Goal: Task Accomplishment & Management: Manage account settings

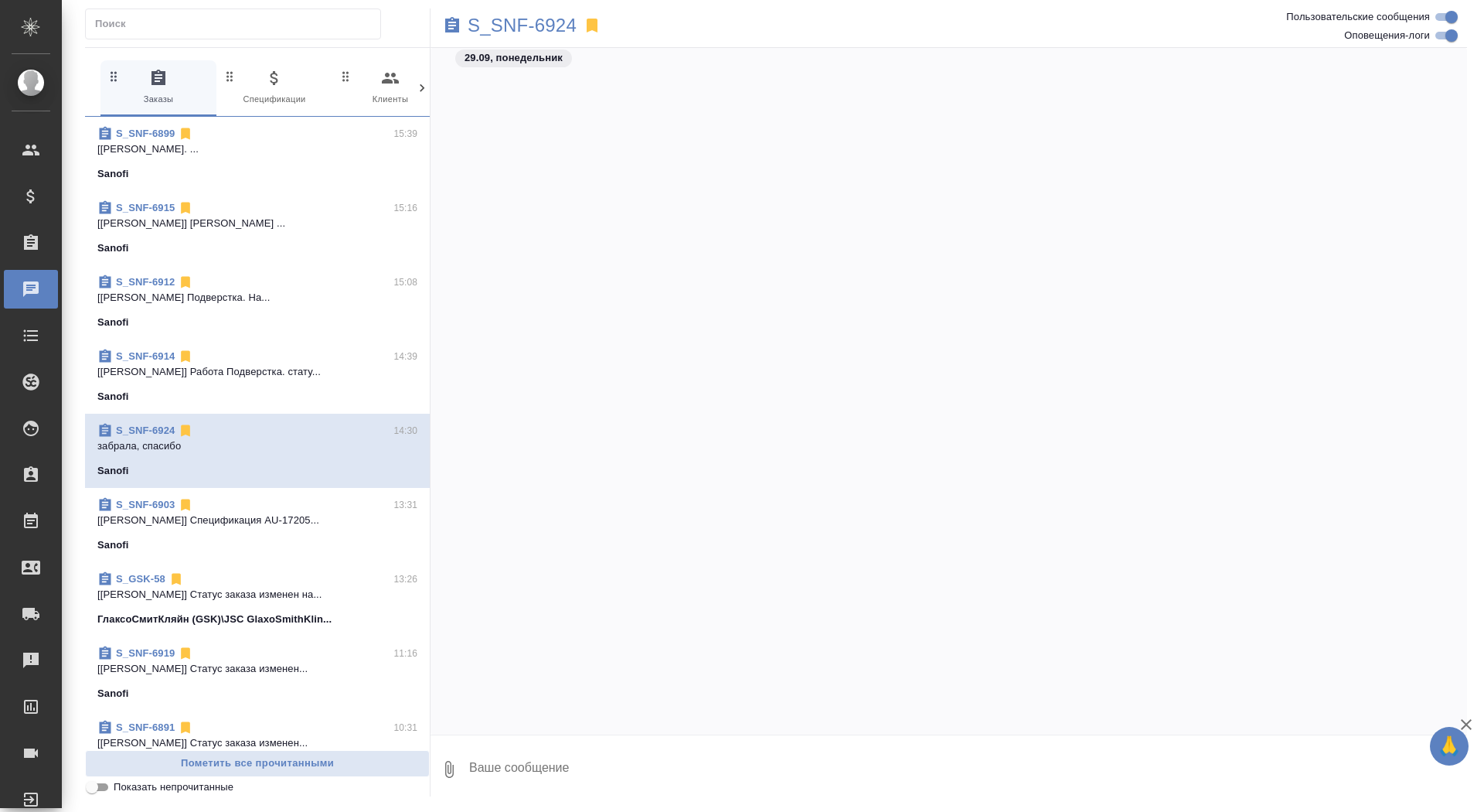
scroll to position [46098, 0]
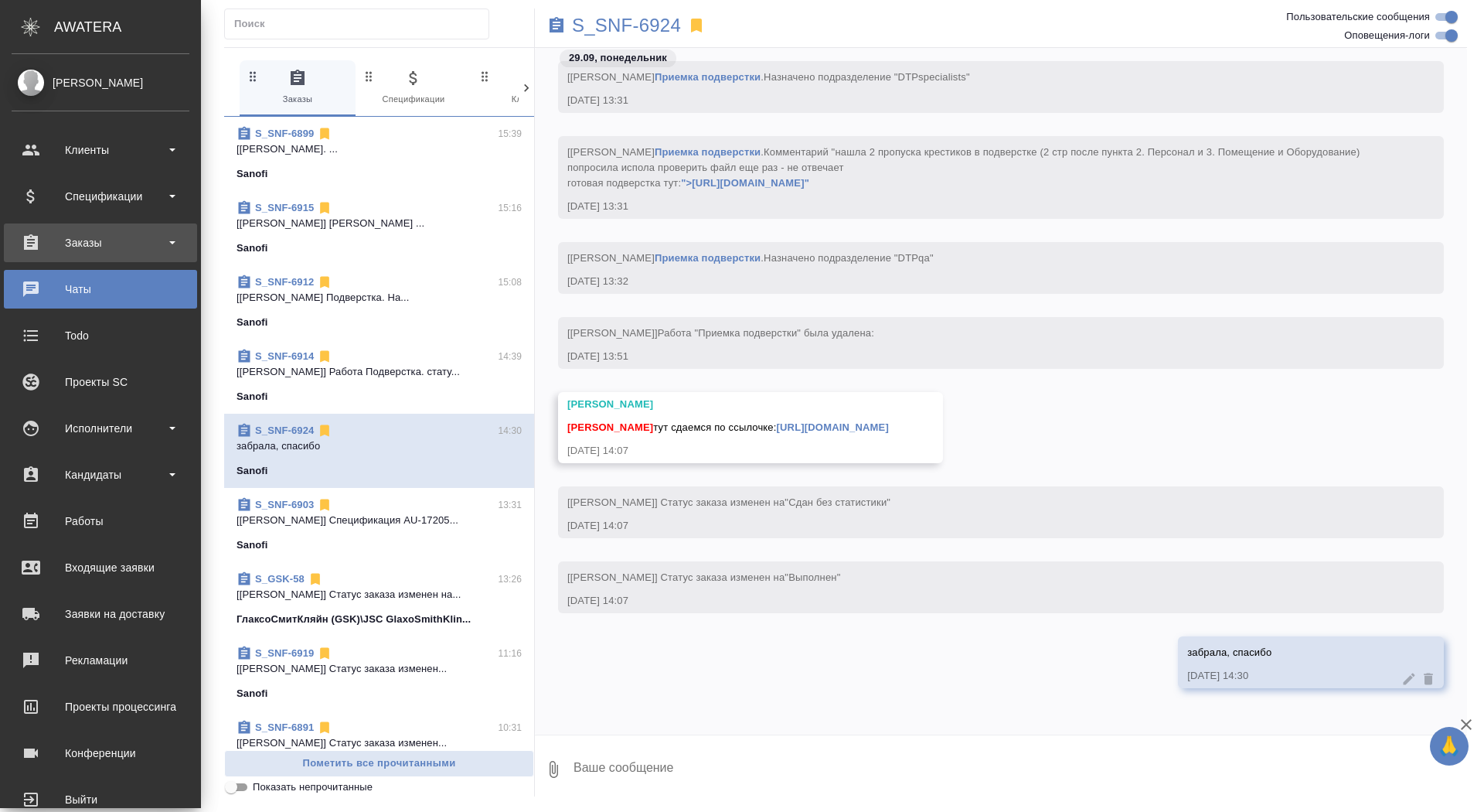
click at [74, 237] on div "Заказы" at bounding box center [101, 243] width 178 height 24
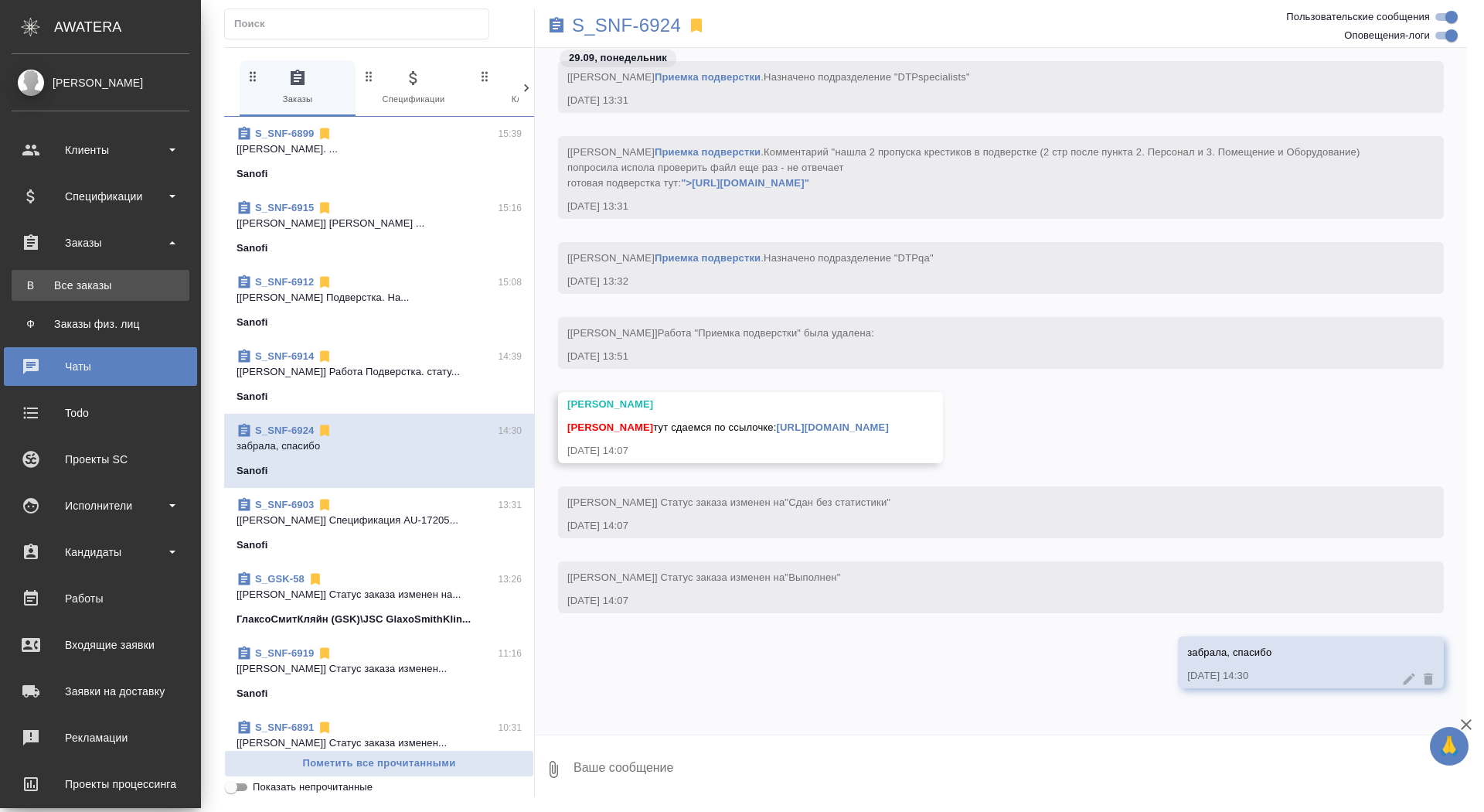
click at [75, 281] on div "Все заказы" at bounding box center [100, 285] width 162 height 15
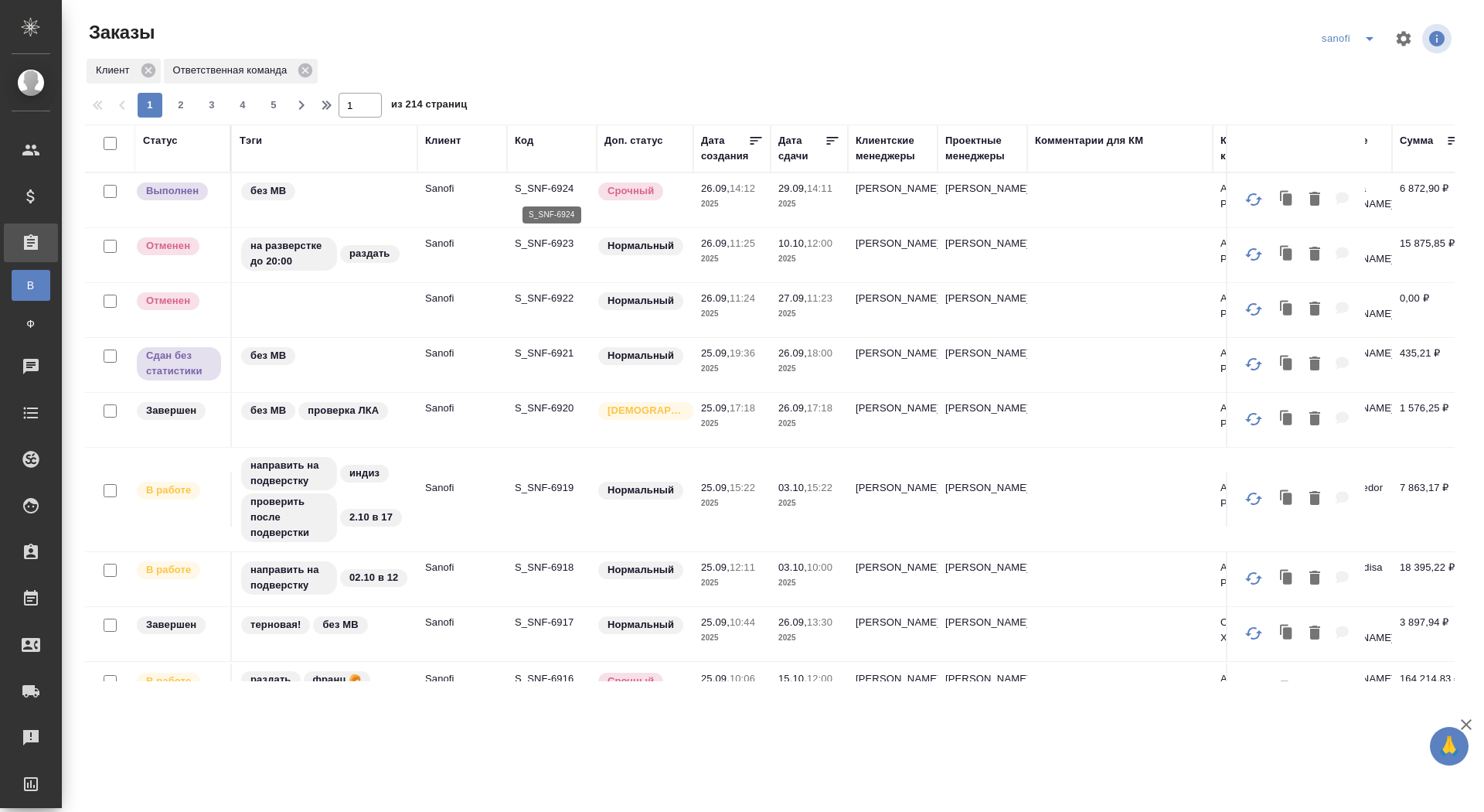
click at [534, 189] on p "S_SNF-6924" at bounding box center [552, 188] width 74 height 15
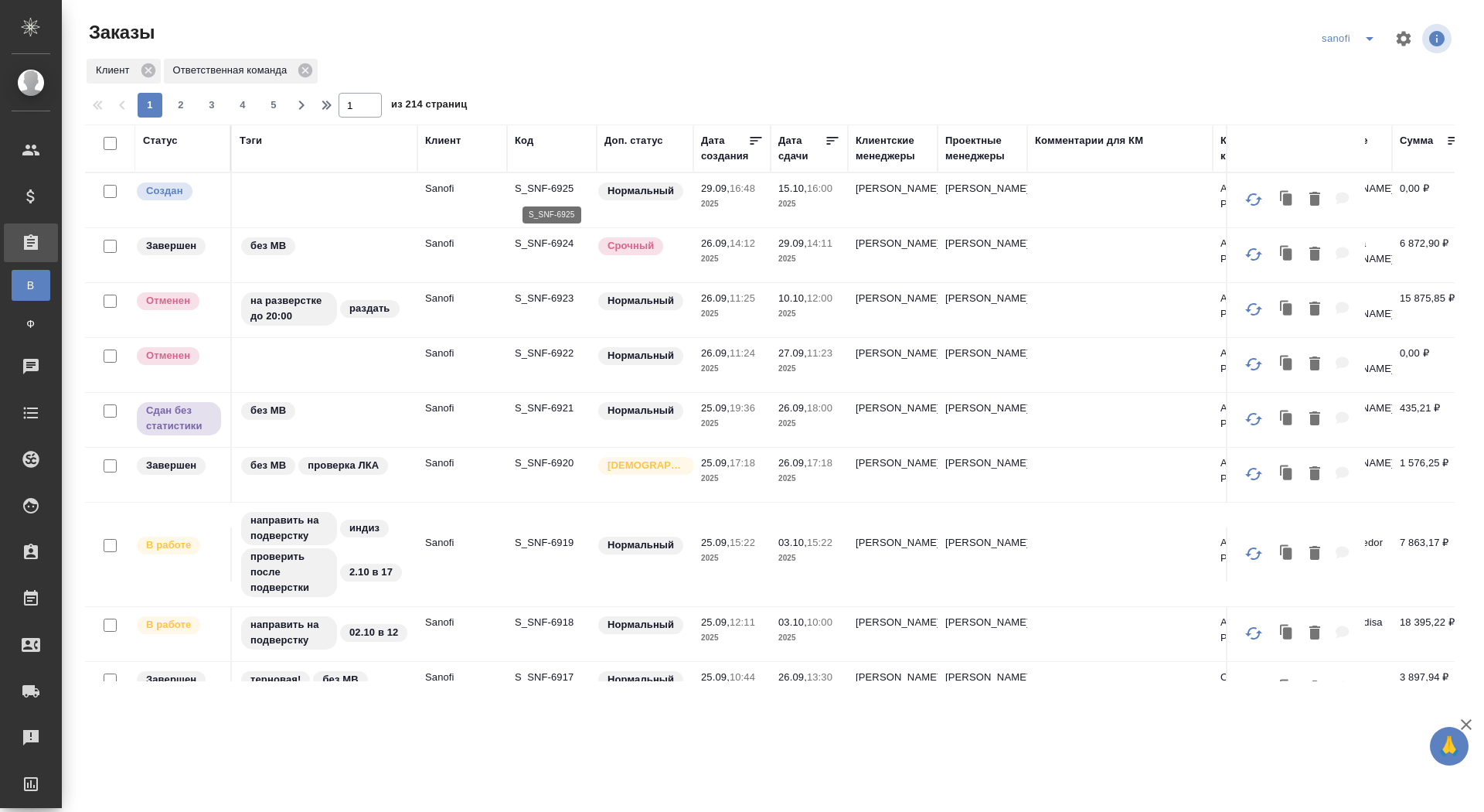
click at [562, 185] on p "S_SNF-6925" at bounding box center [552, 188] width 74 height 15
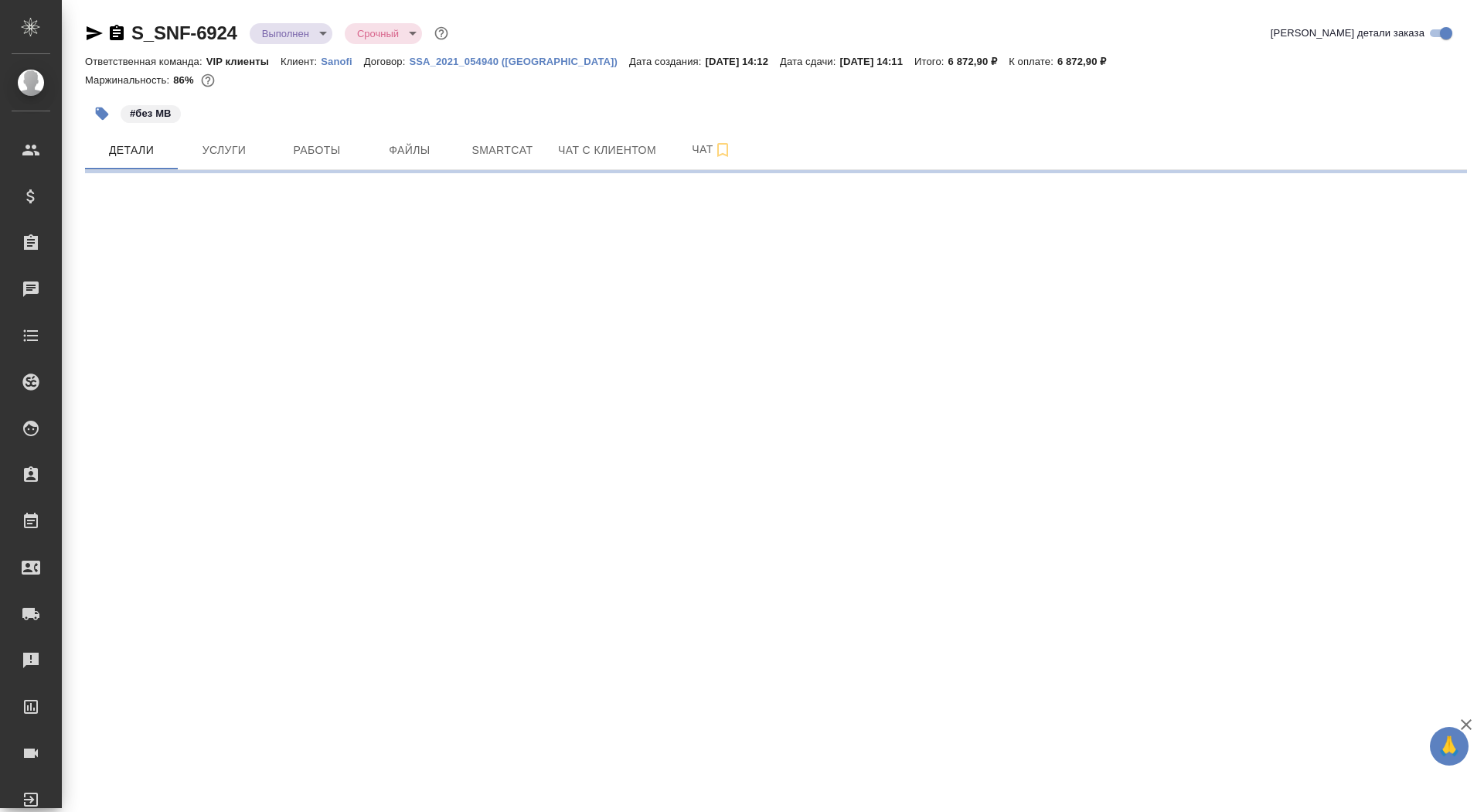
select select "RU"
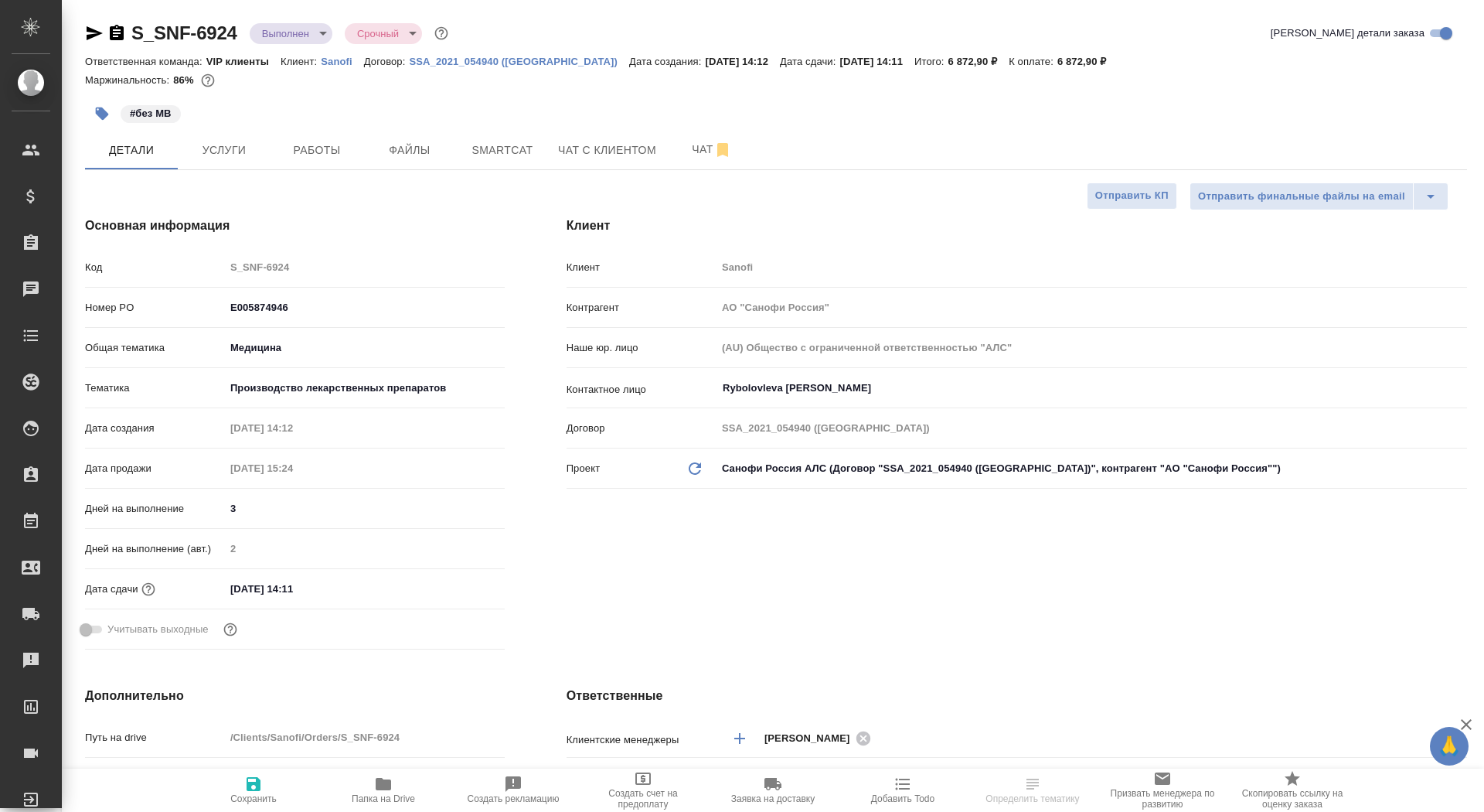
type textarea "x"
select select "RU"
type textarea "x"
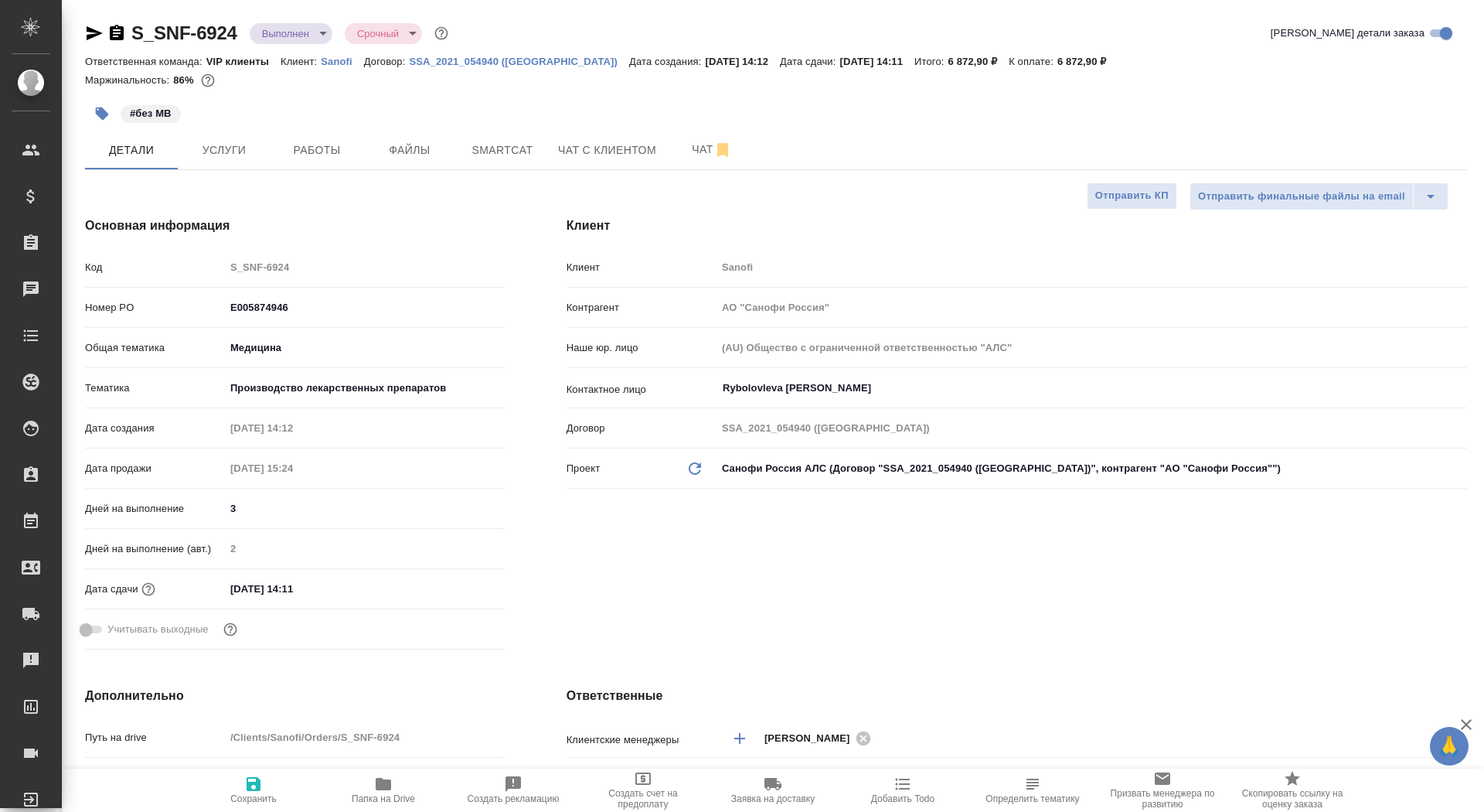
type textarea "x"
select select "RU"
click at [695, 160] on button "Чат" at bounding box center [712, 150] width 92 height 39
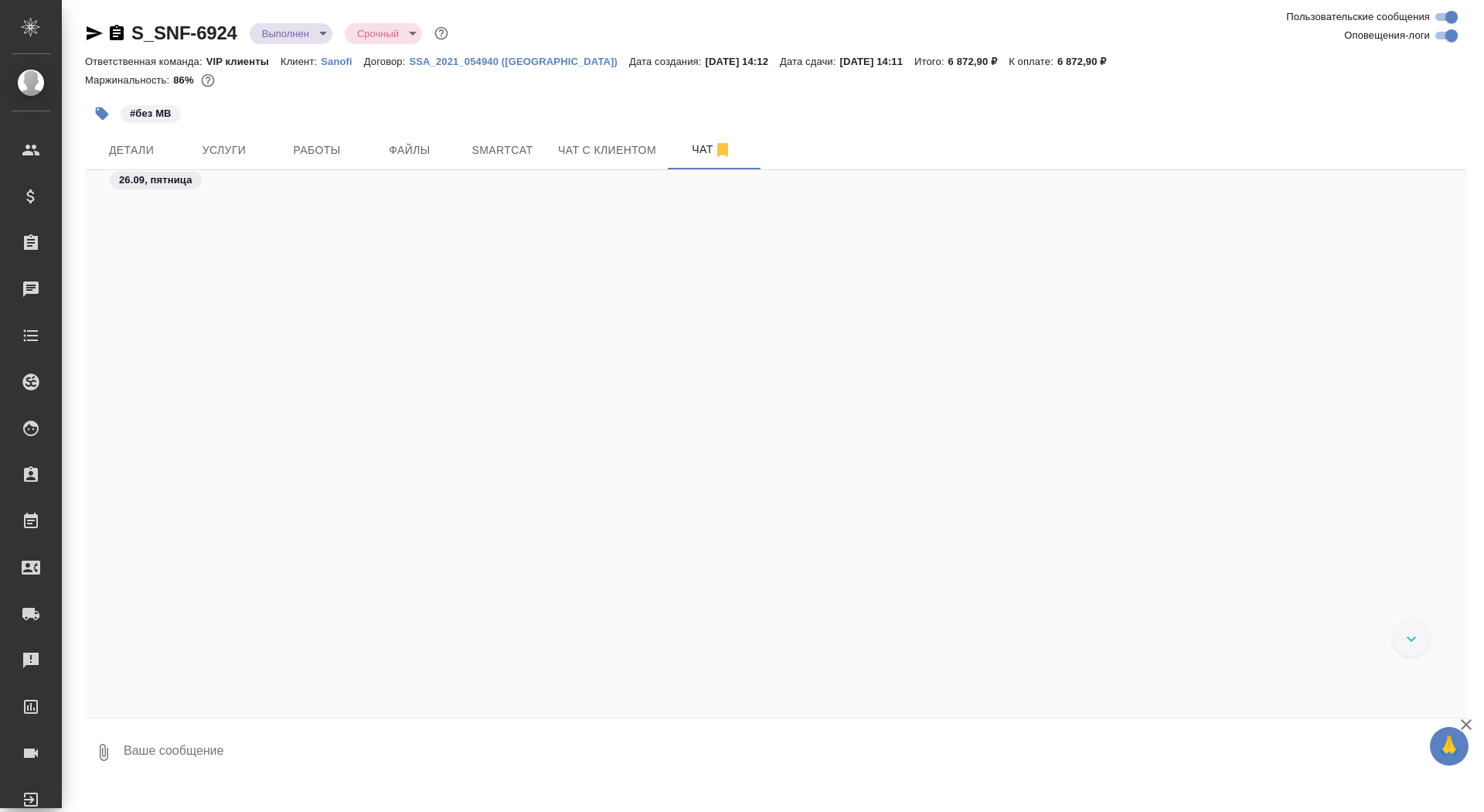
scroll to position [11447, 0]
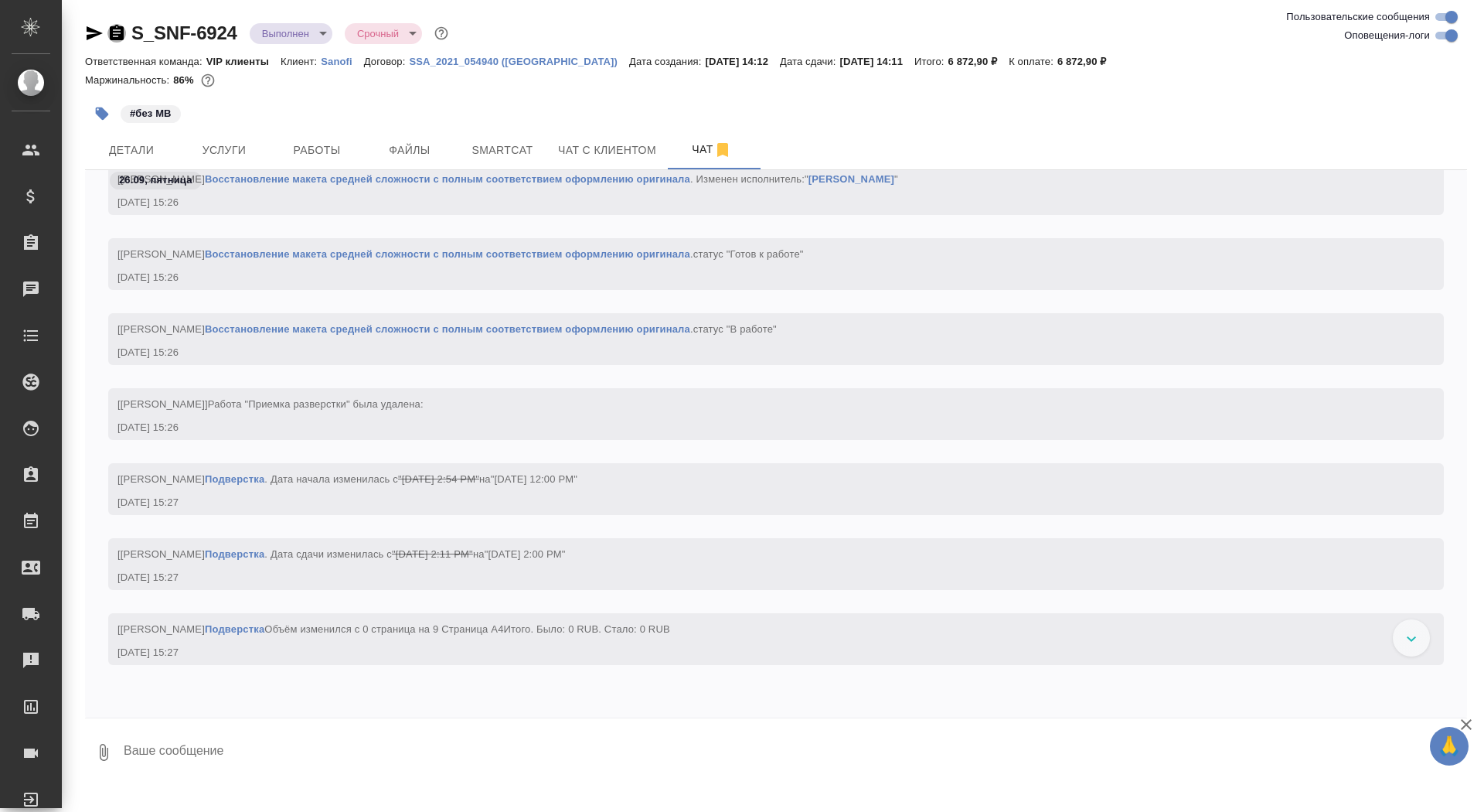
click at [114, 35] on icon "button" at bounding box center [117, 34] width 18 height 18
click at [287, 19] on div "S_SNF-6924 Выполнен completed Срочный urgent Ответственная команда: VIP клиенты…" at bounding box center [776, 394] width 1399 height 788
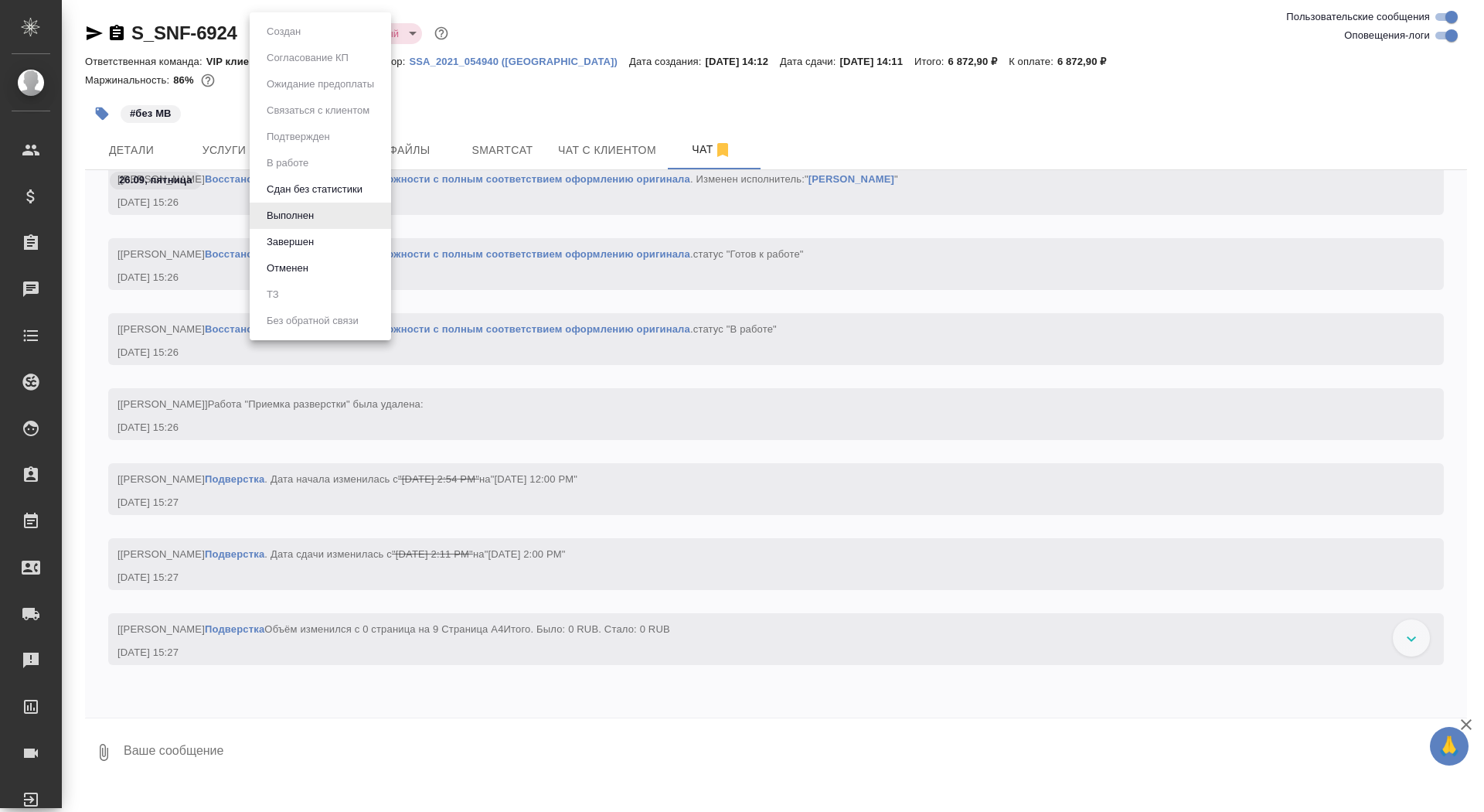
click at [287, 28] on body "🙏 .cls-1 fill:#fff; AWATERA Saydasheva Dilyara Клиенты Спецификации Заказы 0 Ча…" at bounding box center [742, 406] width 1484 height 812
click at [303, 234] on button "Завершен" at bounding box center [290, 242] width 56 height 17
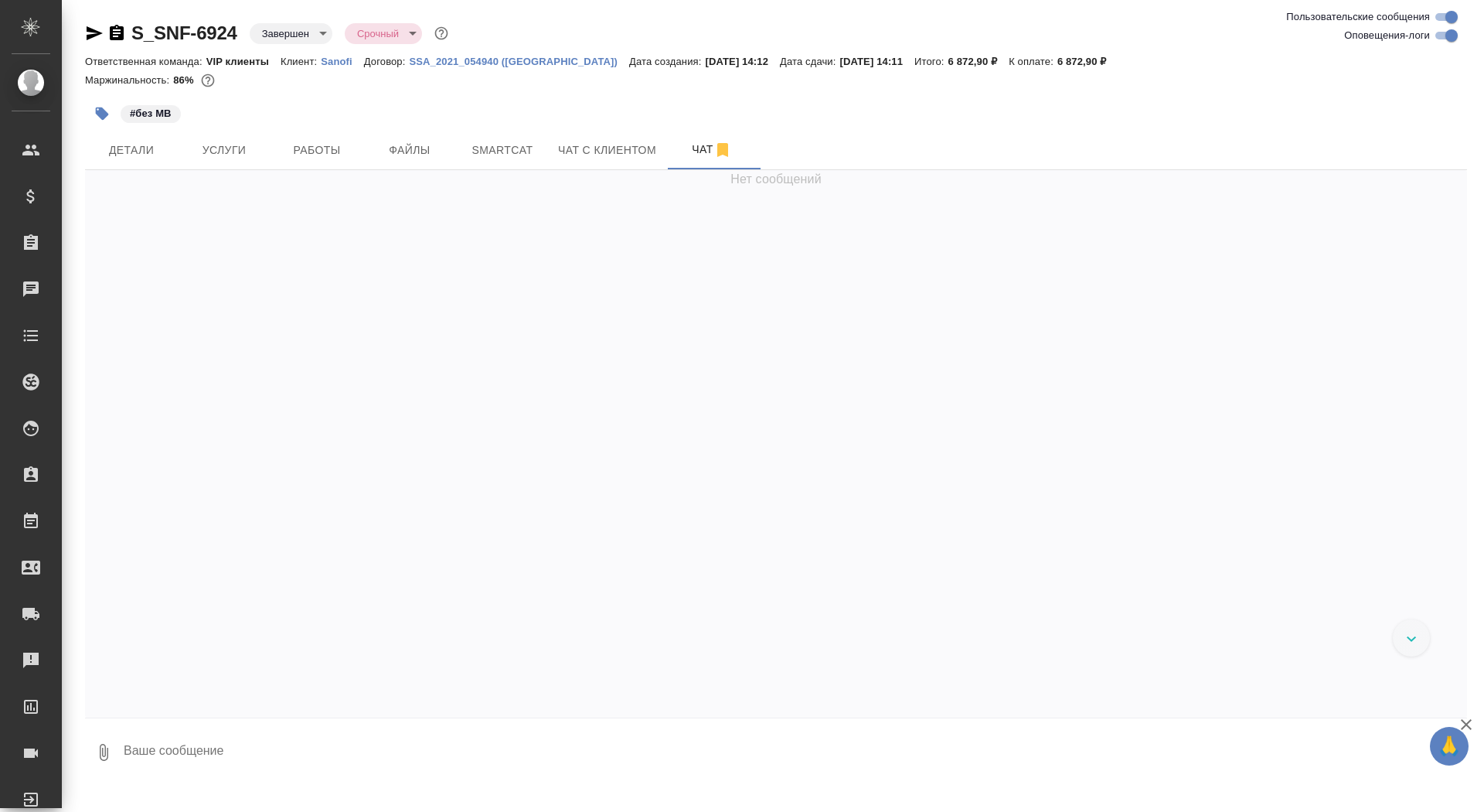
scroll to position [44550, 0]
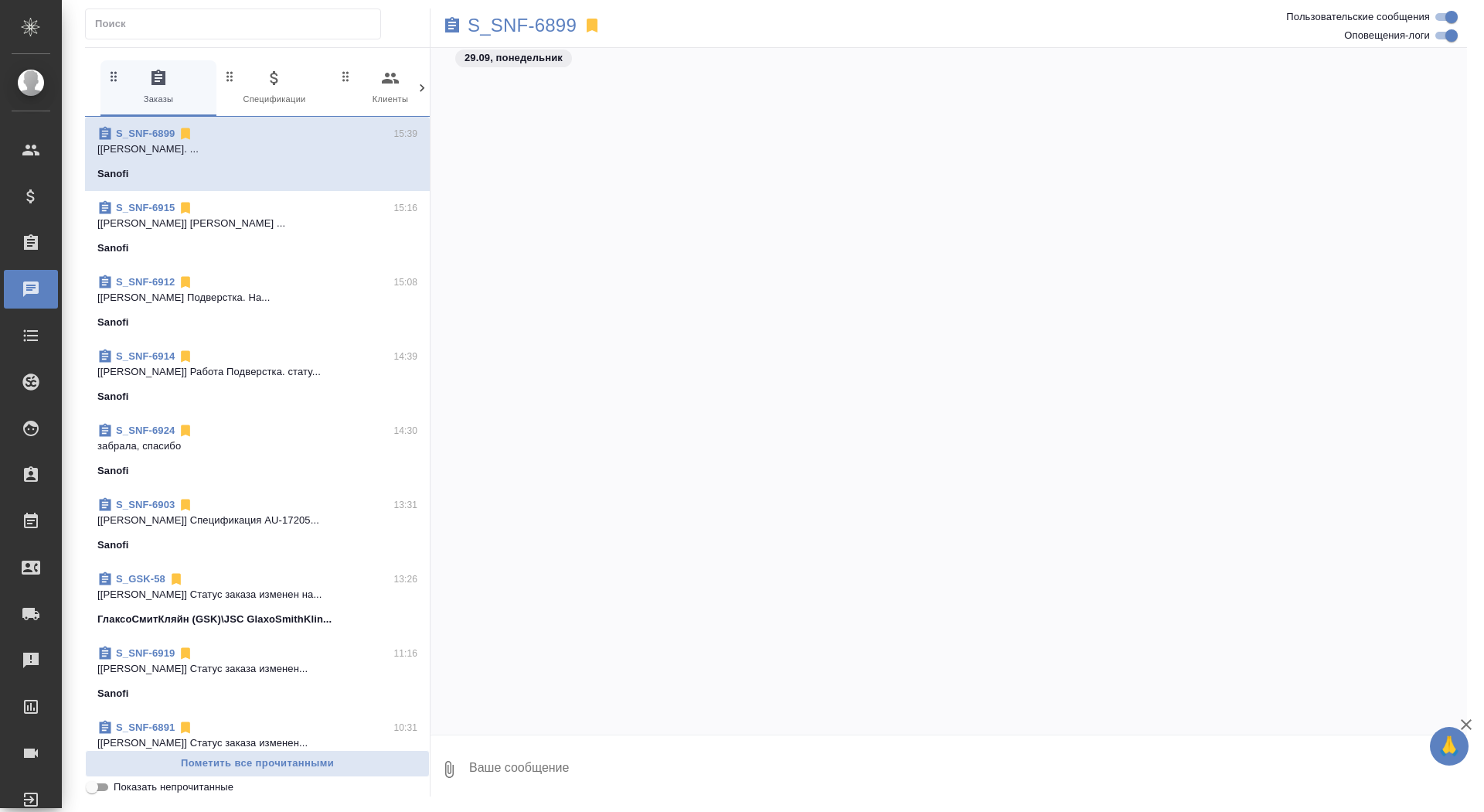
scroll to position [138805, 0]
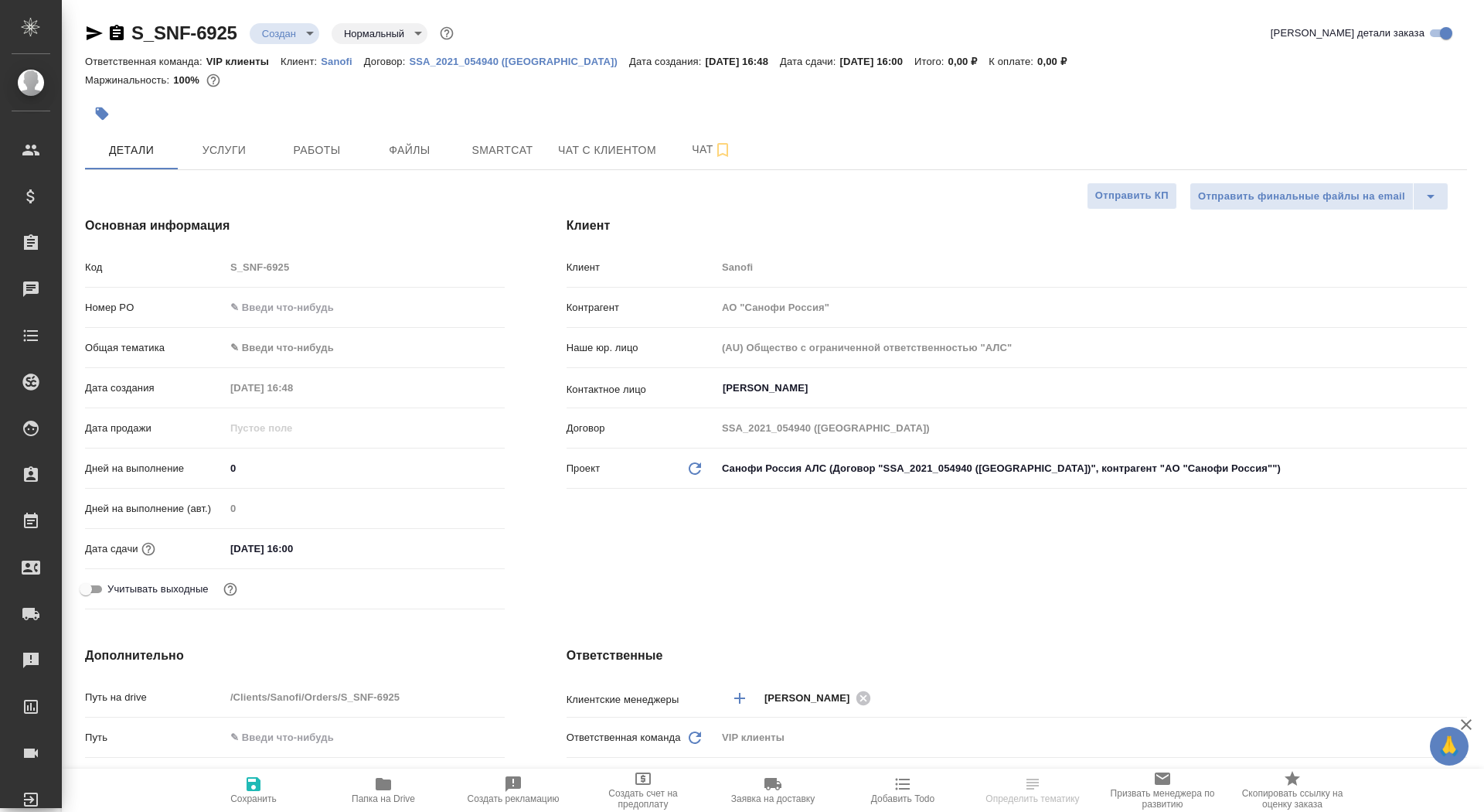
select select "RU"
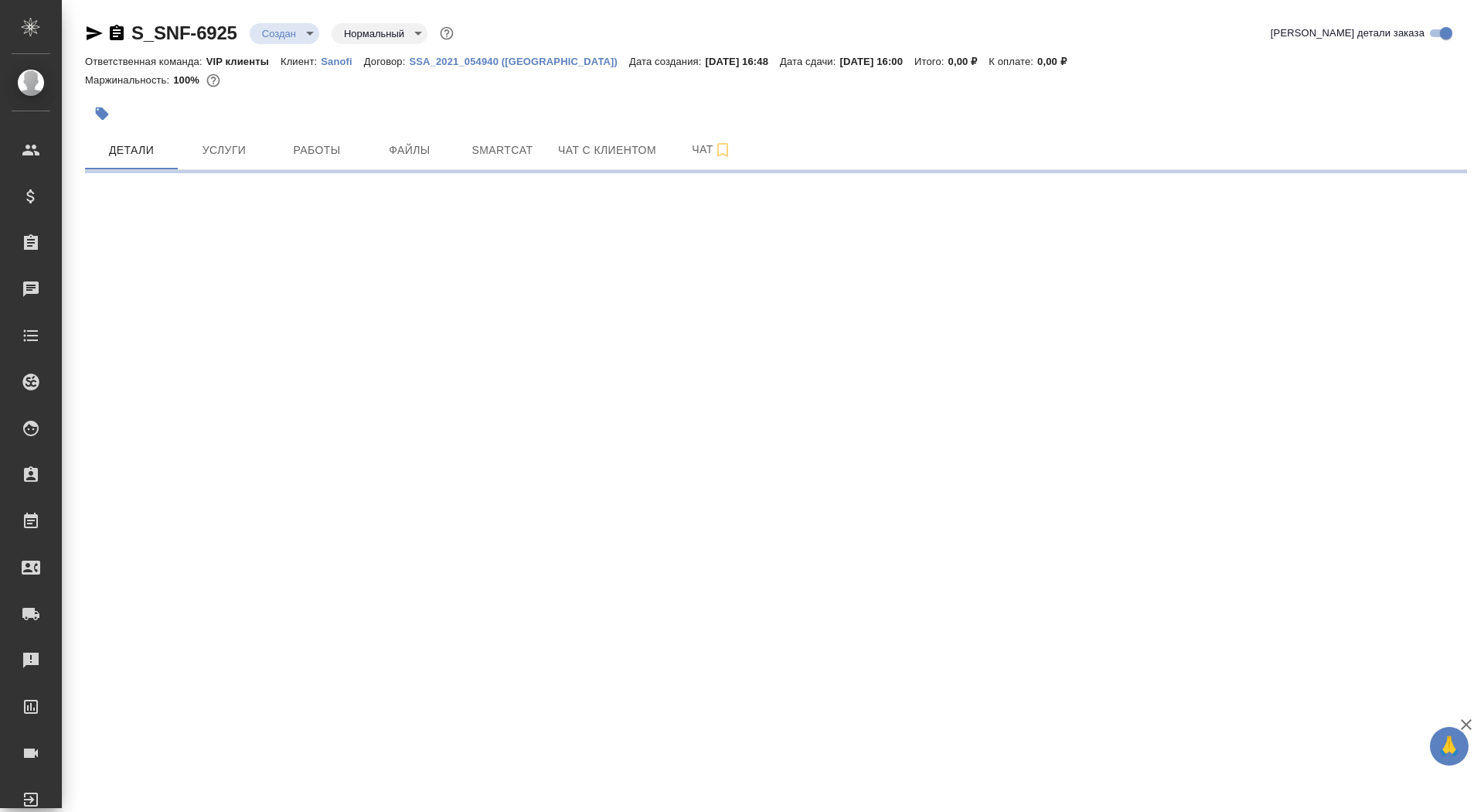
select select "RU"
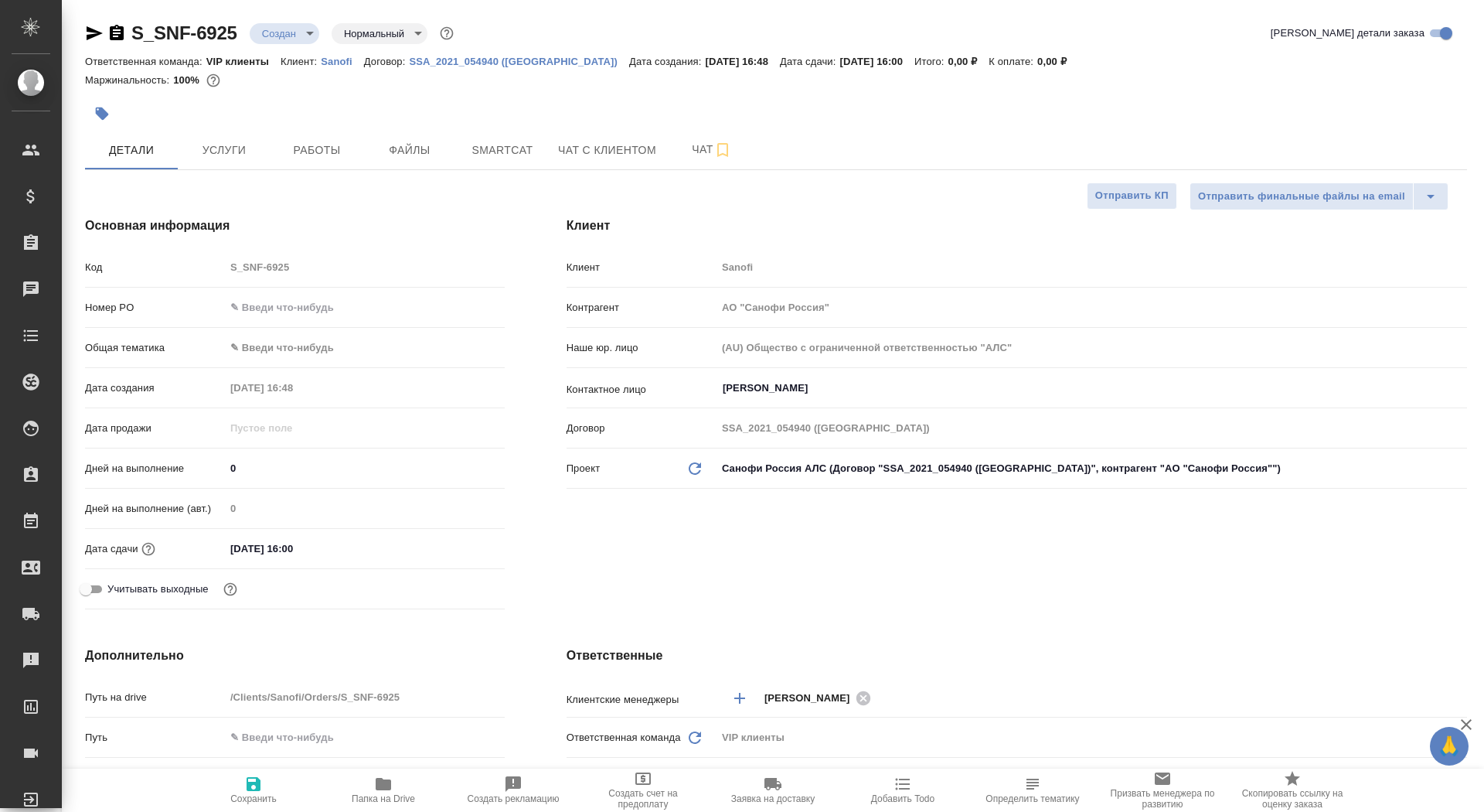
type textarea "x"
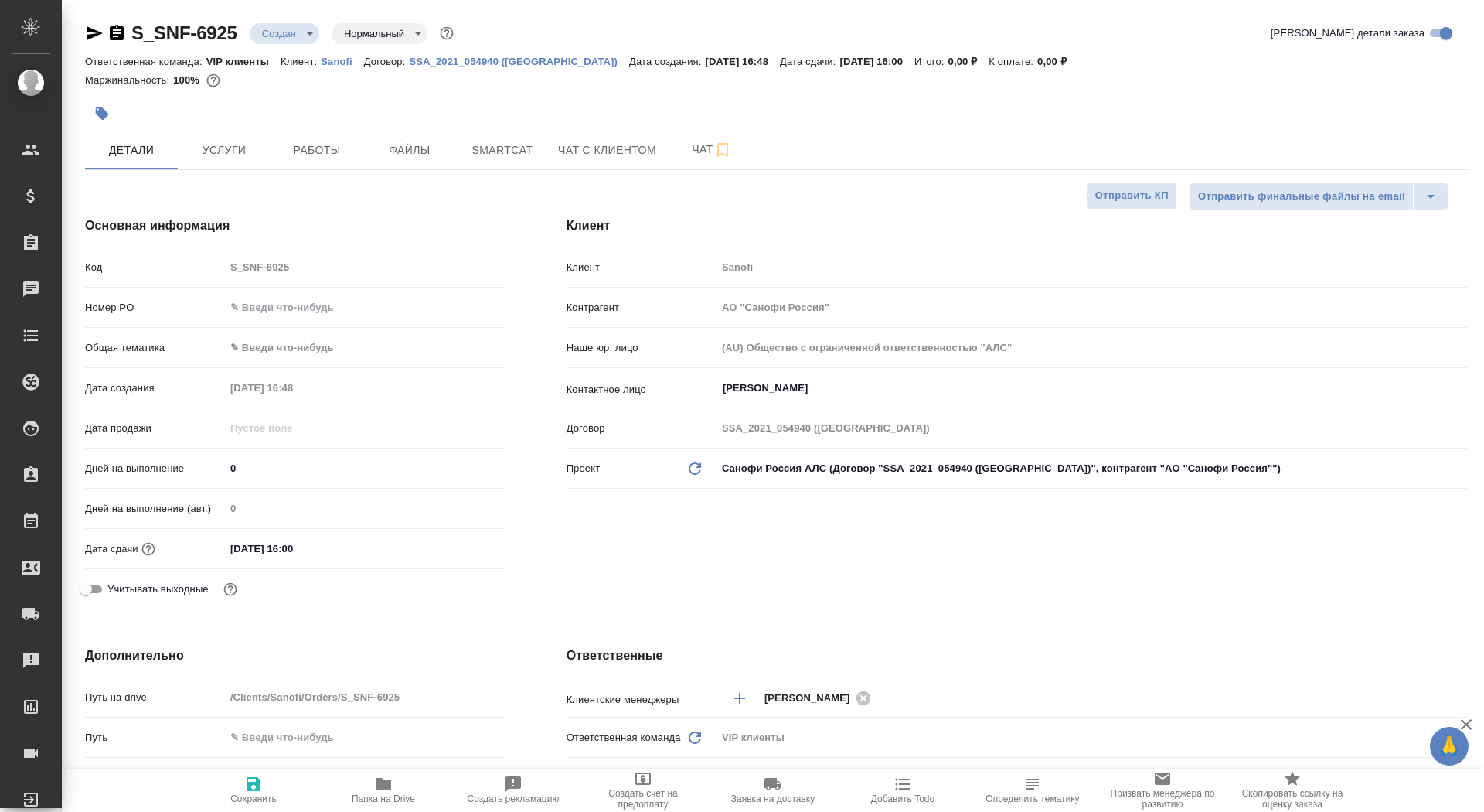
type textarea "x"
drag, startPoint x: 235, startPoint y: 467, endPoint x: 191, endPoint y: 466, distance: 44.0
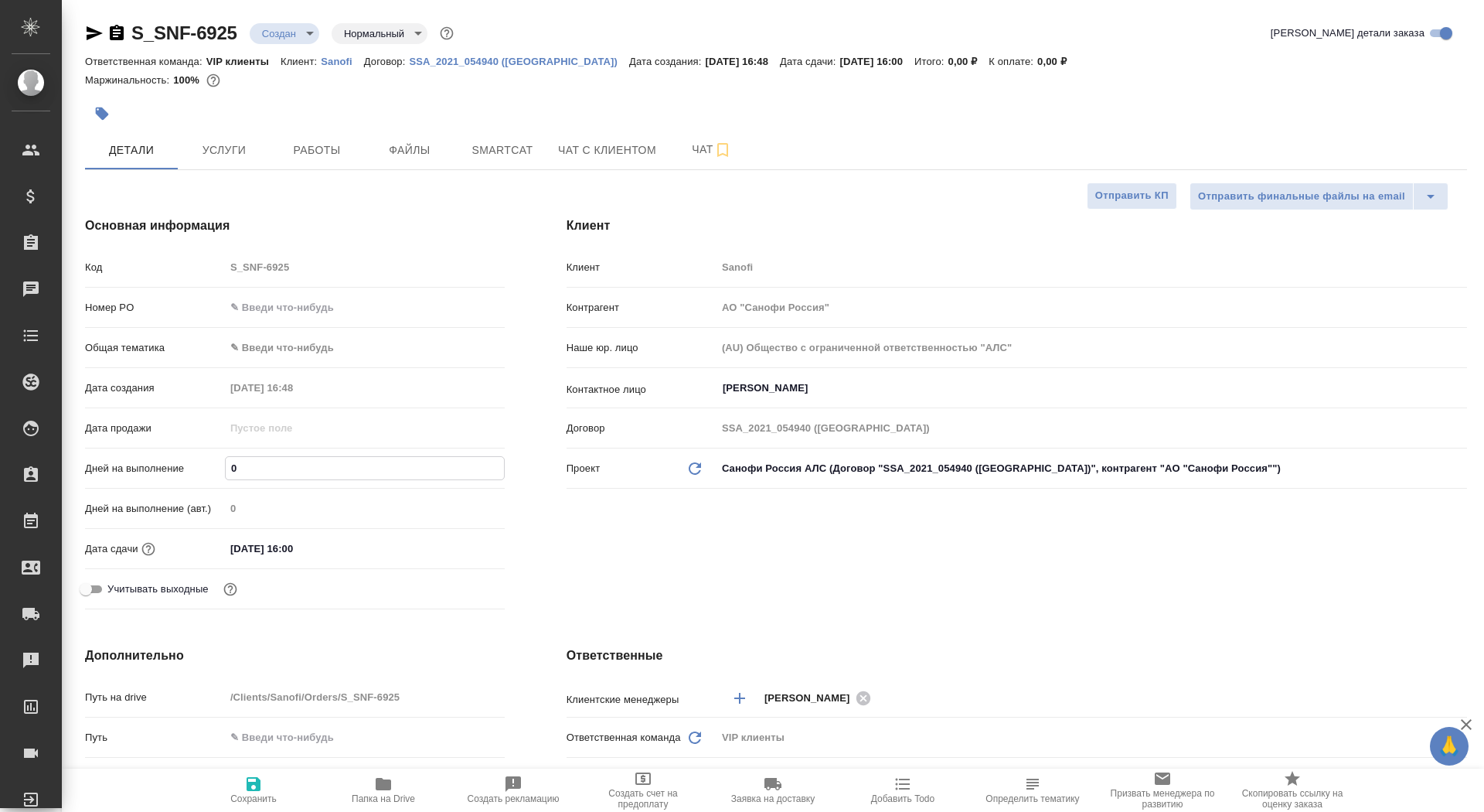
click at [191, 466] on div "Дней на выполнение 0" at bounding box center [295, 468] width 420 height 27
type input "1"
type textarea "x"
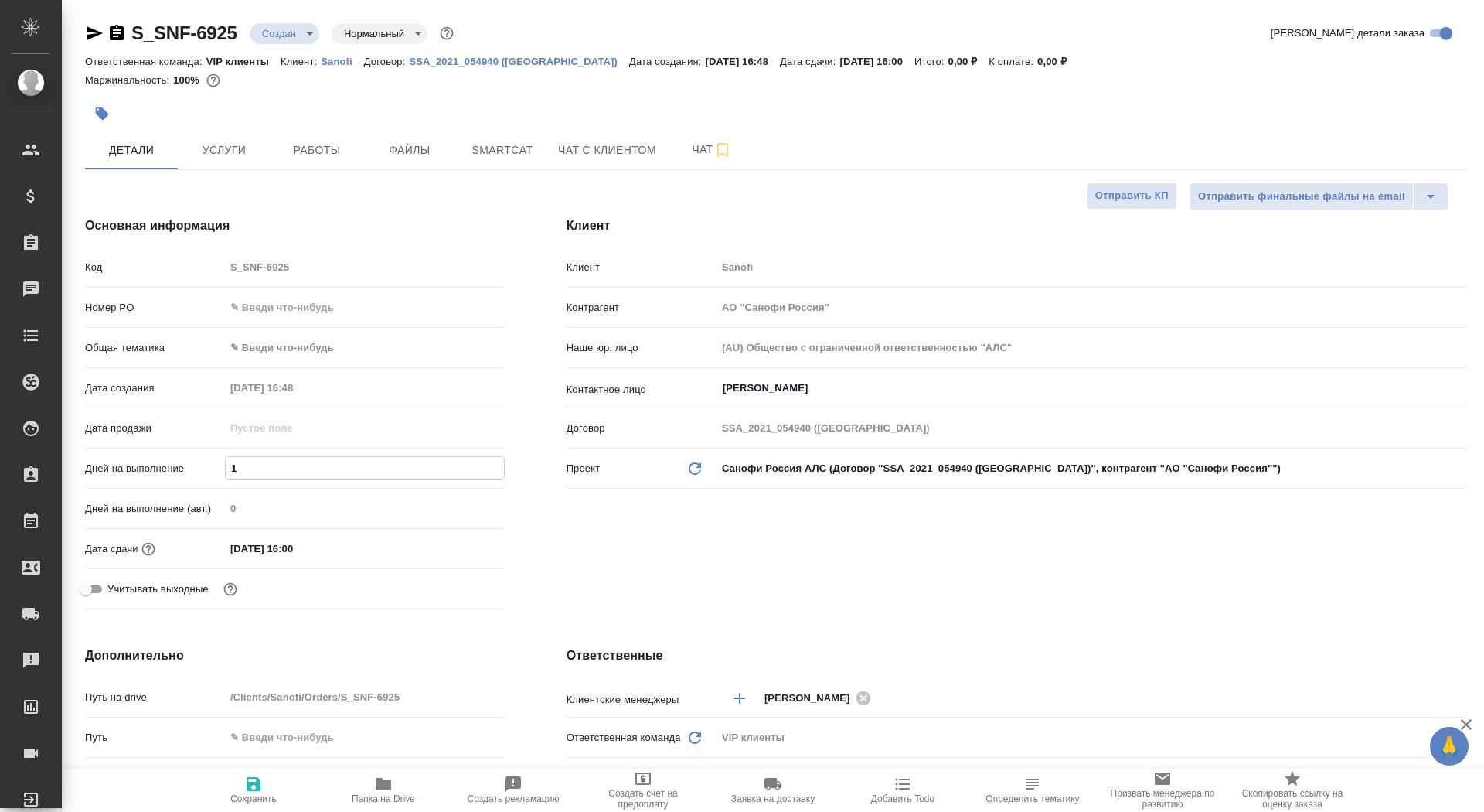
type input "16"
type textarea "x"
type input "16"
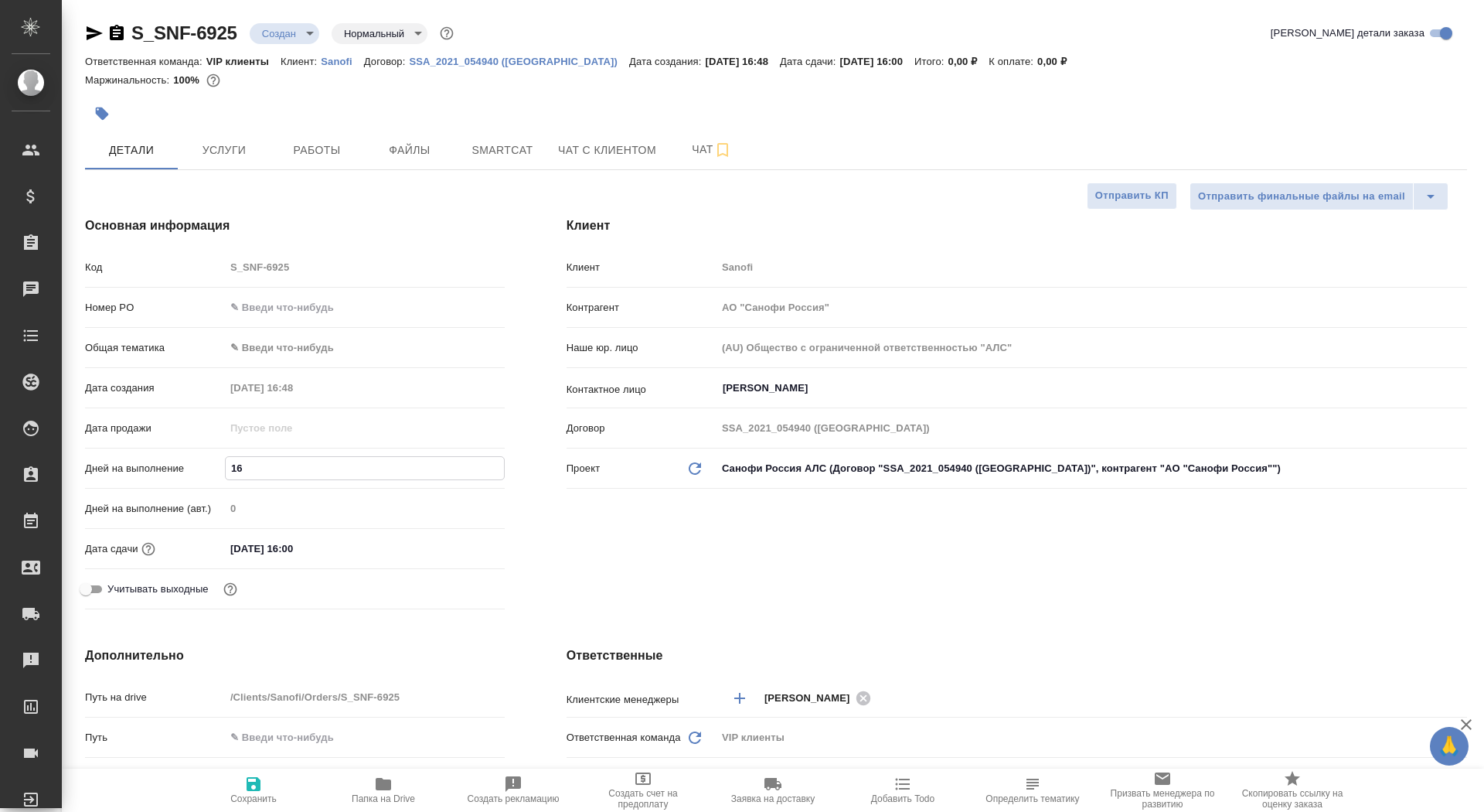
click at [254, 804] on button "Сохранить" at bounding box center [254, 790] width 130 height 44
type textarea "x"
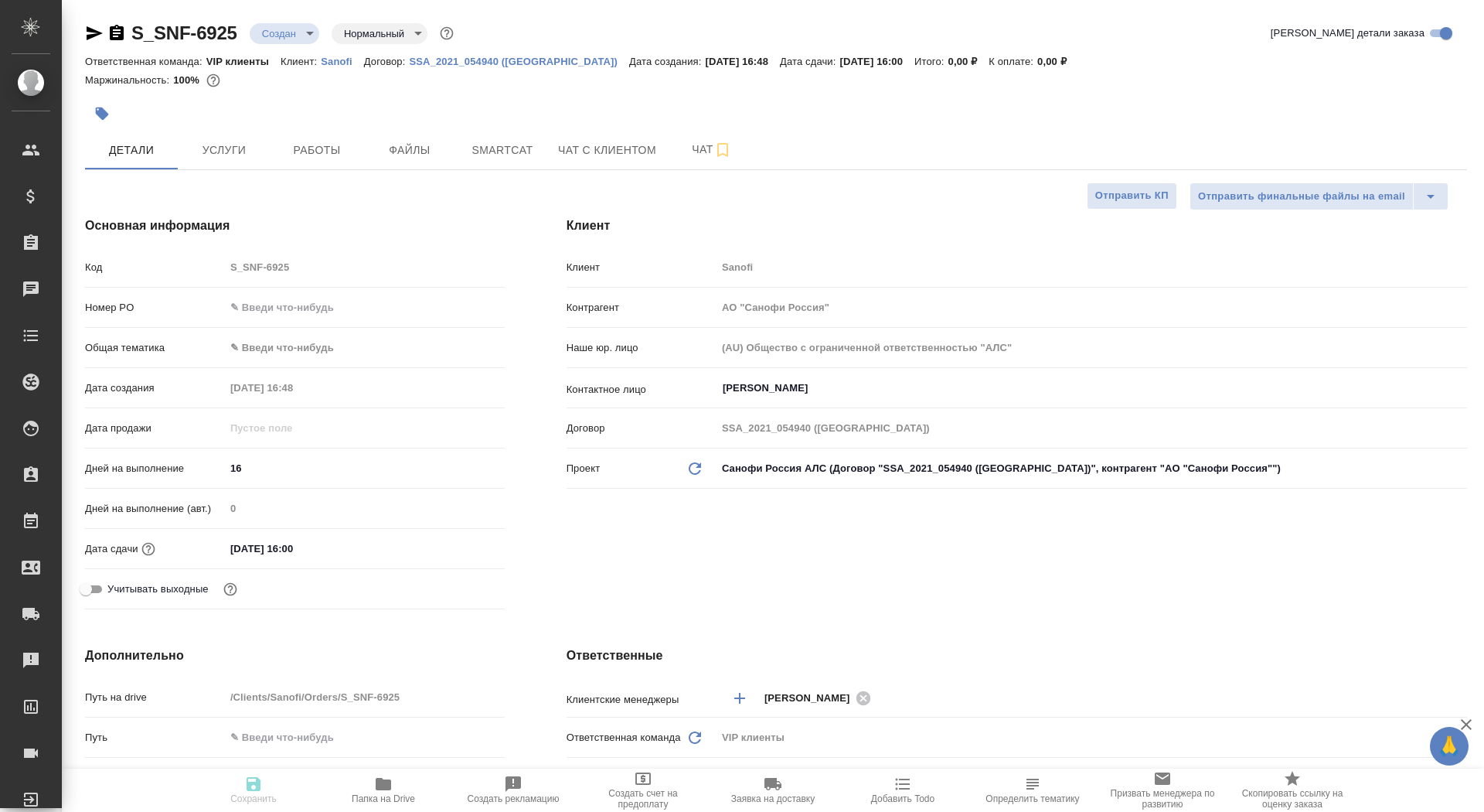
type textarea "x"
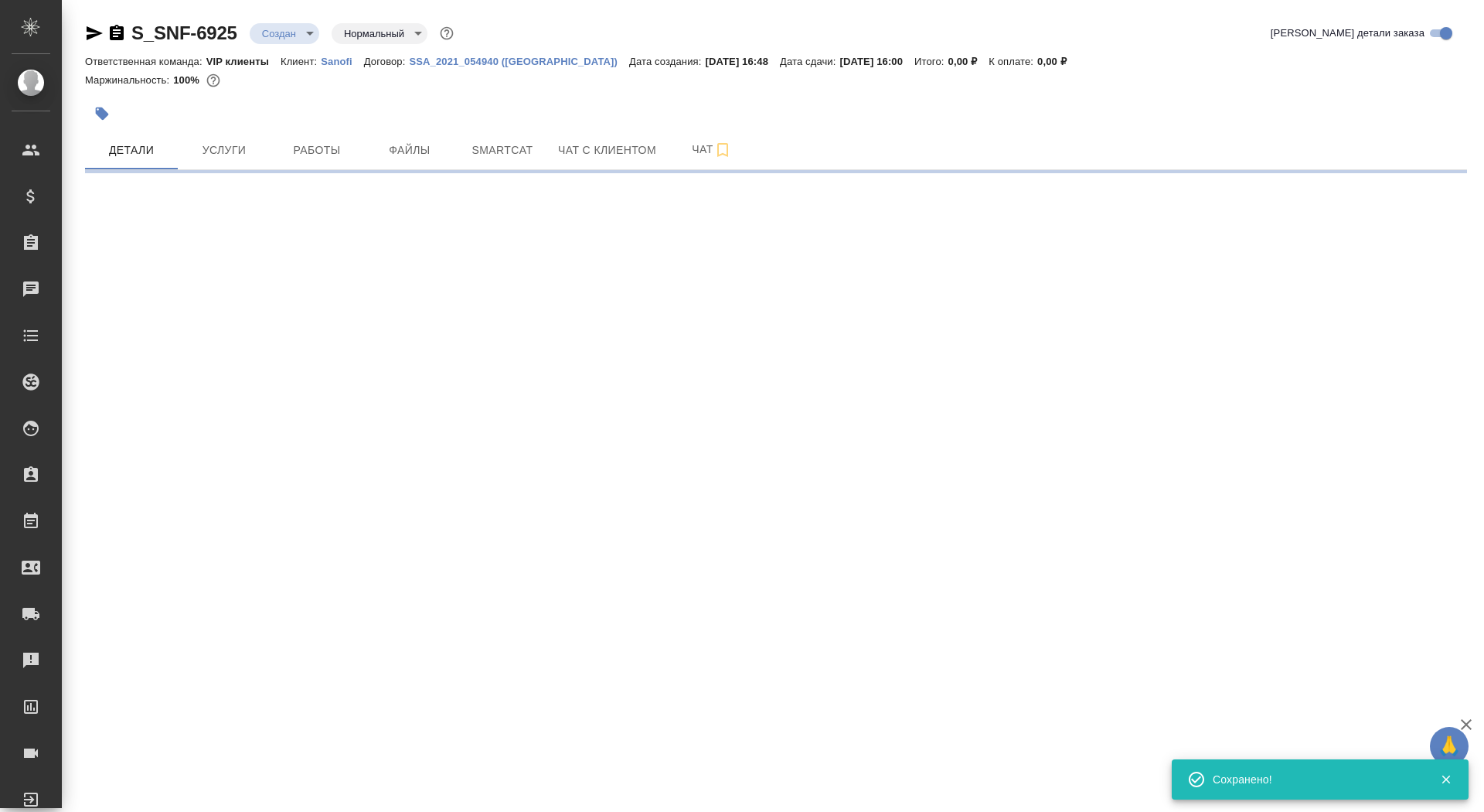
select select "RU"
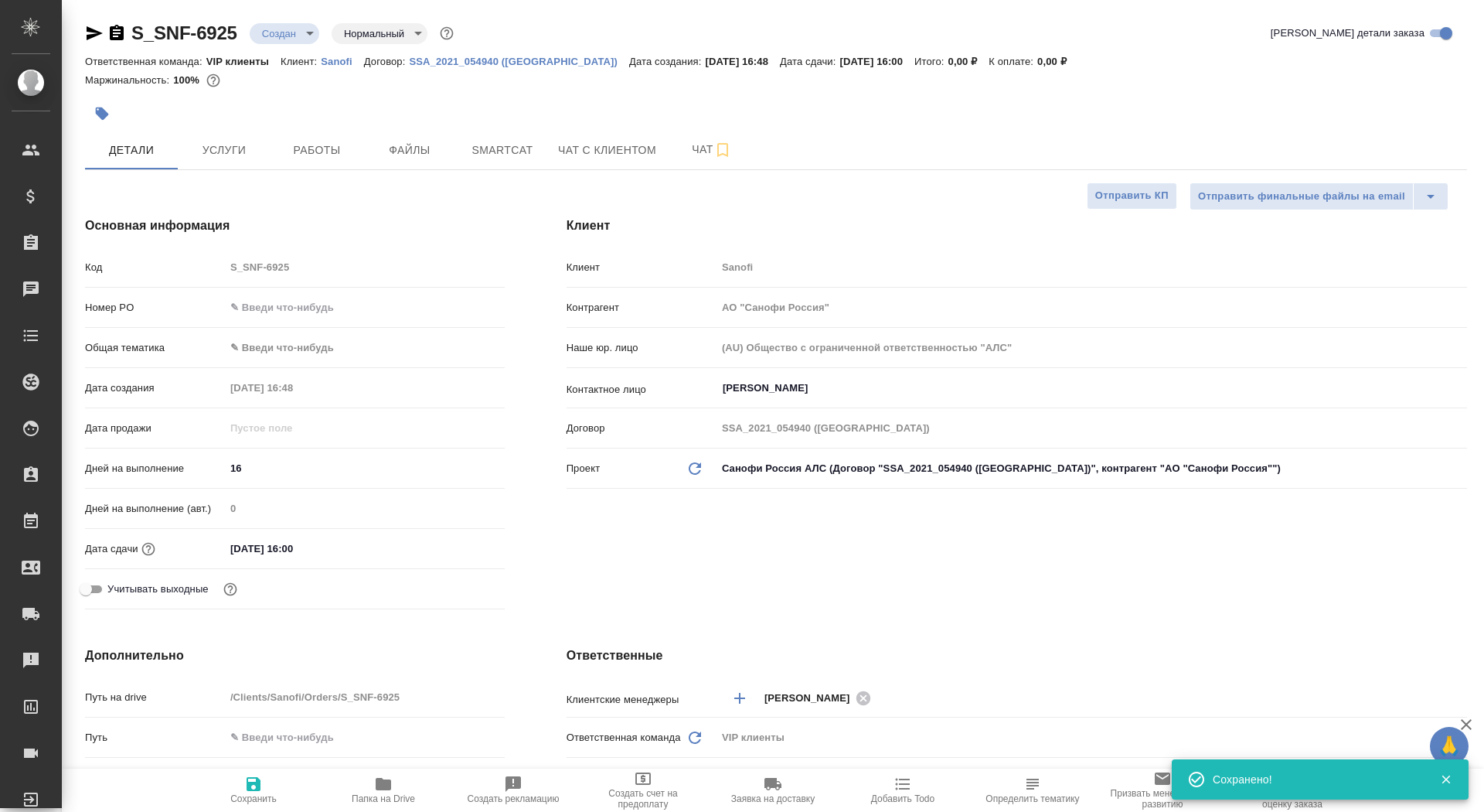
type textarea "x"
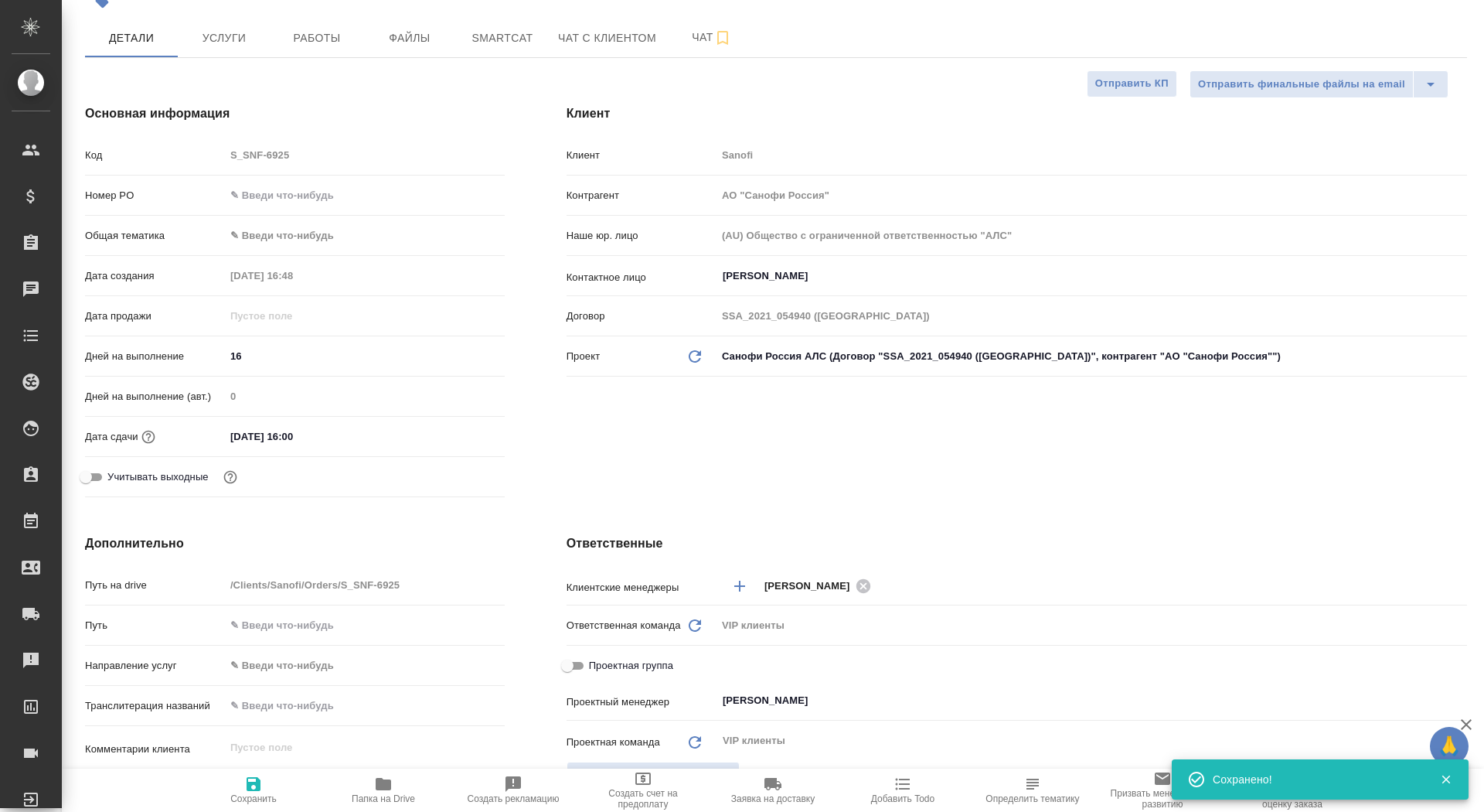
scroll to position [259, 0]
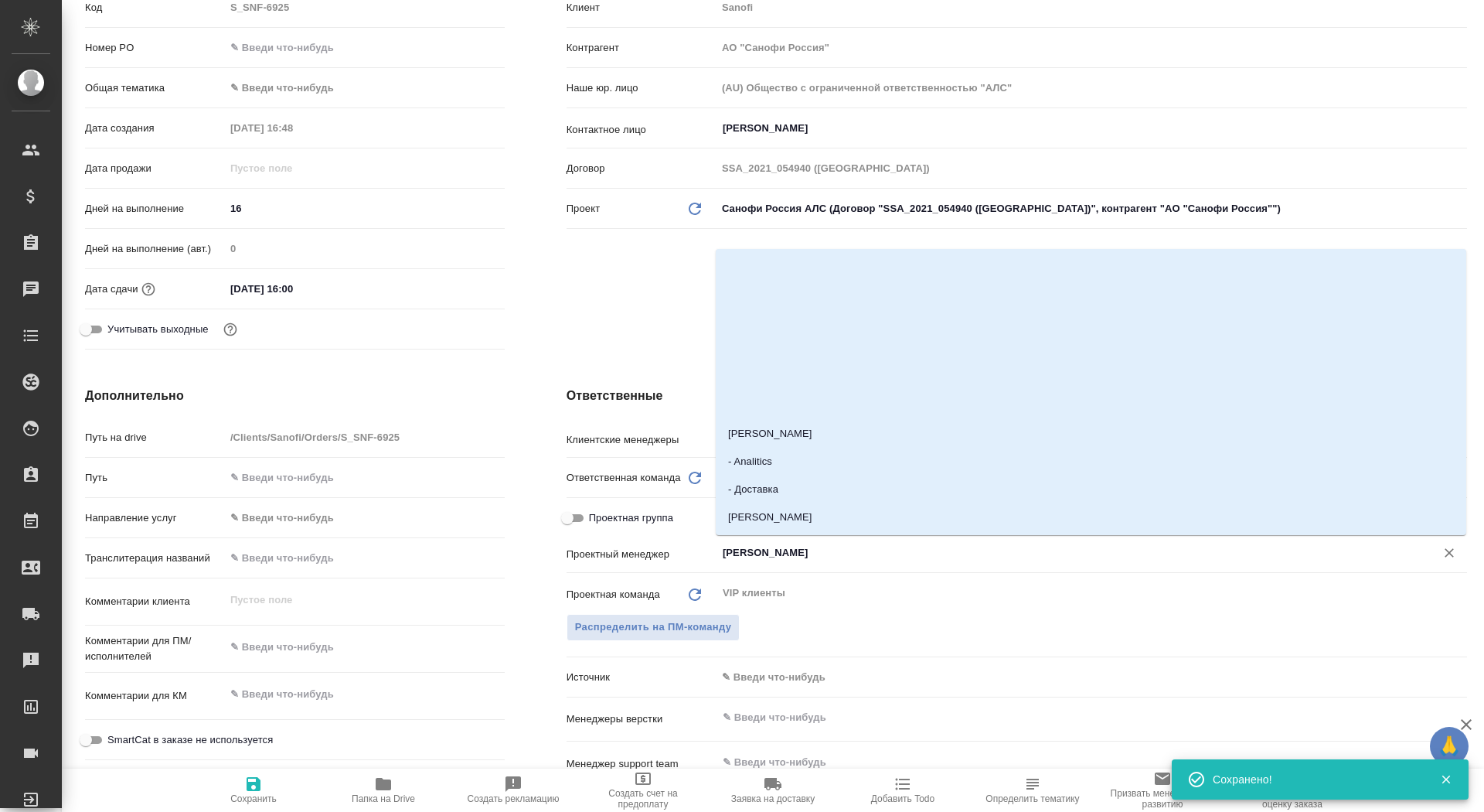
click at [812, 551] on input "[PERSON_NAME]" at bounding box center [1066, 553] width 690 height 18
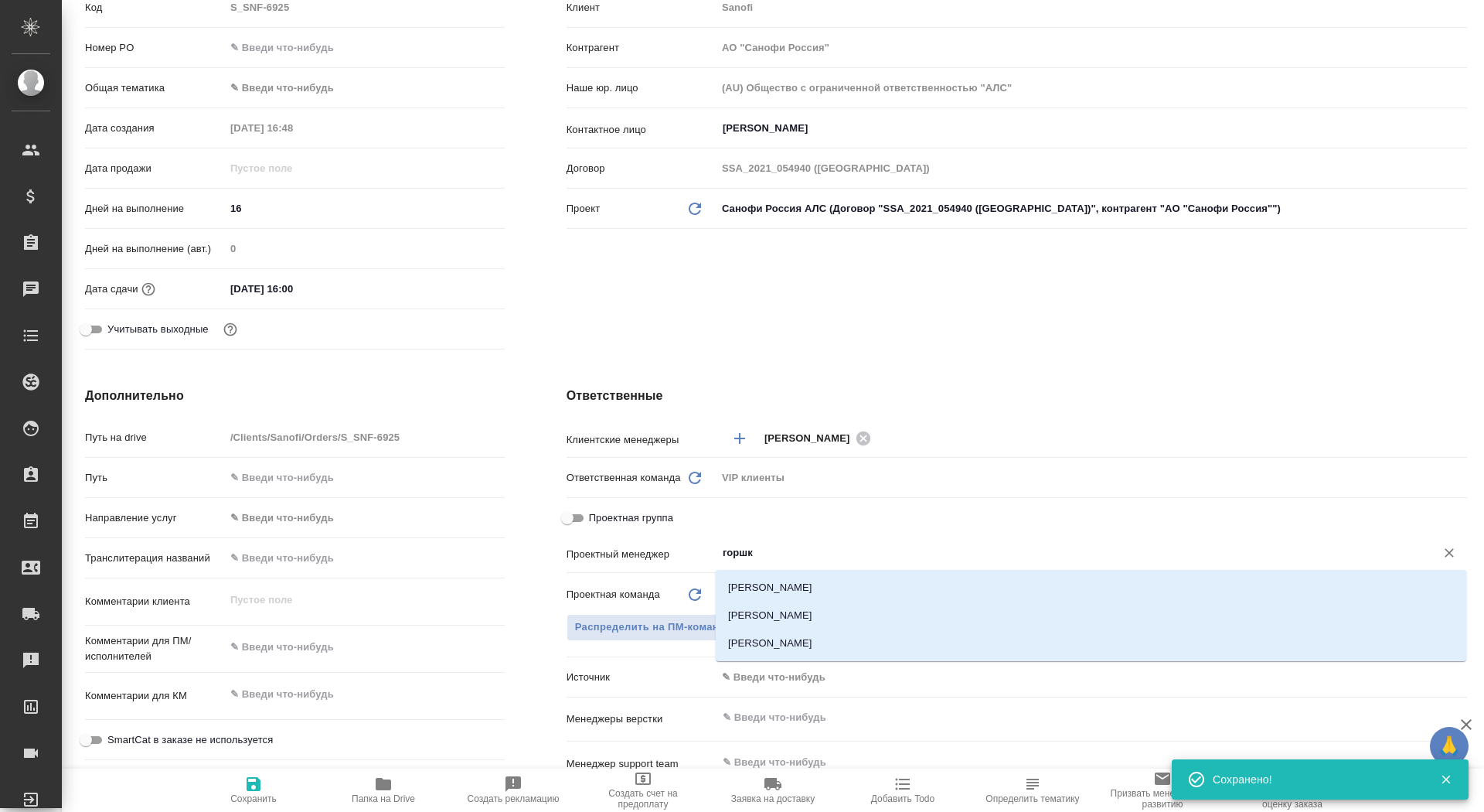
type input "горшко"
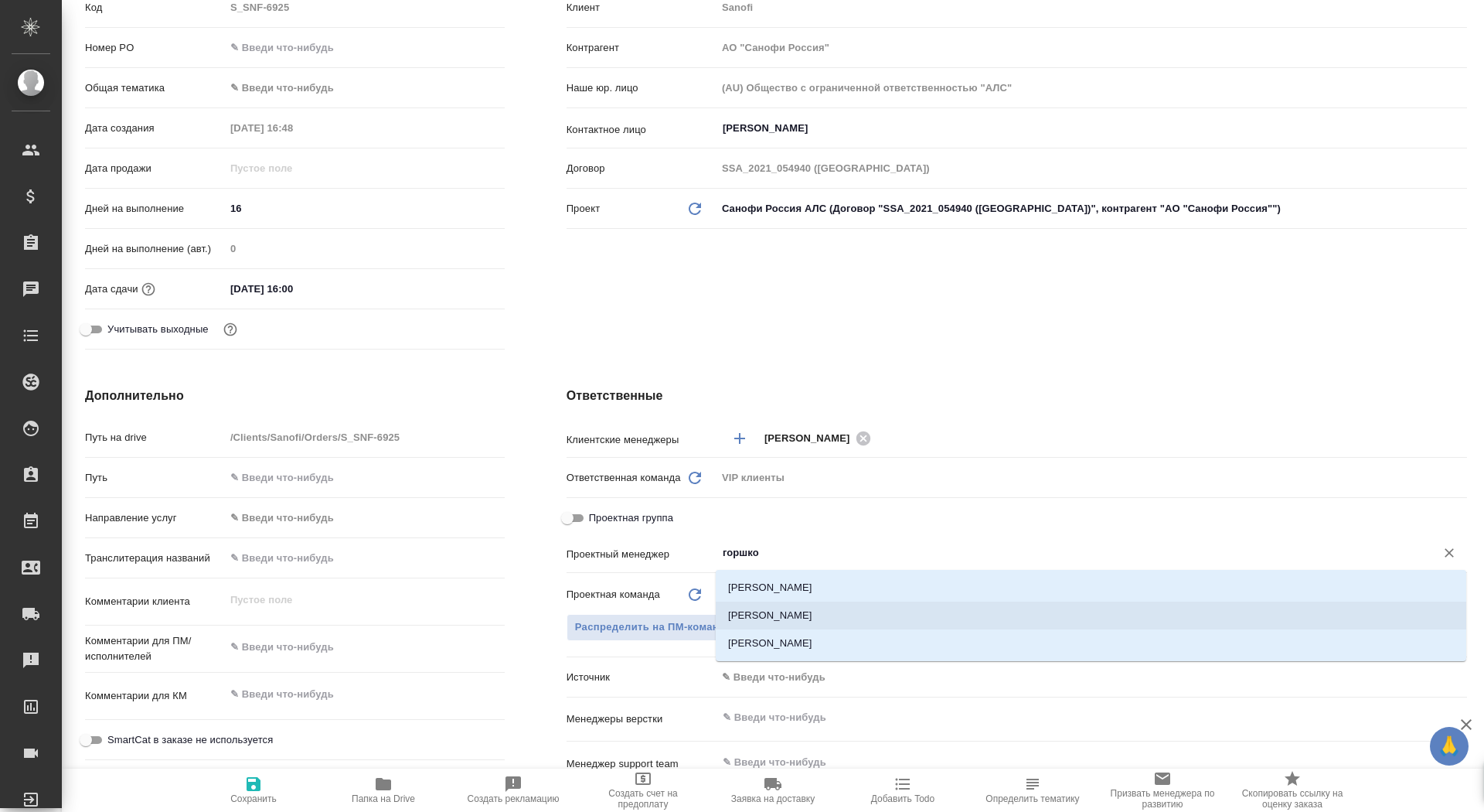
click at [860, 605] on li "Горшкова Валентина" at bounding box center [1091, 615] width 751 height 28
type textarea "x"
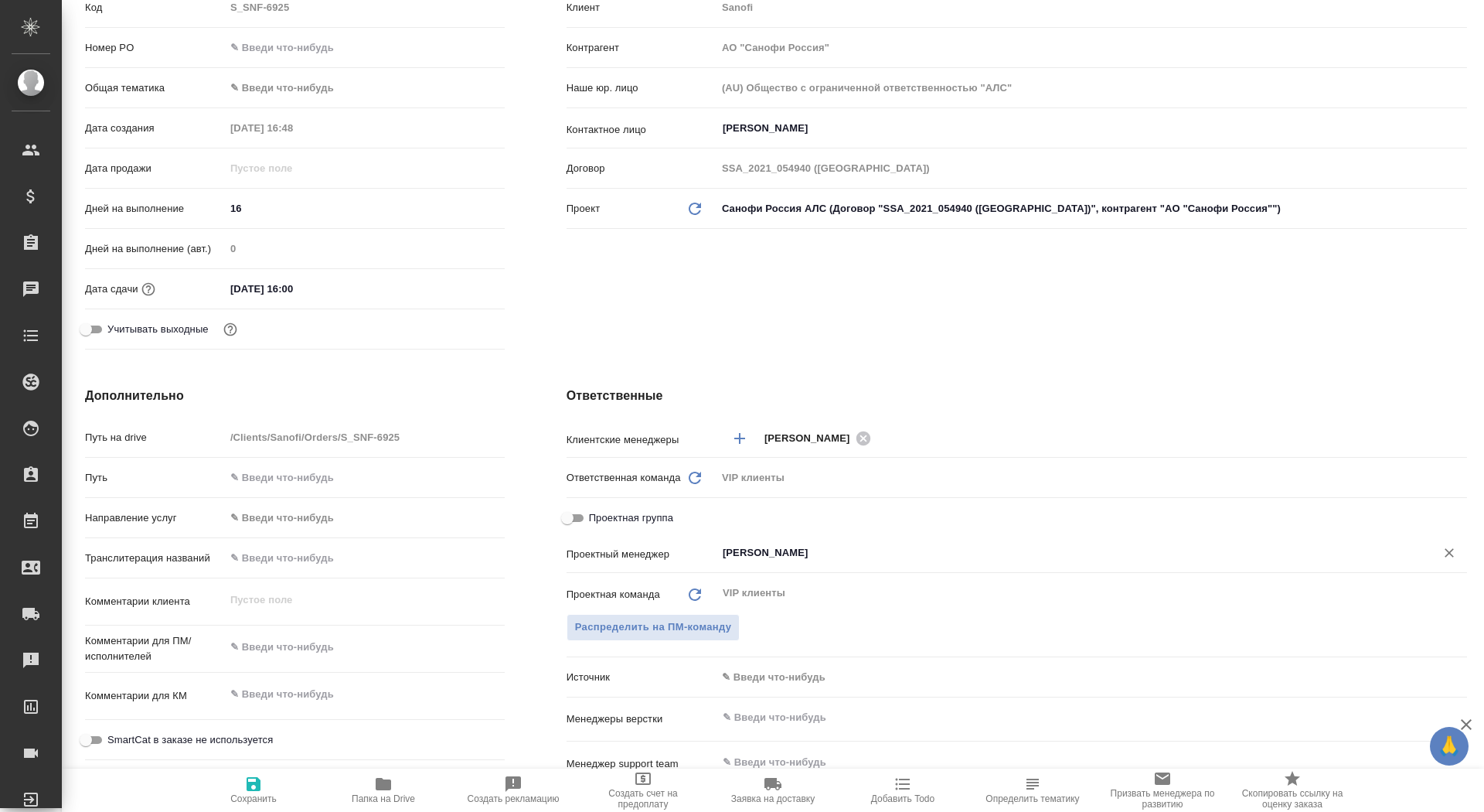
type input "Горшкова Валентина"
click at [273, 780] on span "Сохранить" at bounding box center [254, 788] width 112 height 29
type textarea "x"
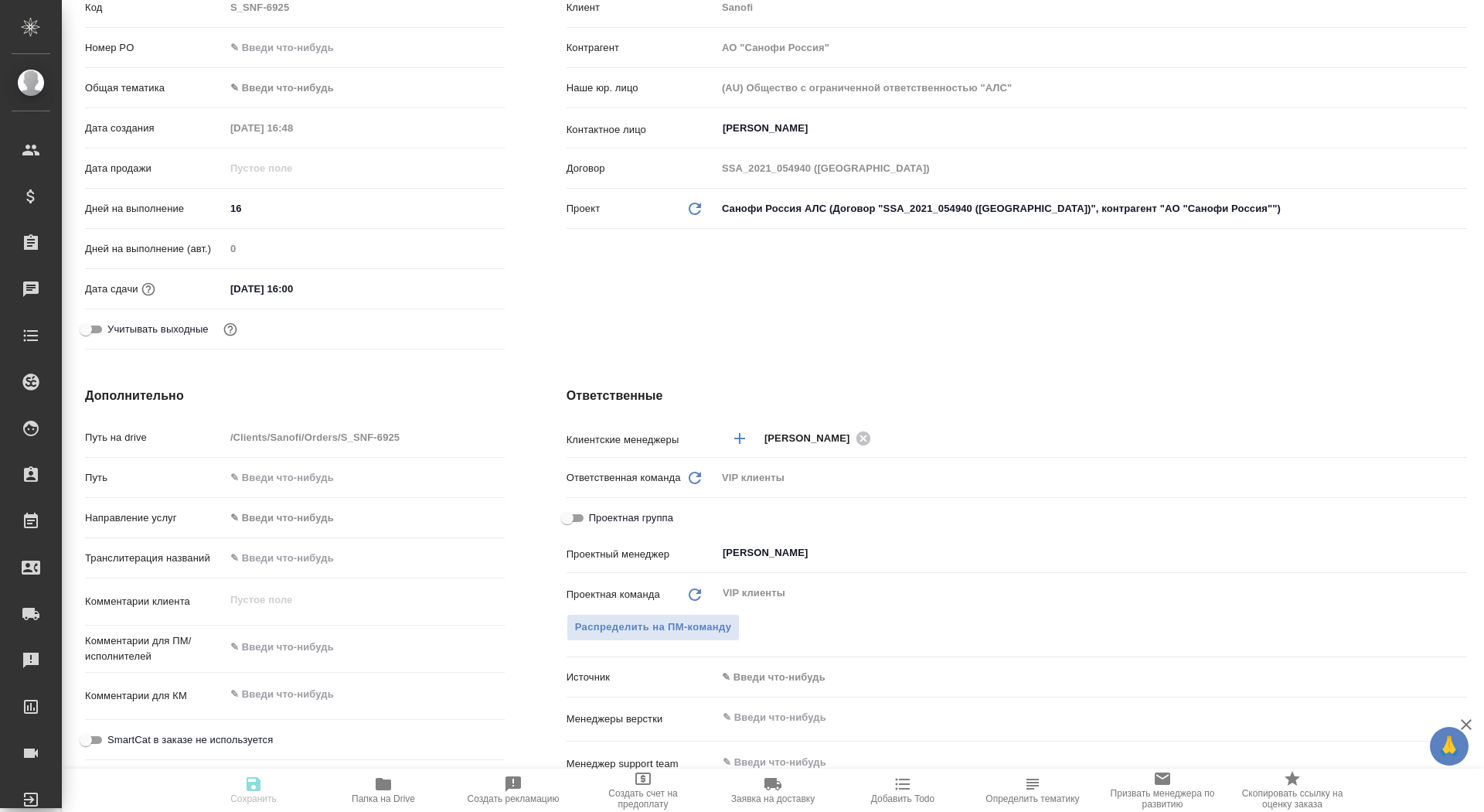
type textarea "x"
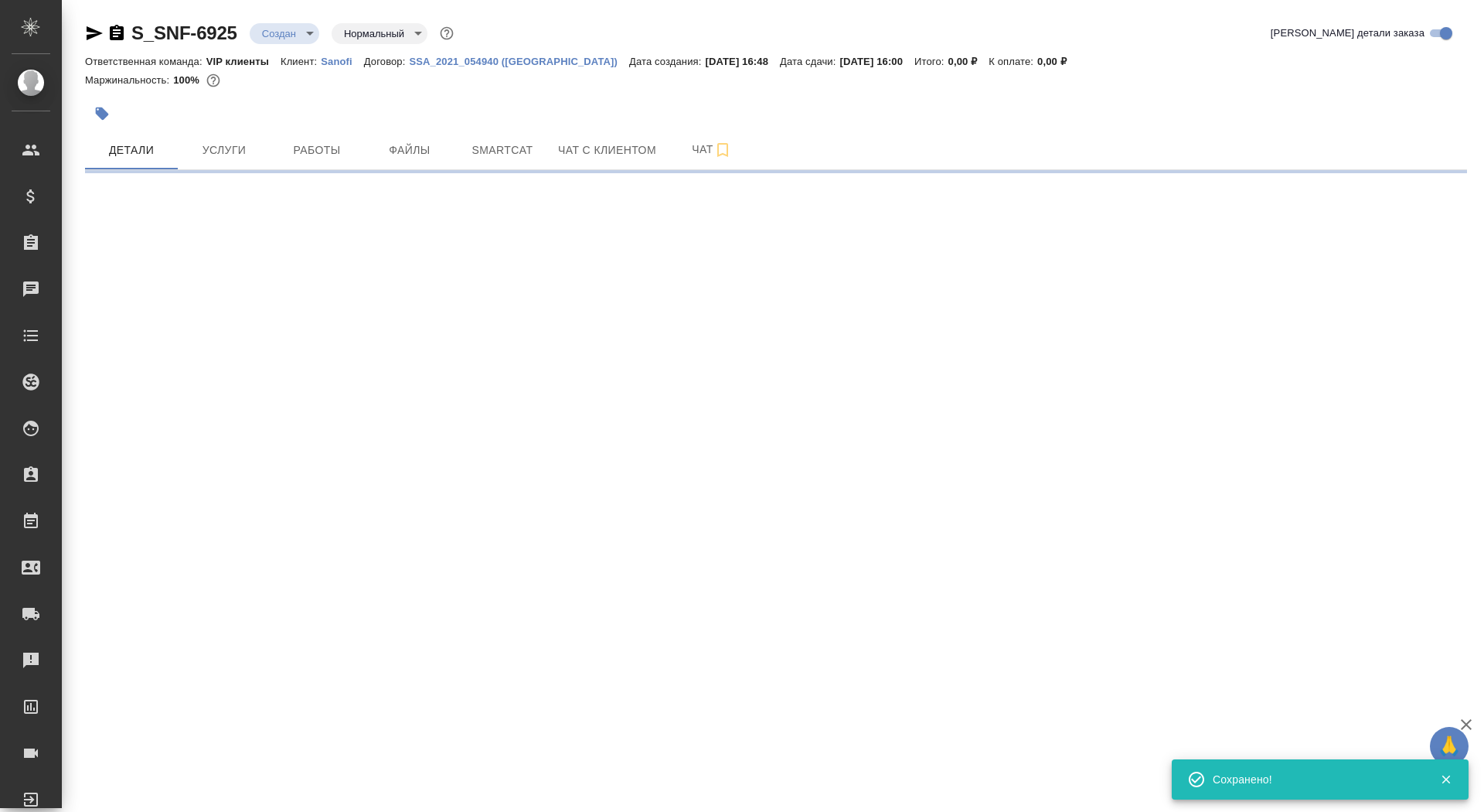
select select "RU"
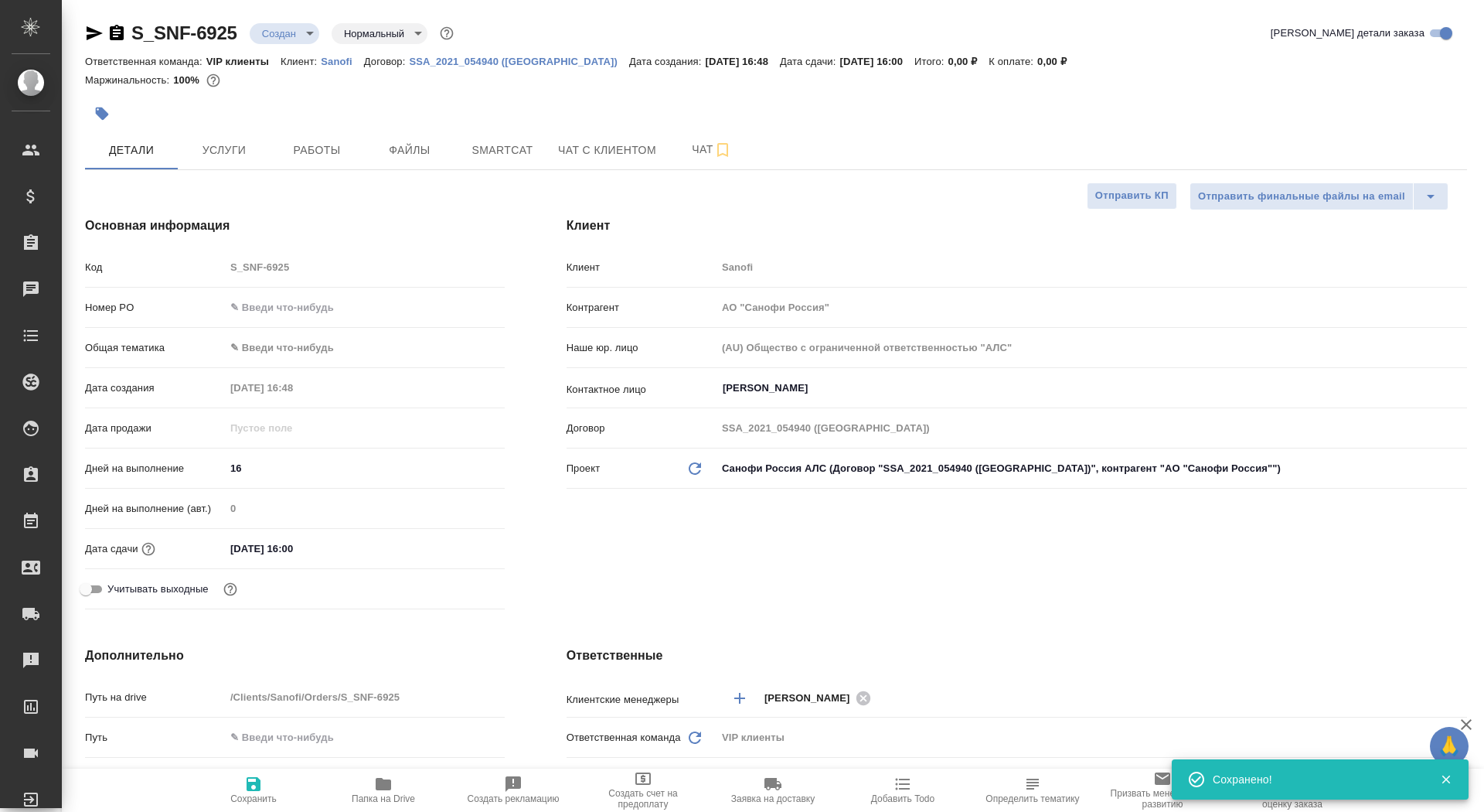
type textarea "x"
click at [370, 794] on span "Папка на Drive" at bounding box center [383, 798] width 63 height 11
type textarea "x"
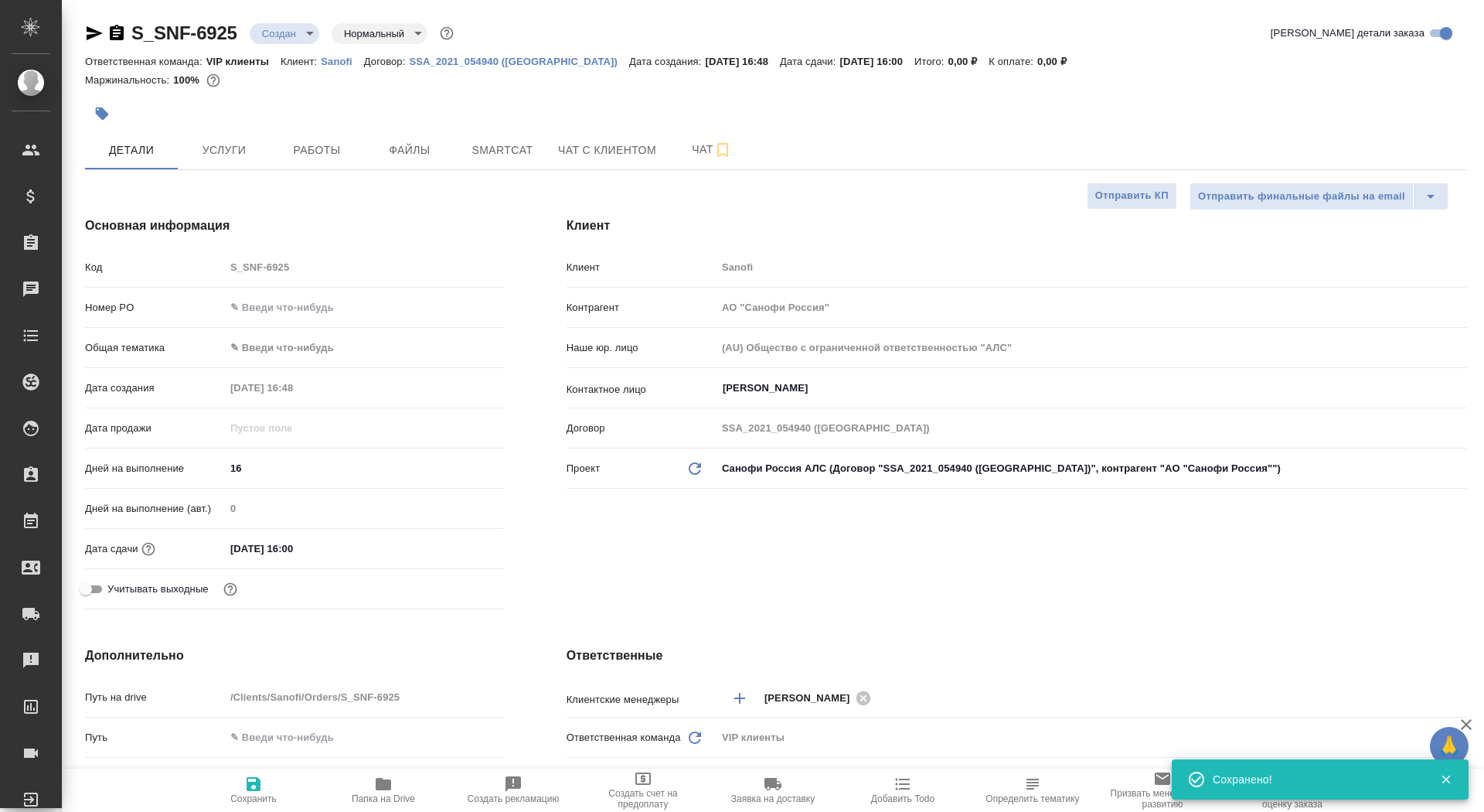
type textarea "x"
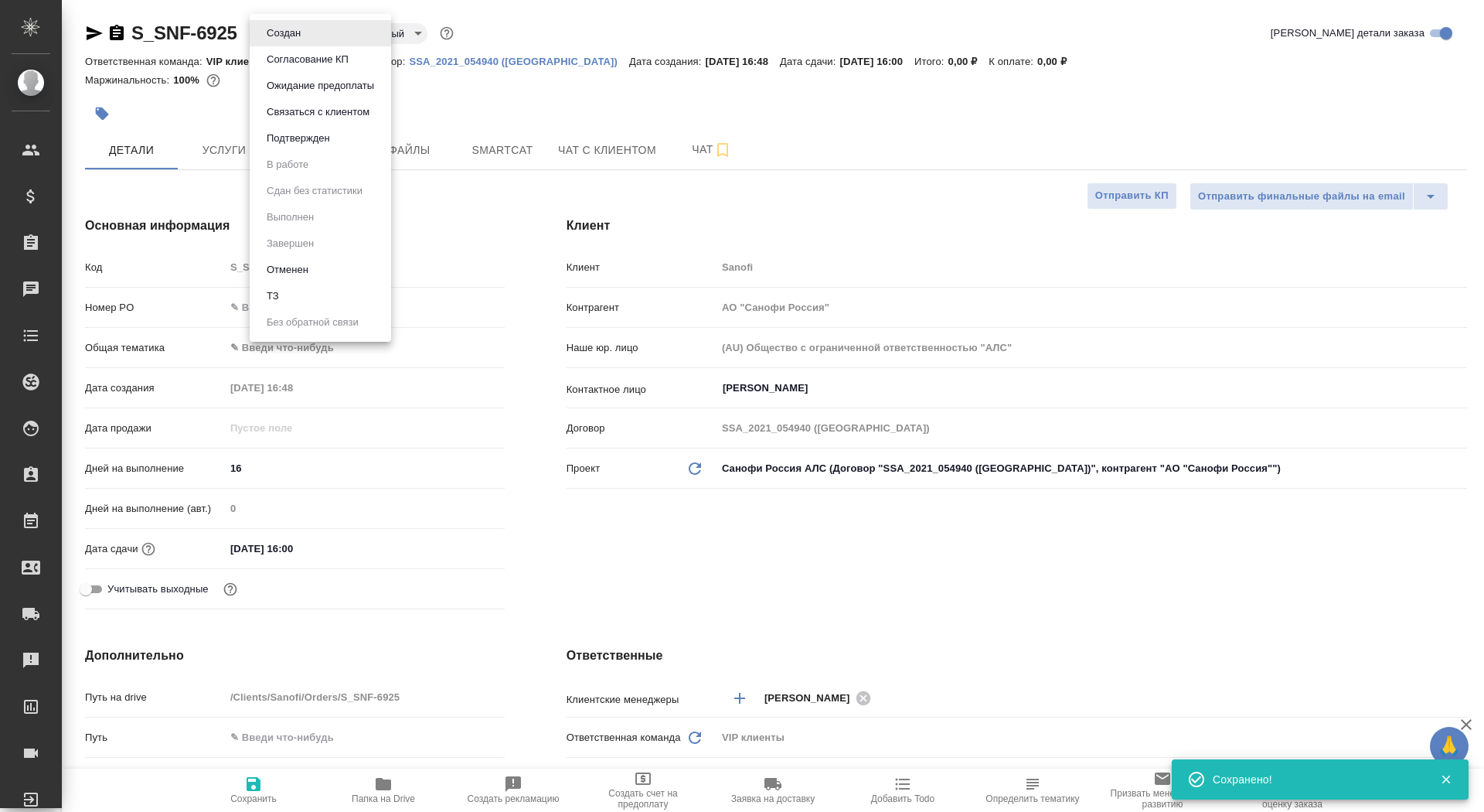
click at [268, 27] on body "🙏 .cls-1 fill:#fff; AWATERA Saydasheva Dilyara Клиенты Спецификации Заказы 0 Ча…" at bounding box center [742, 406] width 1484 height 812
click at [317, 287] on li "ТЗ" at bounding box center [320, 296] width 141 height 26
type textarea "x"
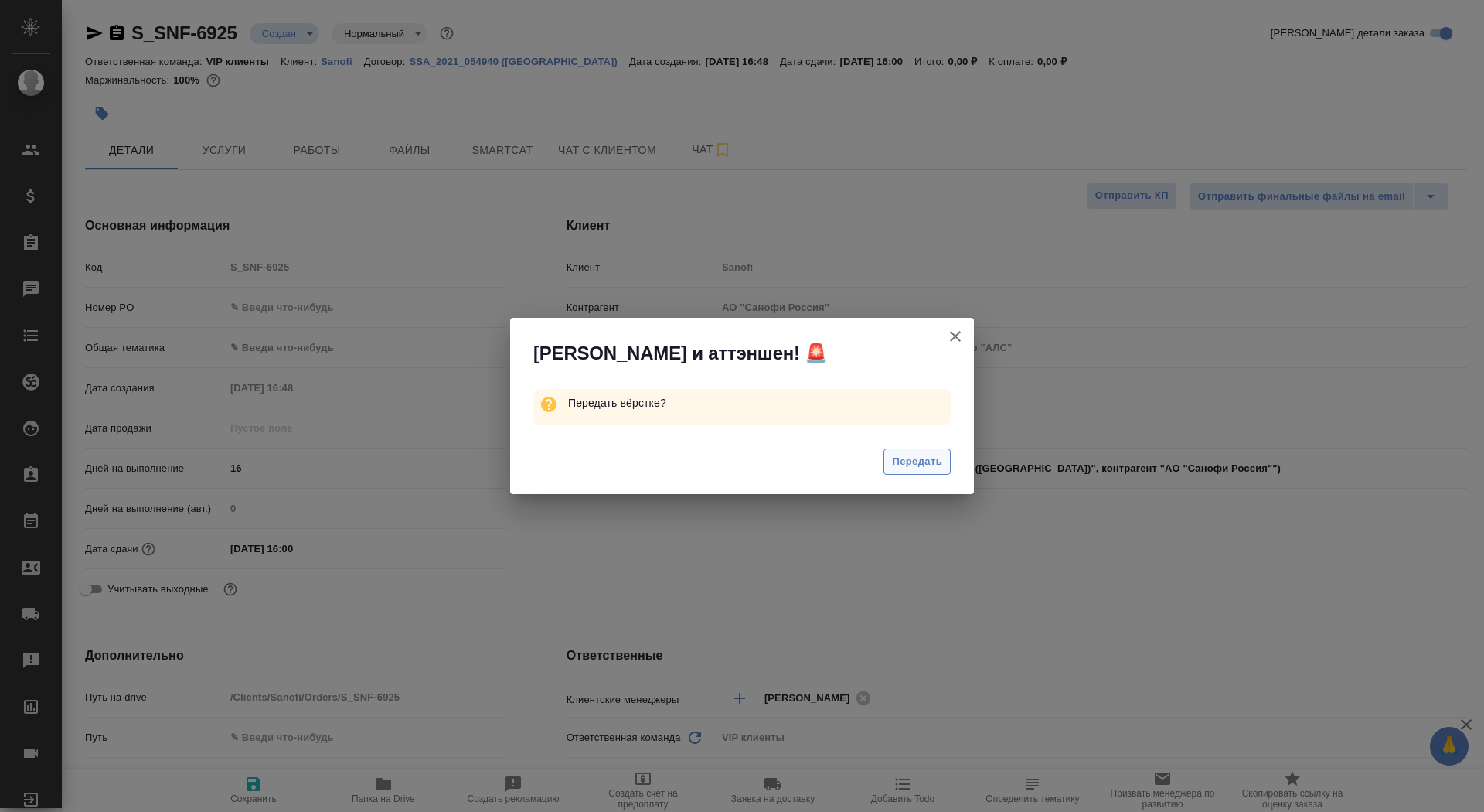
click at [920, 469] on span "Передать" at bounding box center [917, 461] width 50 height 18
type textarea "x"
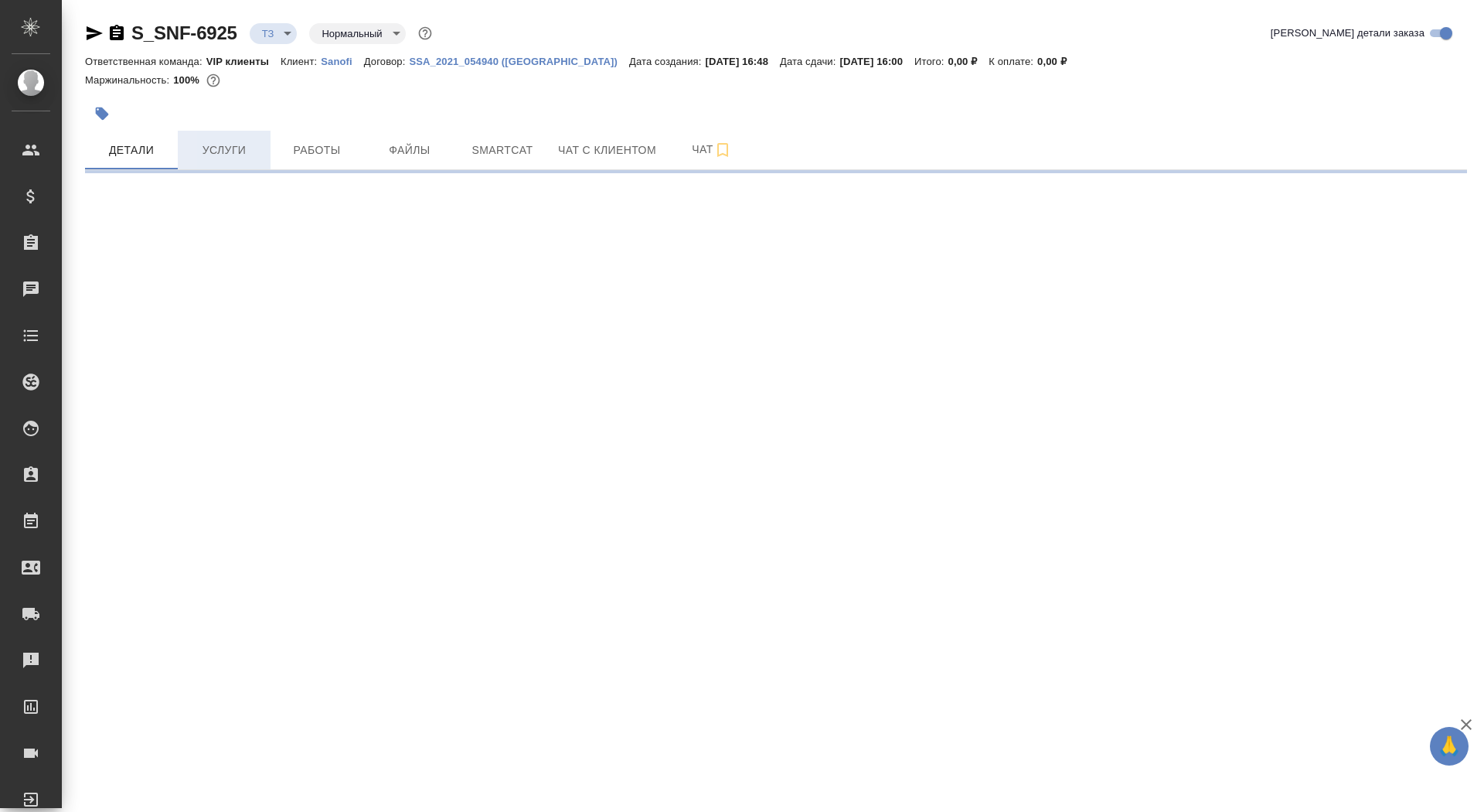
select select "RU"
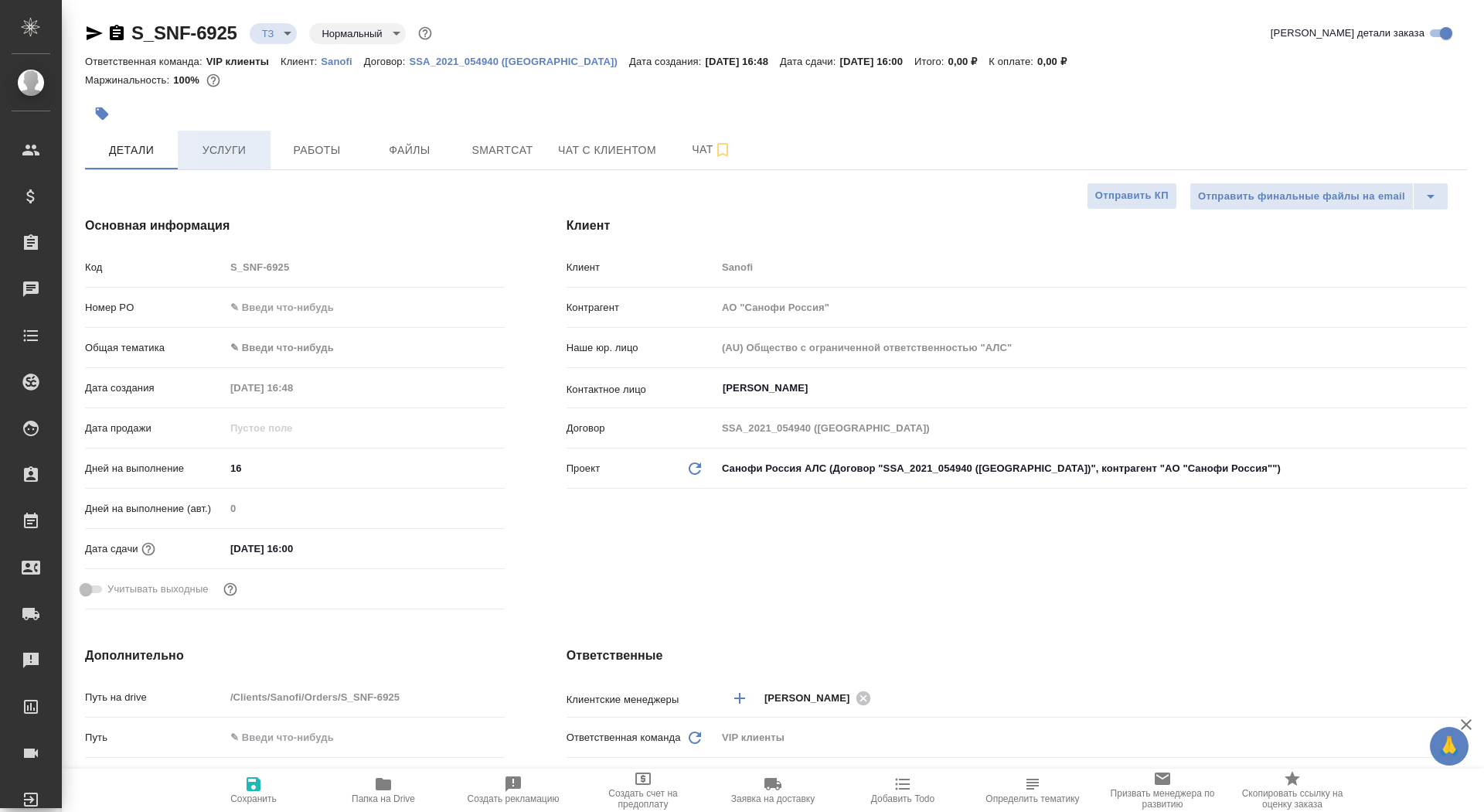
type textarea "x"
click at [223, 149] on span "Услуги" at bounding box center [224, 150] width 74 height 19
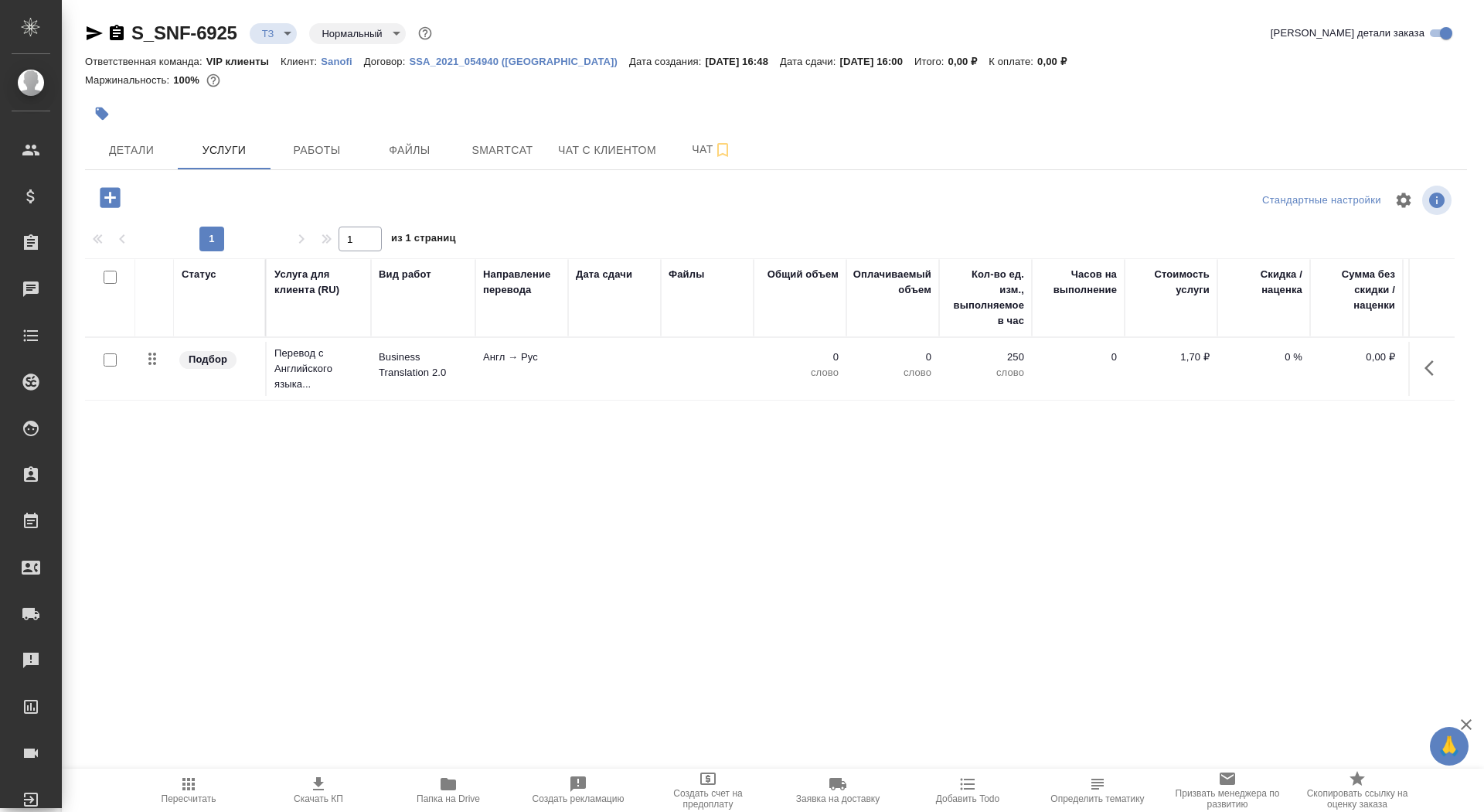
click at [107, 361] on input "checkbox" at bounding box center [110, 360] width 13 height 13
checkbox input "true"
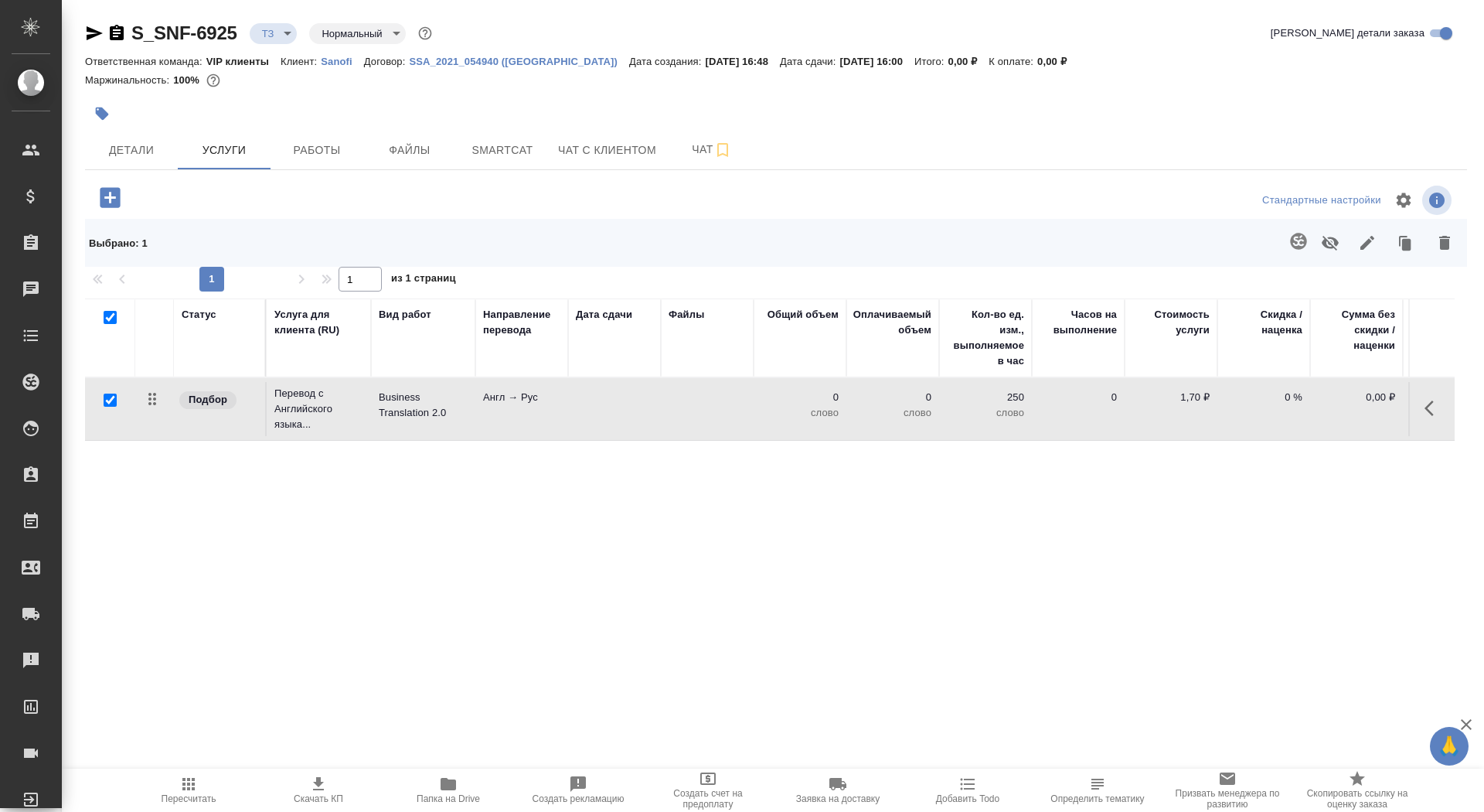
click at [540, 411] on td "Англ → Рус" at bounding box center [522, 409] width 92 height 54
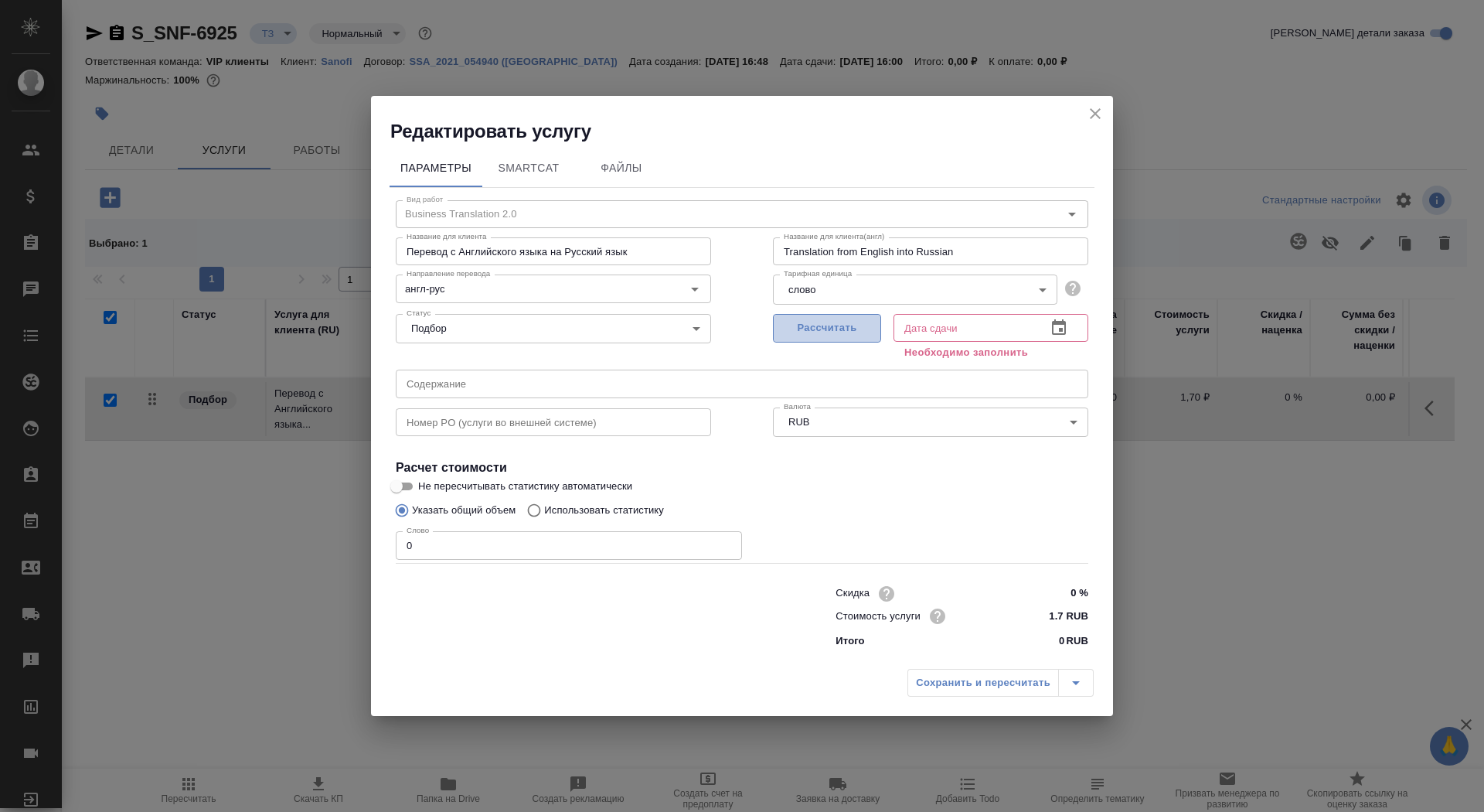
click at [803, 319] on span "Рассчитать" at bounding box center [827, 327] width 92 height 18
type input "15.10.2025 16:00"
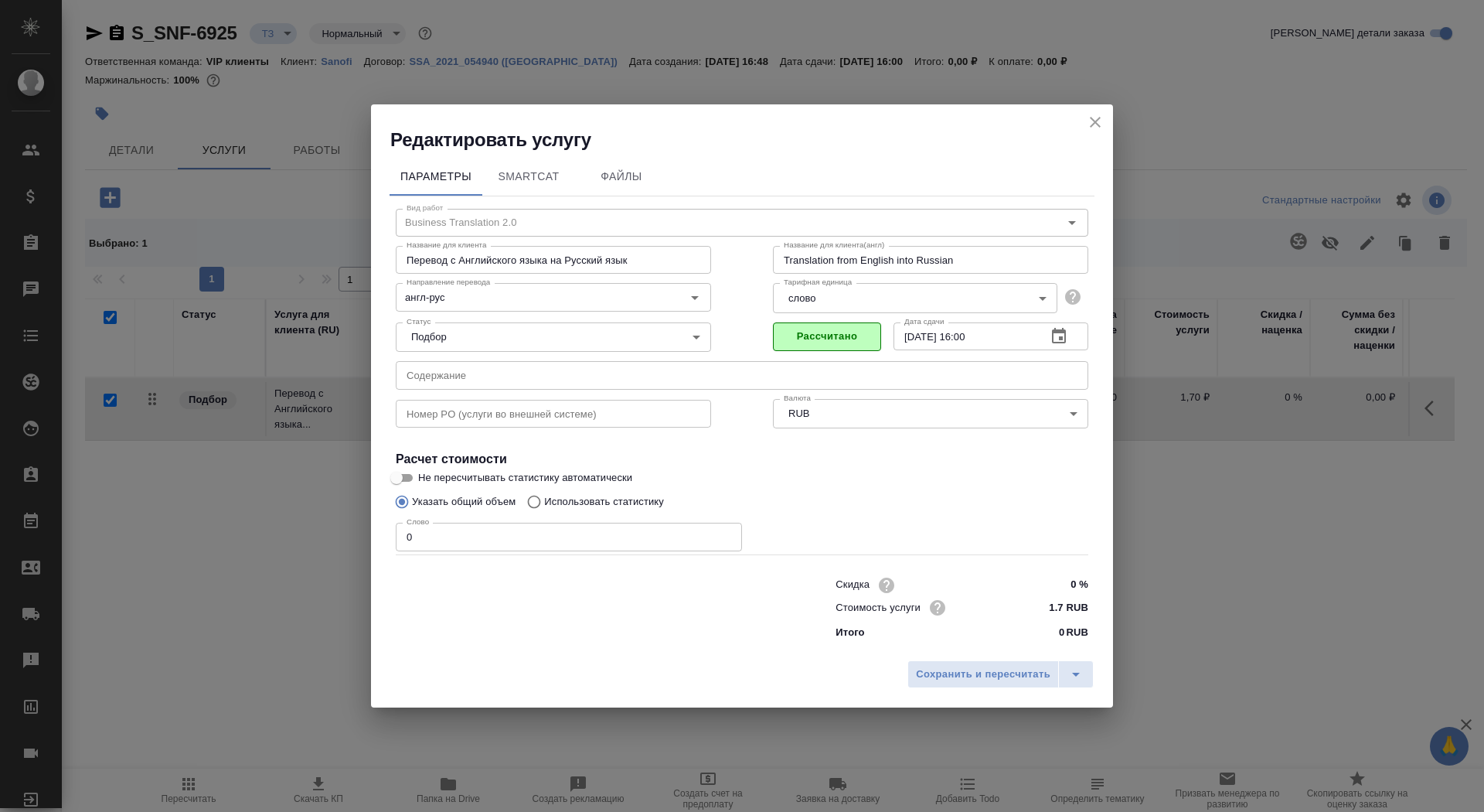
click at [446, 539] on input "0" at bounding box center [569, 536] width 346 height 28
type input "01"
click at [400, 472] on input "Не пересчитывать статистику автоматически" at bounding box center [396, 478] width 55 height 18
checkbox input "true"
click at [973, 656] on div "Сохранить и пересчитать" at bounding box center [742, 679] width 742 height 55
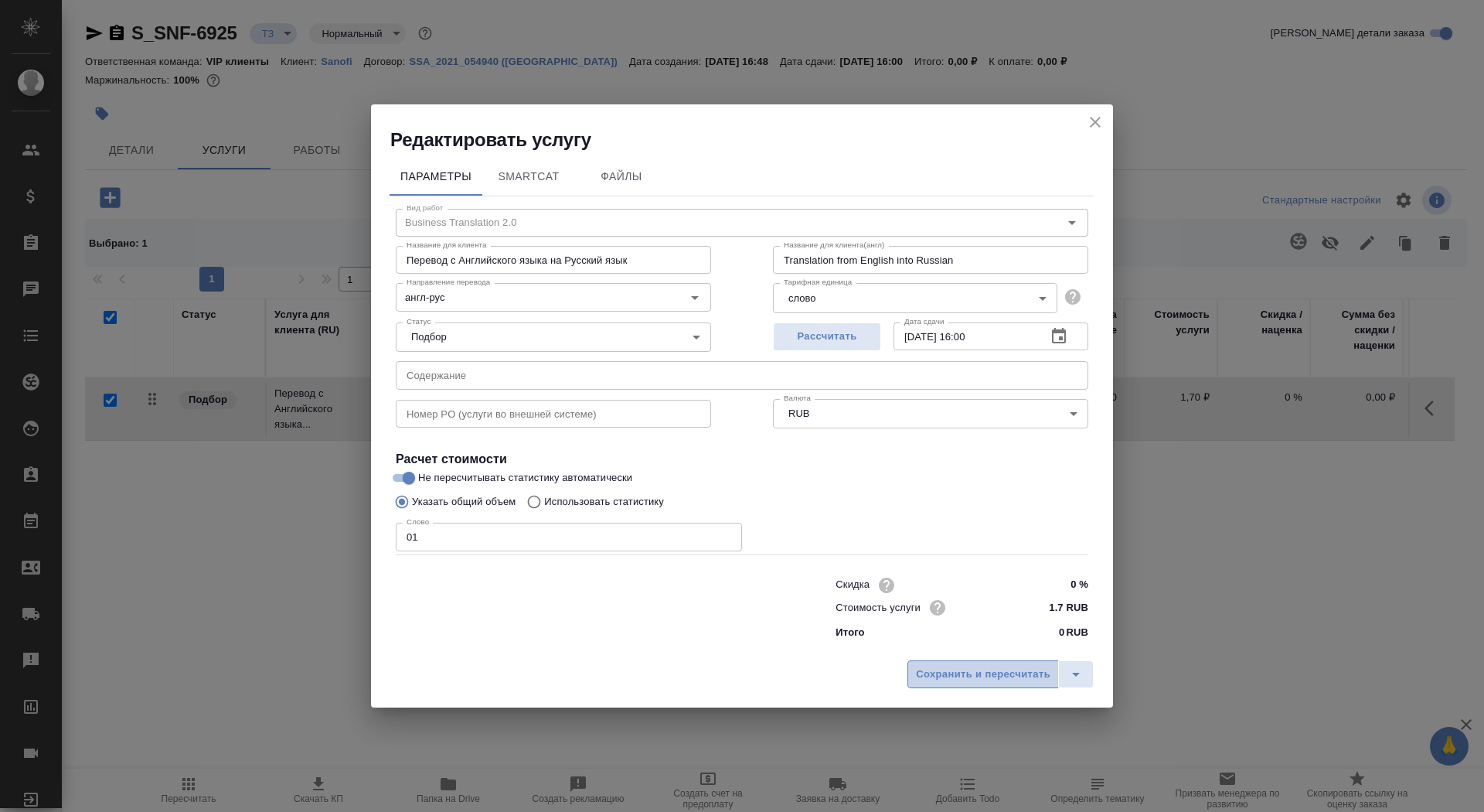
click at [975, 668] on span "Сохранить и пересчитать" at bounding box center [983, 674] width 134 height 18
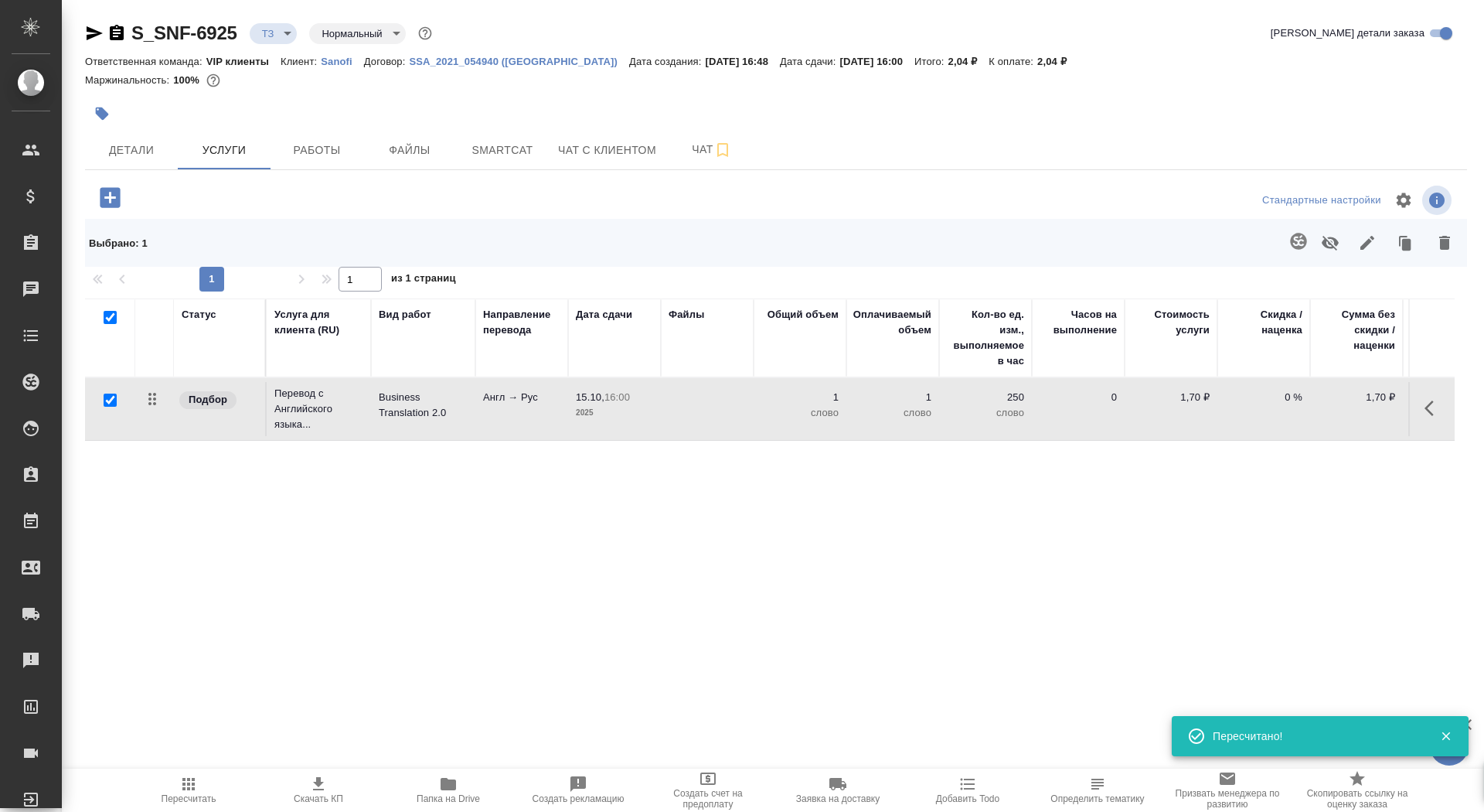
click at [677, 403] on td at bounding box center [707, 409] width 92 height 54
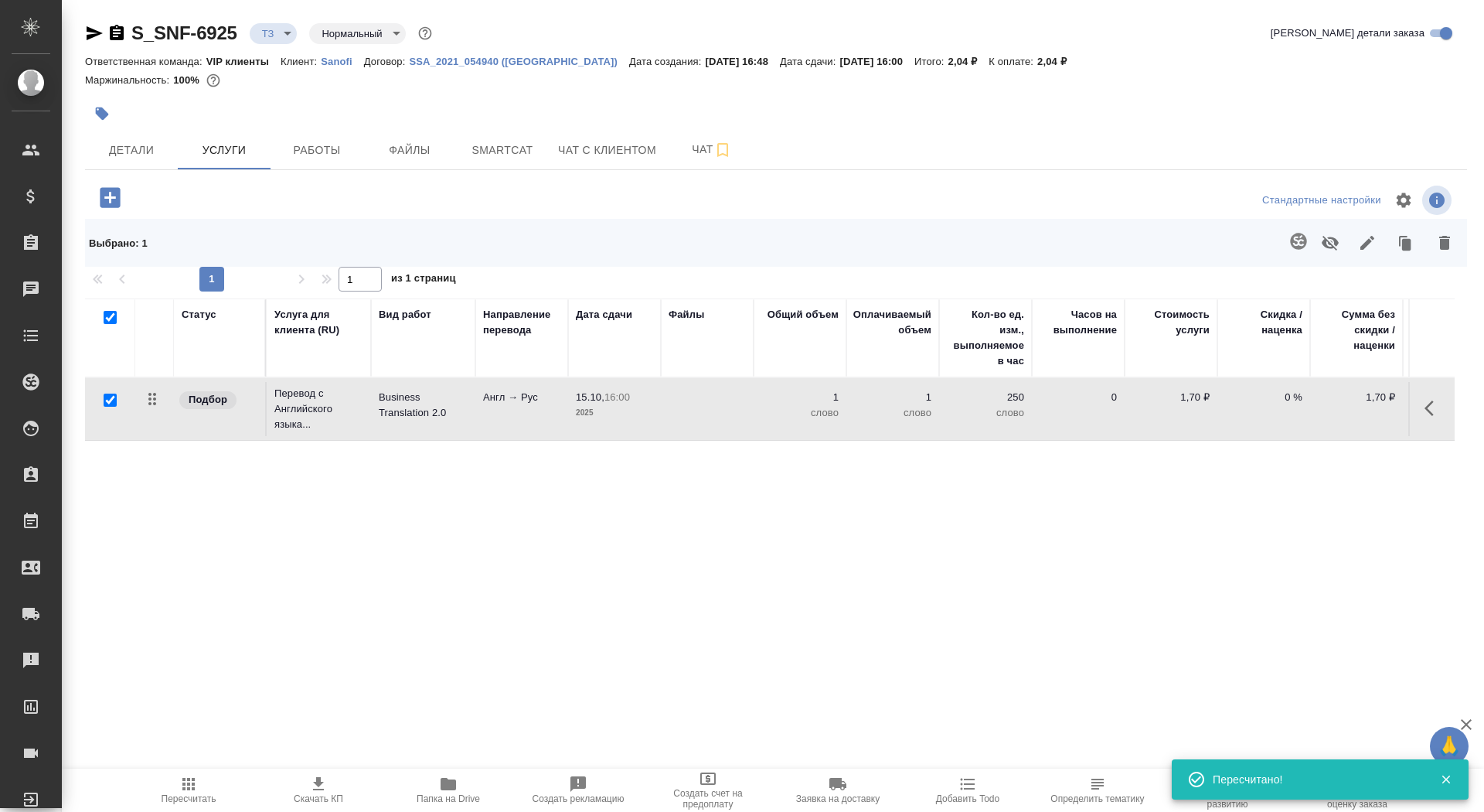
click at [677, 403] on td at bounding box center [707, 409] width 92 height 54
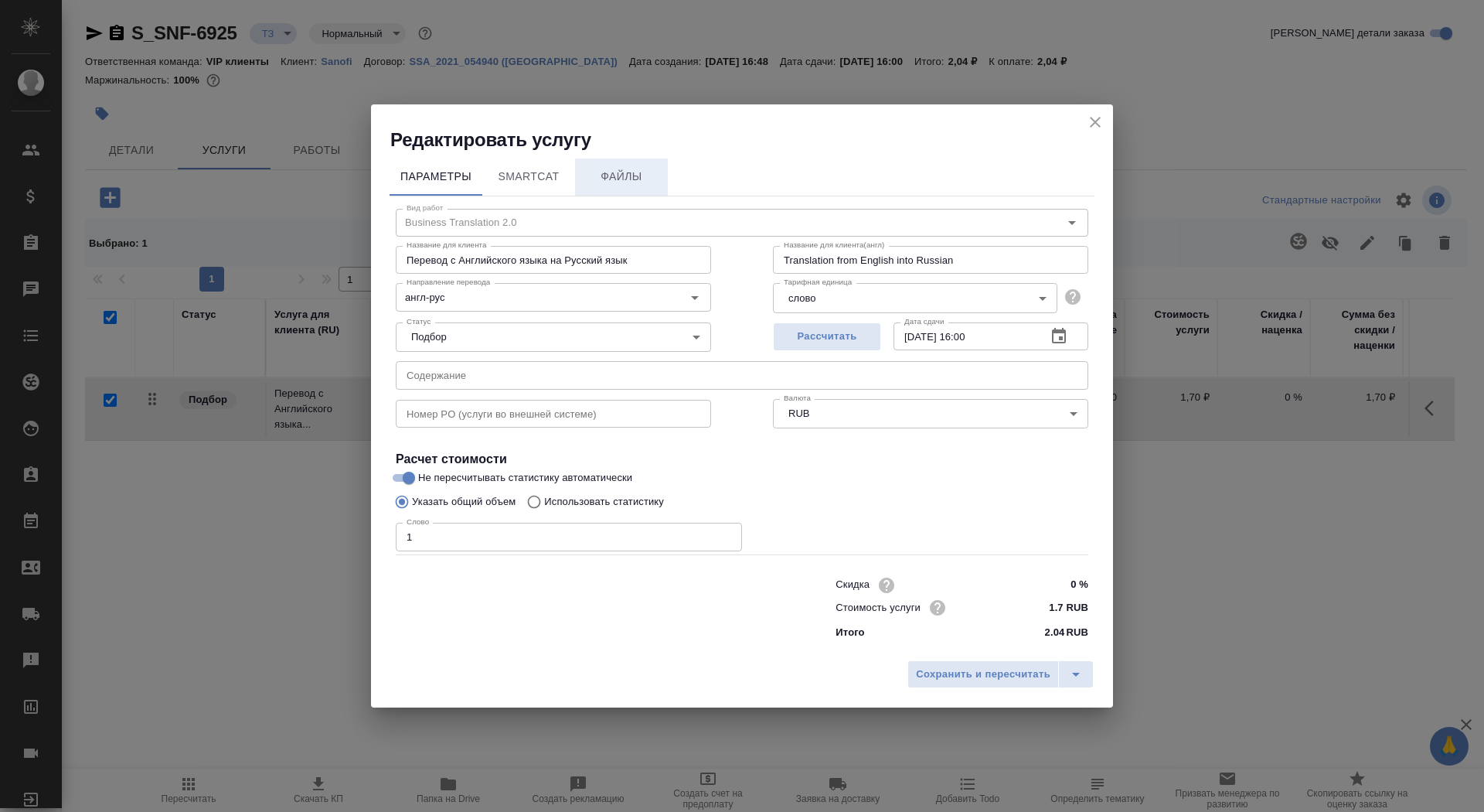
click at [632, 164] on button "Файлы" at bounding box center [621, 177] width 92 height 37
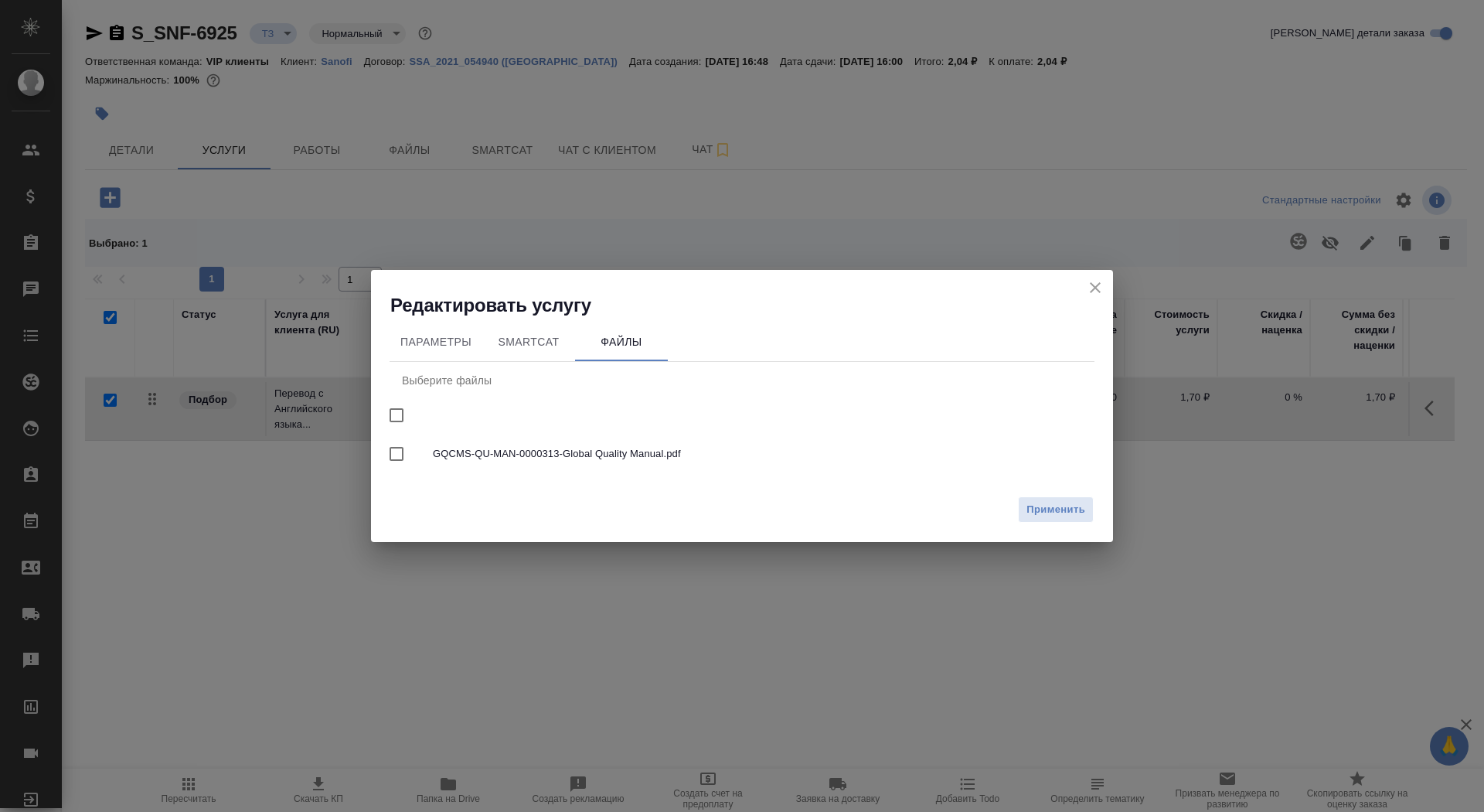
click at [490, 453] on span "GQCMS-QU-MAN-0000313-Global Quality Manual.pdf" at bounding box center [757, 453] width 649 height 15
checkbox input "true"
click at [1067, 510] on span "Применить" at bounding box center [1056, 509] width 59 height 18
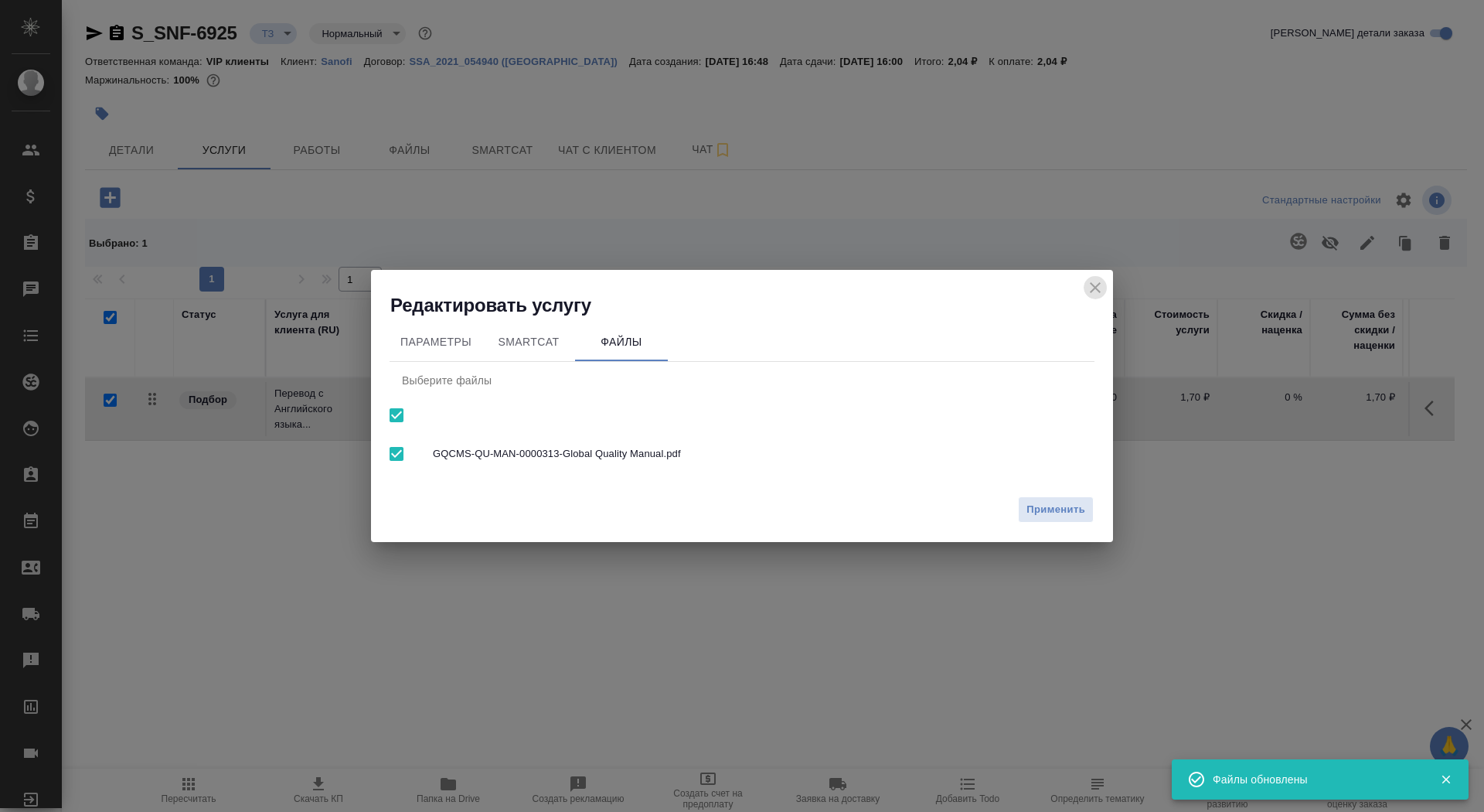
click at [1097, 285] on icon "close" at bounding box center [1095, 287] width 11 height 11
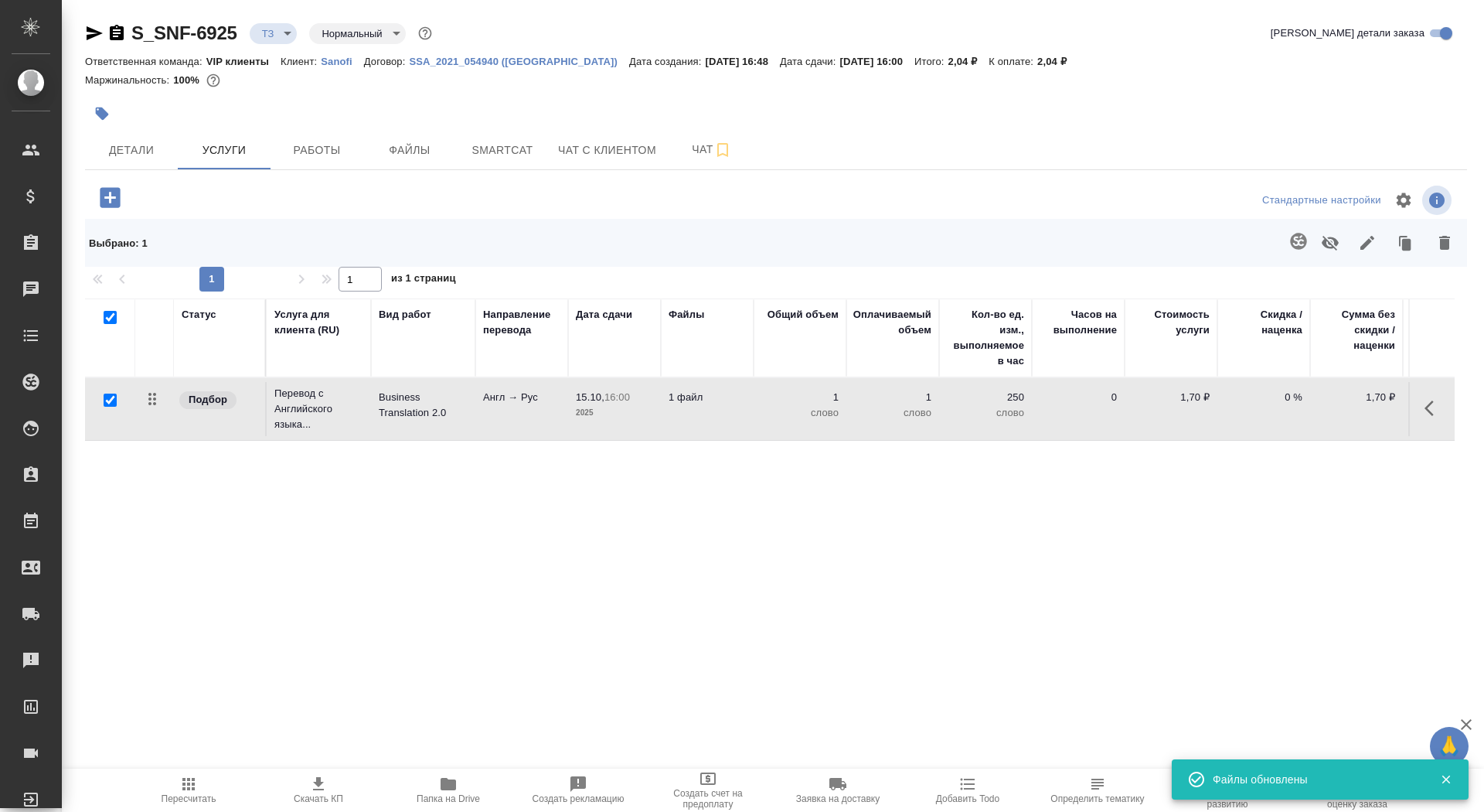
click at [1275, 244] on div at bounding box center [914, 243] width 1099 height 40
click at [1289, 245] on icon "button" at bounding box center [1298, 241] width 18 height 18
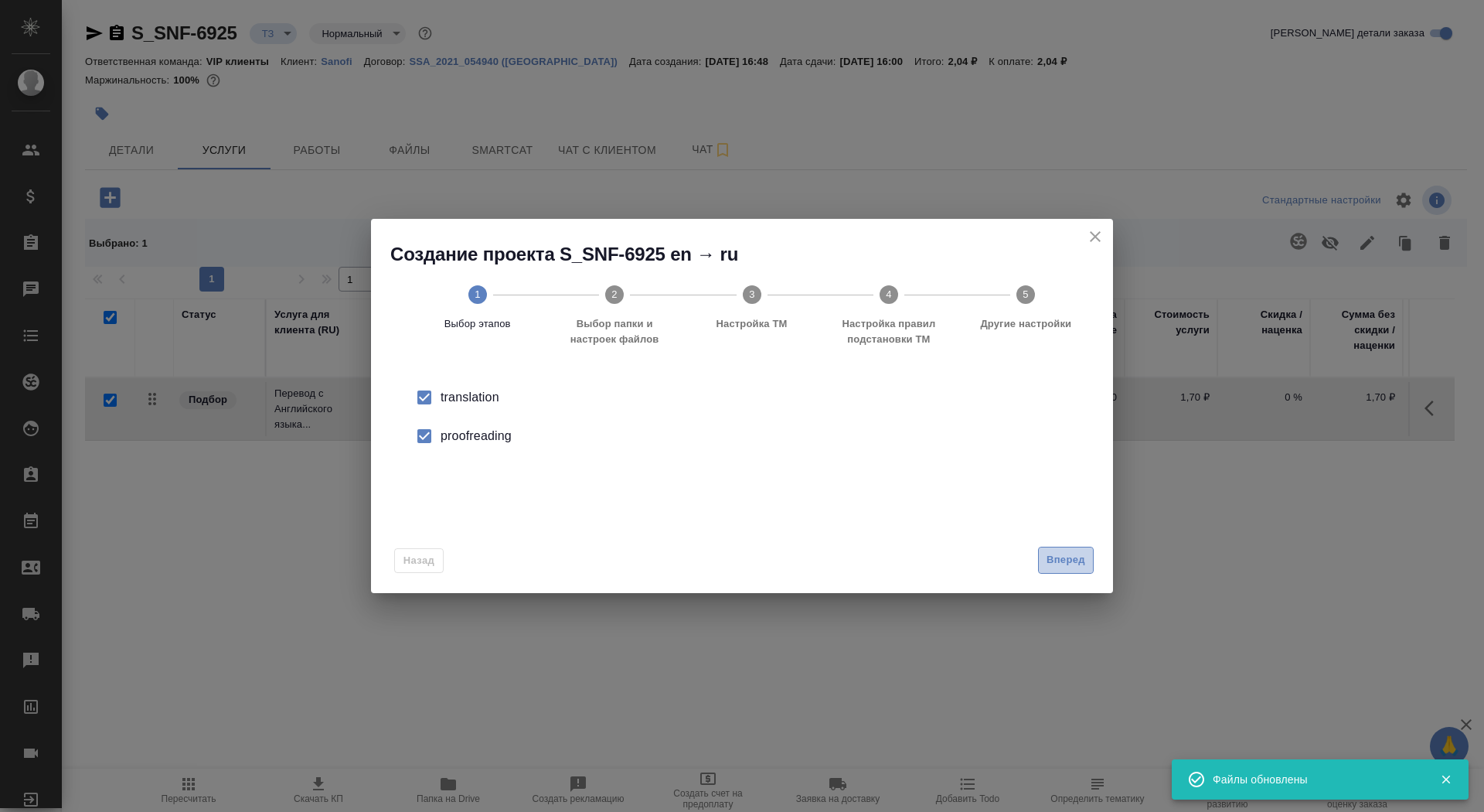
click at [1062, 559] on span "Вперед" at bounding box center [1066, 559] width 39 height 18
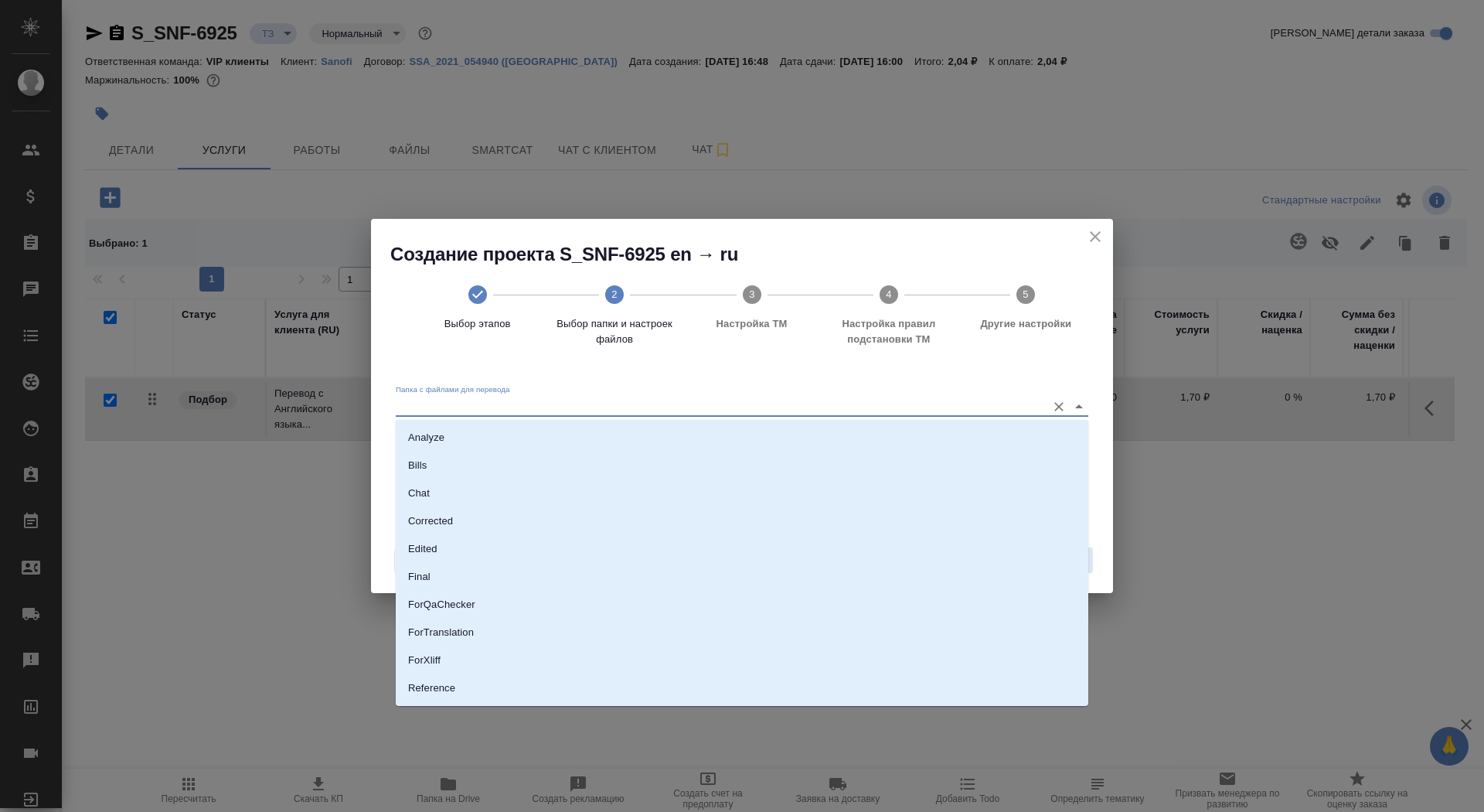
click at [988, 402] on input "Папка с файлами для перевода" at bounding box center [717, 406] width 643 height 18
click at [916, 623] on li "Source" at bounding box center [742, 635] width 693 height 28
type input "Source"
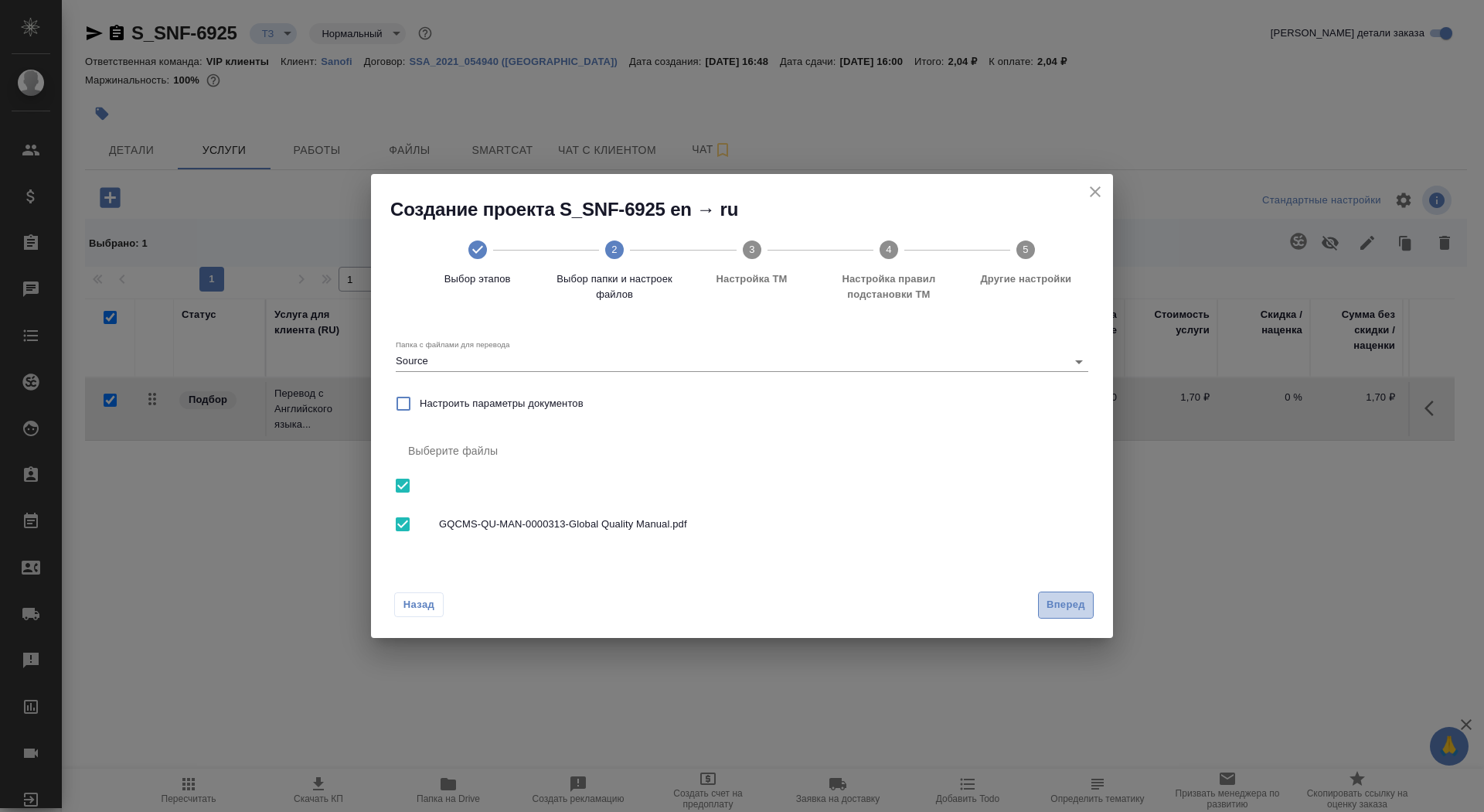
click at [1068, 598] on span "Вперед" at bounding box center [1066, 605] width 39 height 18
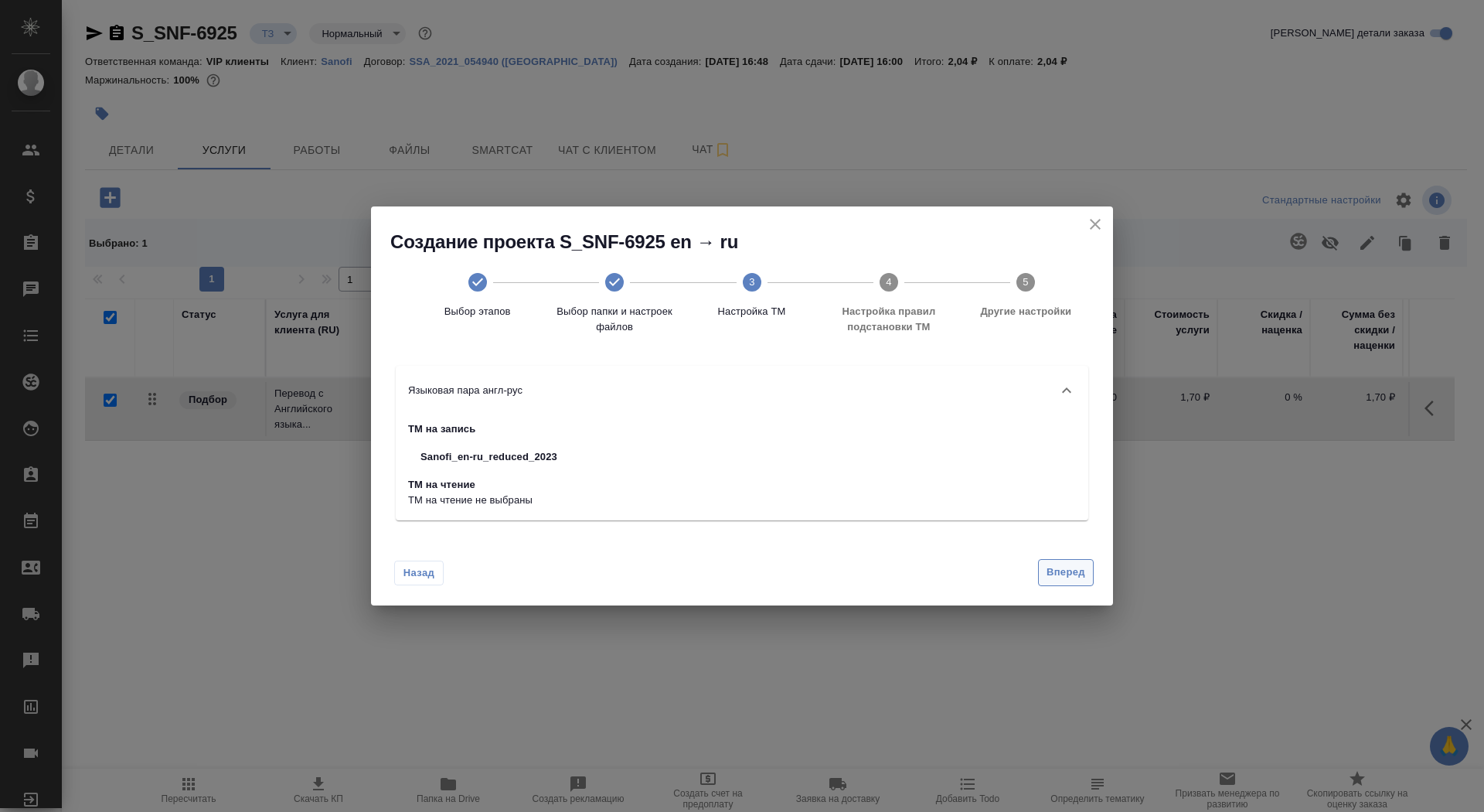
click at [1060, 564] on span "Вперед" at bounding box center [1066, 572] width 39 height 18
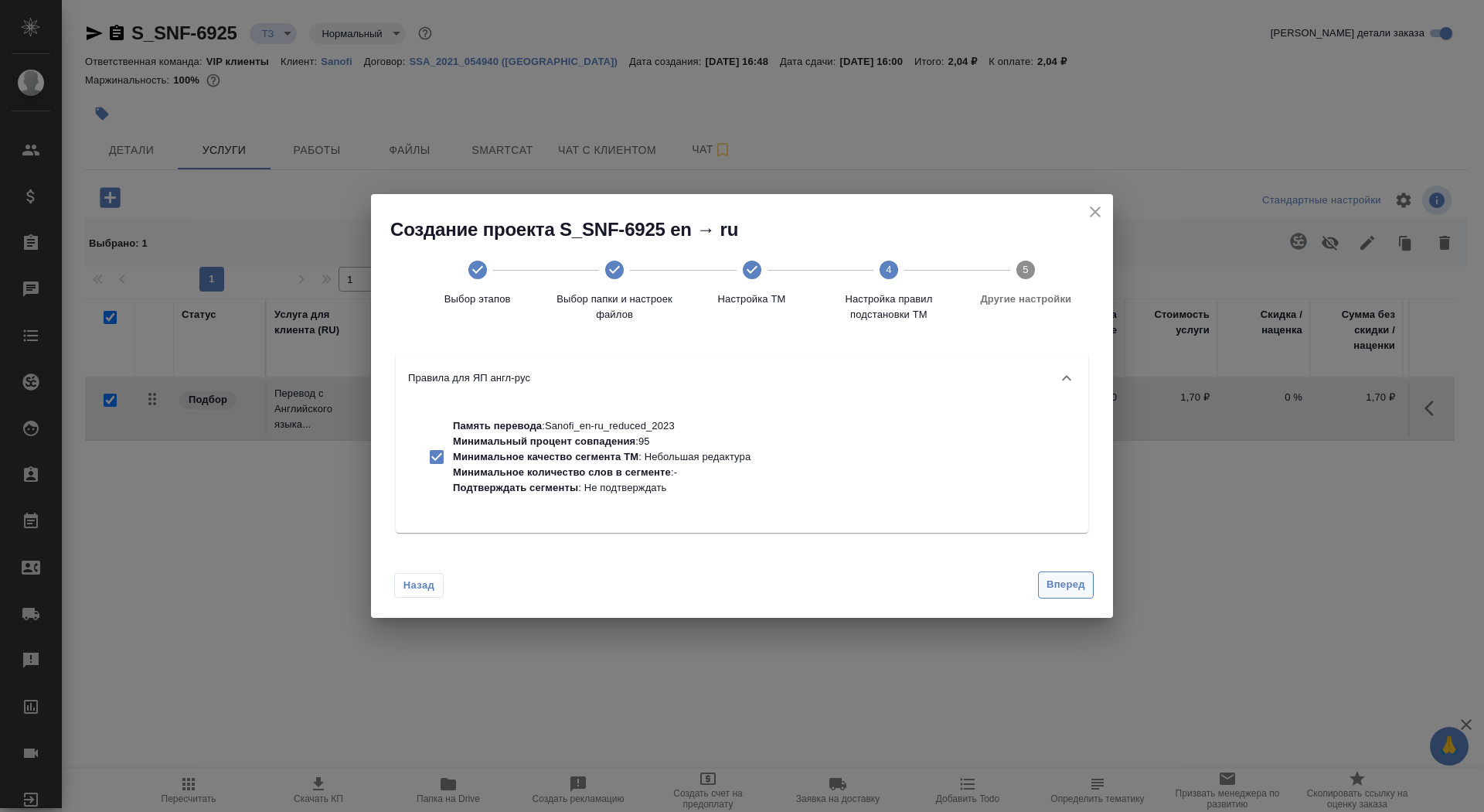
click at [1062, 578] on span "Вперед" at bounding box center [1066, 584] width 39 height 18
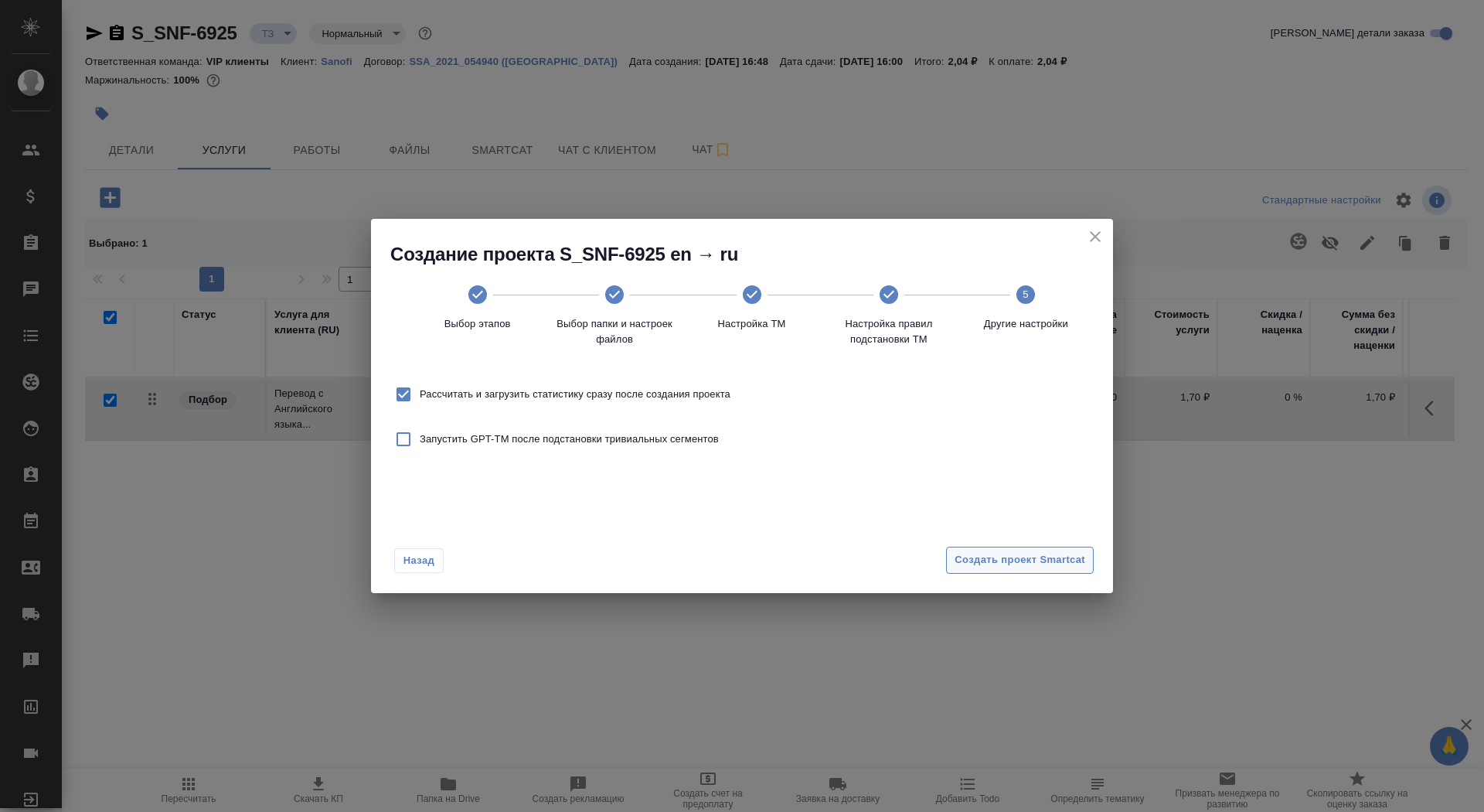
click at [1054, 553] on span "Создать проект Smartcat" at bounding box center [1020, 559] width 131 height 18
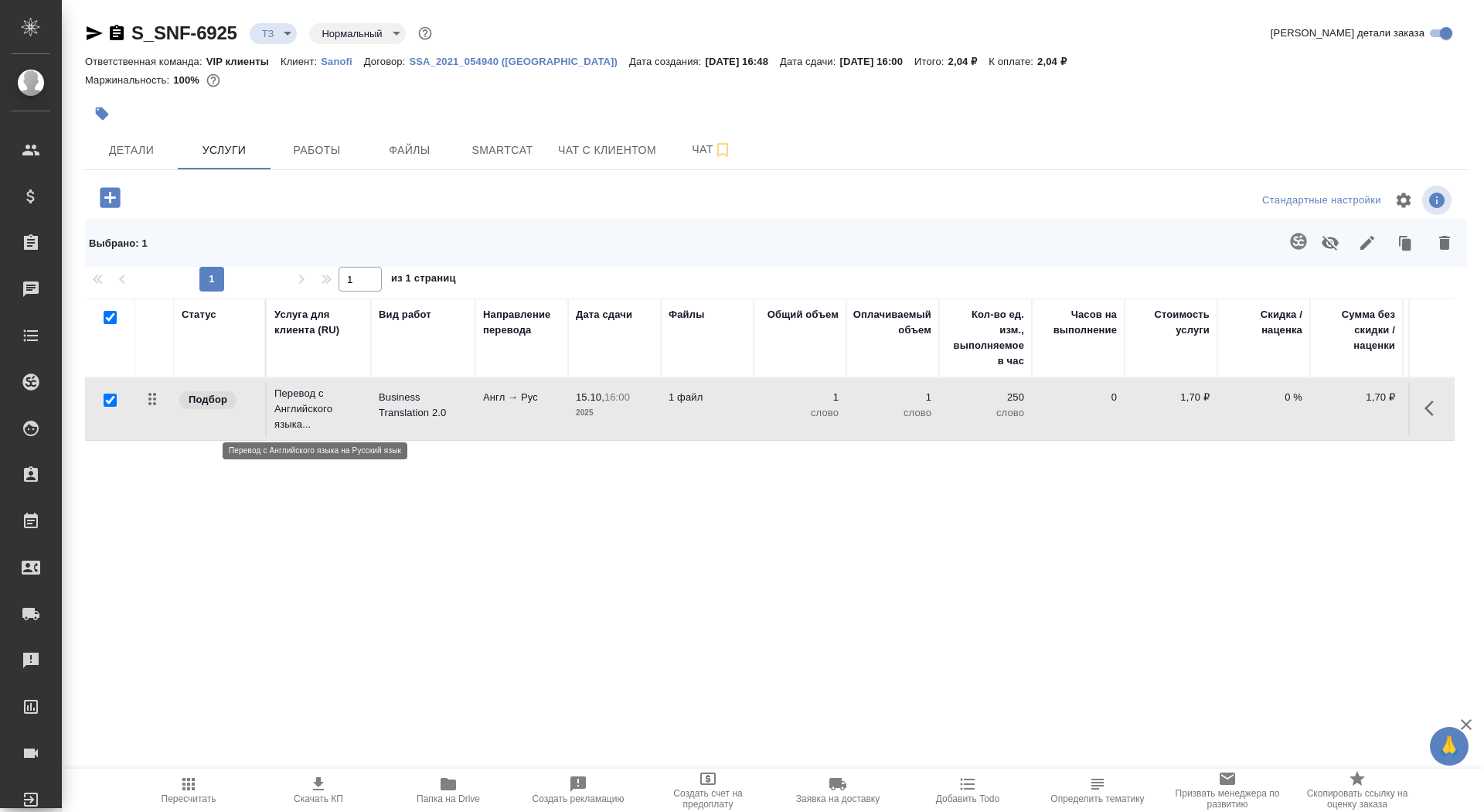
click at [294, 423] on p "Перевод с Английского языка..." at bounding box center [319, 408] width 89 height 46
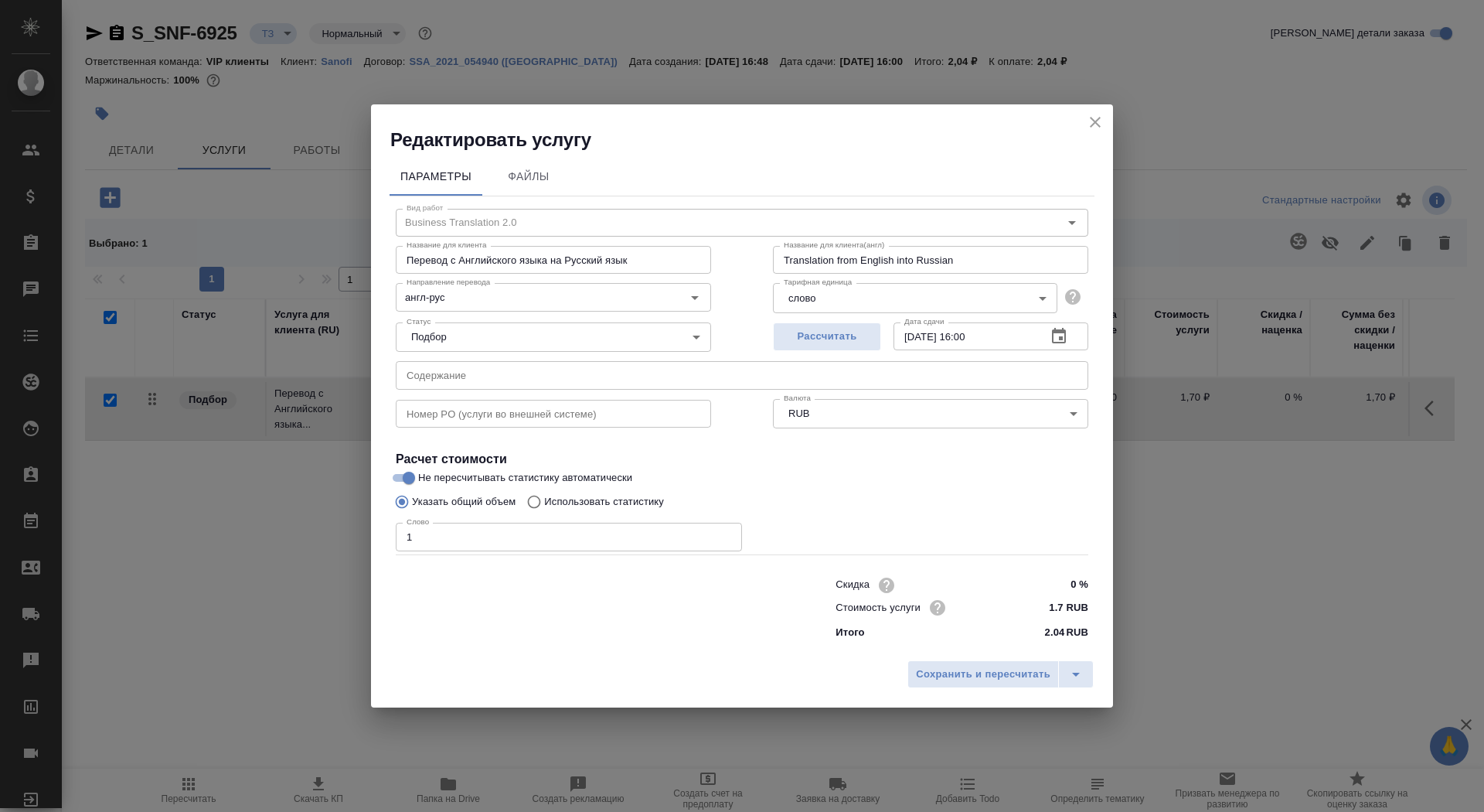
click at [608, 500] on p "Использовать статистику" at bounding box center [604, 501] width 120 height 15
click at [544, 500] on input "Использовать статистику" at bounding box center [532, 501] width 24 height 29
radio input "true"
radio input "false"
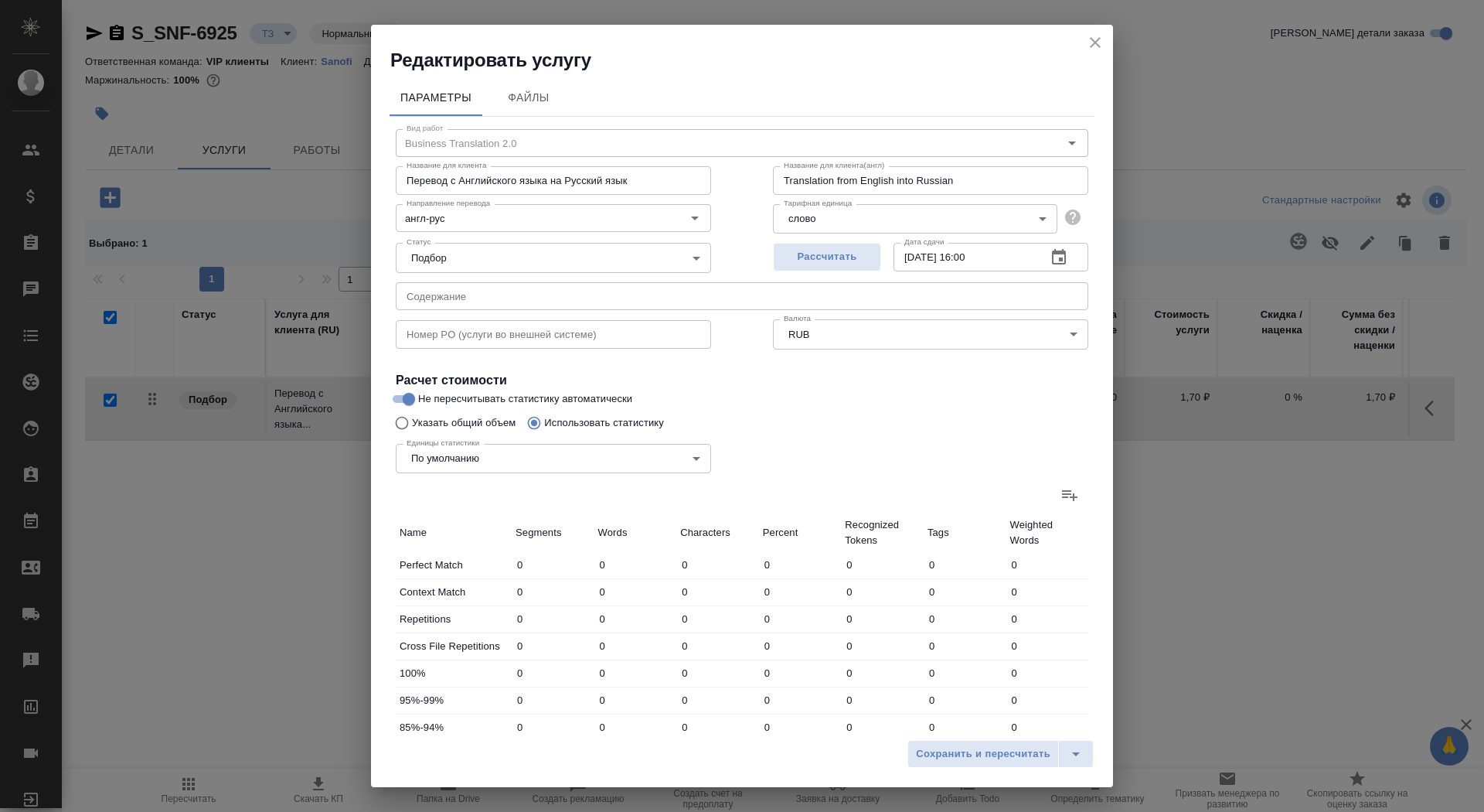
click at [1071, 490] on icon at bounding box center [1070, 495] width 18 height 18
click at [0, 0] on input "file" at bounding box center [0, 0] width 0 height 0
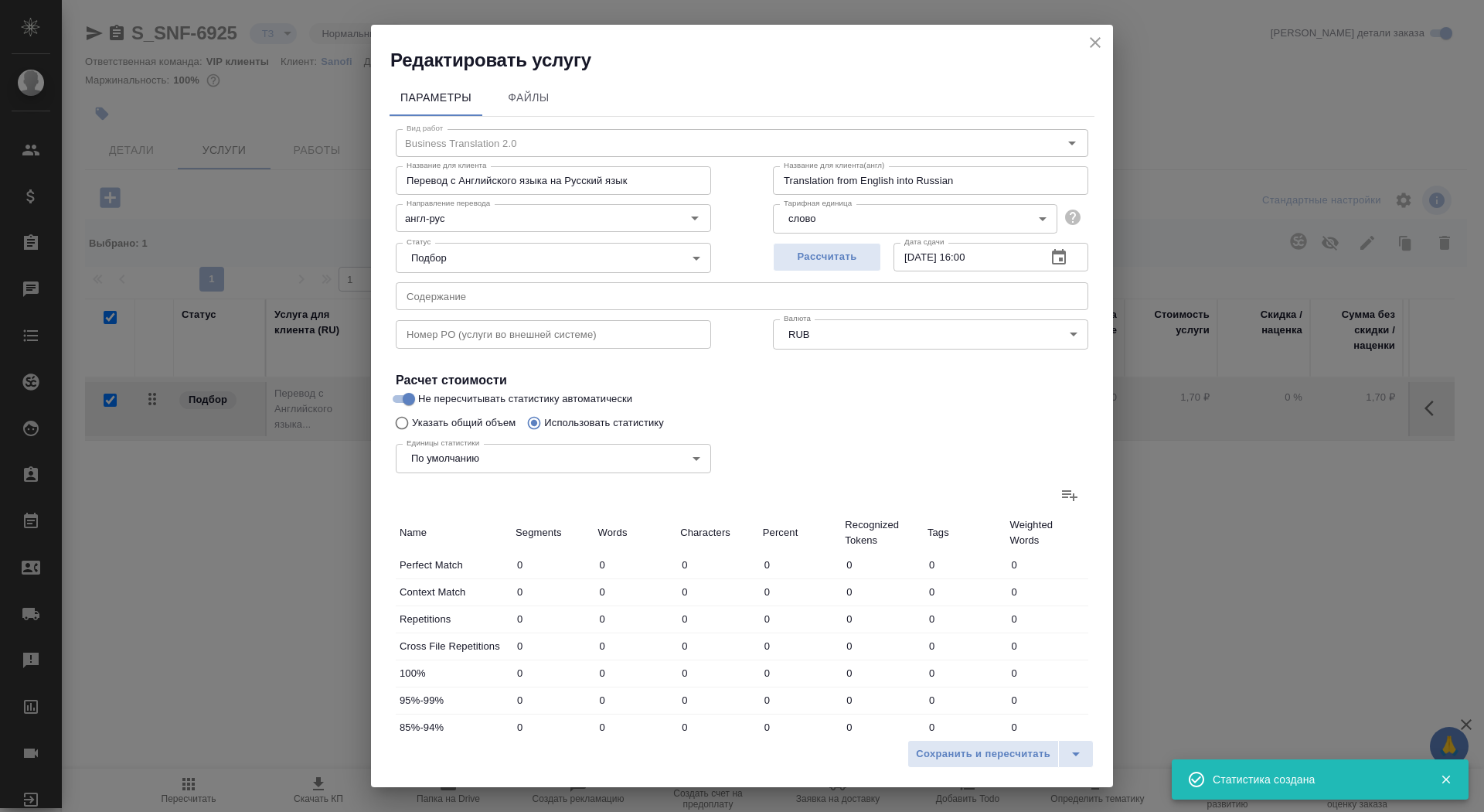
type input "246"
type input "3174"
type input "22940"
type input "2"
type input "6"
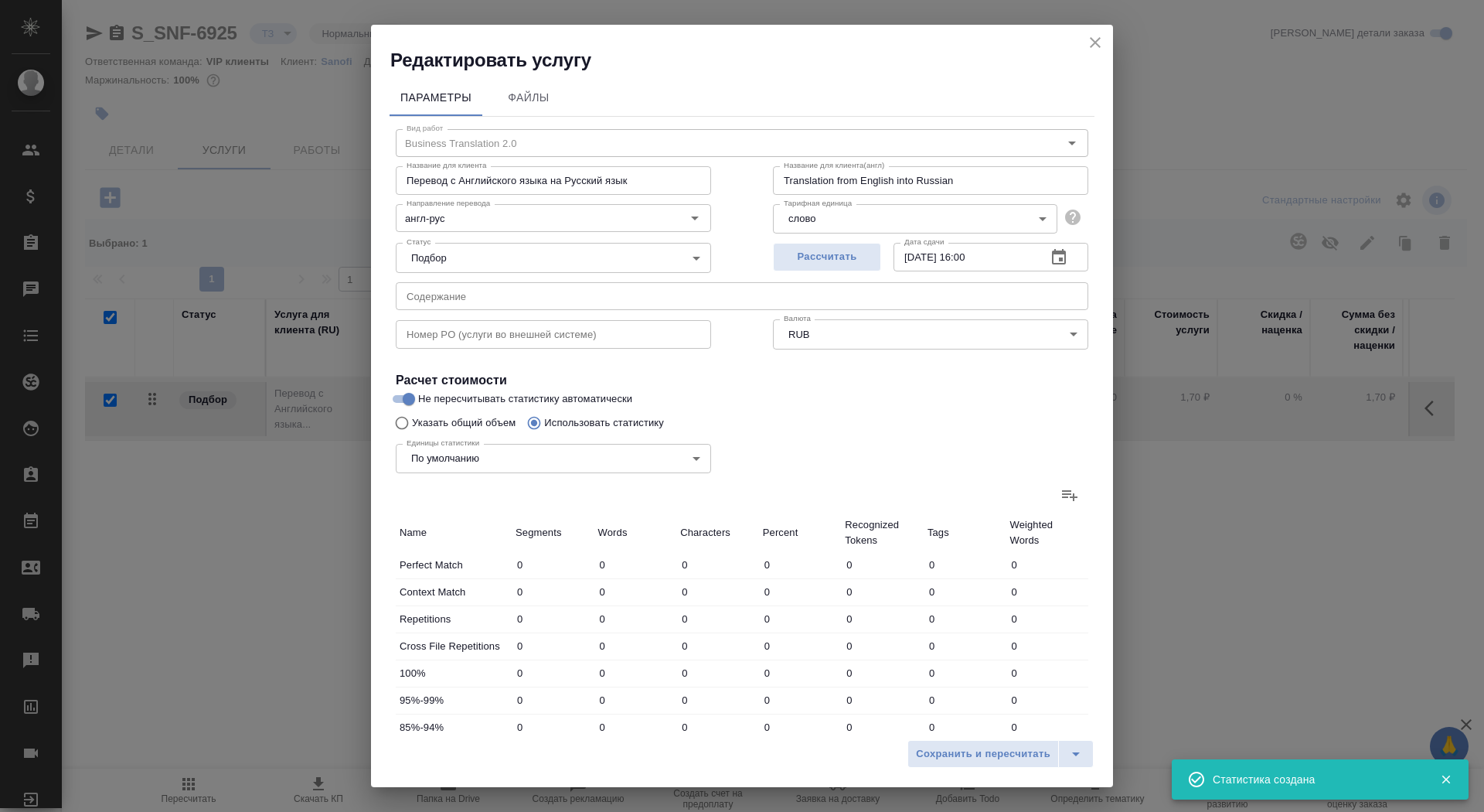
type input "53"
type input "162"
type input "762"
type input "5584"
type input "110"
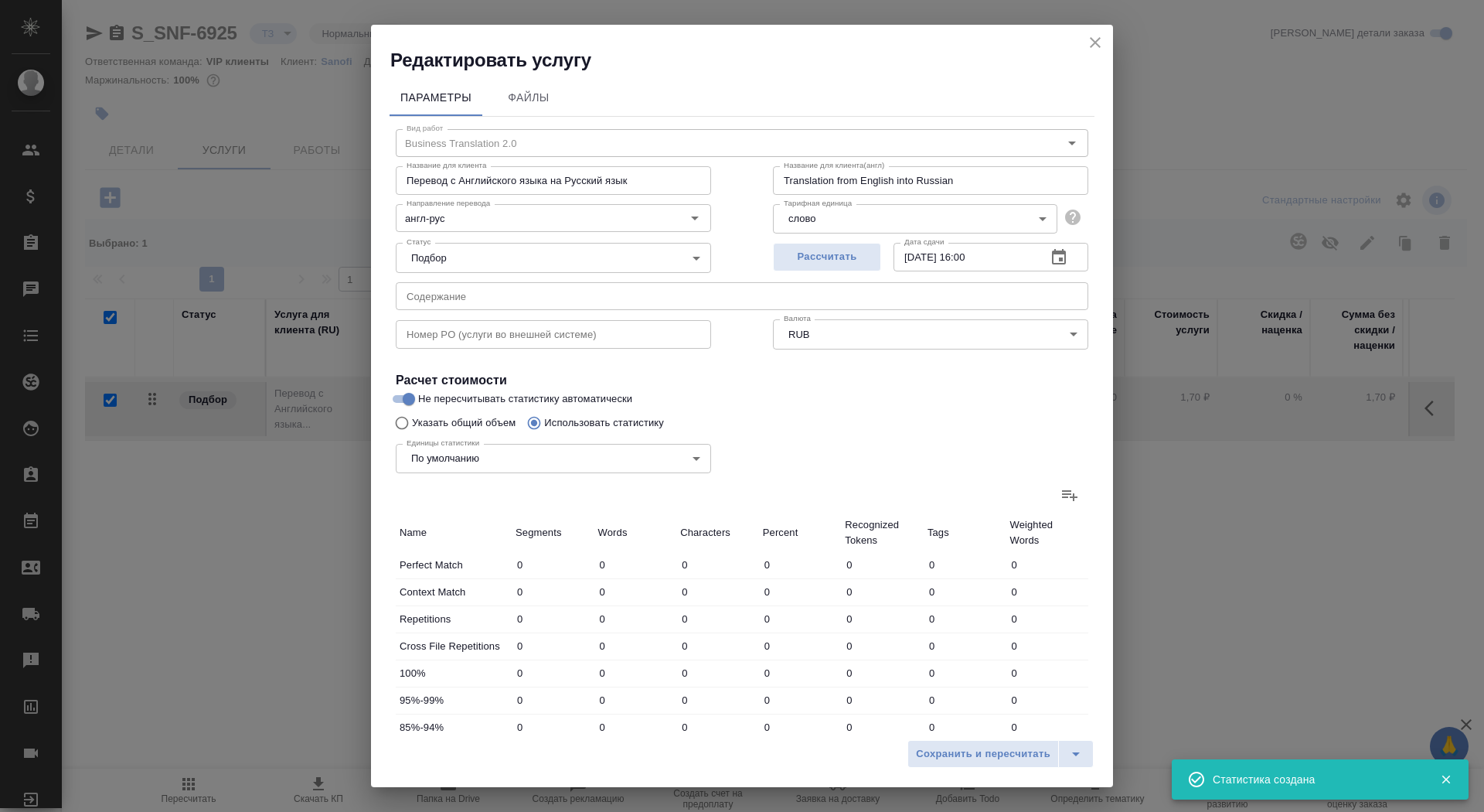
type input "1349"
type input "9510"
type input "30"
type input "690"
type input "4692"
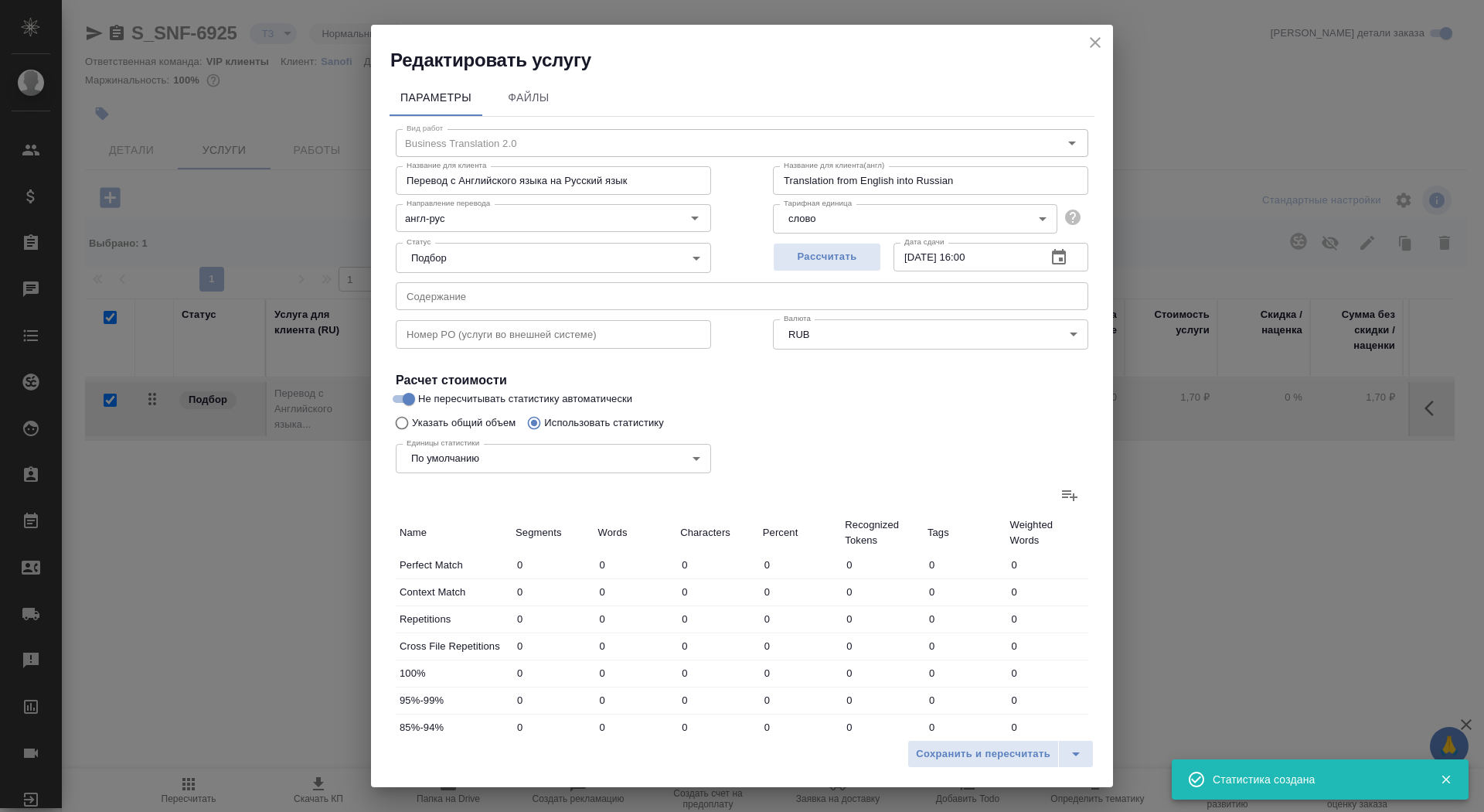
type input "16"
type input "170"
type input "1289"
type input "110"
type input "1685"
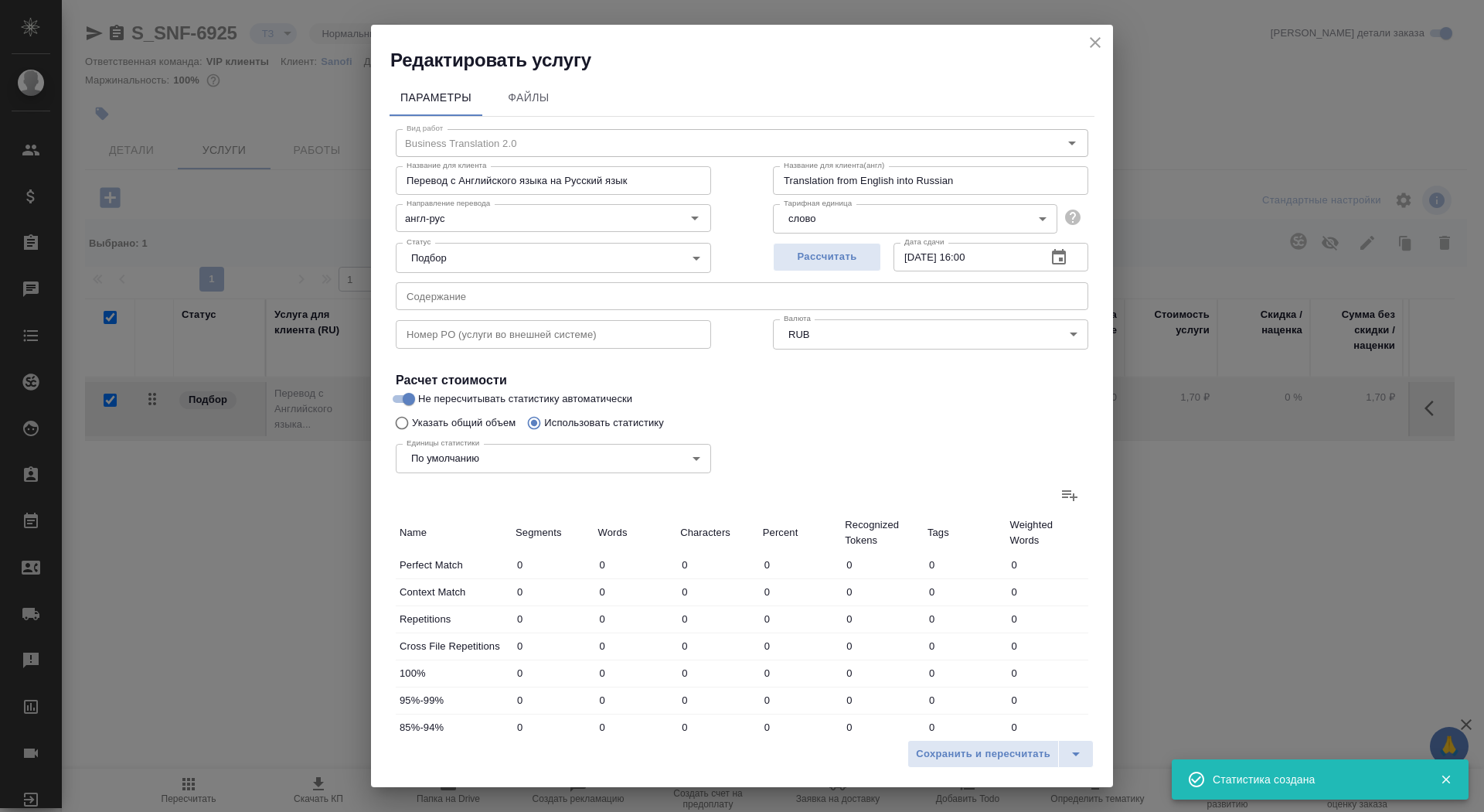
type input "11099"
type input "672"
type input "7826"
type input "55111"
type input "674"
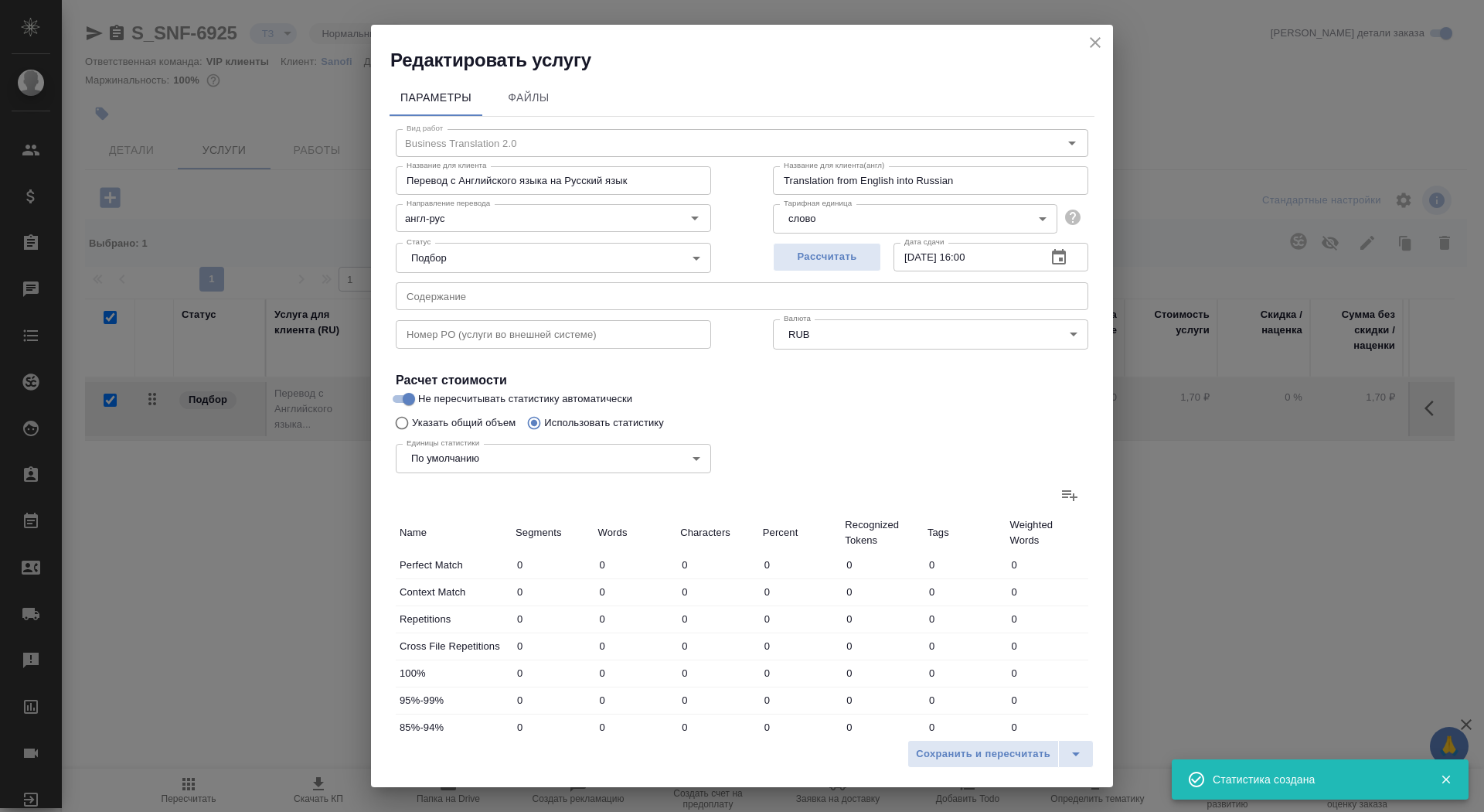
type input "7832"
type input "55164"
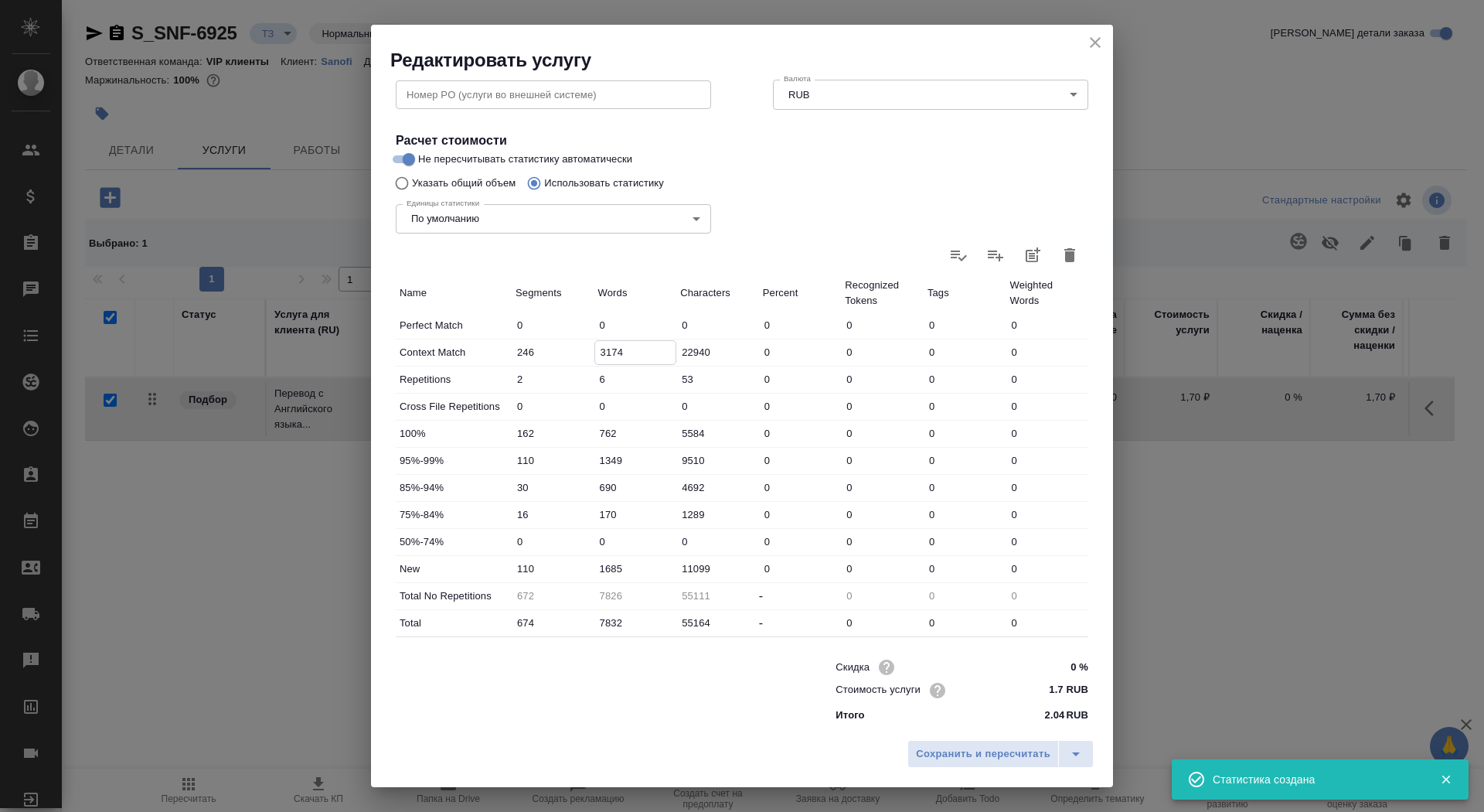
drag, startPoint x: 602, startPoint y: 348, endPoint x: 587, endPoint y: 344, distance: 15.5
click at [586, 345] on div "Context Match 246 3174 22940 0 0 0 0" at bounding box center [742, 352] width 693 height 26
type input "1174"
drag, startPoint x: 607, startPoint y: 565, endPoint x: 586, endPoint y: 563, distance: 21.1
click at [586, 564] on div "New 110 1685 11099 0 0 0 0" at bounding box center [742, 568] width 693 height 26
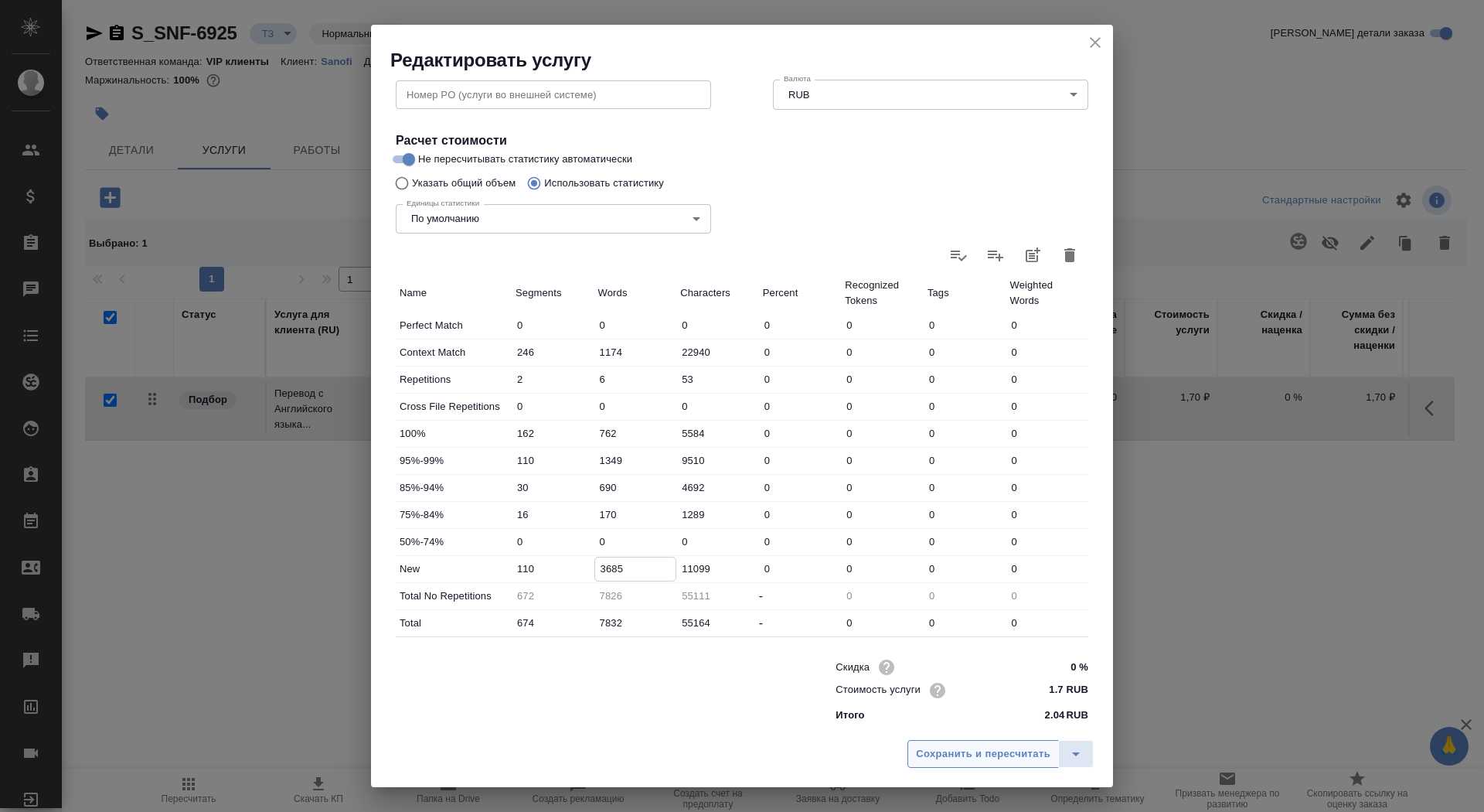
type input "3685"
click at [999, 747] on span "Сохранить и пересчитать" at bounding box center [983, 753] width 134 height 18
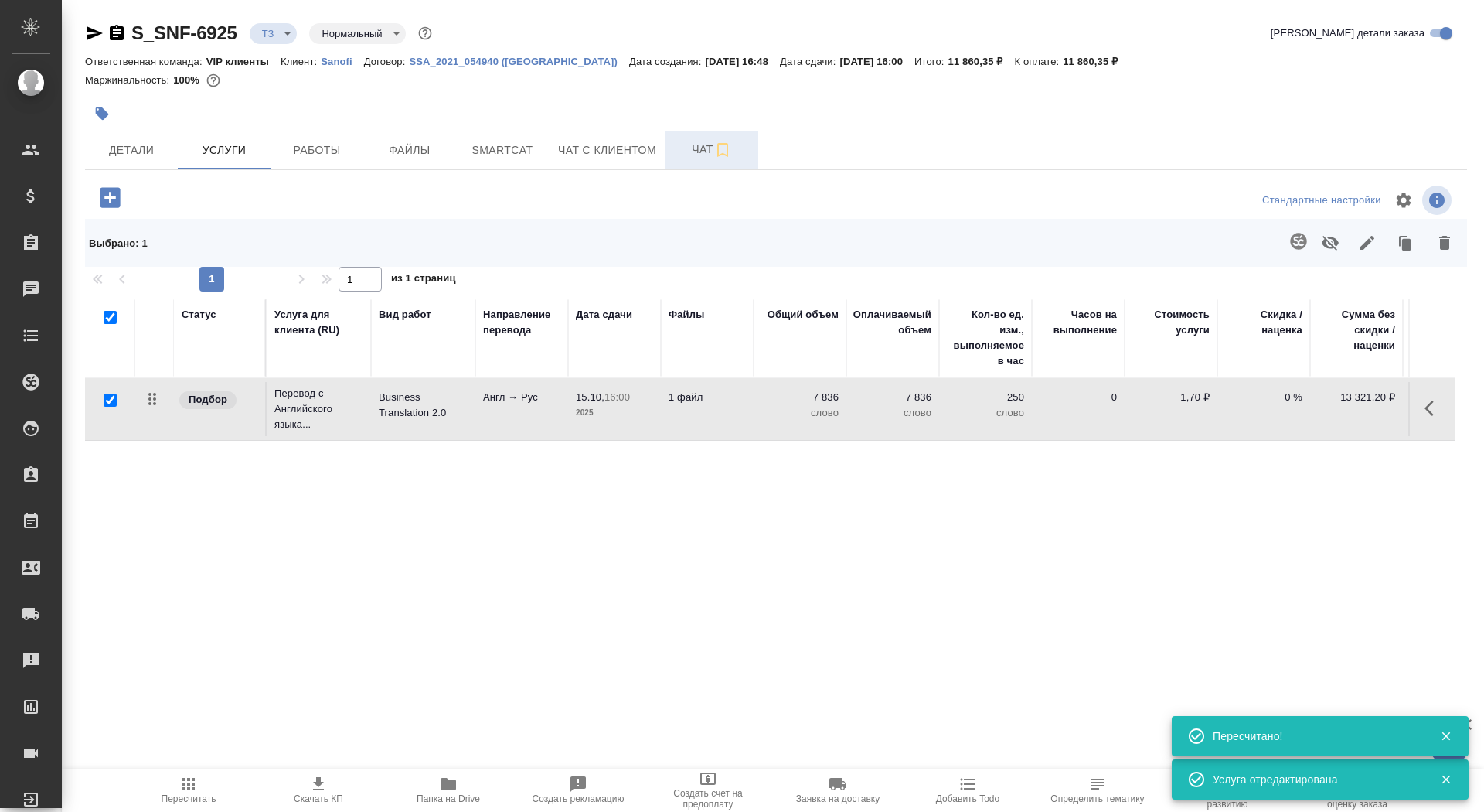
click at [689, 155] on span "Чат" at bounding box center [712, 149] width 74 height 19
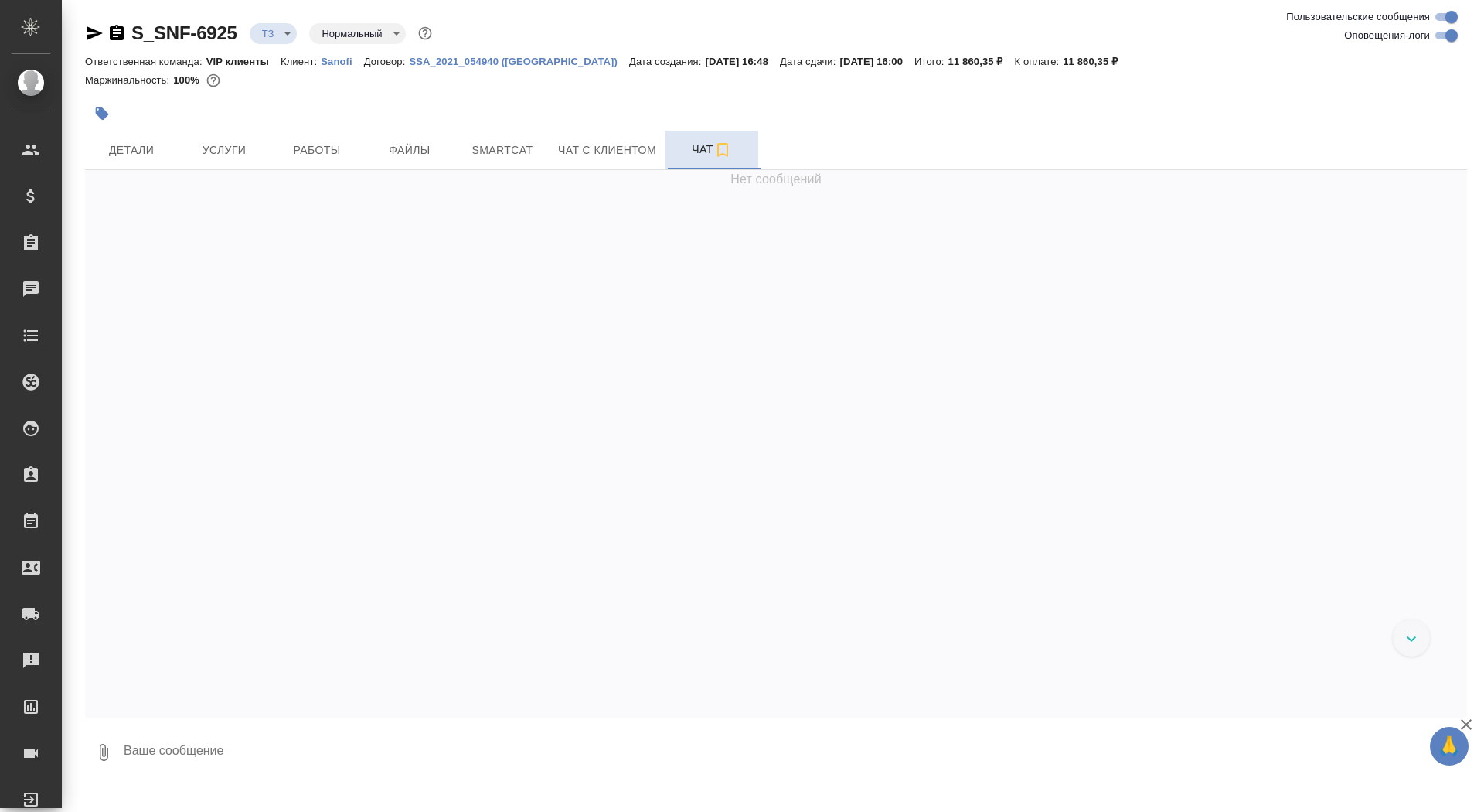
scroll to position [329, 0]
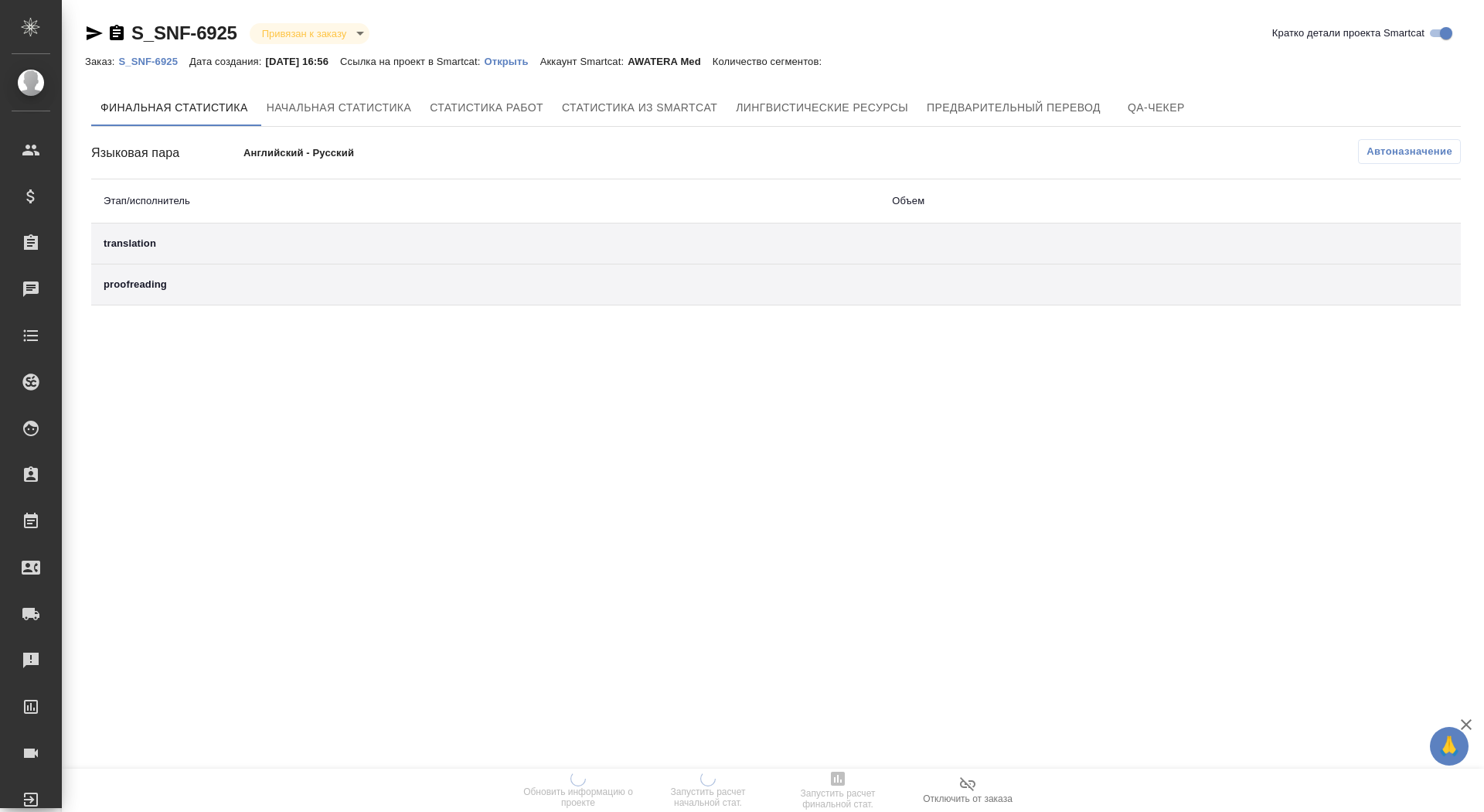
click at [528, 78] on div "S_SNF-6925 Привязан к заказу linkedToOrder Кратко детали проекта Smartcat Заказ…" at bounding box center [776, 166] width 1399 height 333
click at [528, 70] on div "Заказ: S_SNF-6925 Дата создания: [DATE] 16:56 Ссылка на проект в Smartcat: Откр…" at bounding box center [461, 61] width 752 height 18
click at [535, 64] on p "Открыть" at bounding box center [511, 61] width 55 height 12
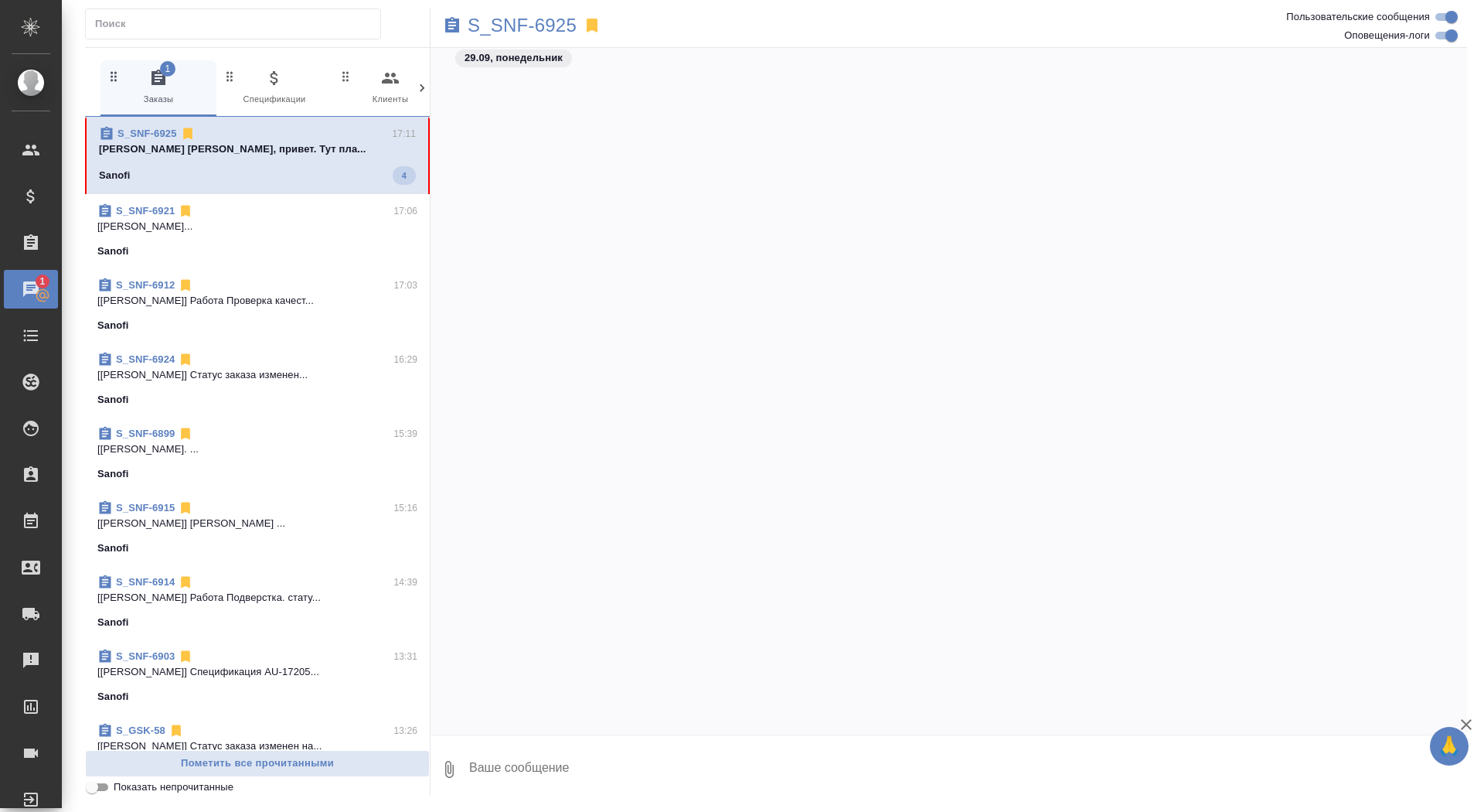
scroll to position [426, 0]
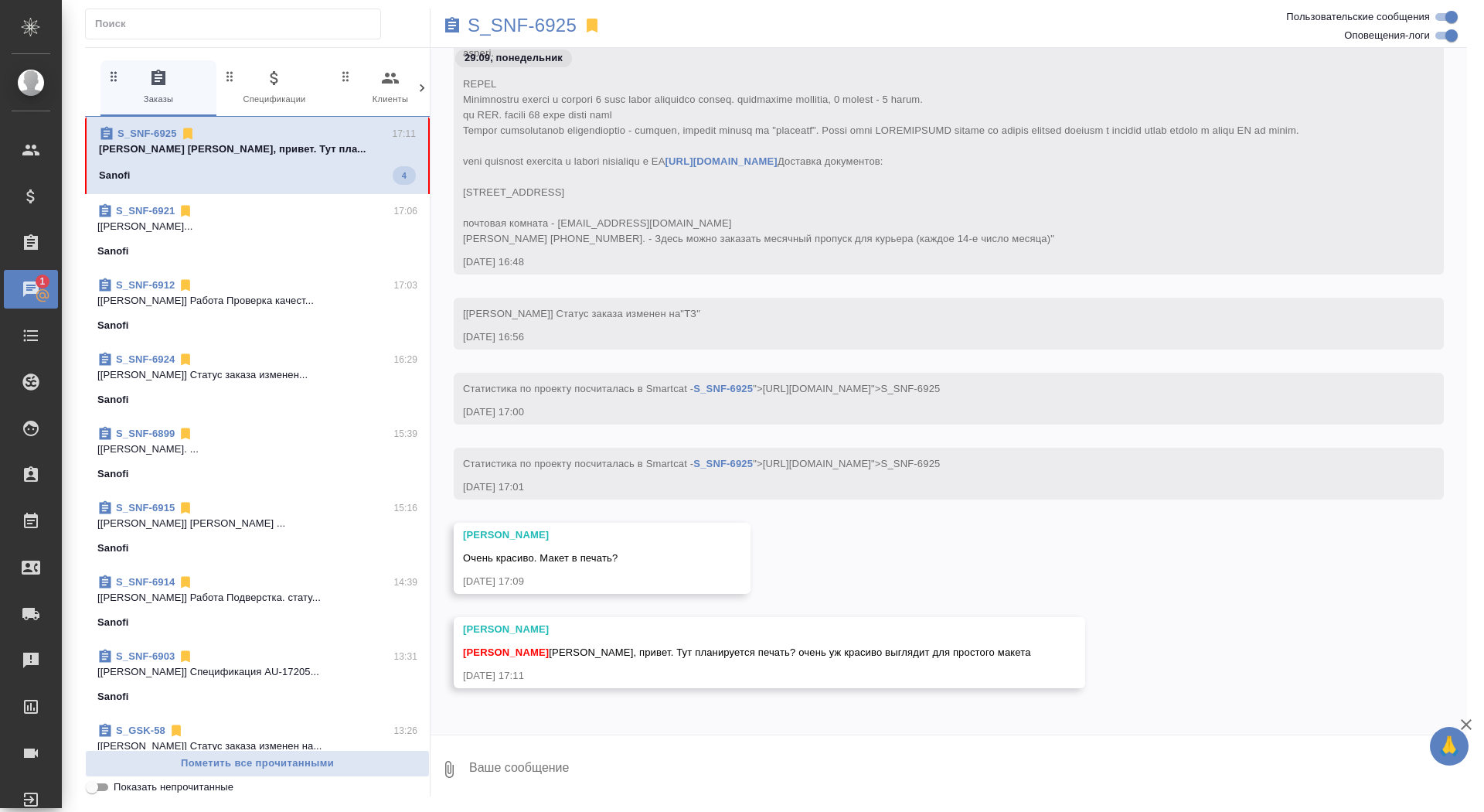
click at [553, 767] on textarea at bounding box center [967, 769] width 999 height 53
type textarea "привет, щас спрошу"
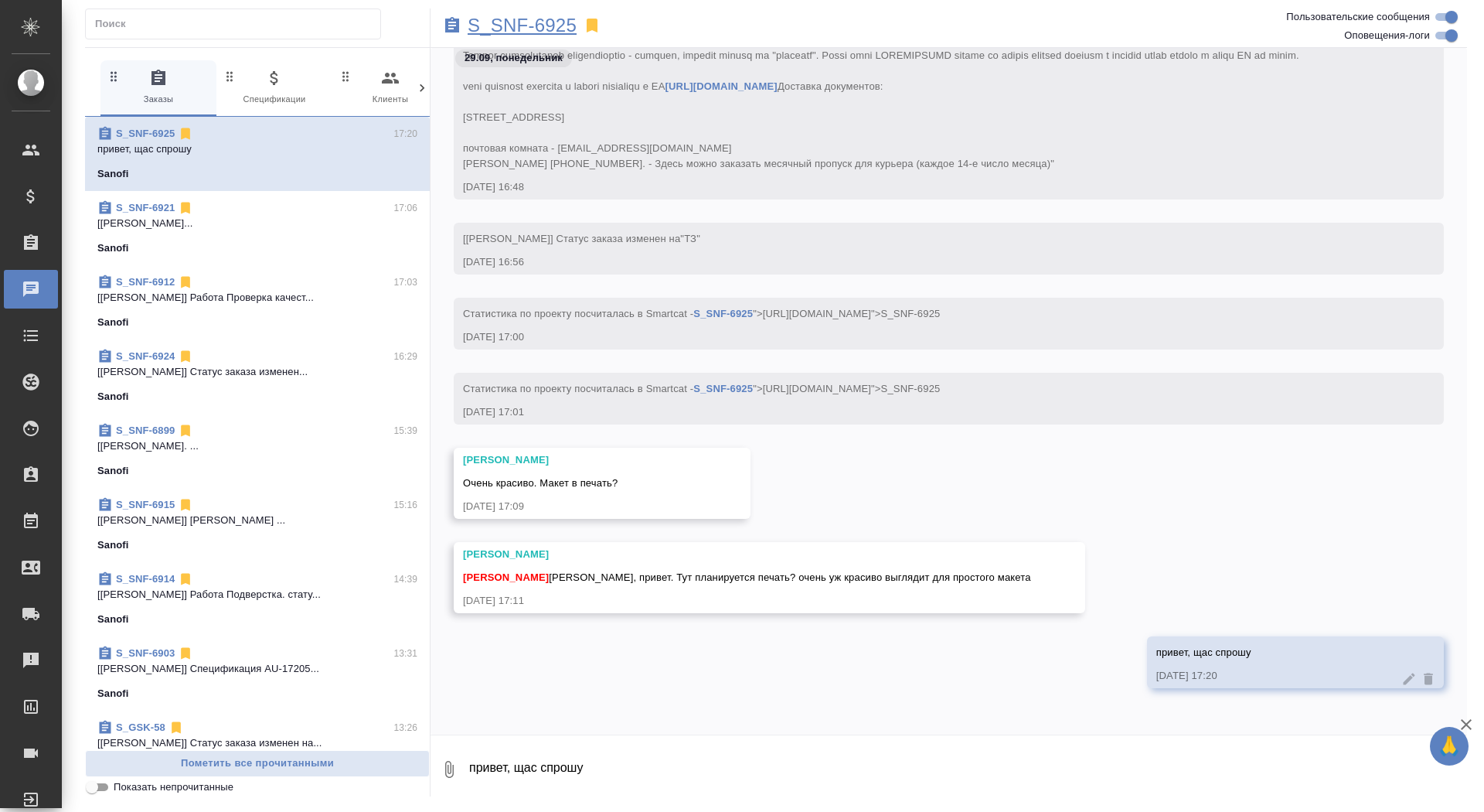
click at [527, 29] on p "S_SNF-6925" at bounding box center [522, 25] width 109 height 15
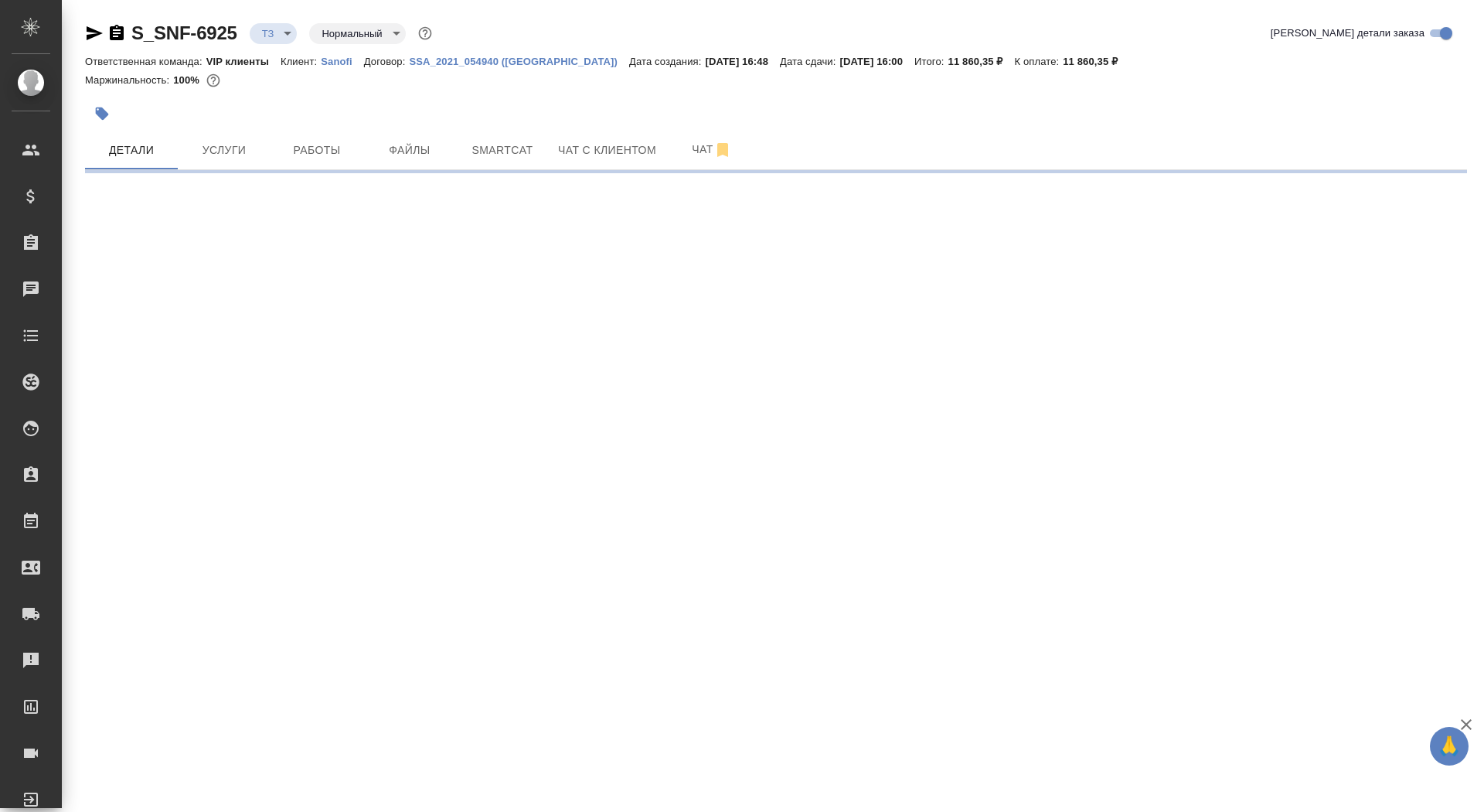
select select "RU"
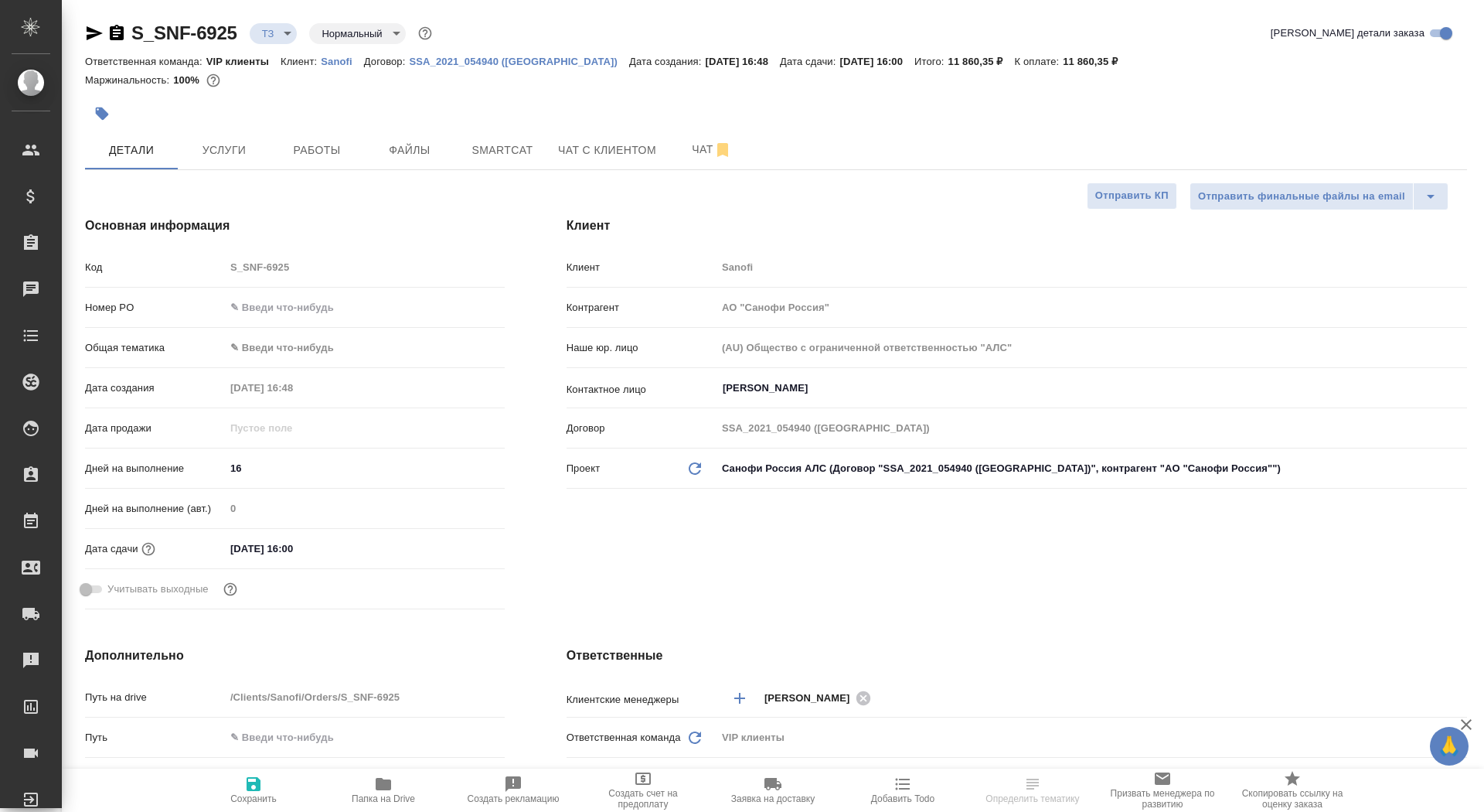
type textarea "x"
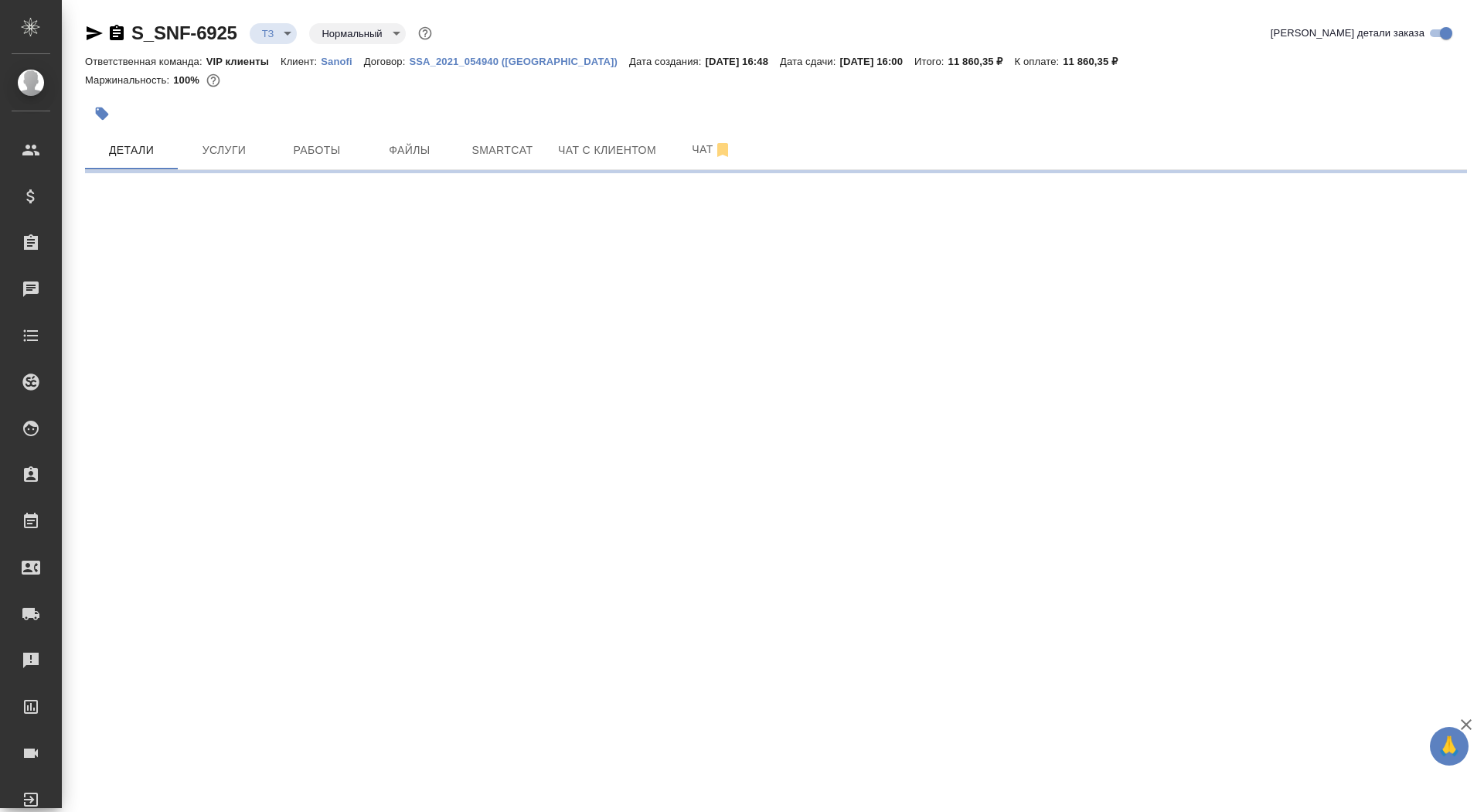
select select "RU"
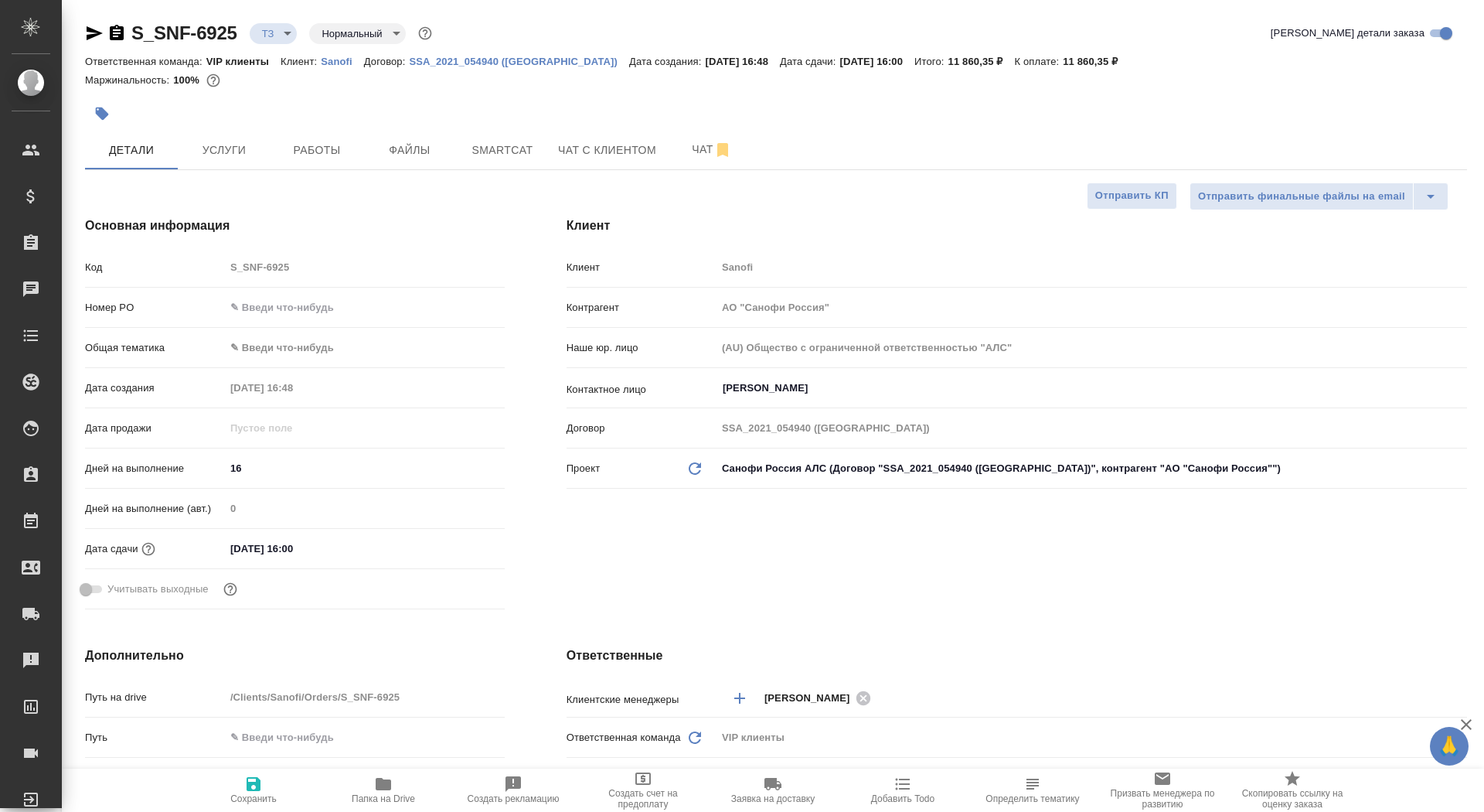
type textarea "x"
click at [117, 31] on icon "button" at bounding box center [117, 32] width 14 height 15
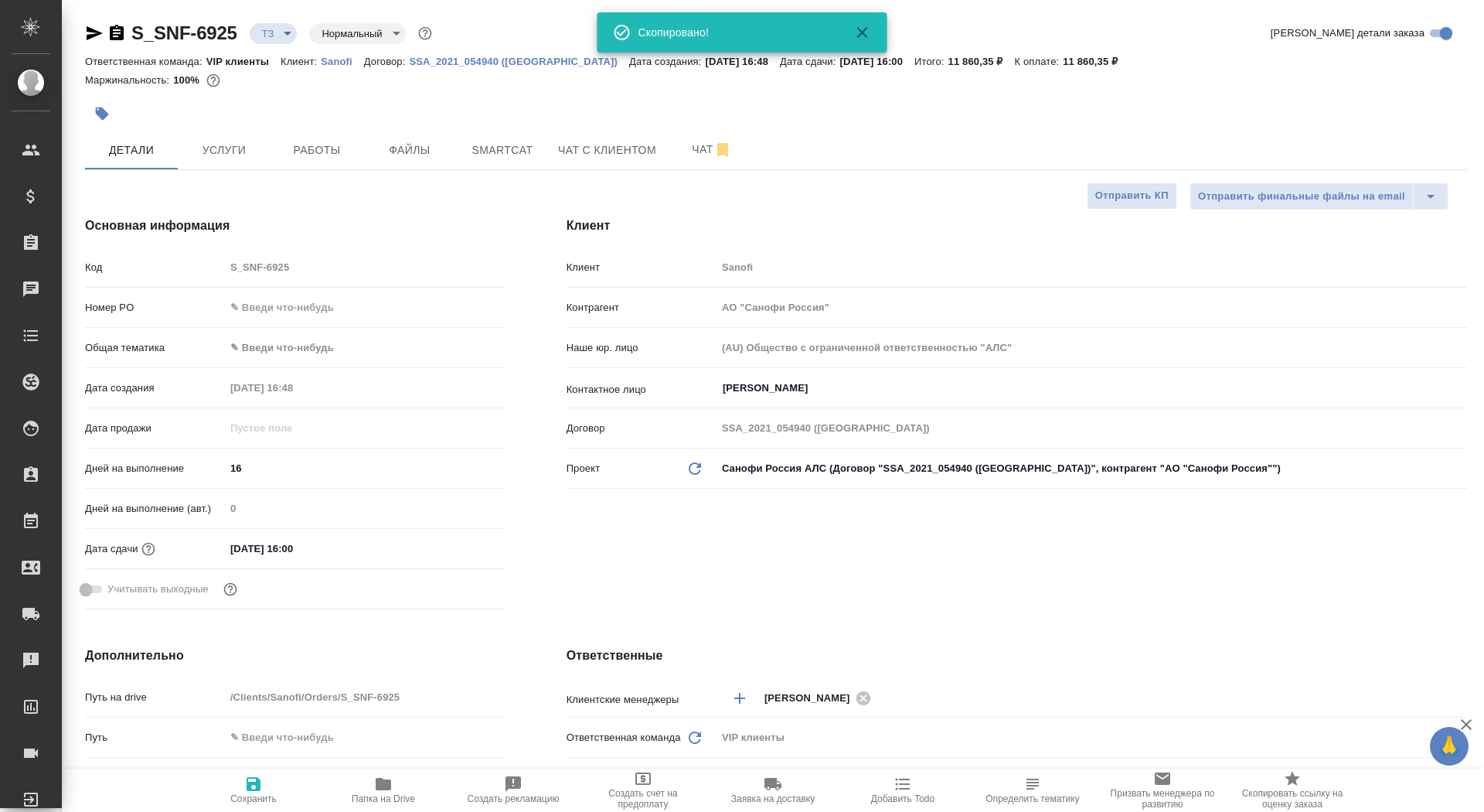
type textarea "x"
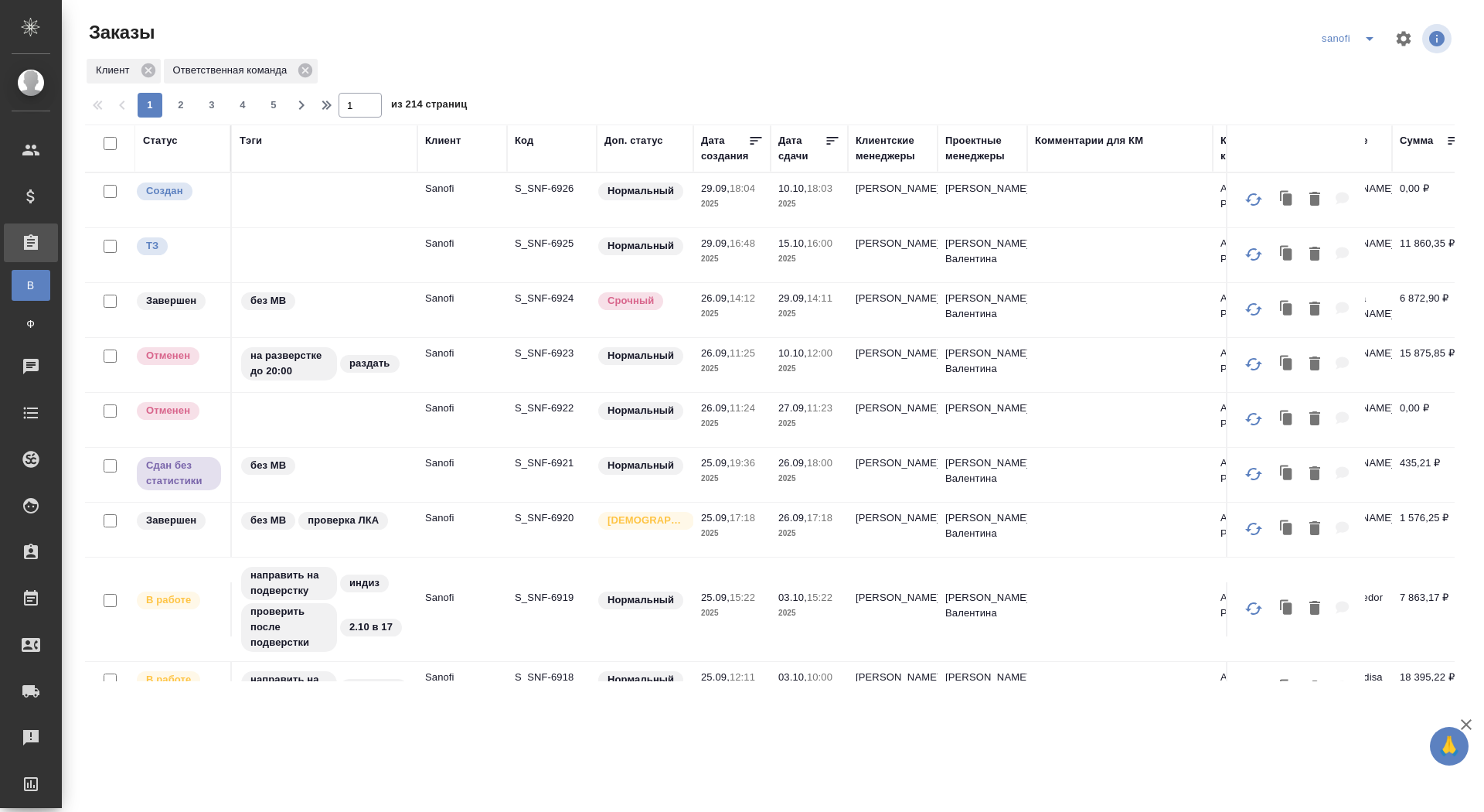
click at [543, 189] on p "S_SNF-6926" at bounding box center [552, 188] width 74 height 15
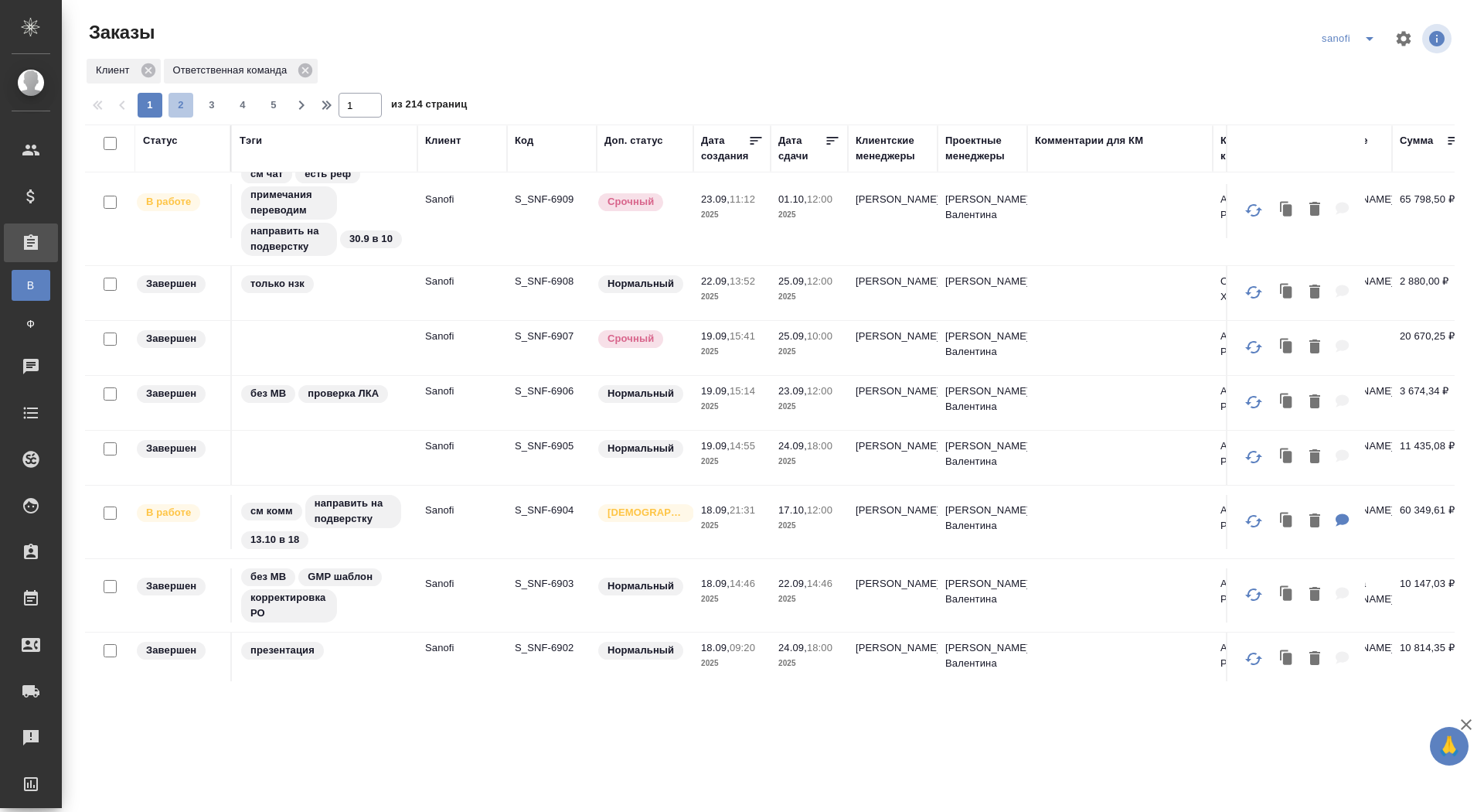
click at [170, 113] on button "2" at bounding box center [181, 104] width 24 height 24
type input "2"
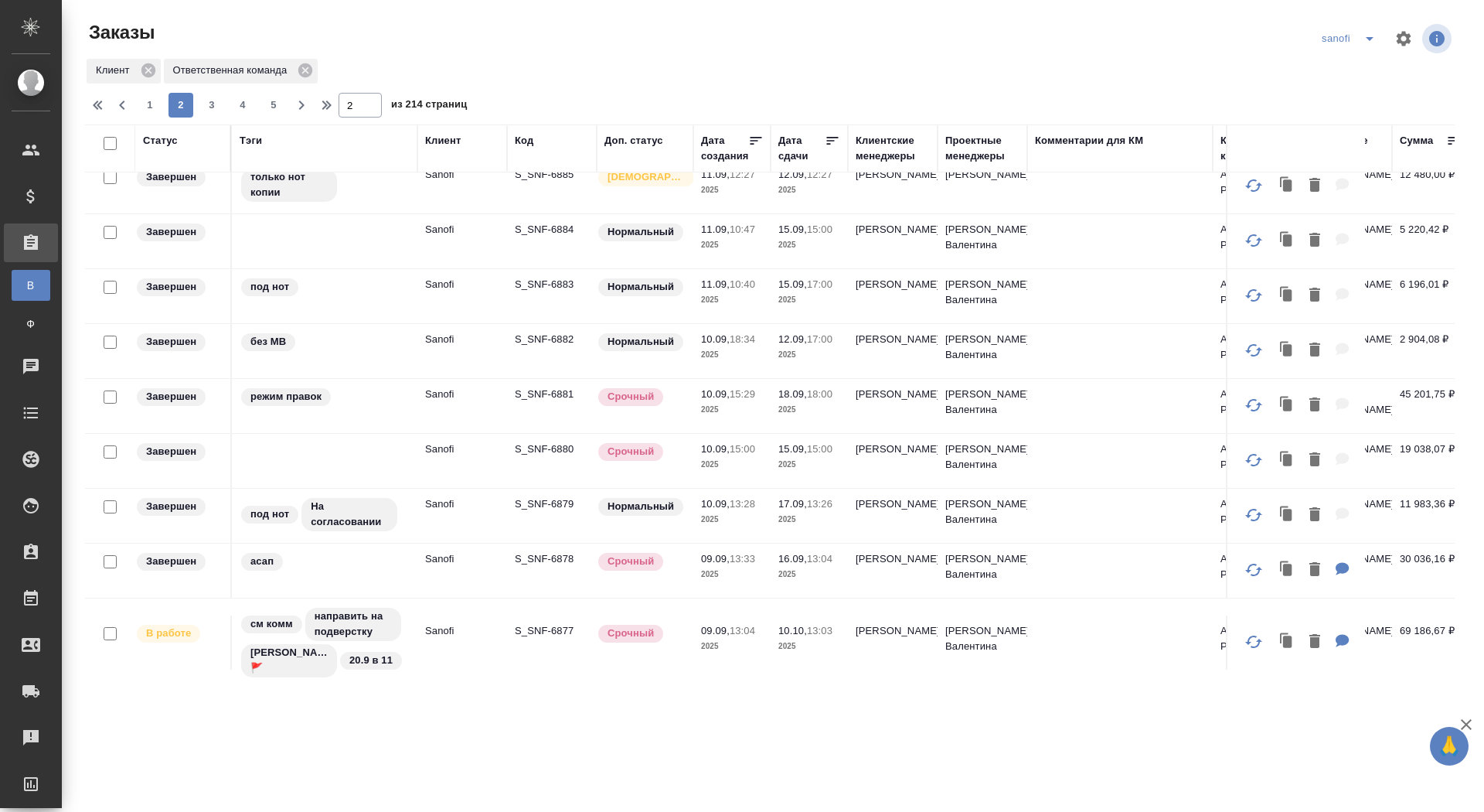
scroll to position [0, 0]
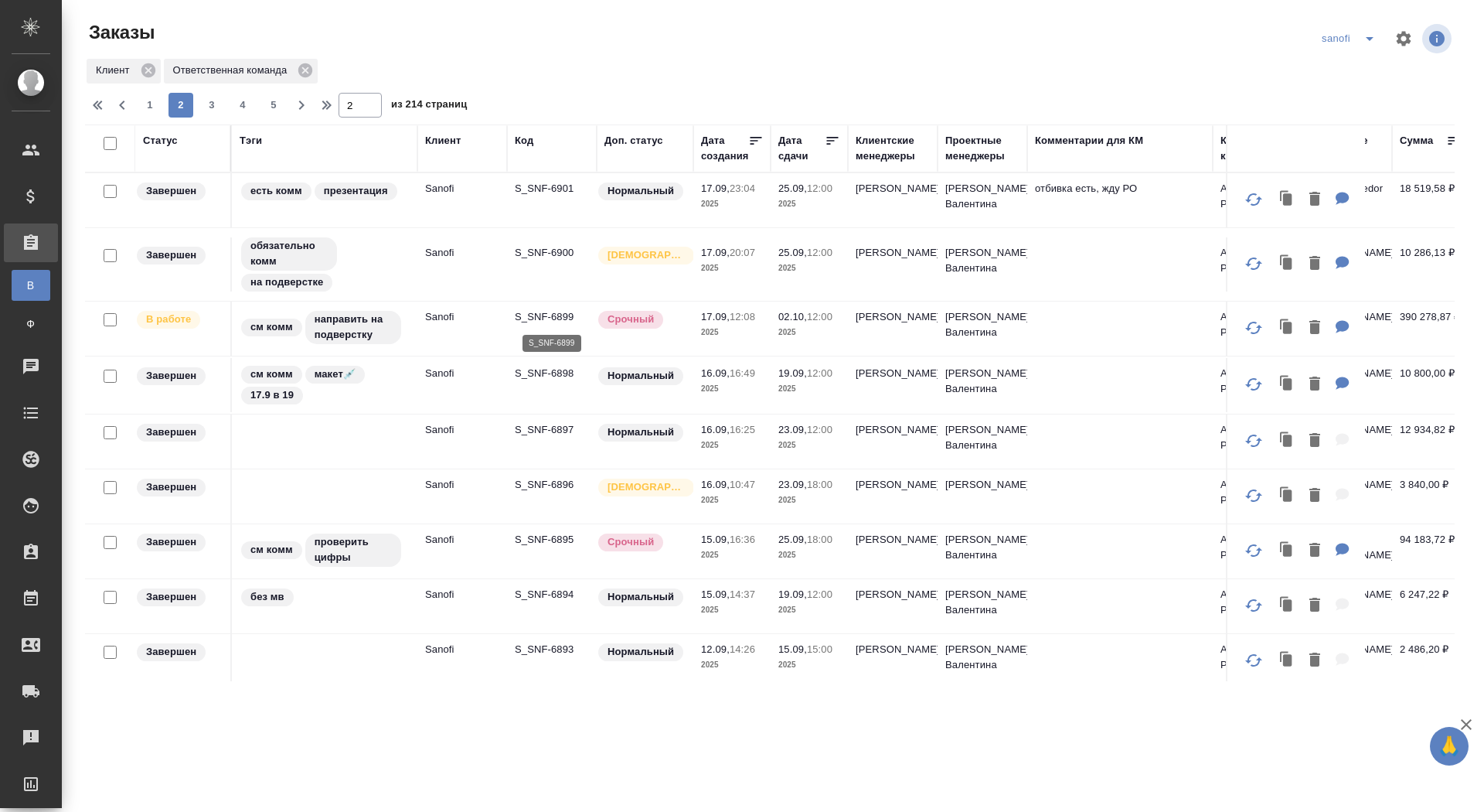
click at [546, 315] on p "S_SNF-6899" at bounding box center [552, 317] width 74 height 15
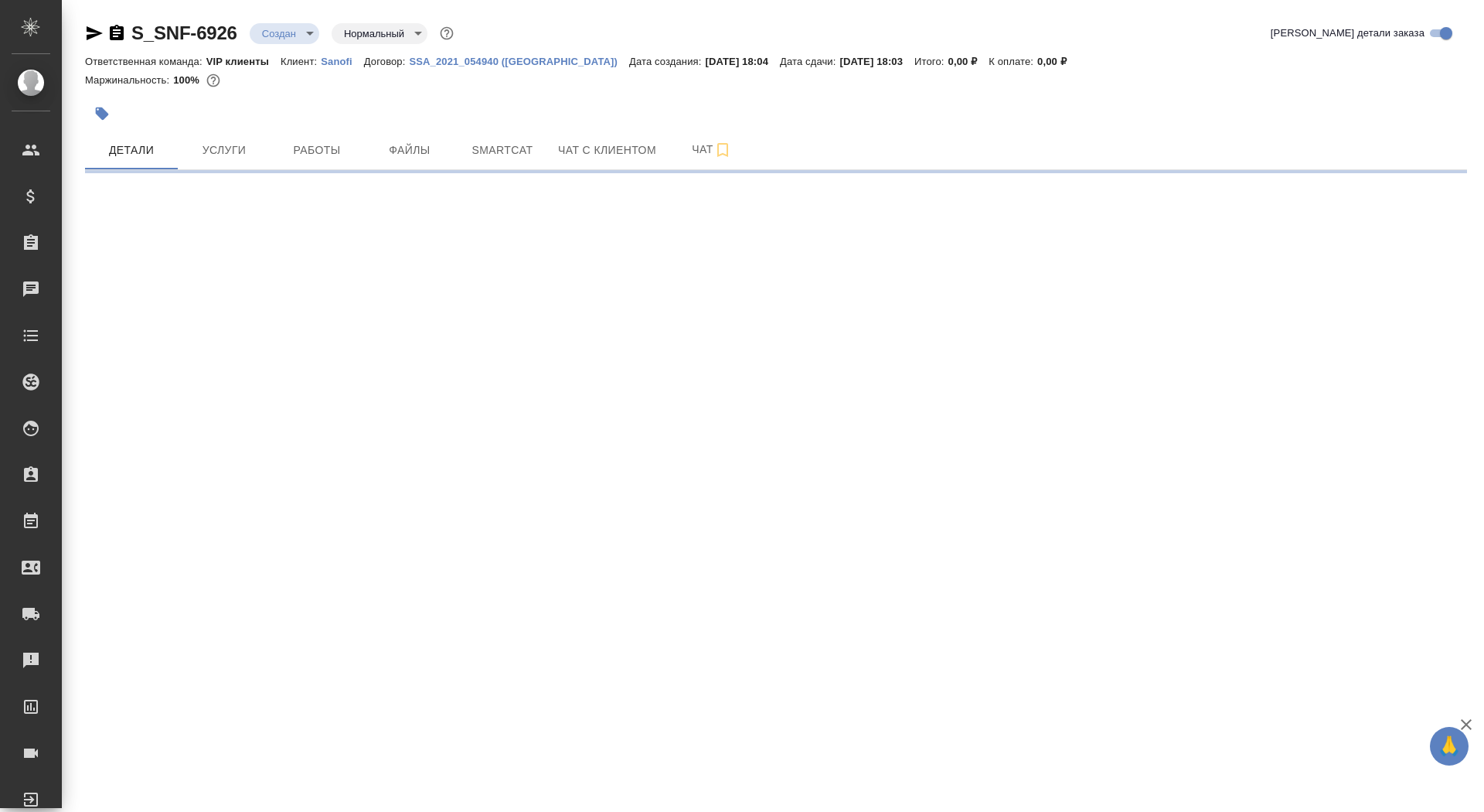
select select "RU"
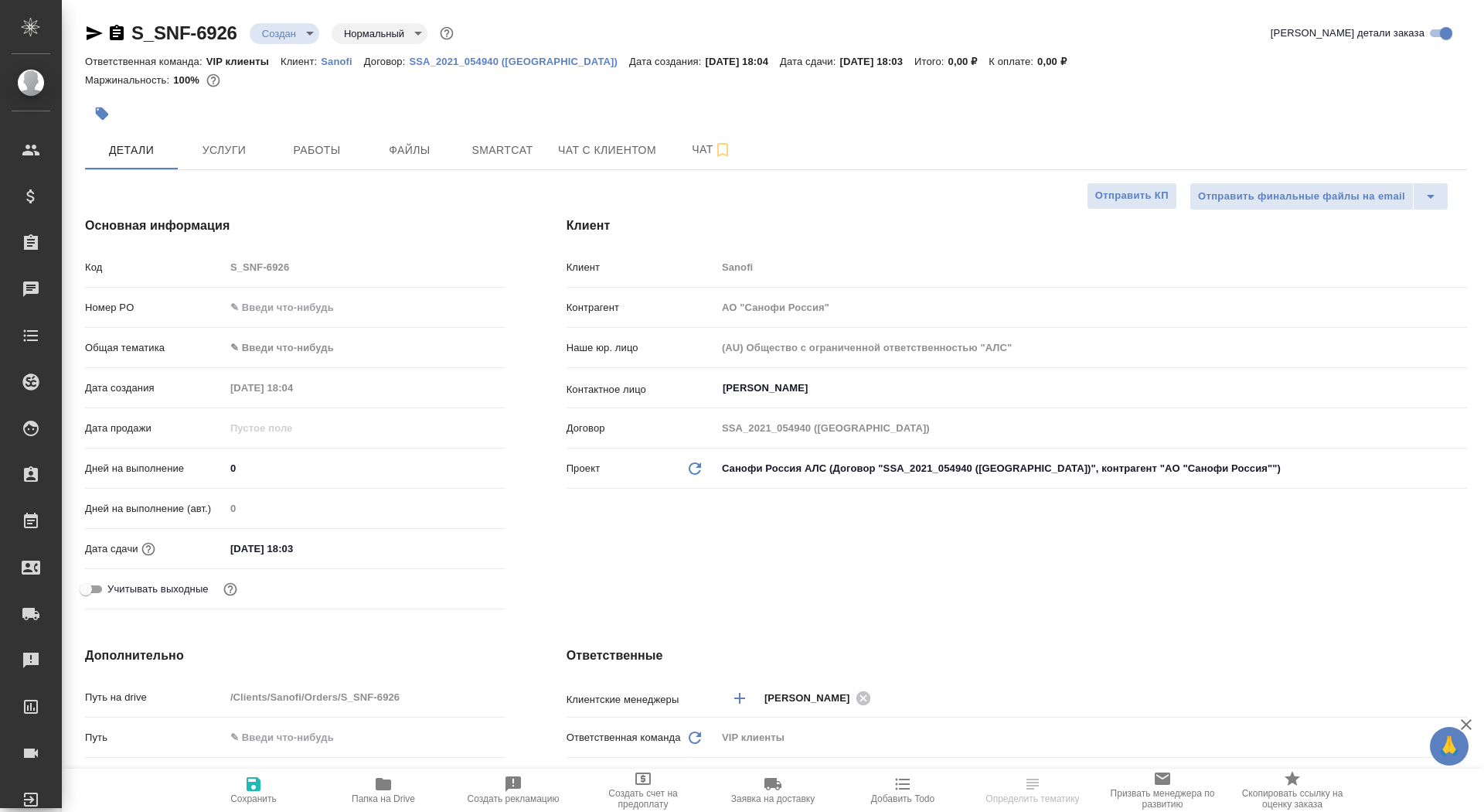
type textarea "x"
drag, startPoint x: 249, startPoint y: 464, endPoint x: 205, endPoint y: 462, distance: 44.0
click at [205, 462] on div "Дней на выполнение 0" at bounding box center [295, 468] width 420 height 27
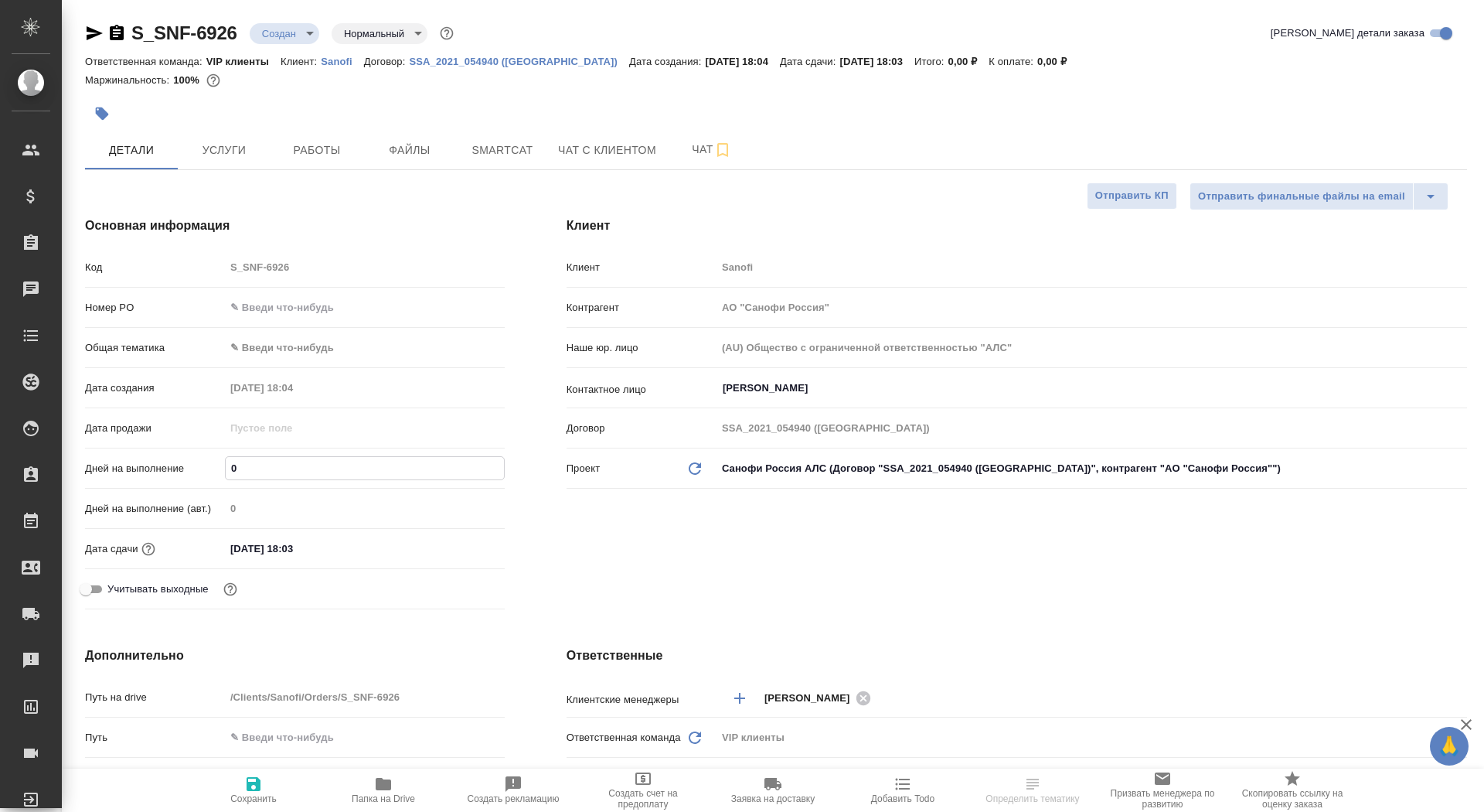
type input "1"
type textarea "x"
type input "11"
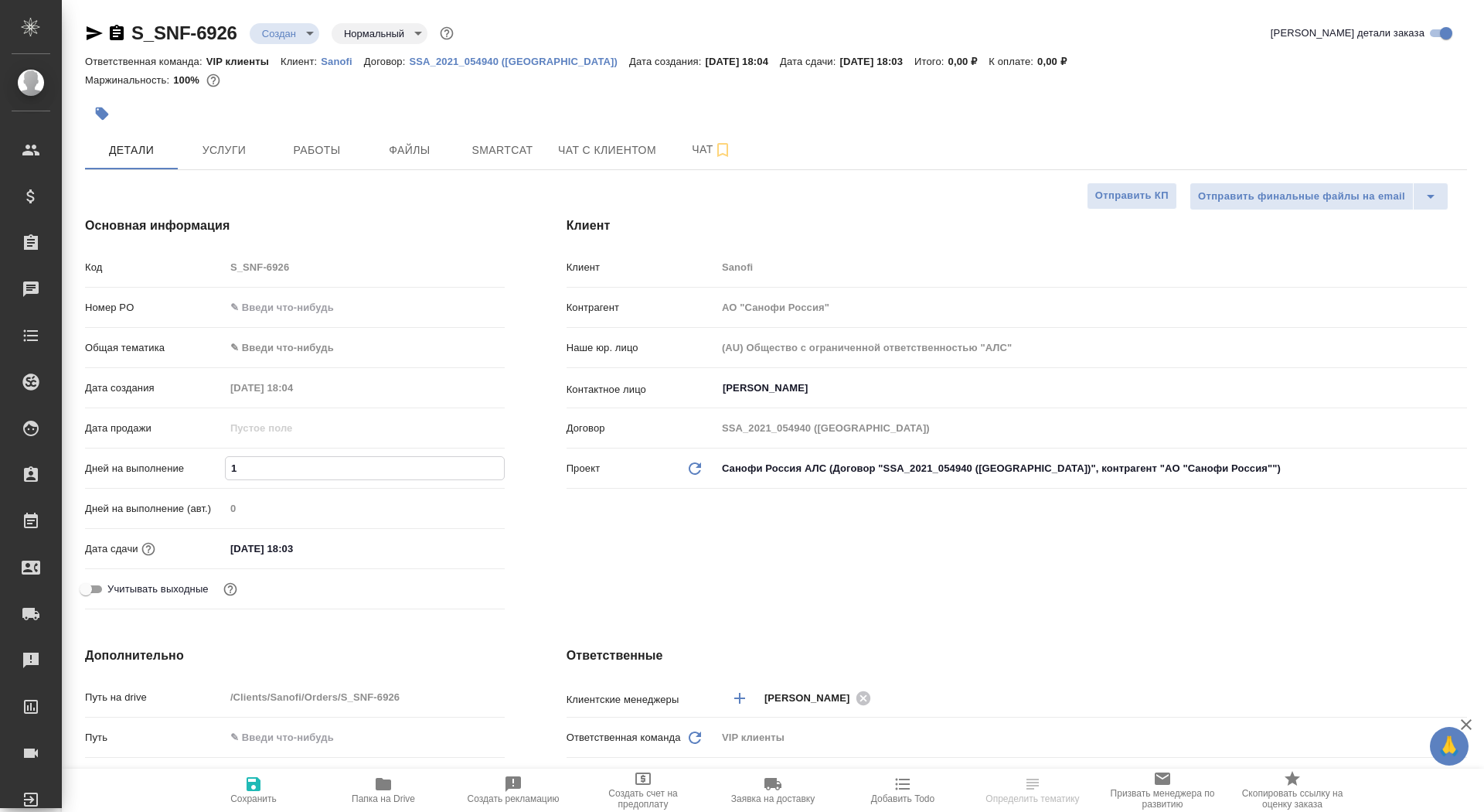
type textarea "x"
type input "11"
click at [252, 783] on icon "button" at bounding box center [254, 783] width 14 height 14
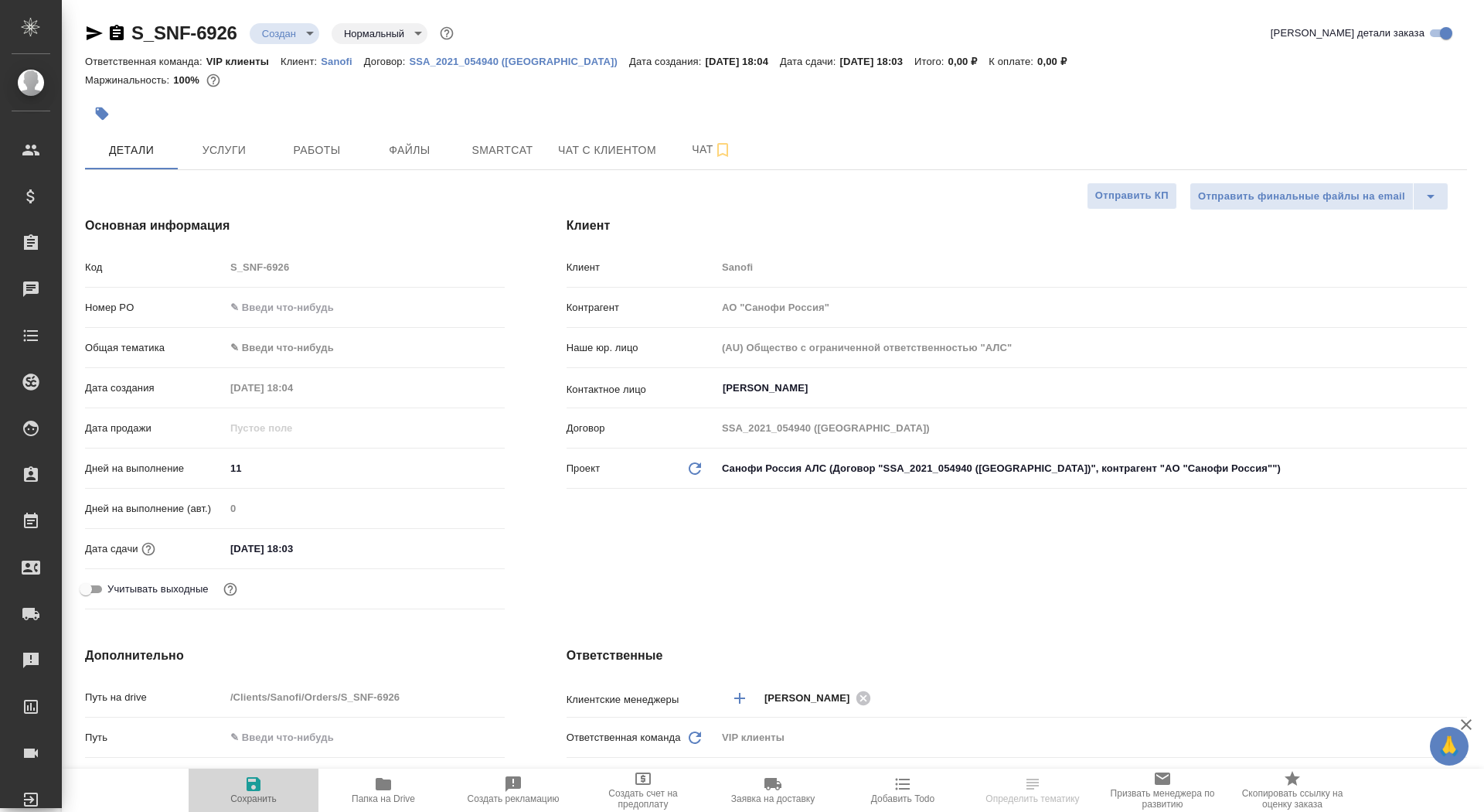
type textarea "x"
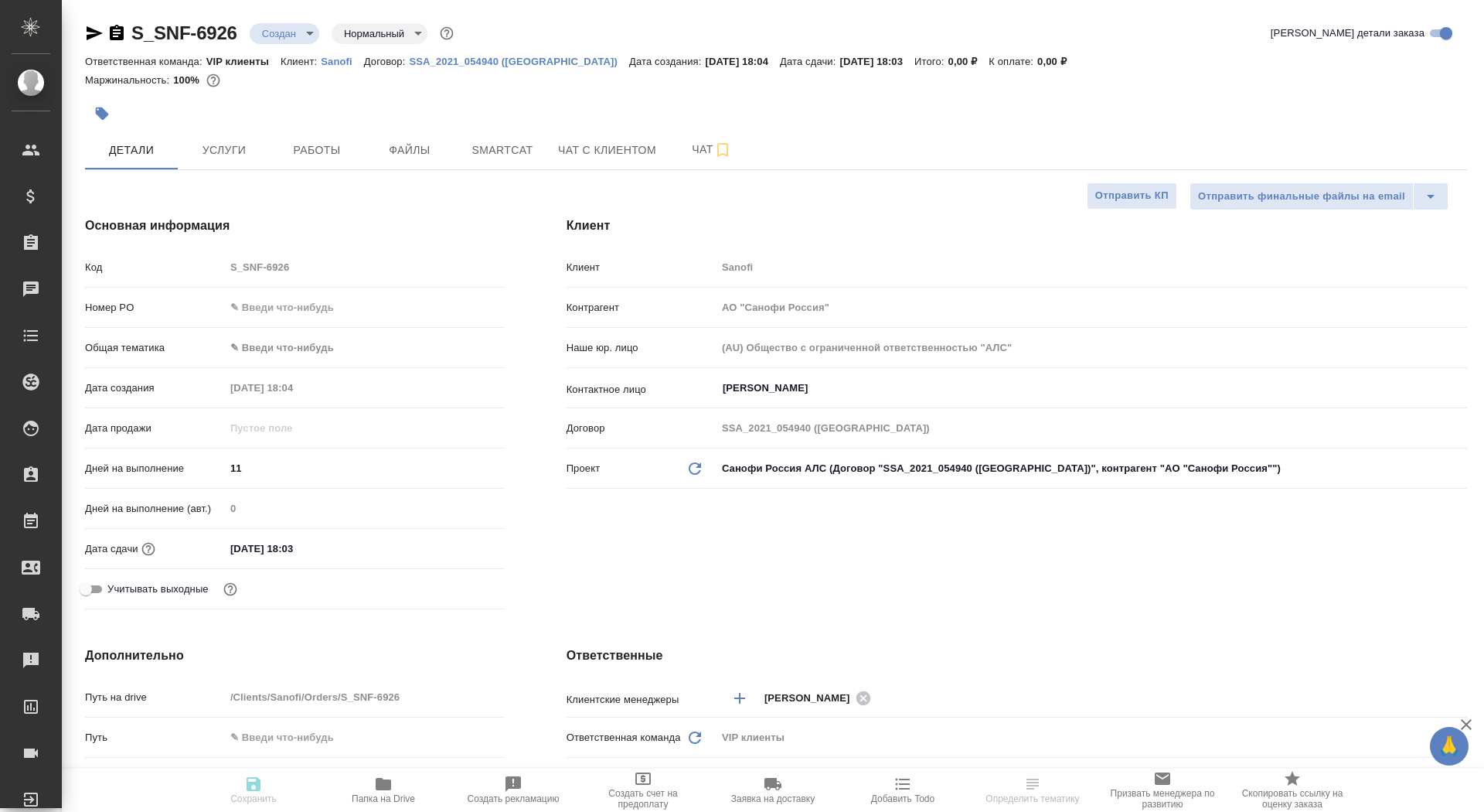
type textarea "x"
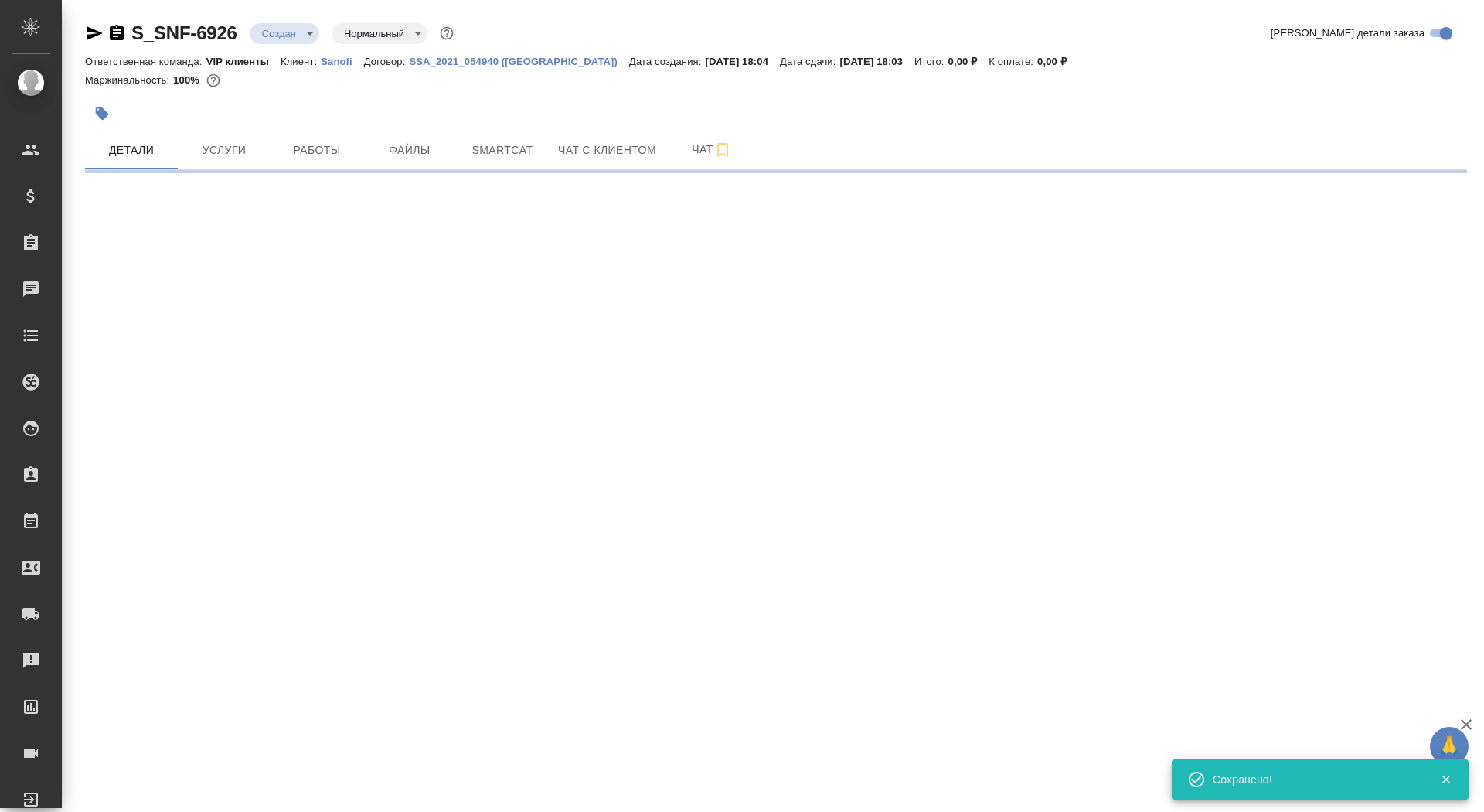
select select "RU"
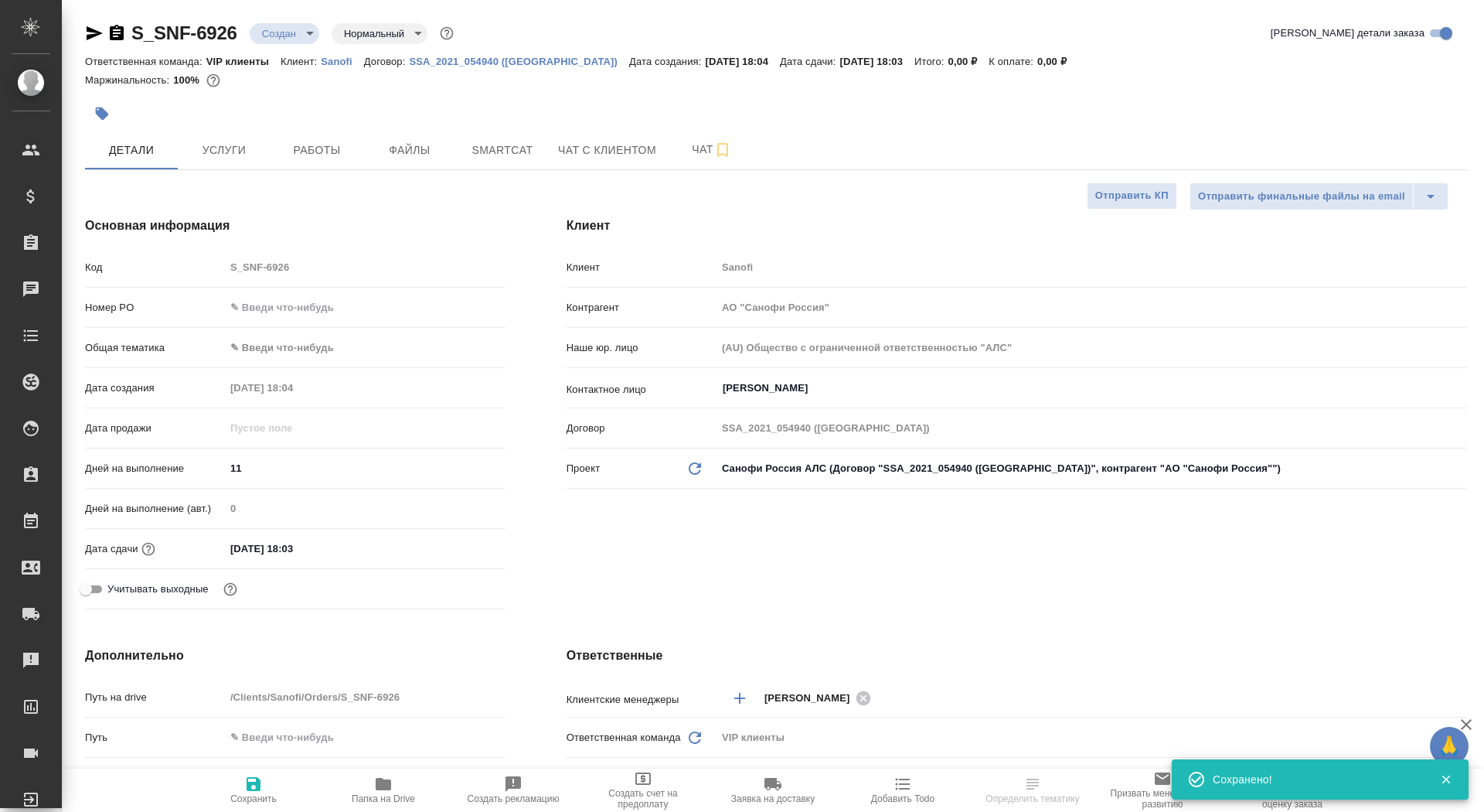
type textarea "x"
click at [254, 788] on icon "button" at bounding box center [254, 783] width 18 height 18
type textarea "x"
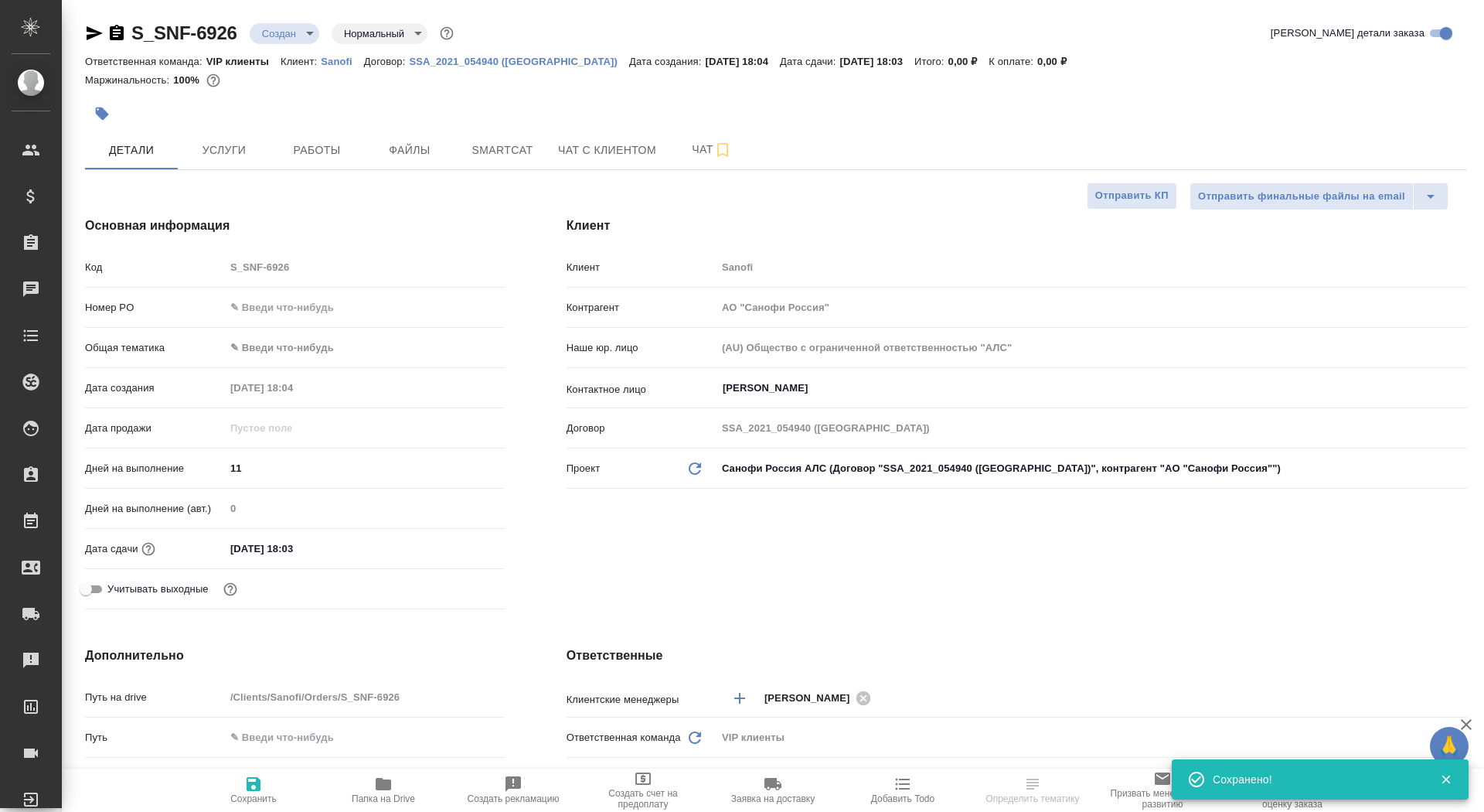
type textarea "x"
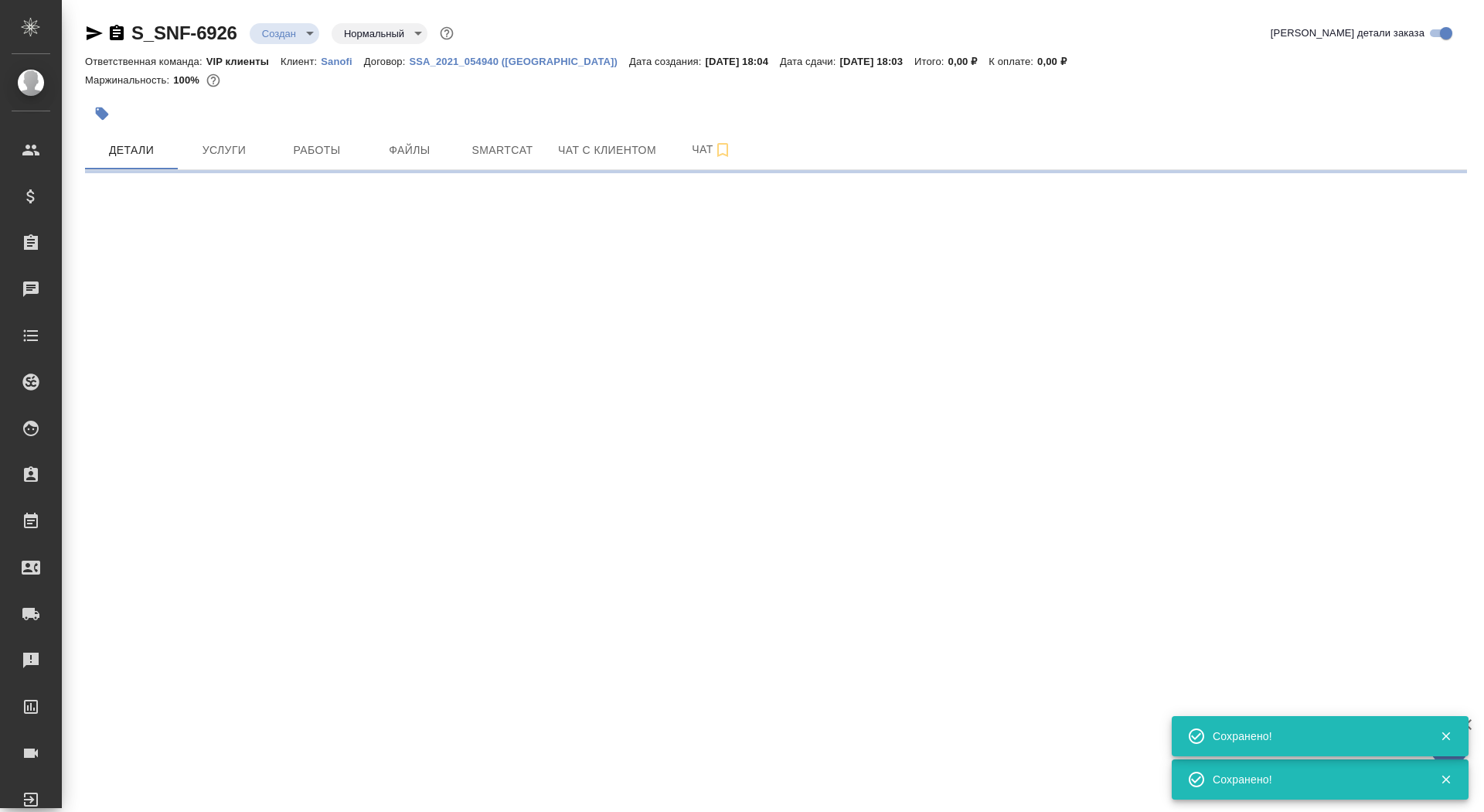
select select "RU"
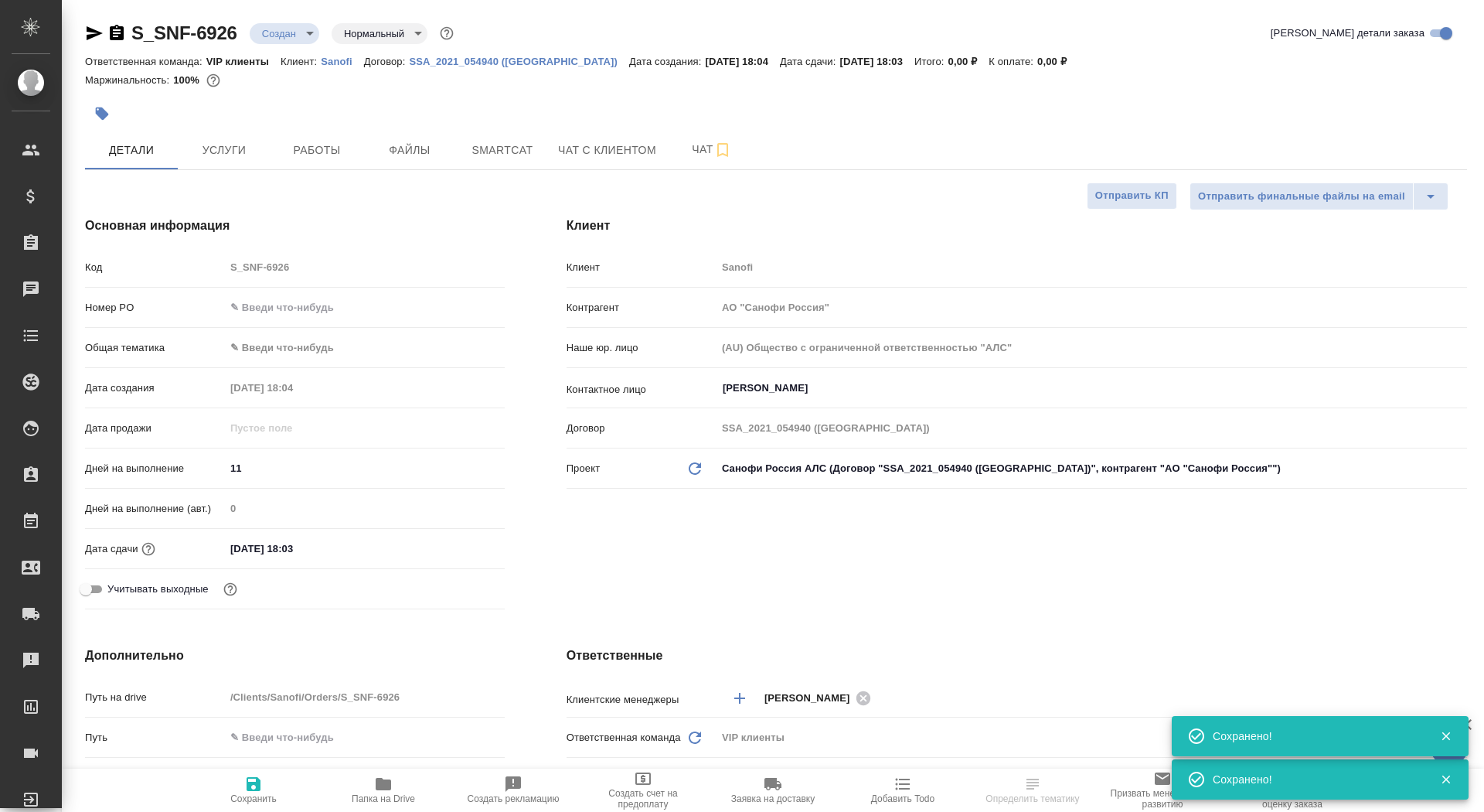
type textarea "x"
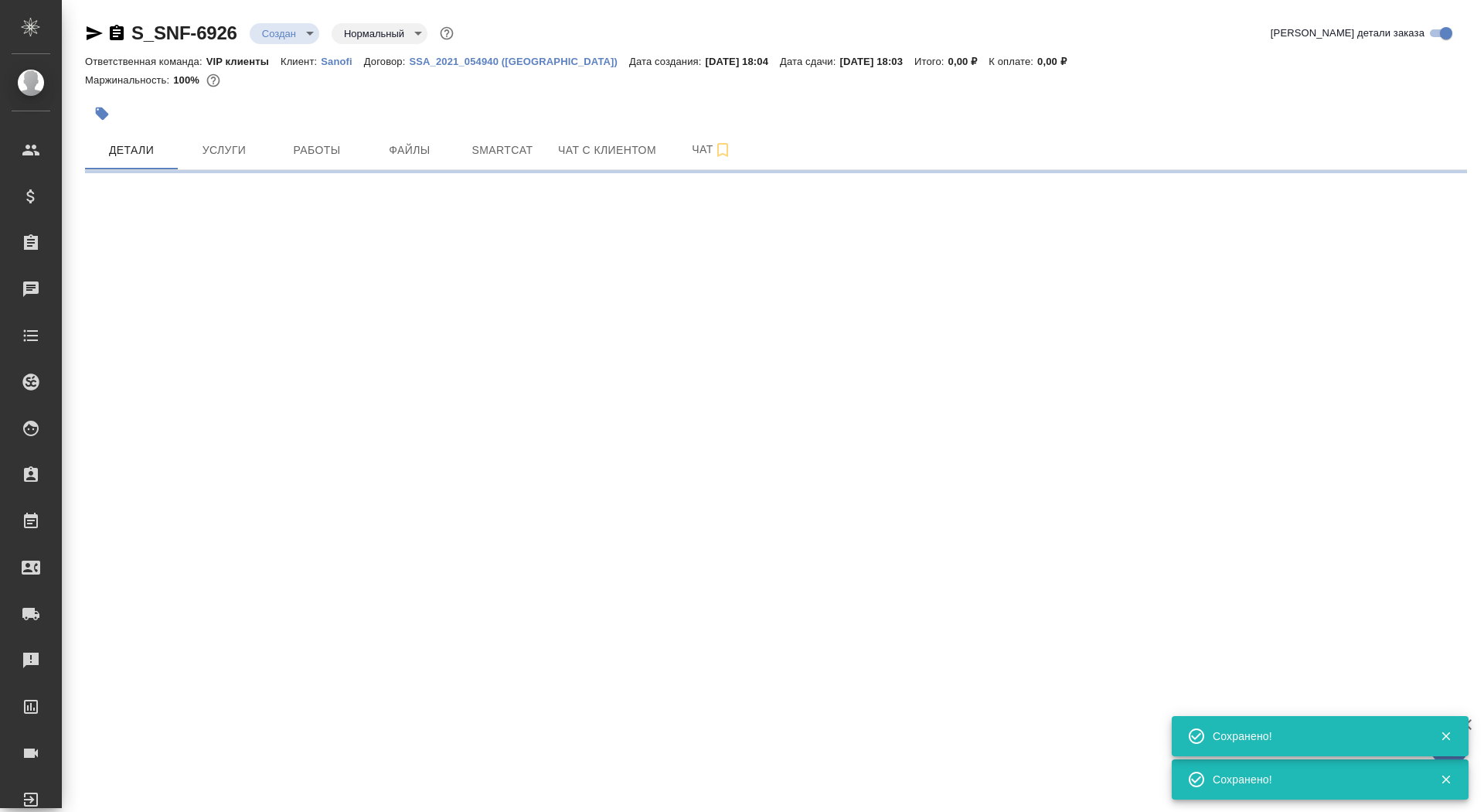
select select "RU"
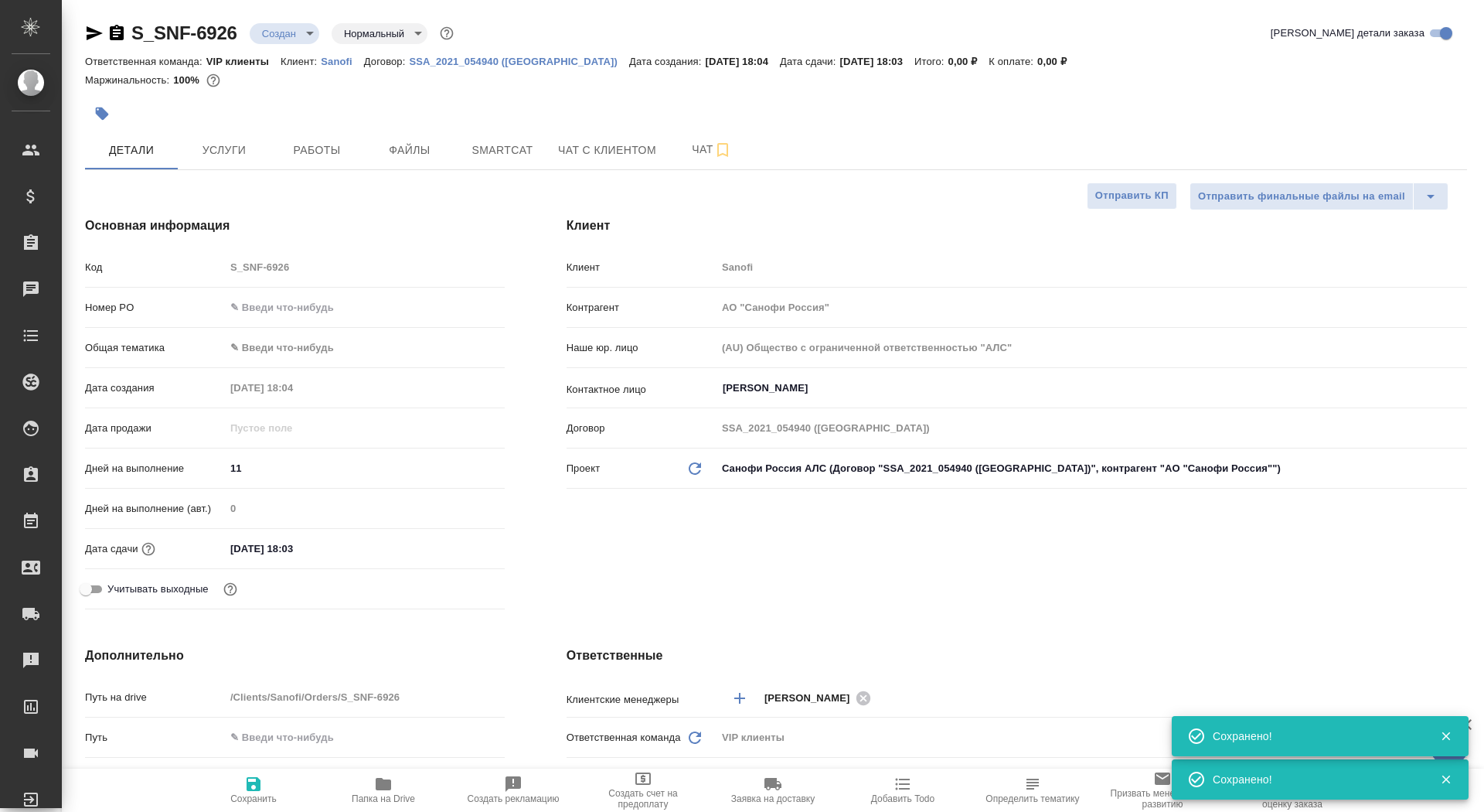
type textarea "x"
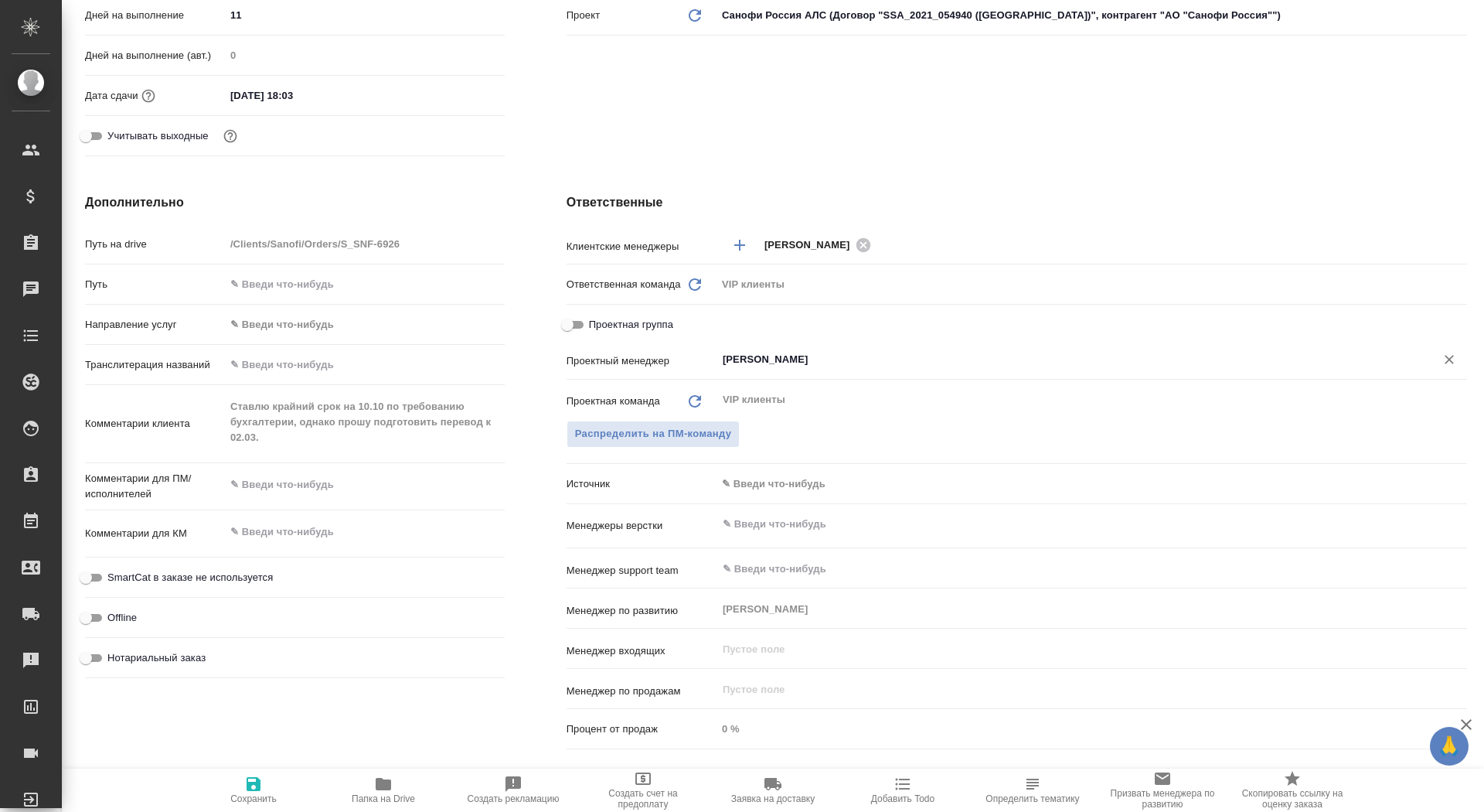
click at [768, 355] on input "[PERSON_NAME]" at bounding box center [1066, 359] width 690 height 18
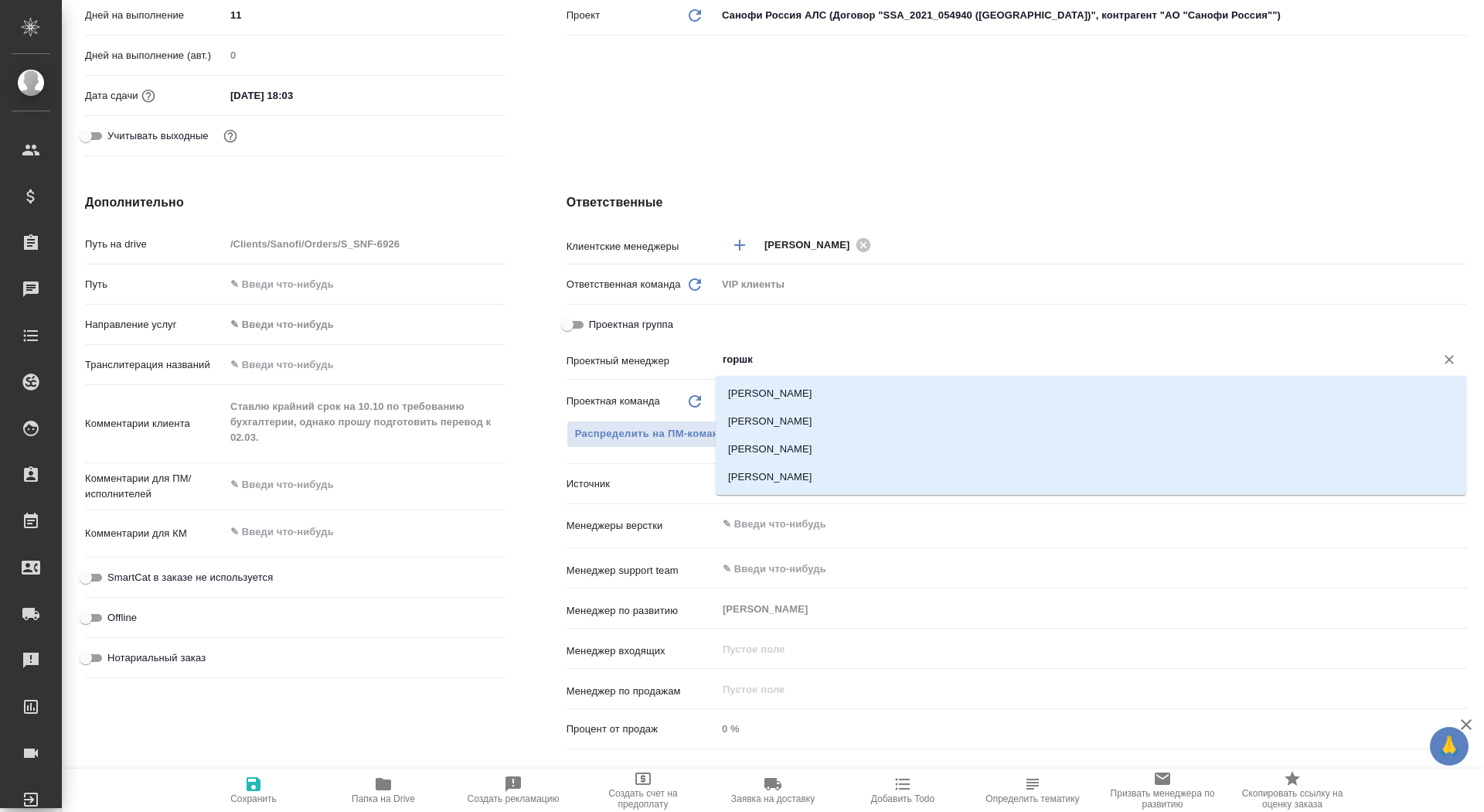
type input "горшко"
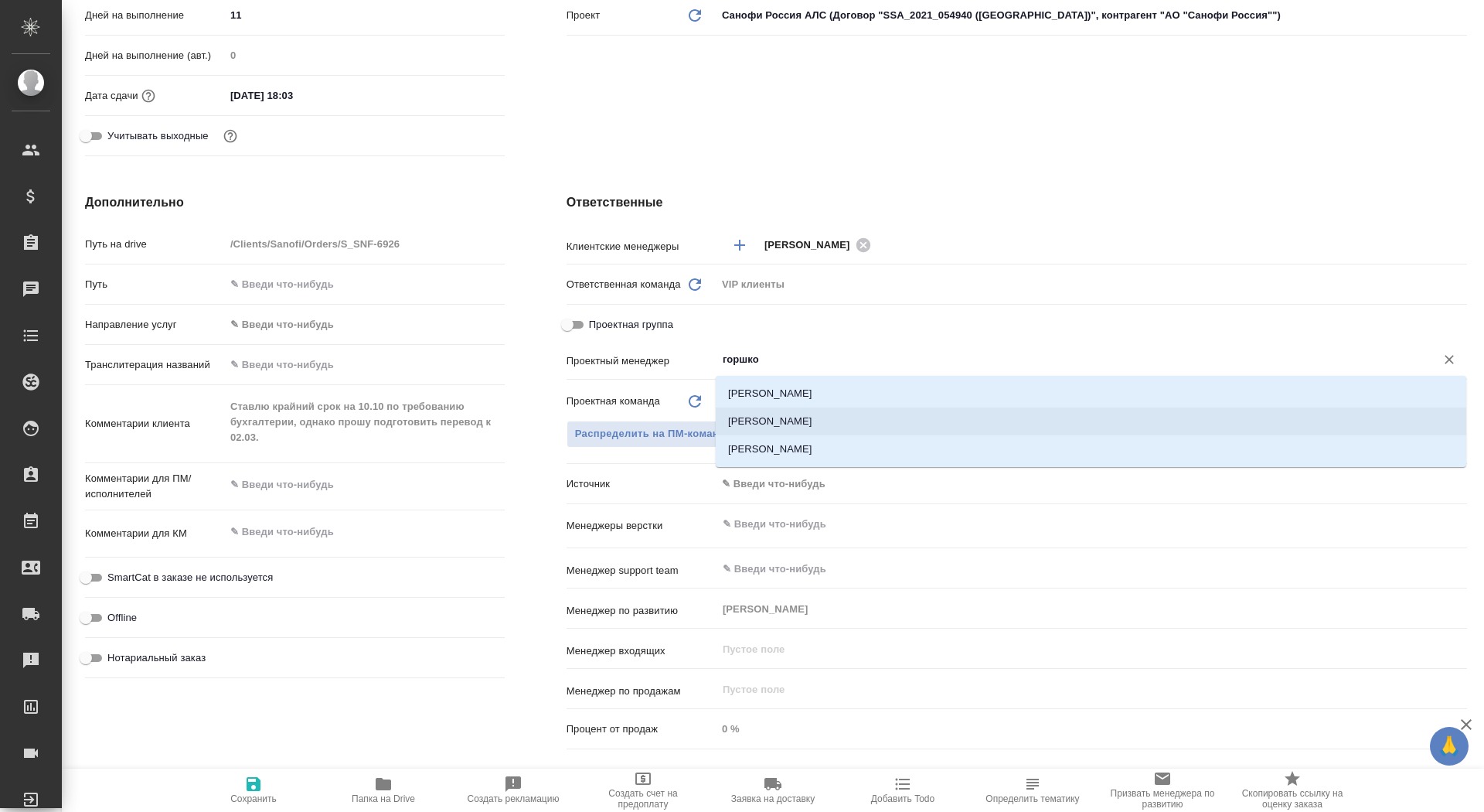
click at [795, 421] on li "Горшкова Валентина" at bounding box center [1091, 421] width 751 height 28
type textarea "x"
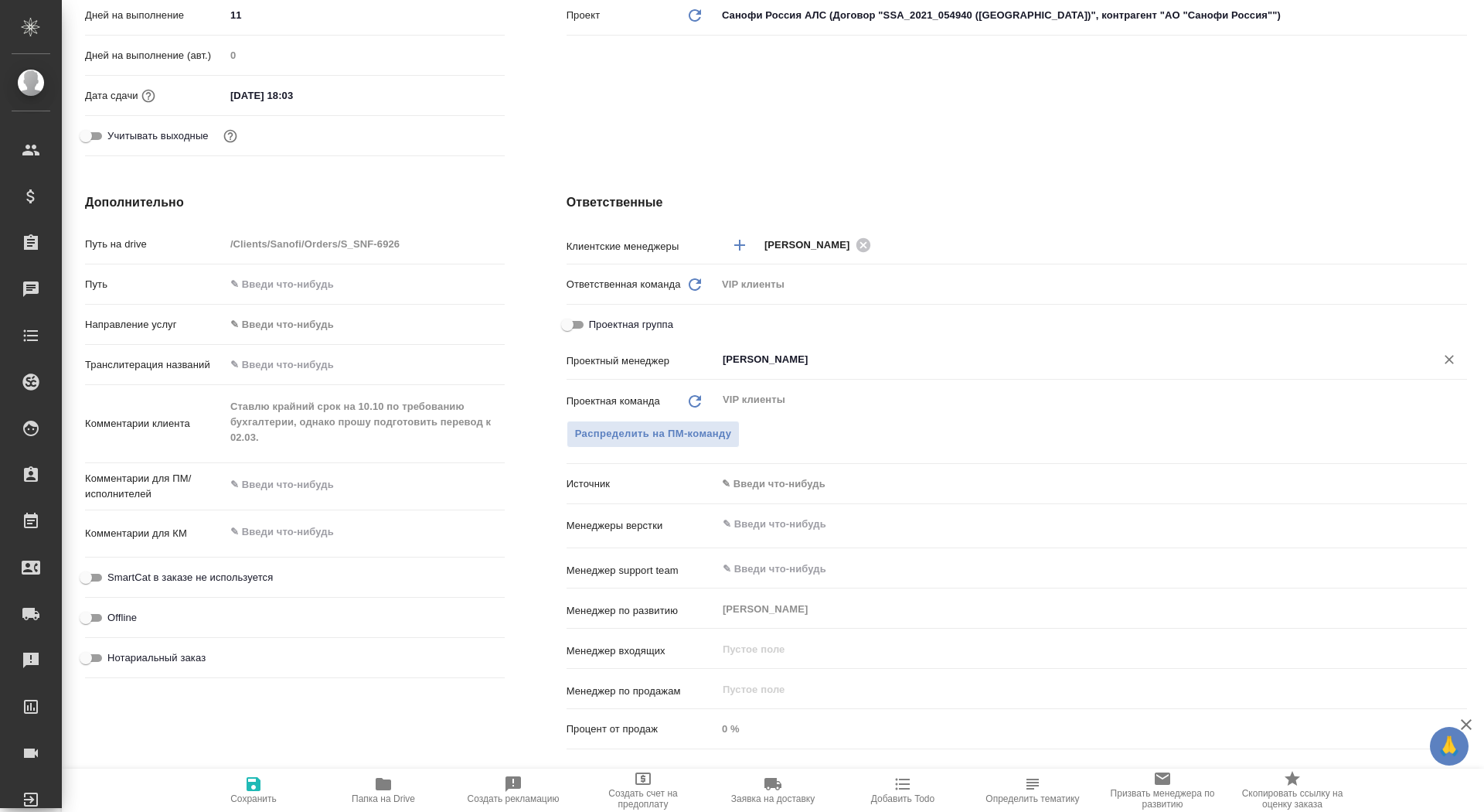
type input "Горшкова Валентина"
click at [249, 809] on button "Сохранить" at bounding box center [254, 790] width 130 height 44
type textarea "x"
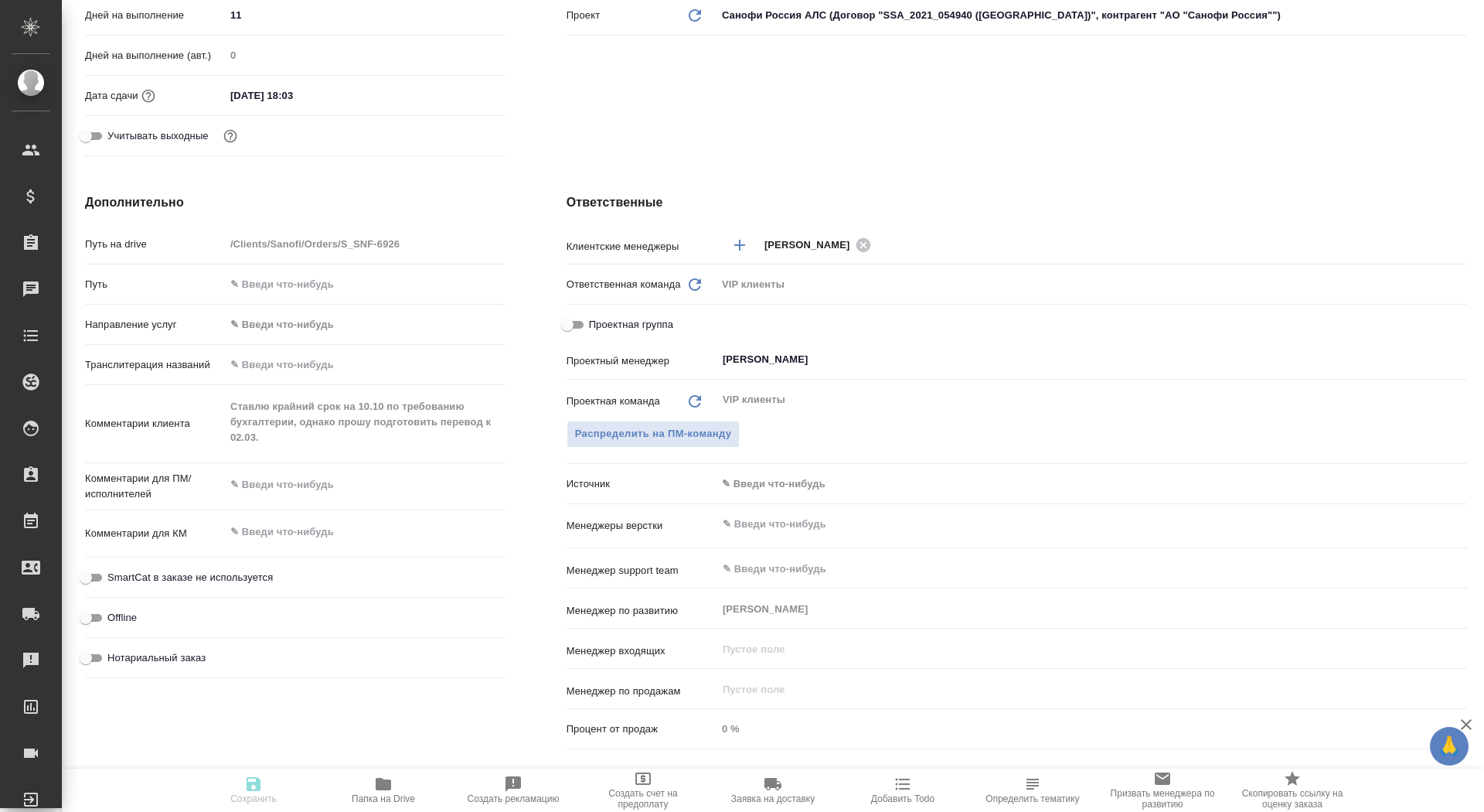
type textarea "x"
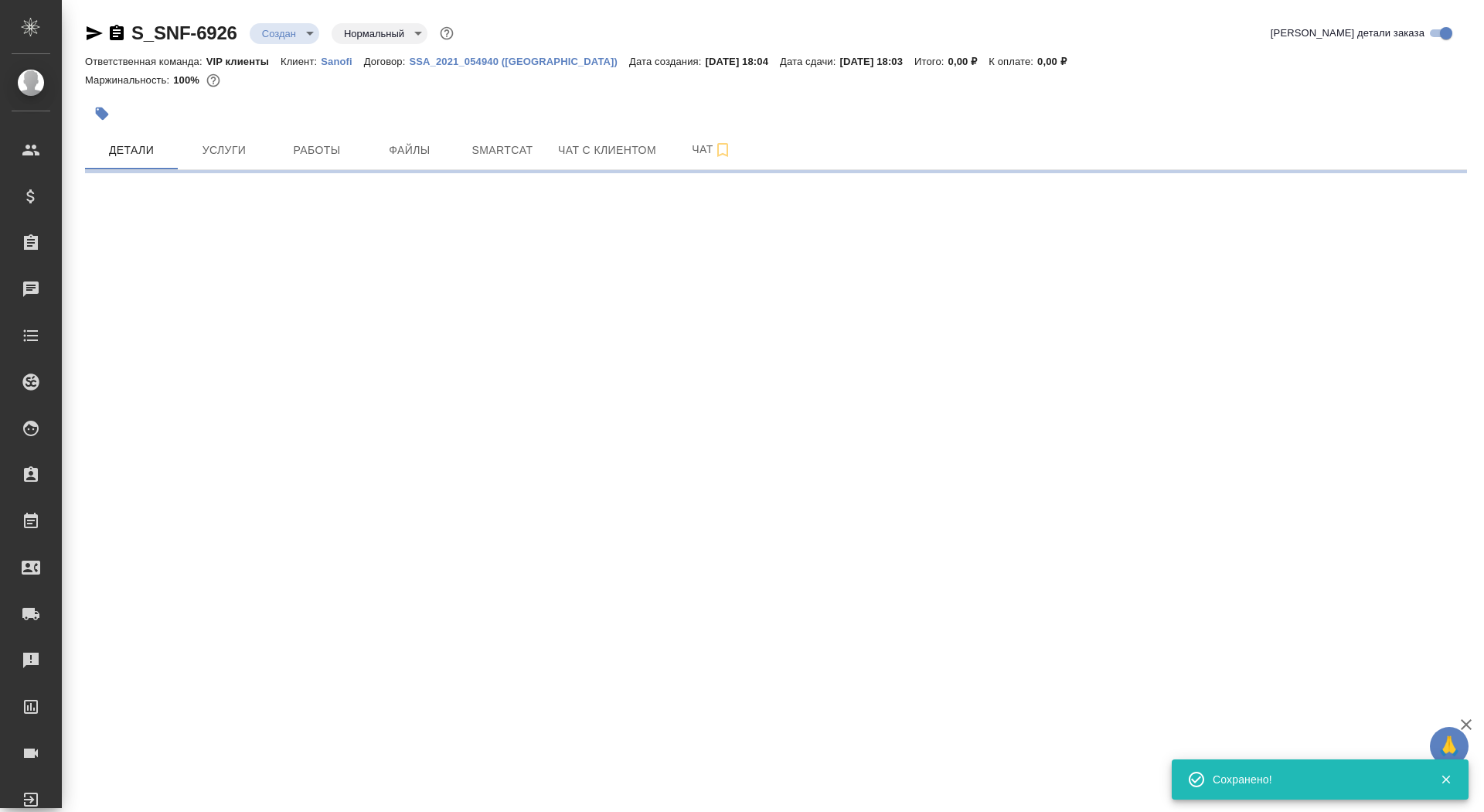
select select "RU"
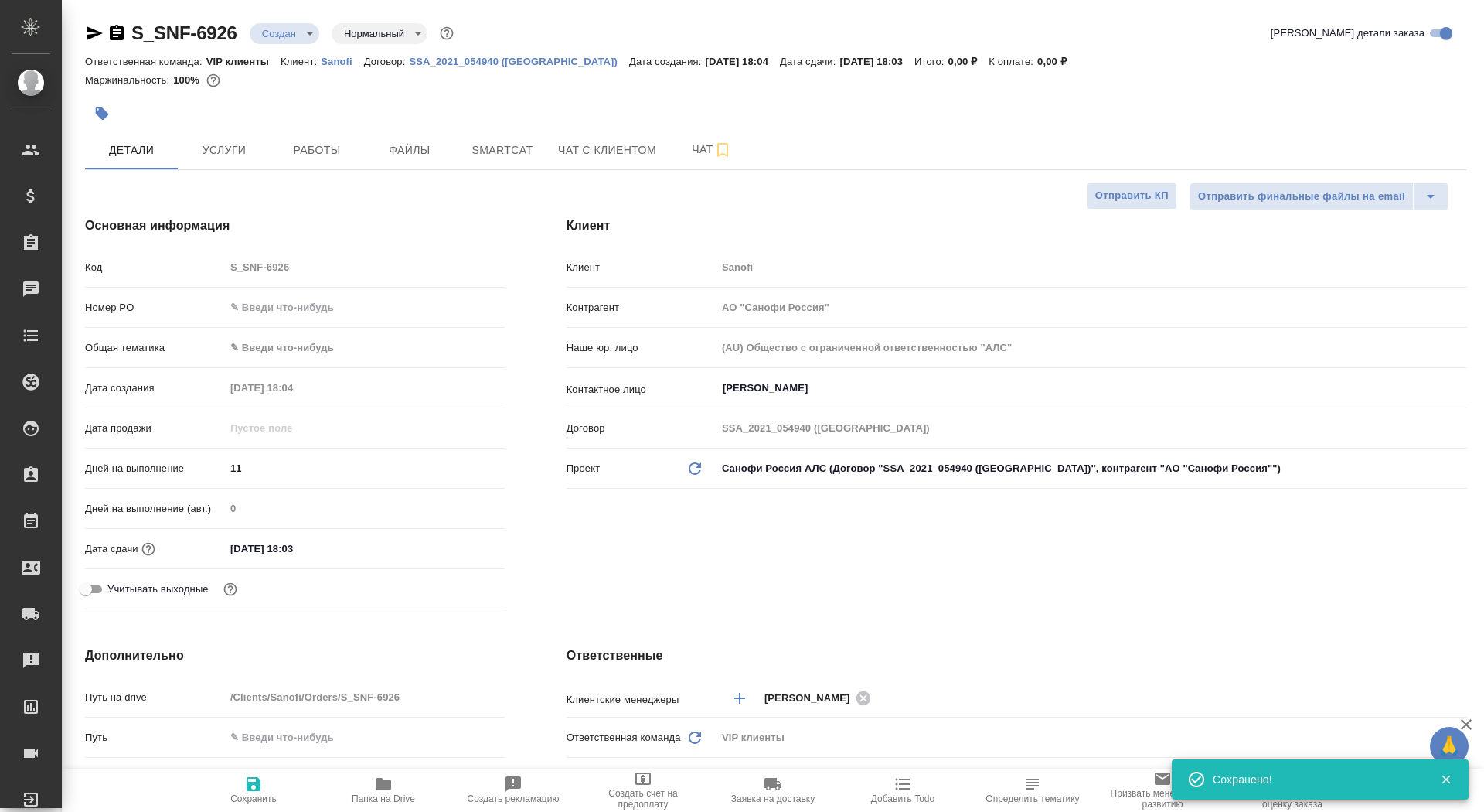
type textarea "x"
click at [250, 804] on button "Сохранить" at bounding box center [254, 790] width 130 height 44
type textarea "x"
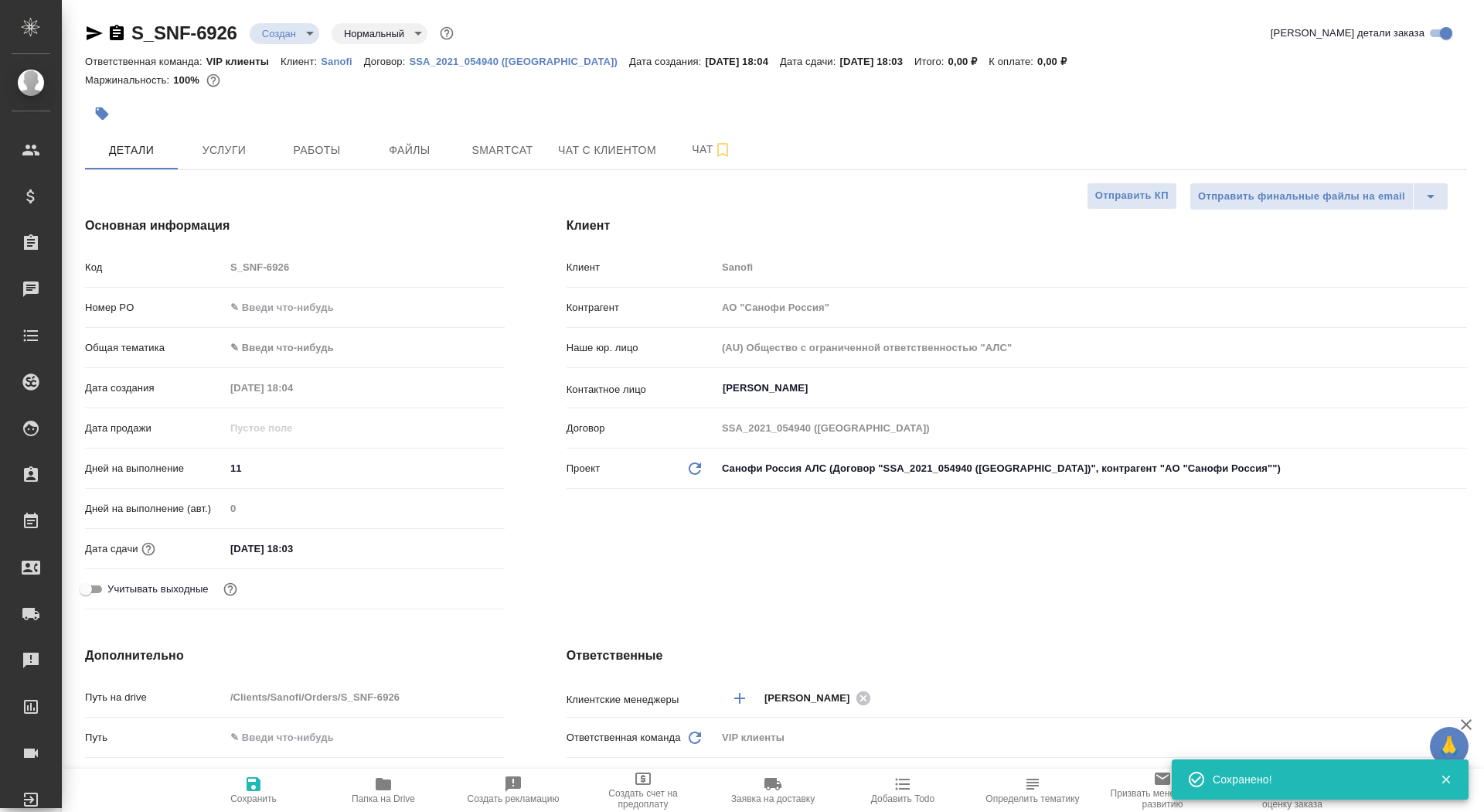
type textarea "x"
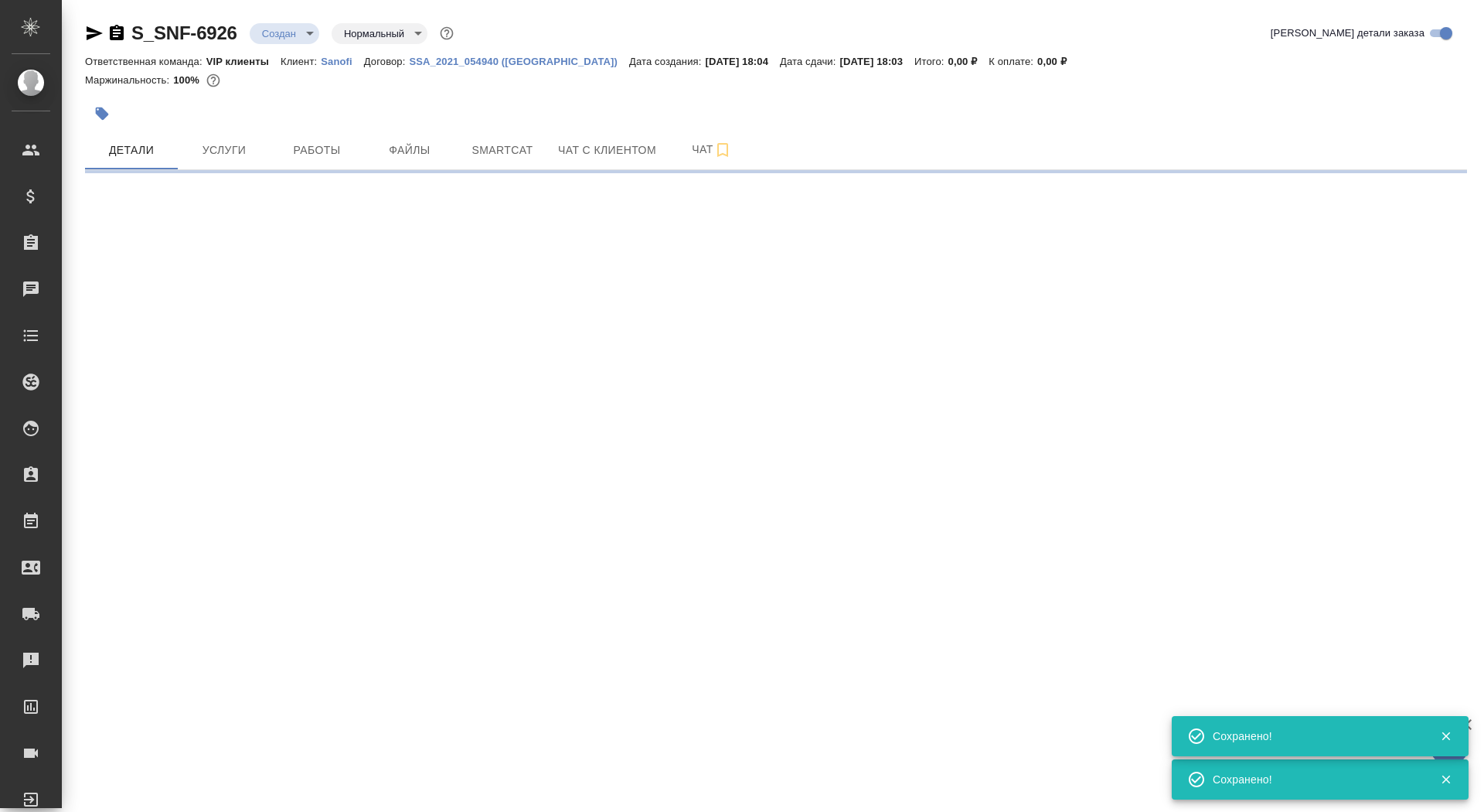
select select "RU"
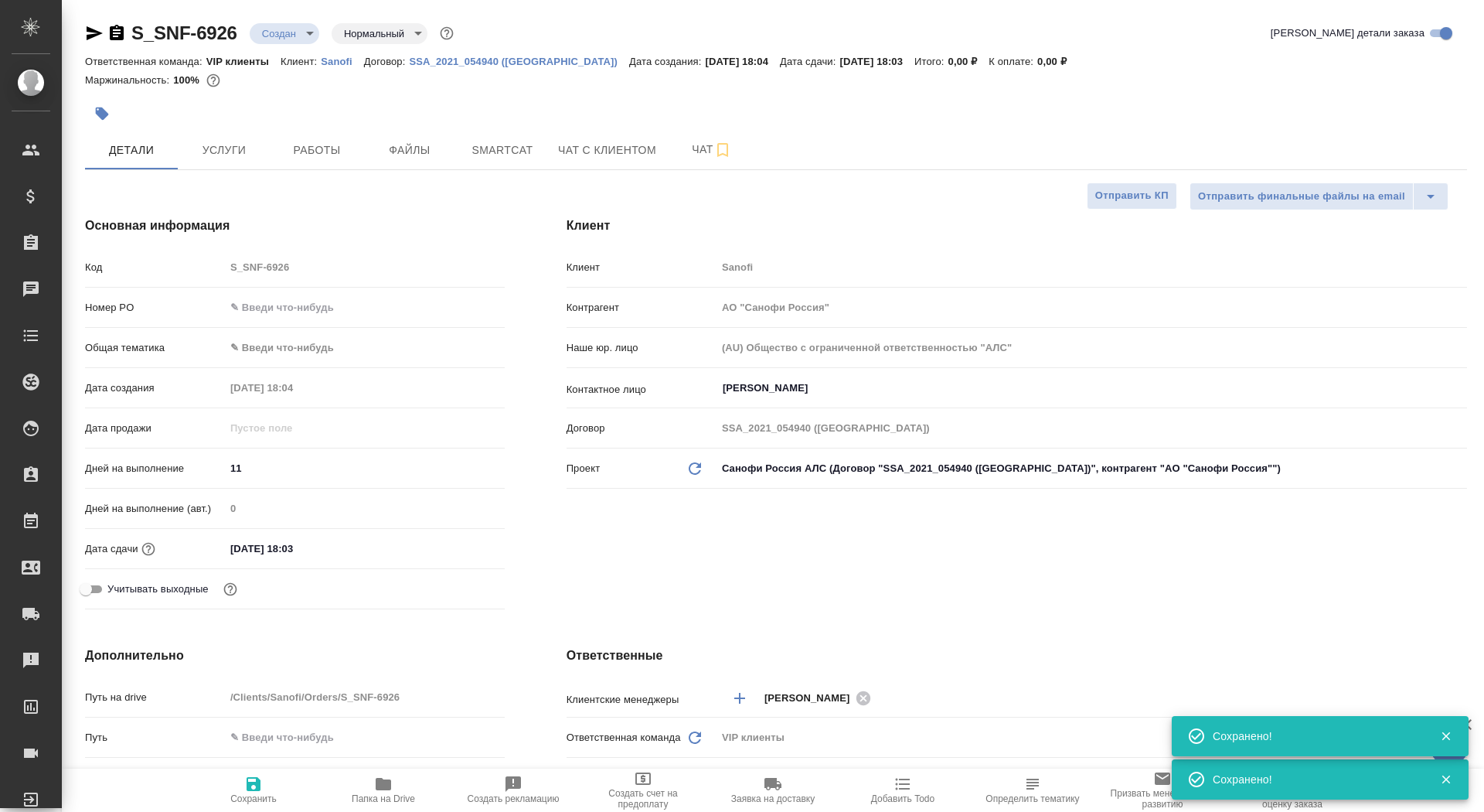
type textarea "x"
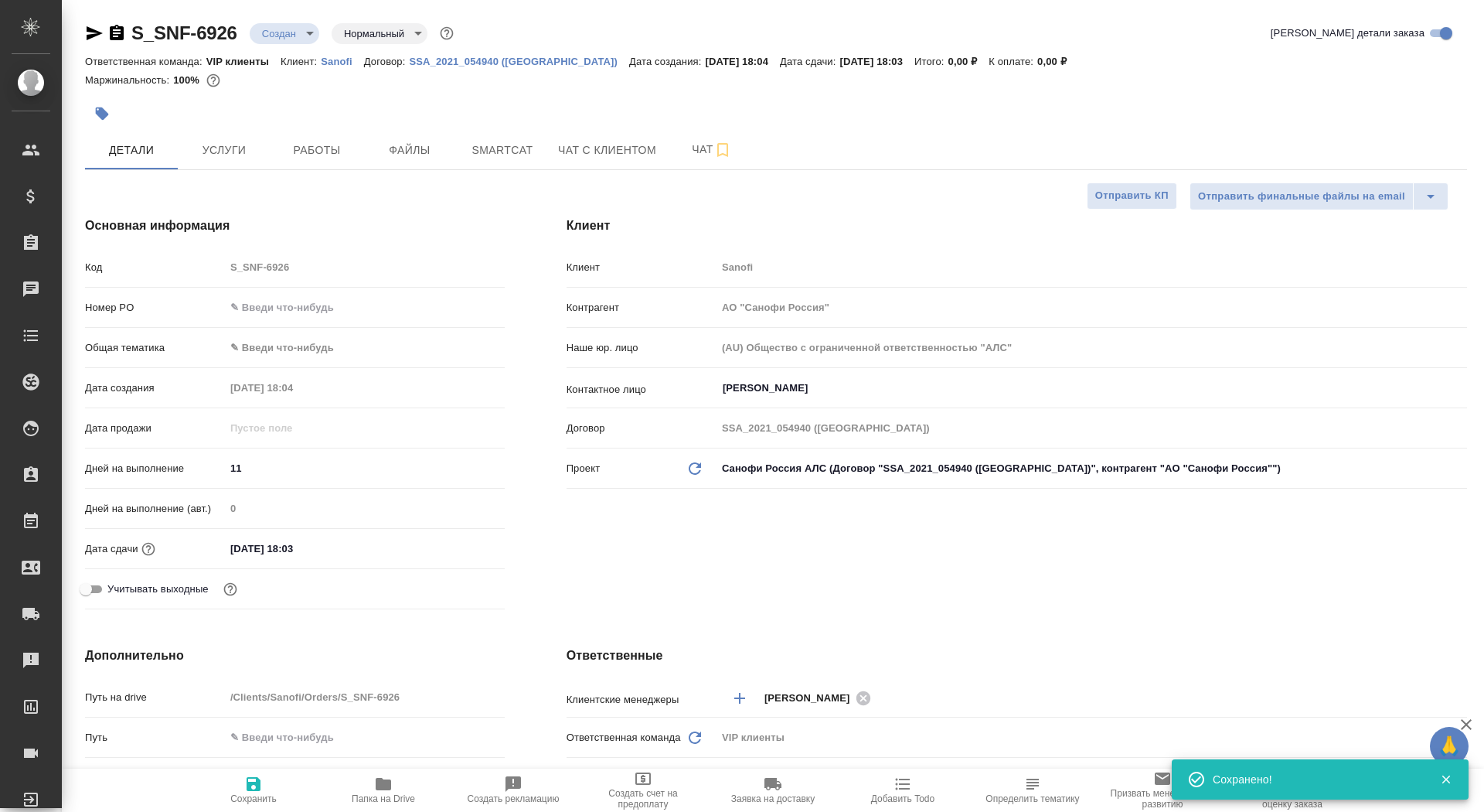
click at [394, 794] on span "Папка на Drive" at bounding box center [383, 798] width 63 height 11
type textarea "x"
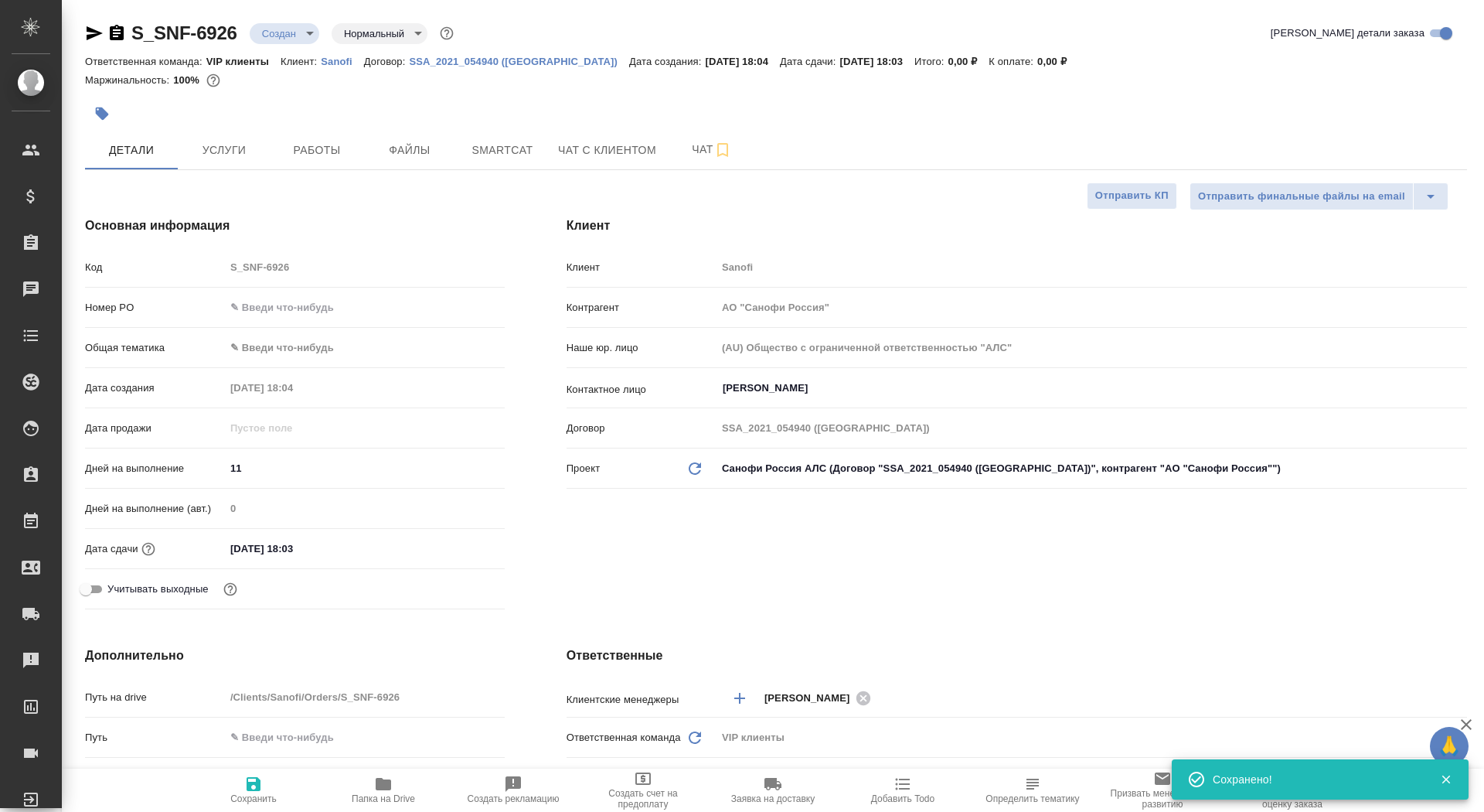
type textarea "x"
click at [281, 21] on div "S_SNF-6926 Создан new Нормальный normal" at bounding box center [270, 33] width 372 height 24
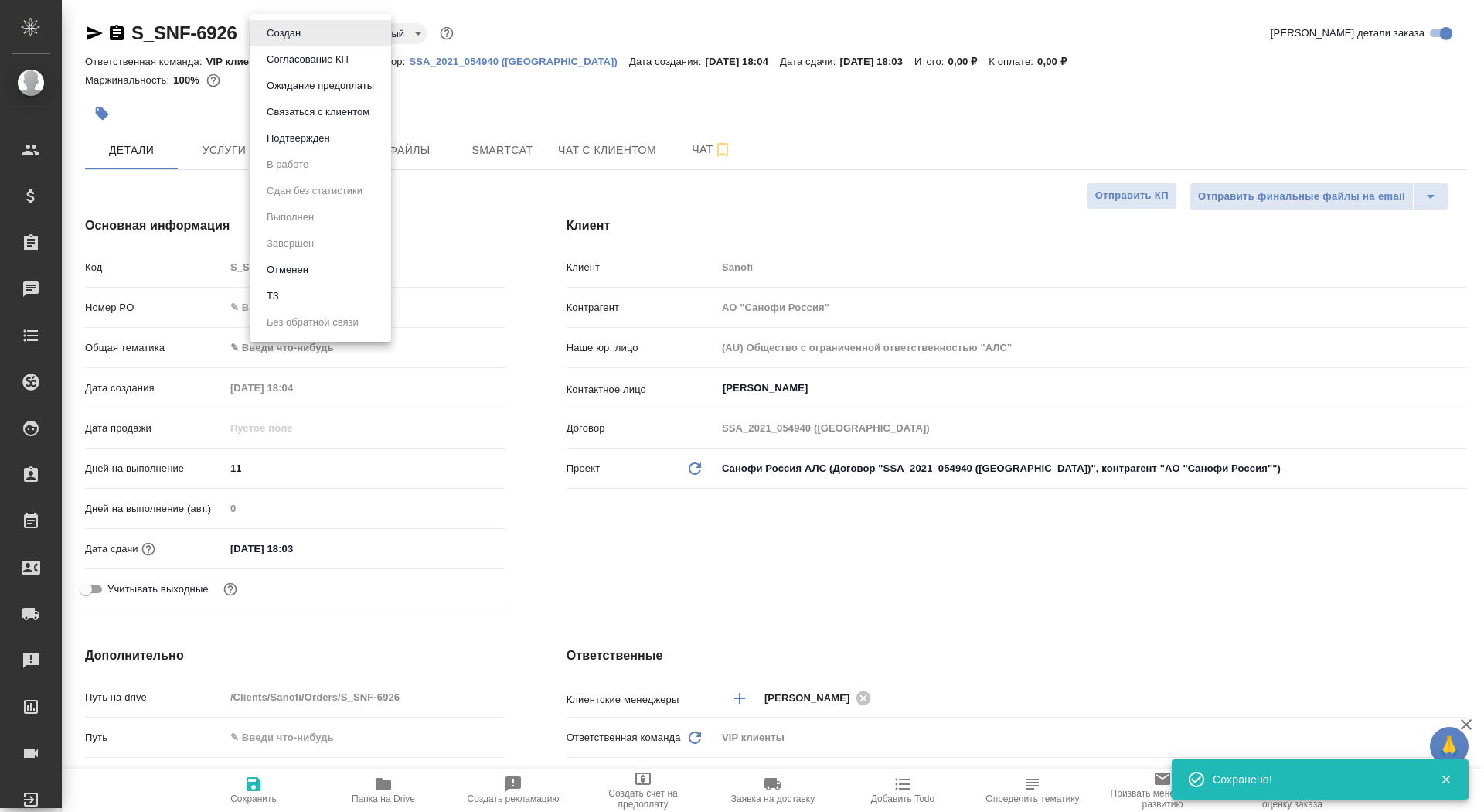
click at [284, 31] on body "🙏 .cls-1 fill:#fff; AWATERA Saydasheva Dilyara Клиенты Спецификации Заказы 0 Ча…" at bounding box center [742, 406] width 1484 height 812
click at [433, 237] on div at bounding box center [742, 406] width 1484 height 812
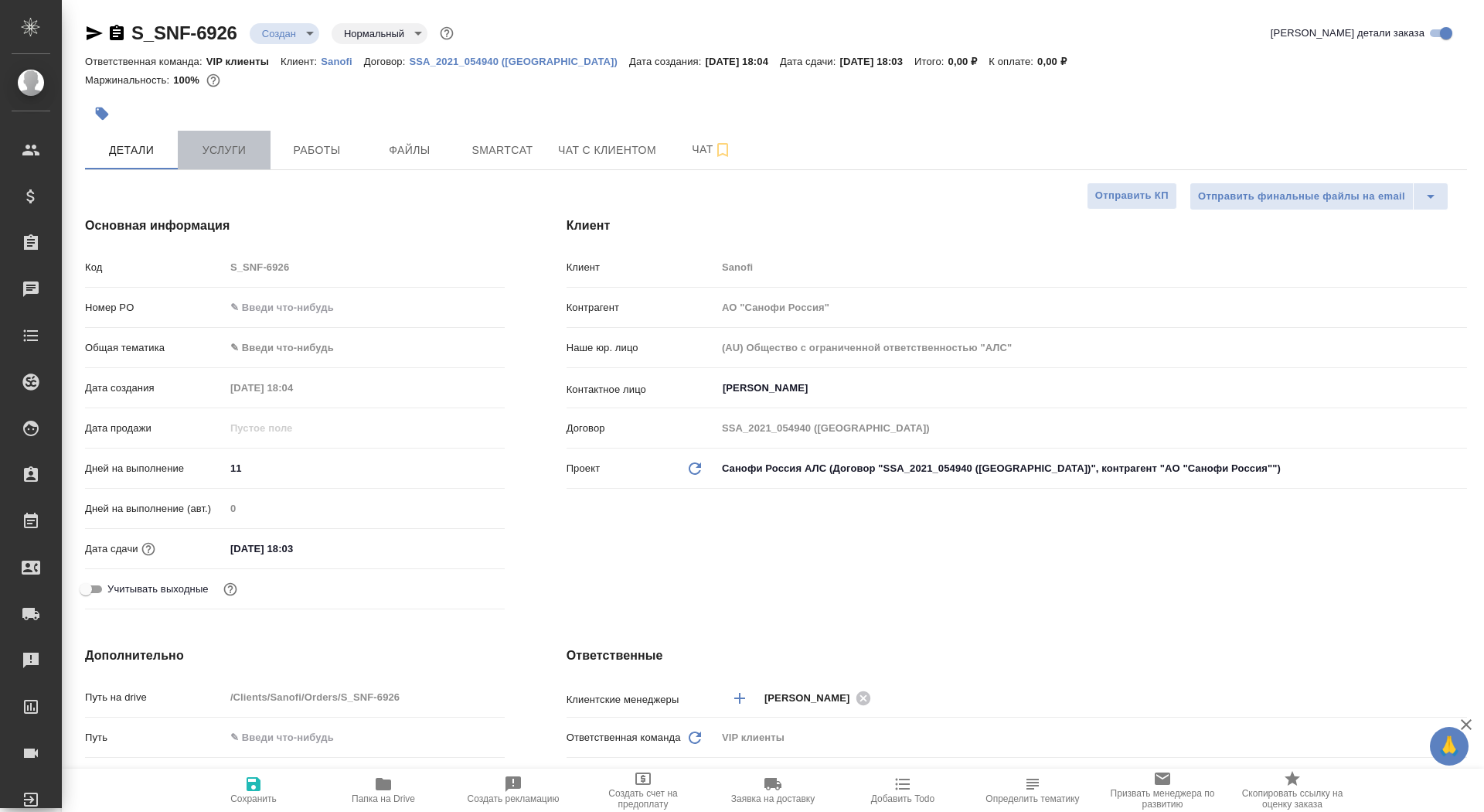
click at [197, 141] on span "Услуги" at bounding box center [224, 150] width 74 height 19
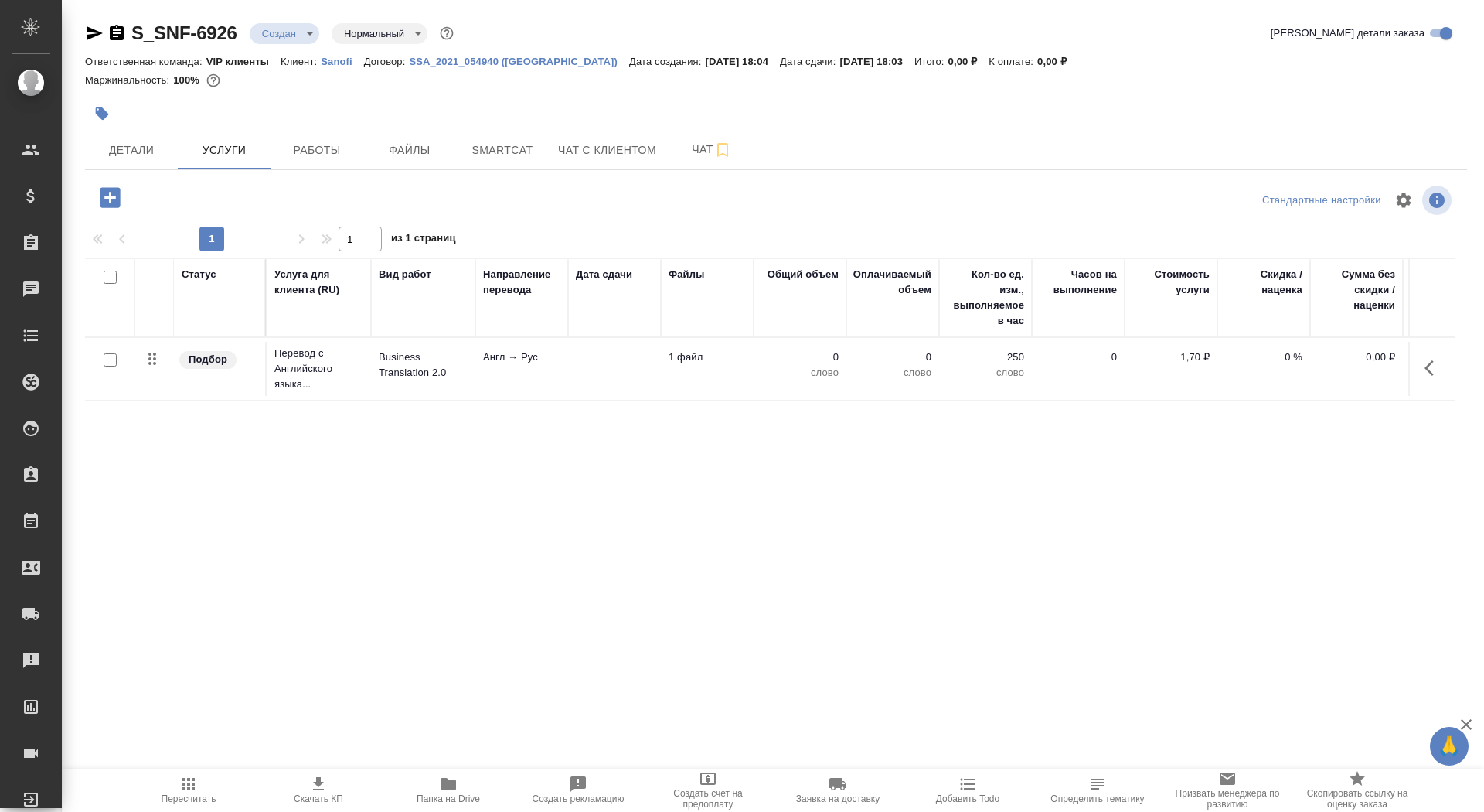
click at [511, 357] on p "Англ → Рус" at bounding box center [522, 357] width 77 height 15
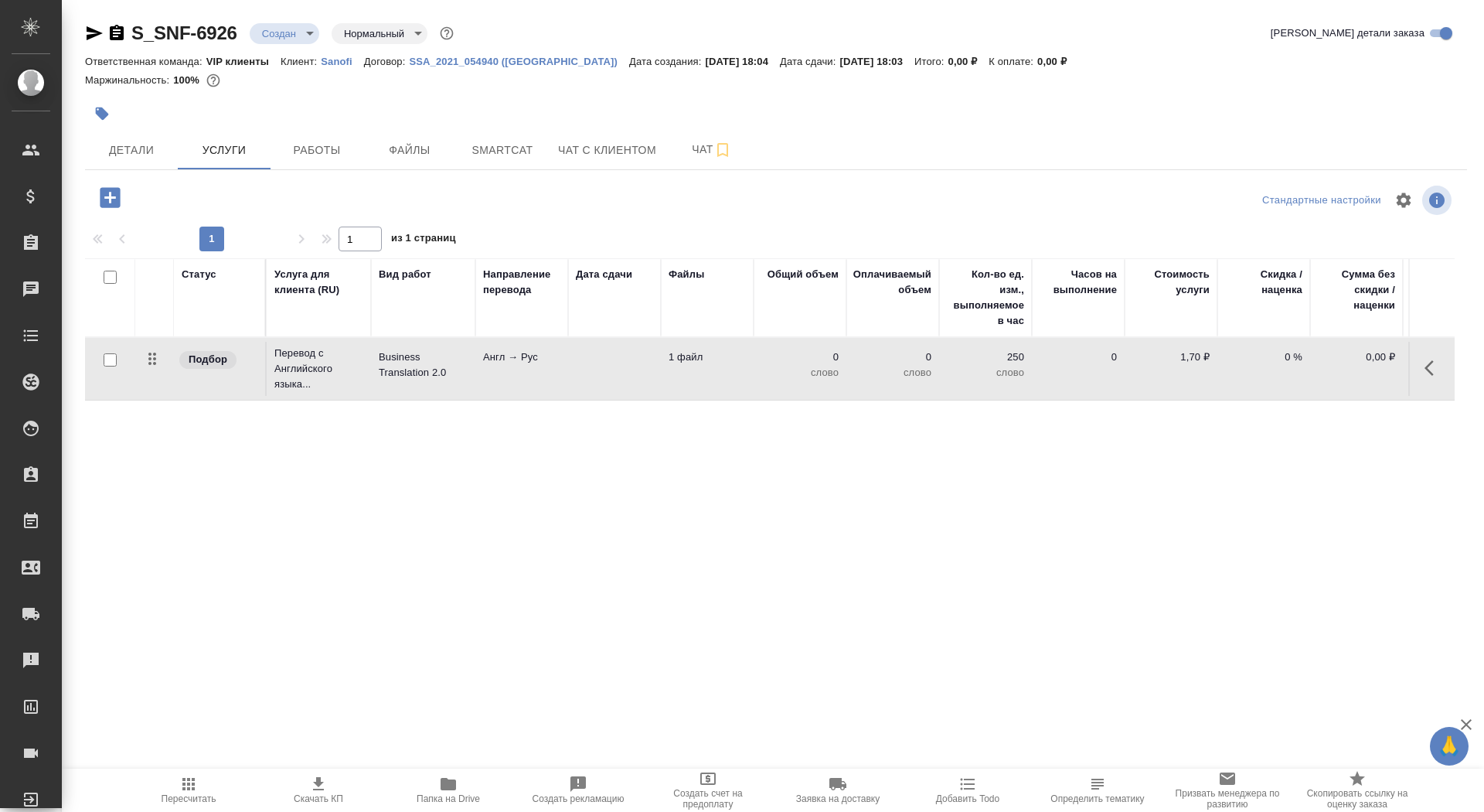
click at [511, 357] on p "Англ → Рус" at bounding box center [522, 357] width 77 height 15
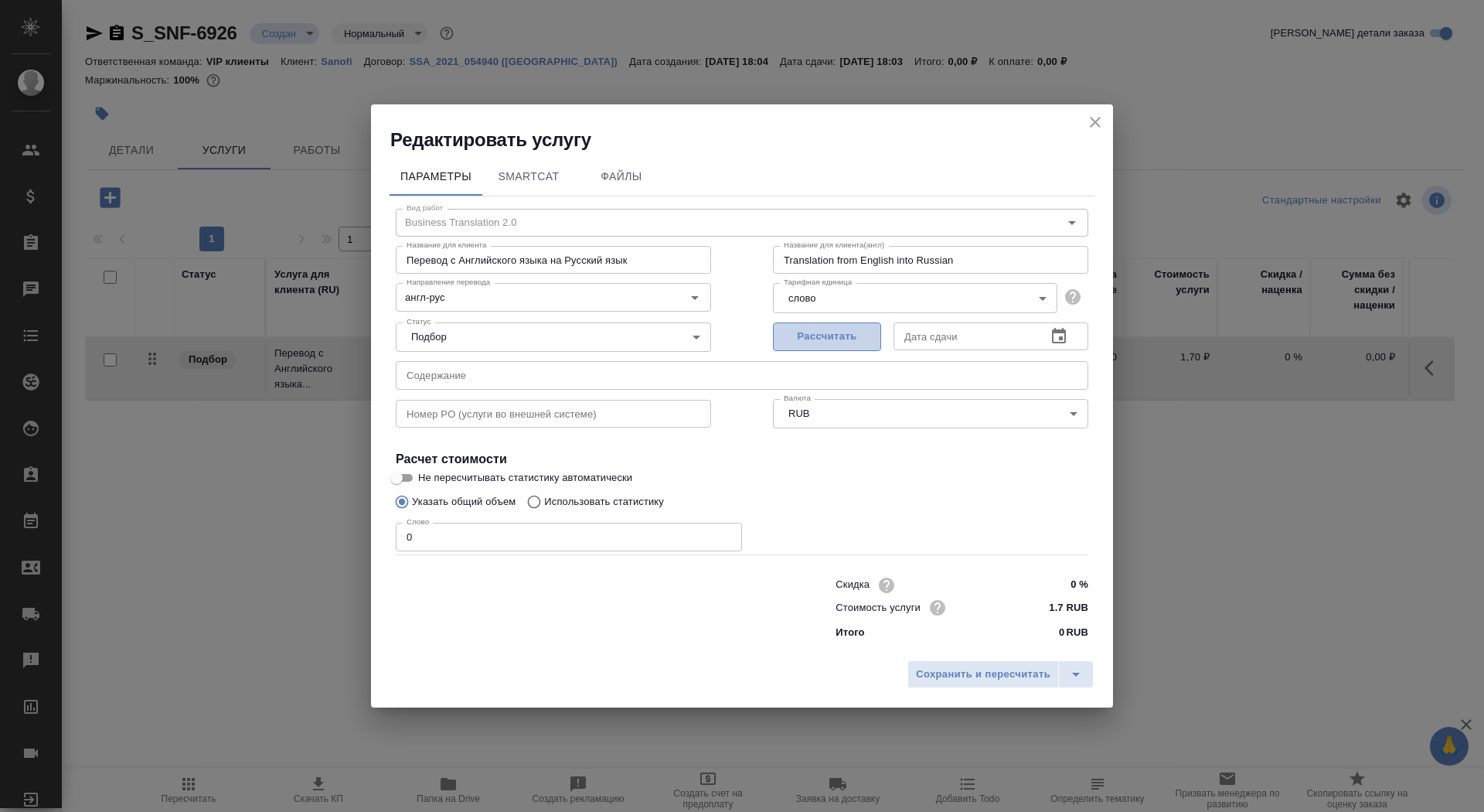
click at [866, 324] on button "Рассчитать" at bounding box center [827, 337] width 108 height 29
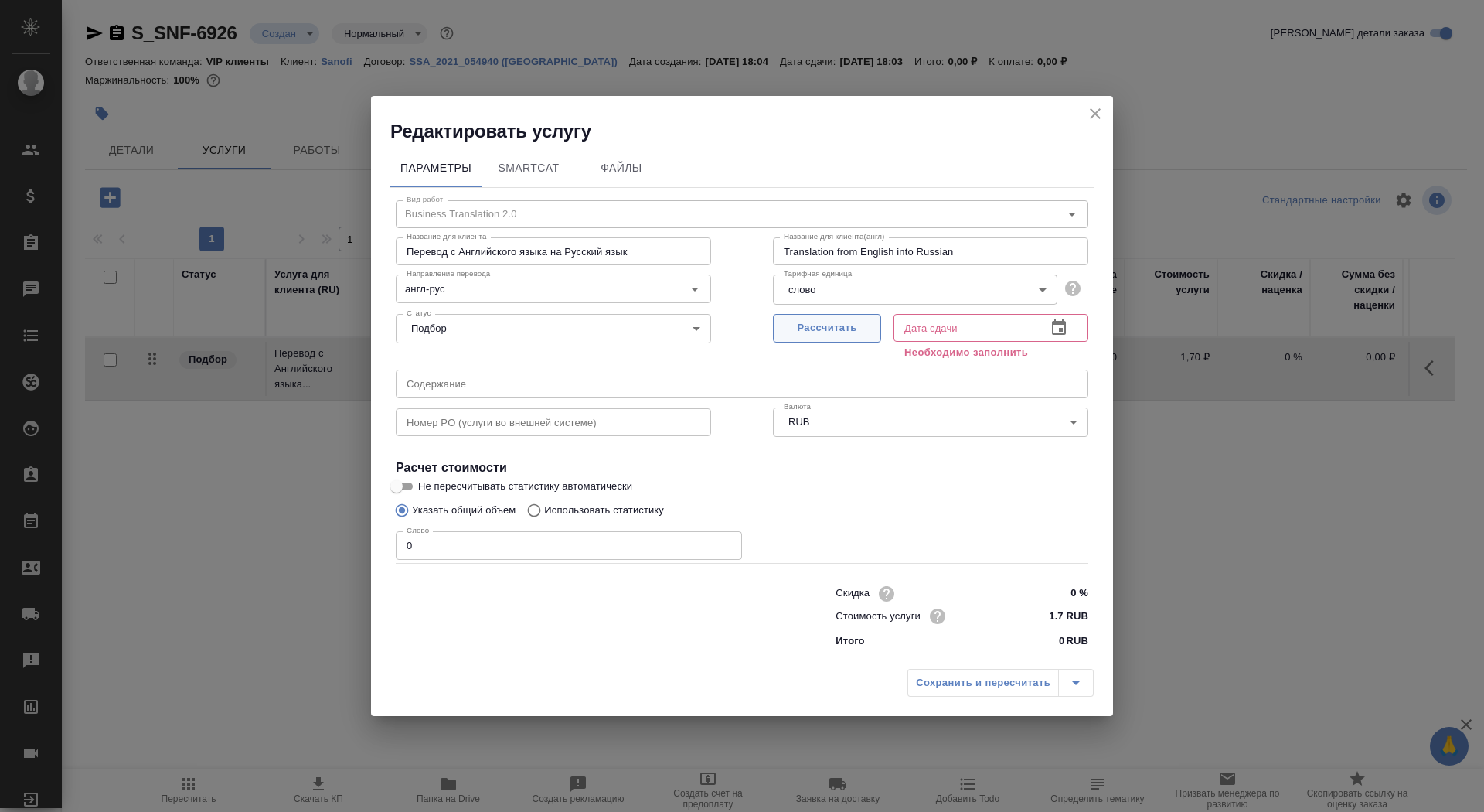
type input "10.10.2025 18:03"
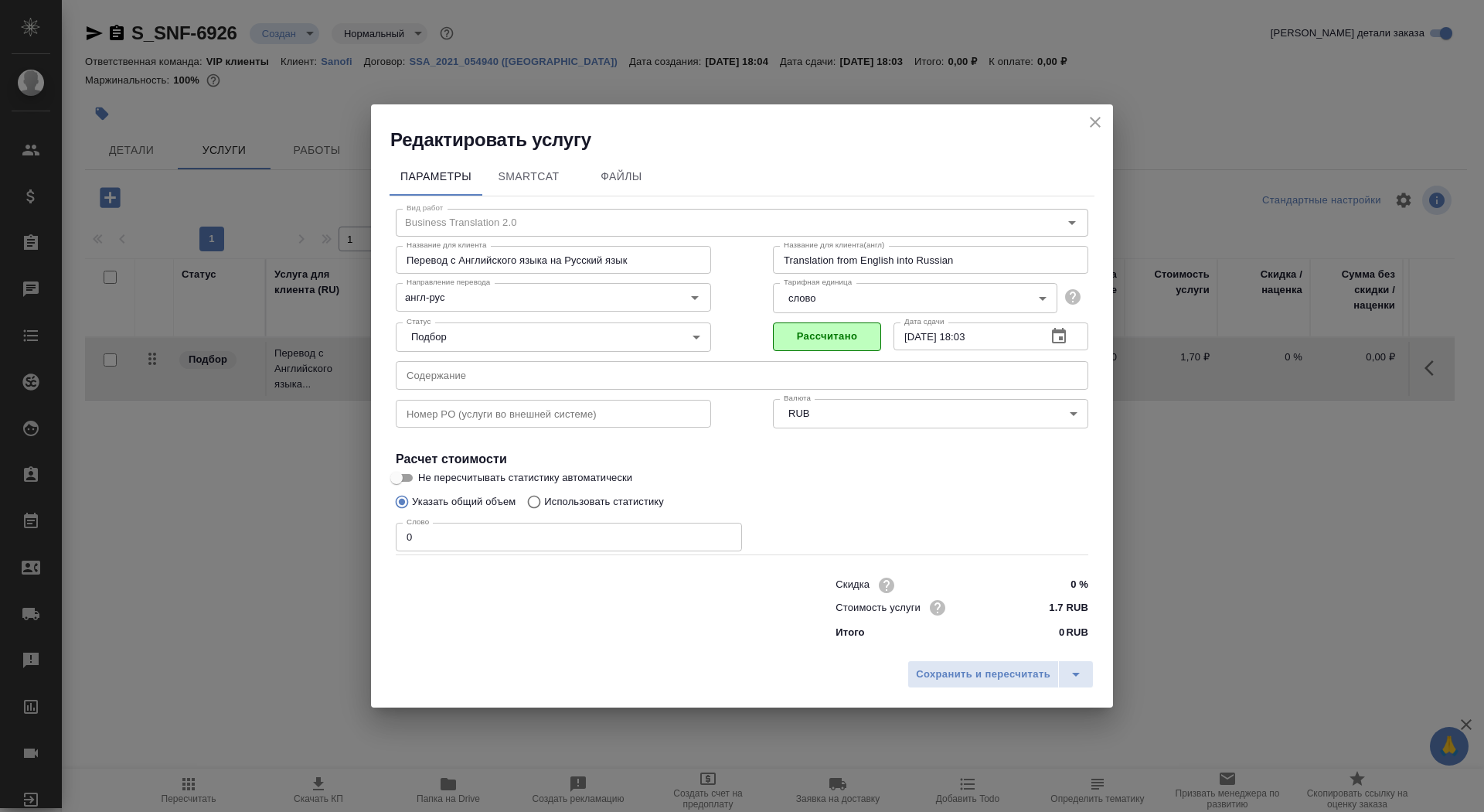
click at [857, 327] on span "Рассчитано" at bounding box center [827, 336] width 92 height 18
click at [410, 543] on input "0" at bounding box center [569, 536] width 346 height 28
type input "01"
click at [407, 482] on input "Не пересчитывать статистику автоматически" at bounding box center [396, 478] width 55 height 18
checkbox input "true"
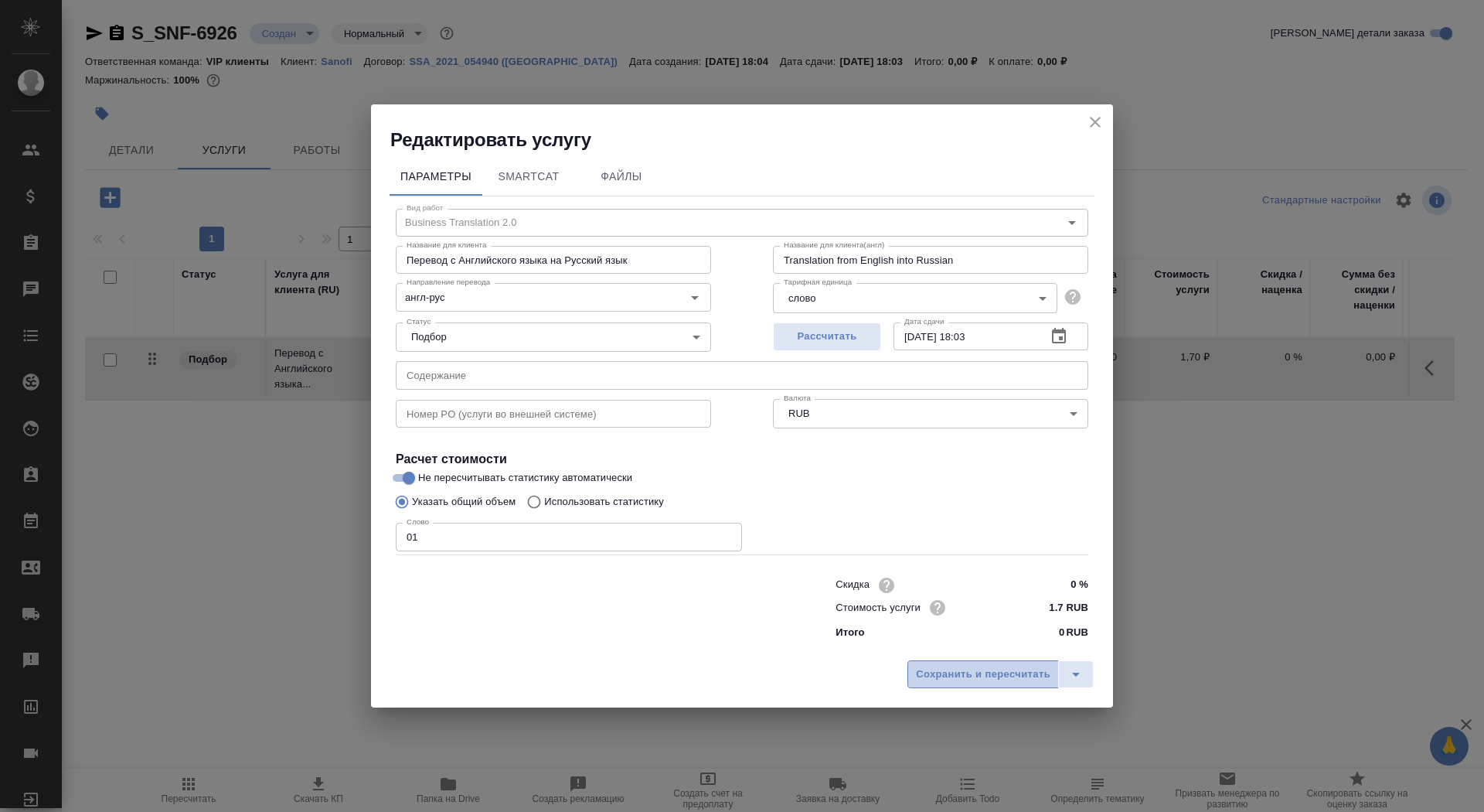
click at [967, 669] on span "Сохранить и пересчитать" at bounding box center [983, 674] width 134 height 18
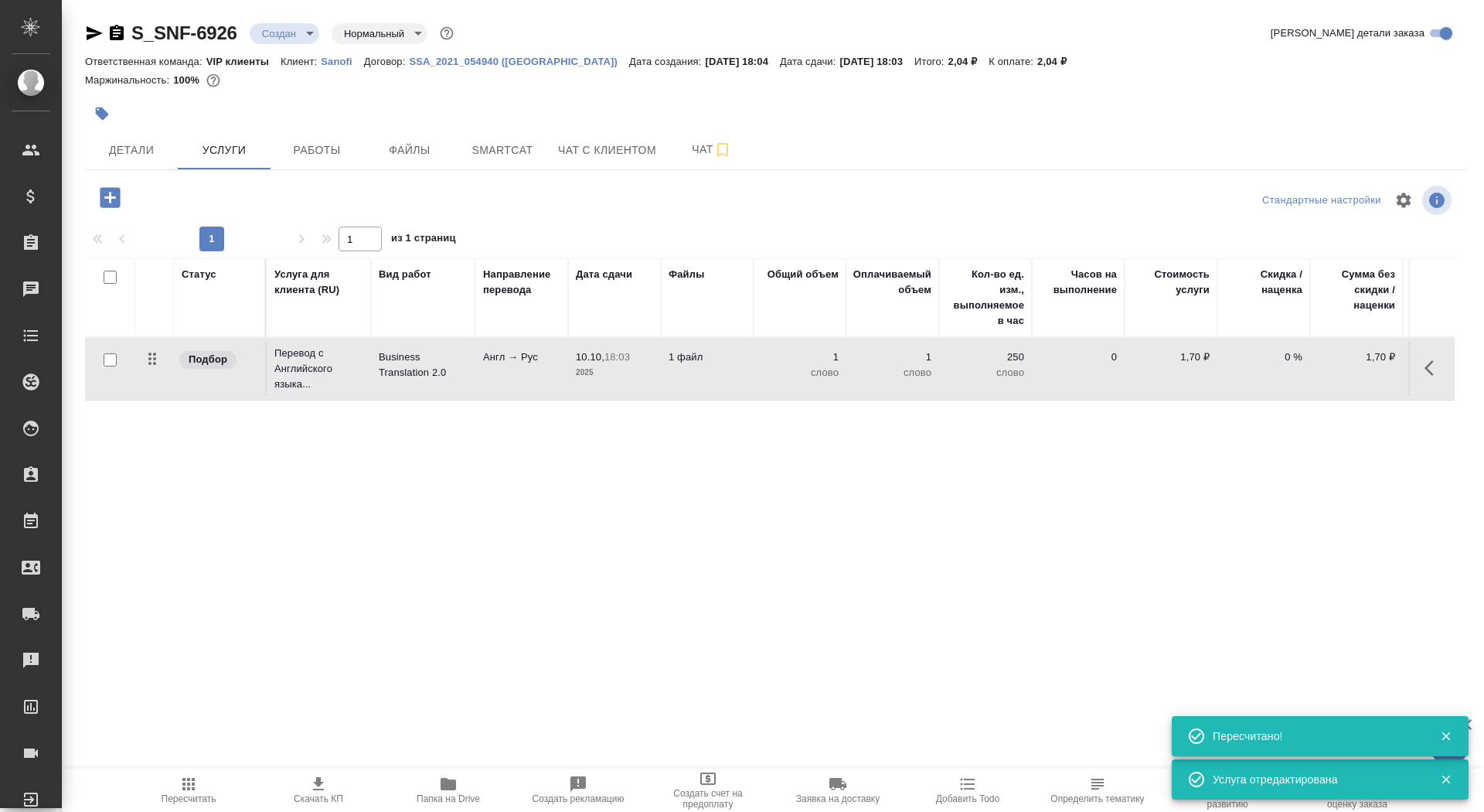
click at [103, 361] on input "checkbox" at bounding box center [110, 360] width 13 height 13
checkbox input "true"
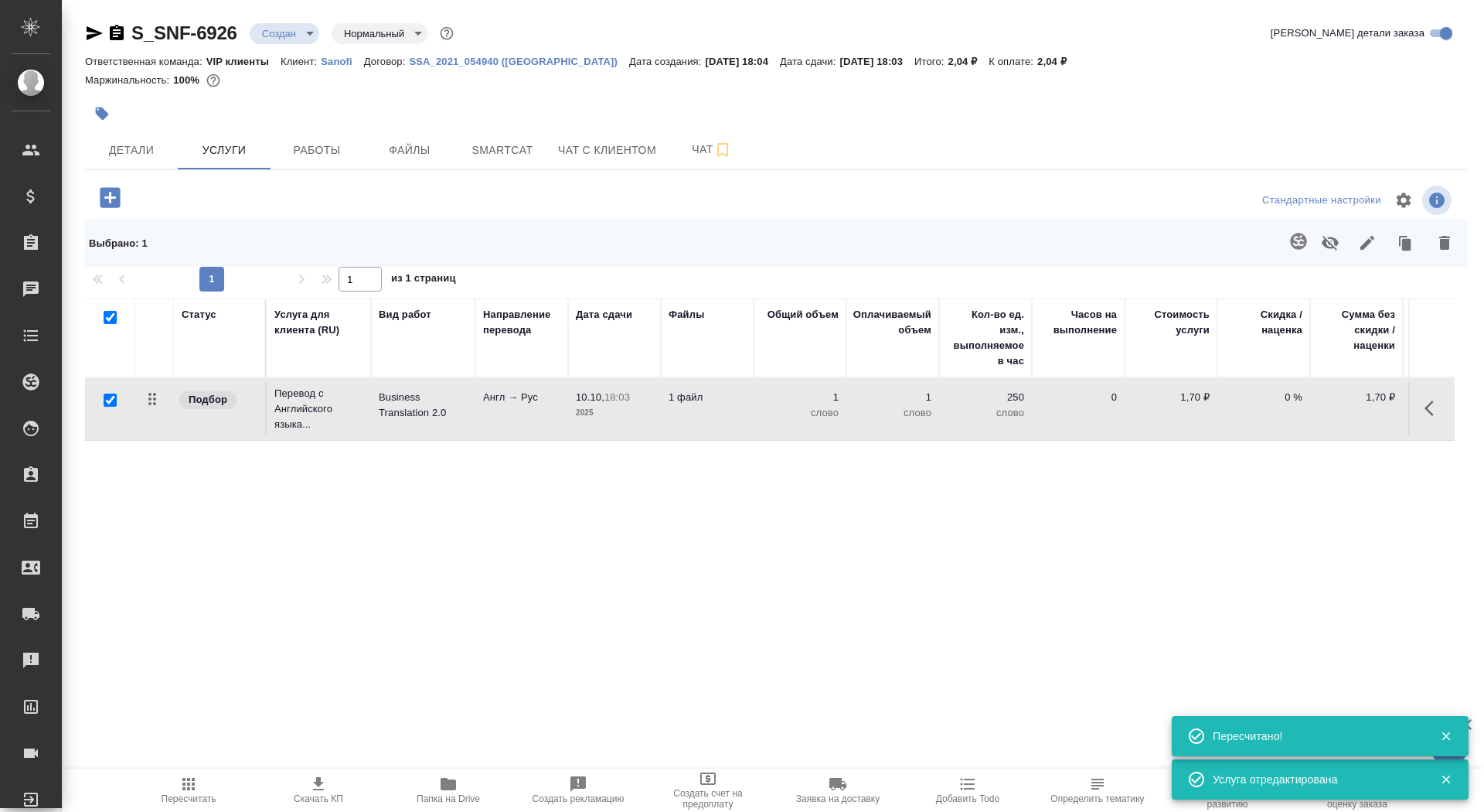
click at [1293, 244] on icon "button" at bounding box center [1298, 240] width 16 height 16
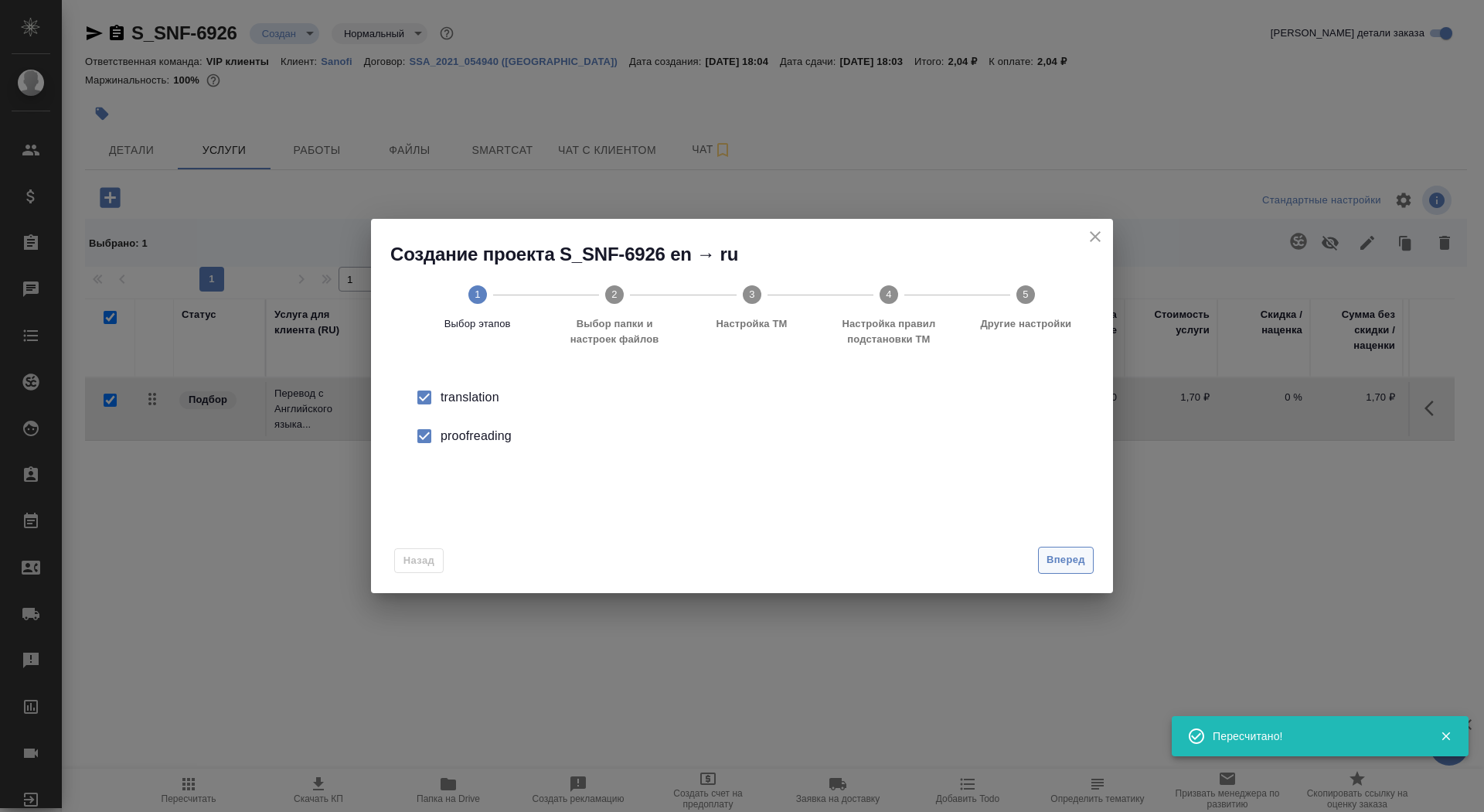
click at [1067, 558] on span "Вперед" at bounding box center [1066, 559] width 39 height 18
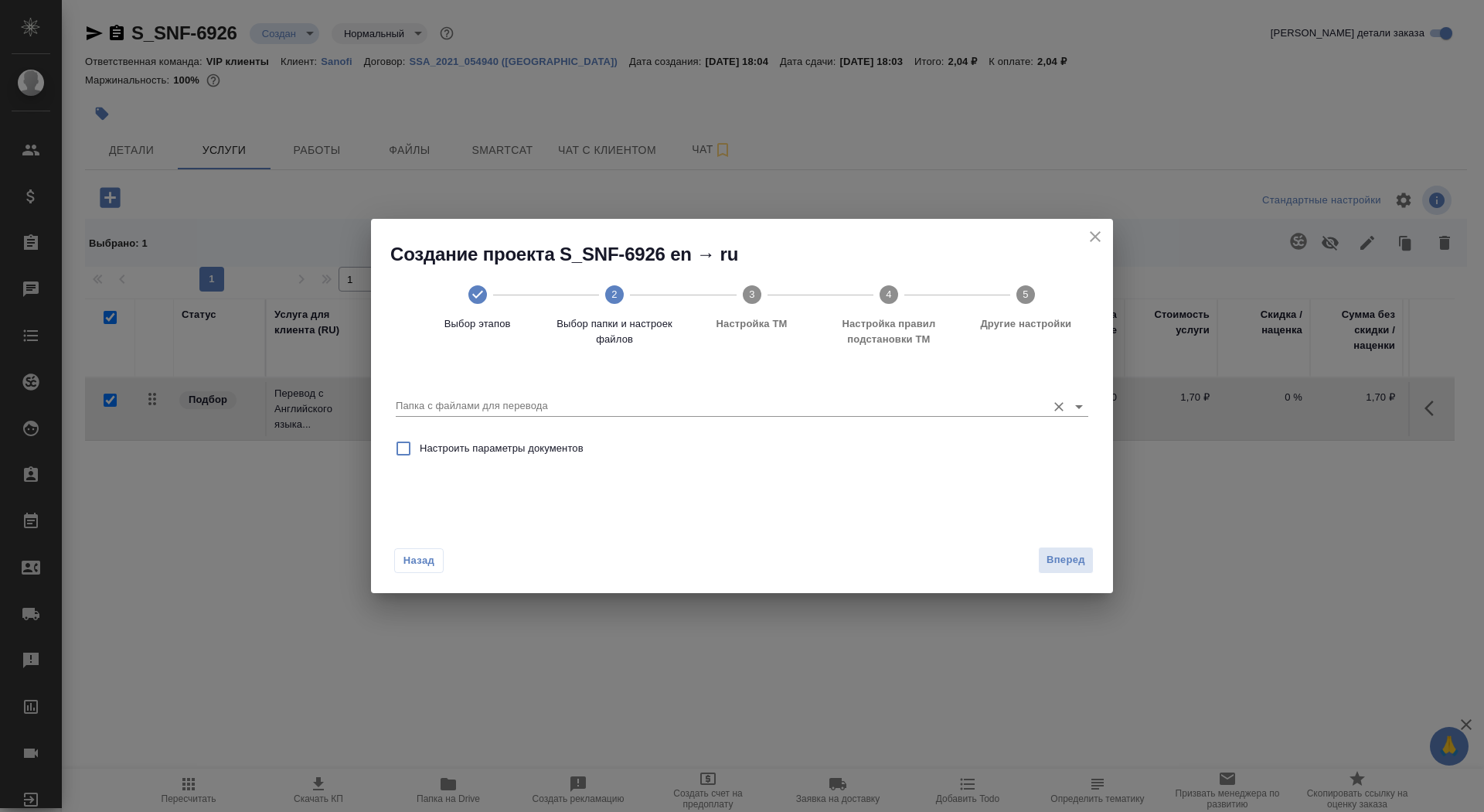
click at [920, 412] on input "Папка с файлами для перевода" at bounding box center [717, 406] width 643 height 18
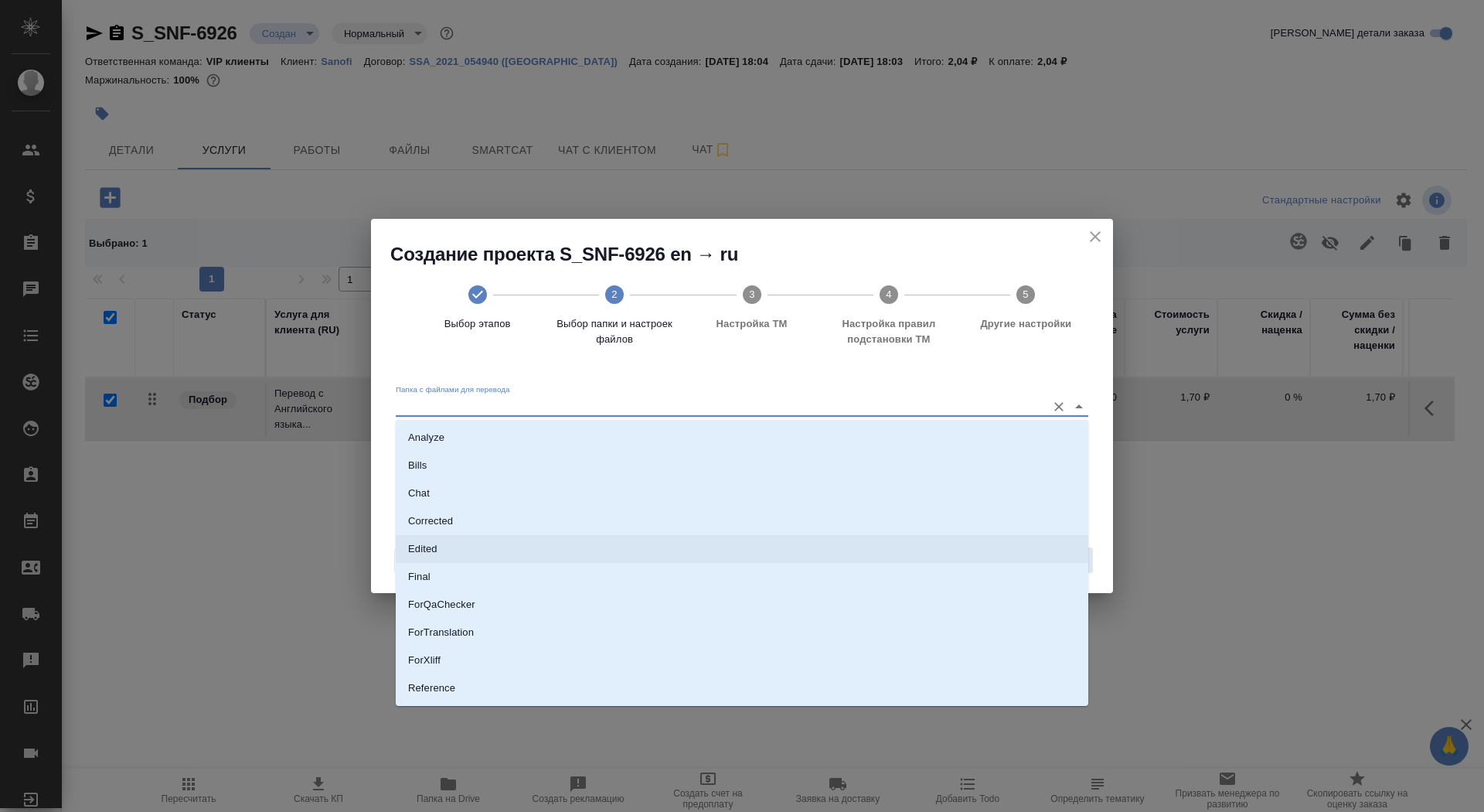
scroll to position [81, 0]
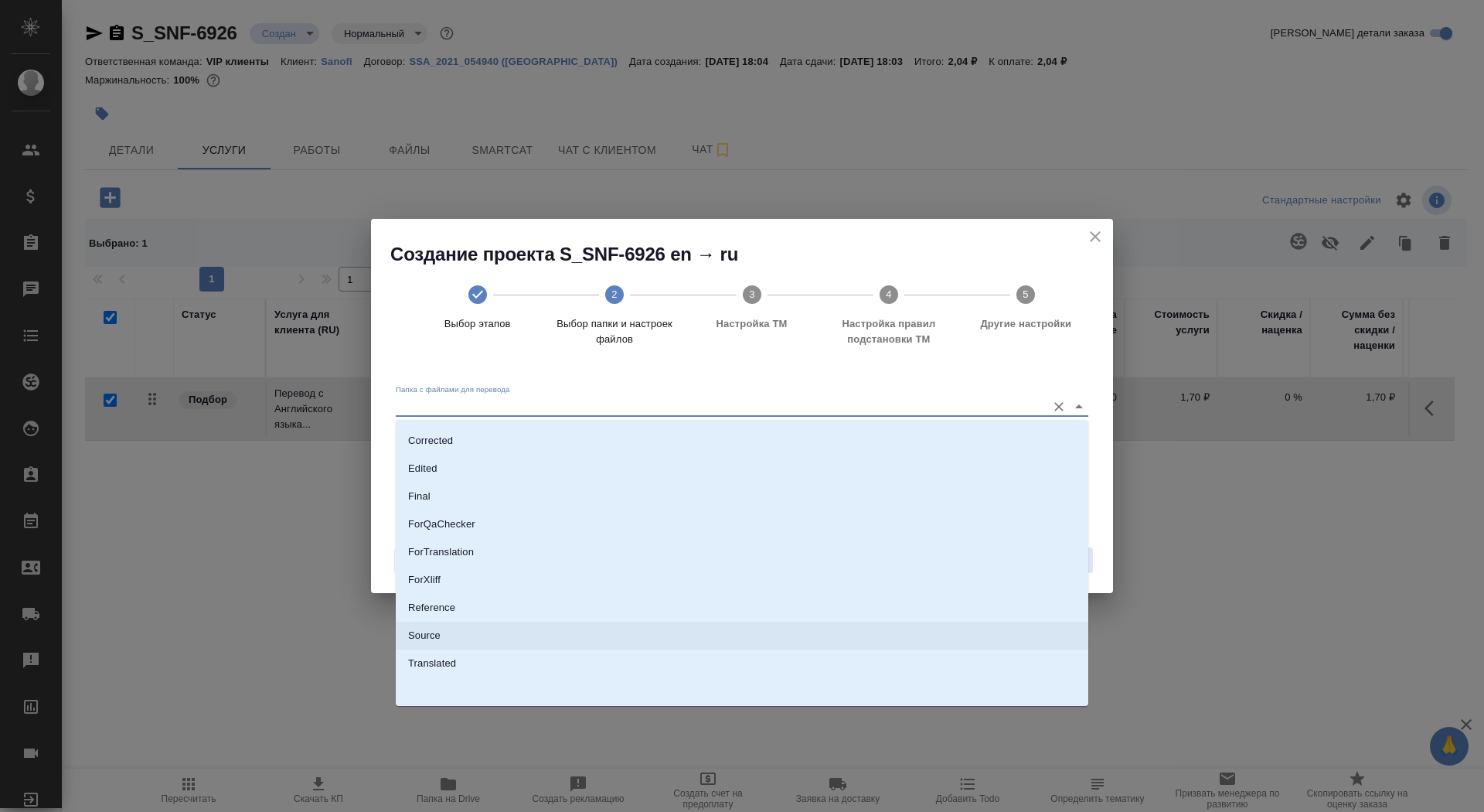
click at [869, 629] on li "Source" at bounding box center [742, 635] width 693 height 28
type input "Source"
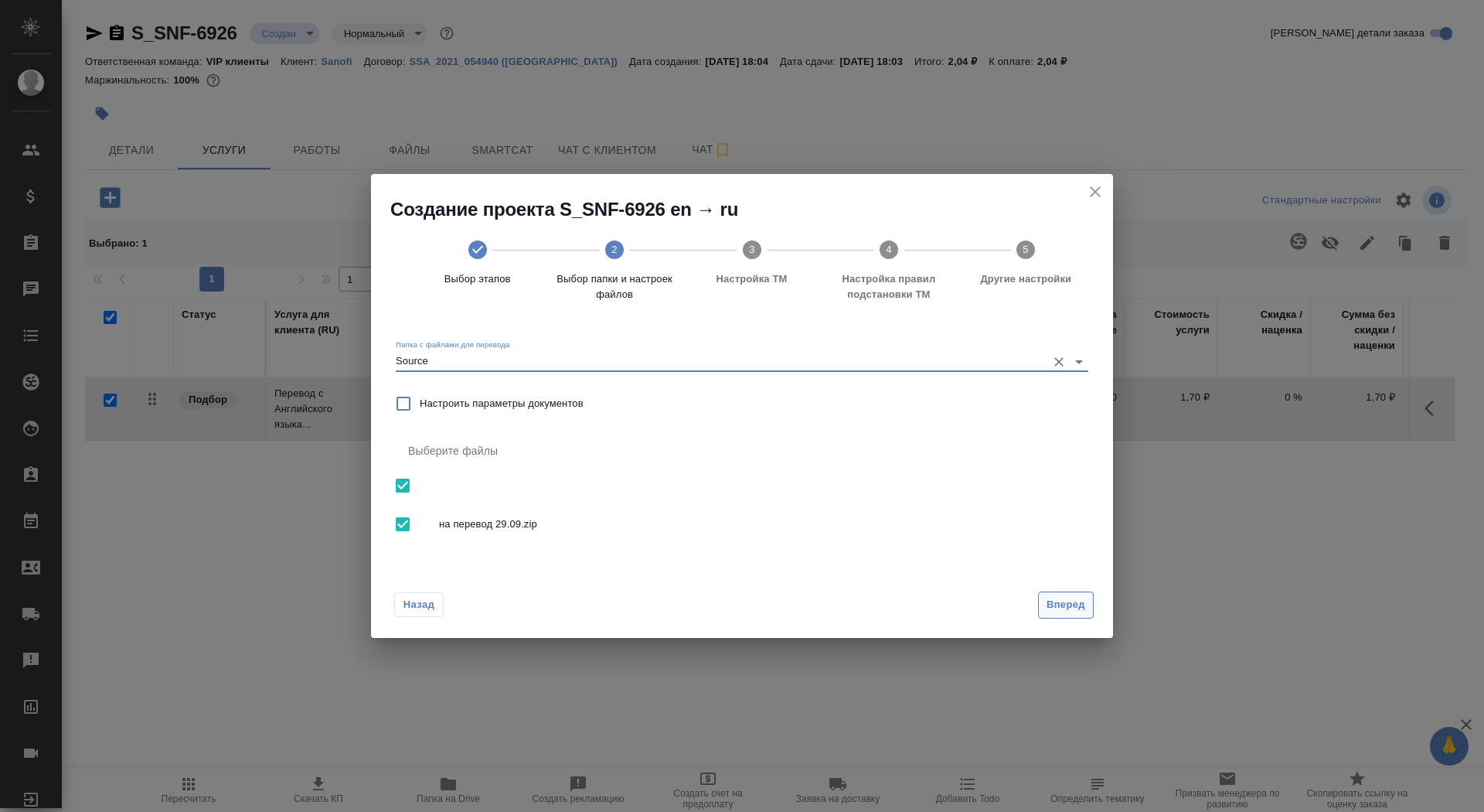
click at [1078, 594] on button "Вперед" at bounding box center [1066, 605] width 55 height 27
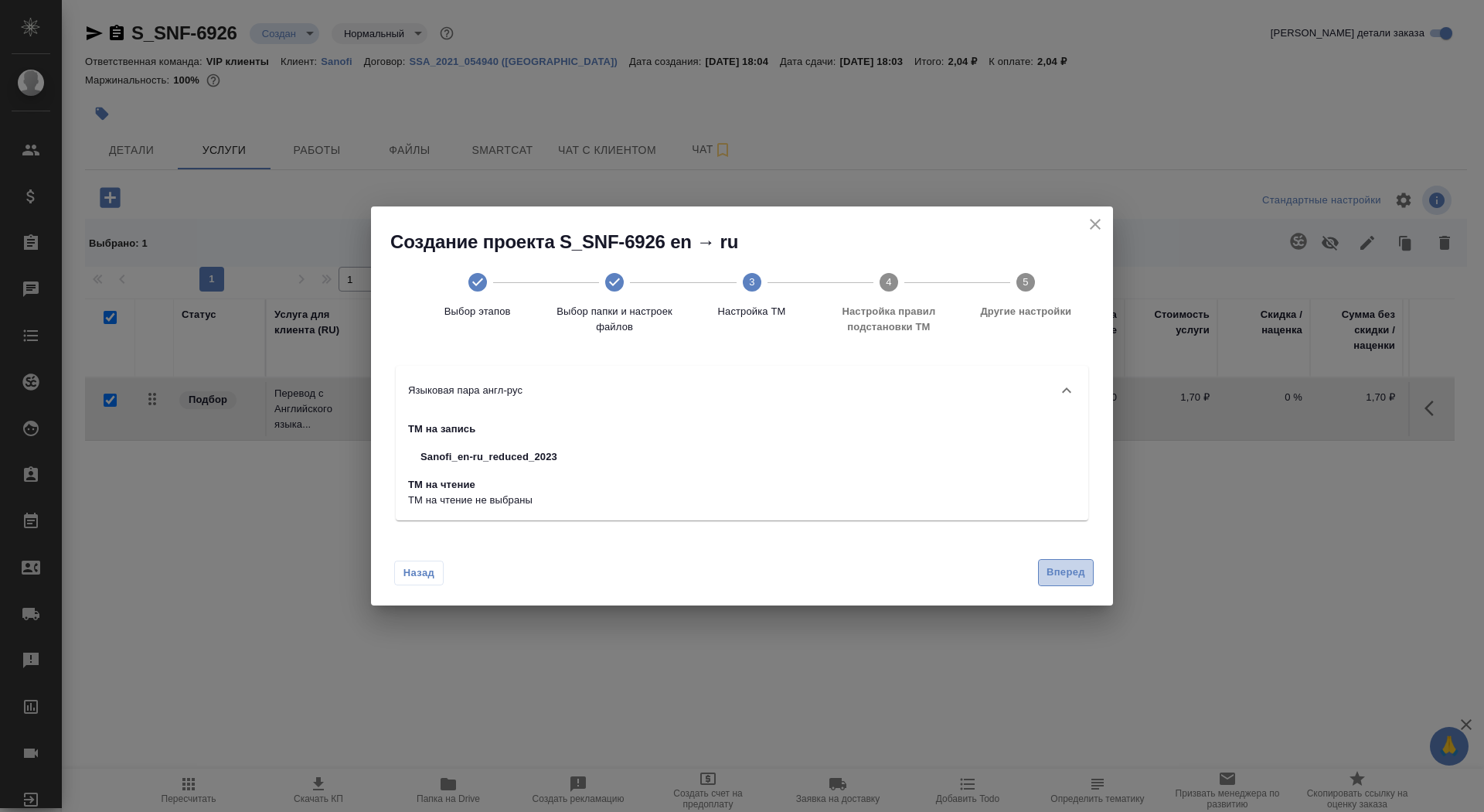
click at [1068, 567] on span "Вперед" at bounding box center [1066, 572] width 39 height 18
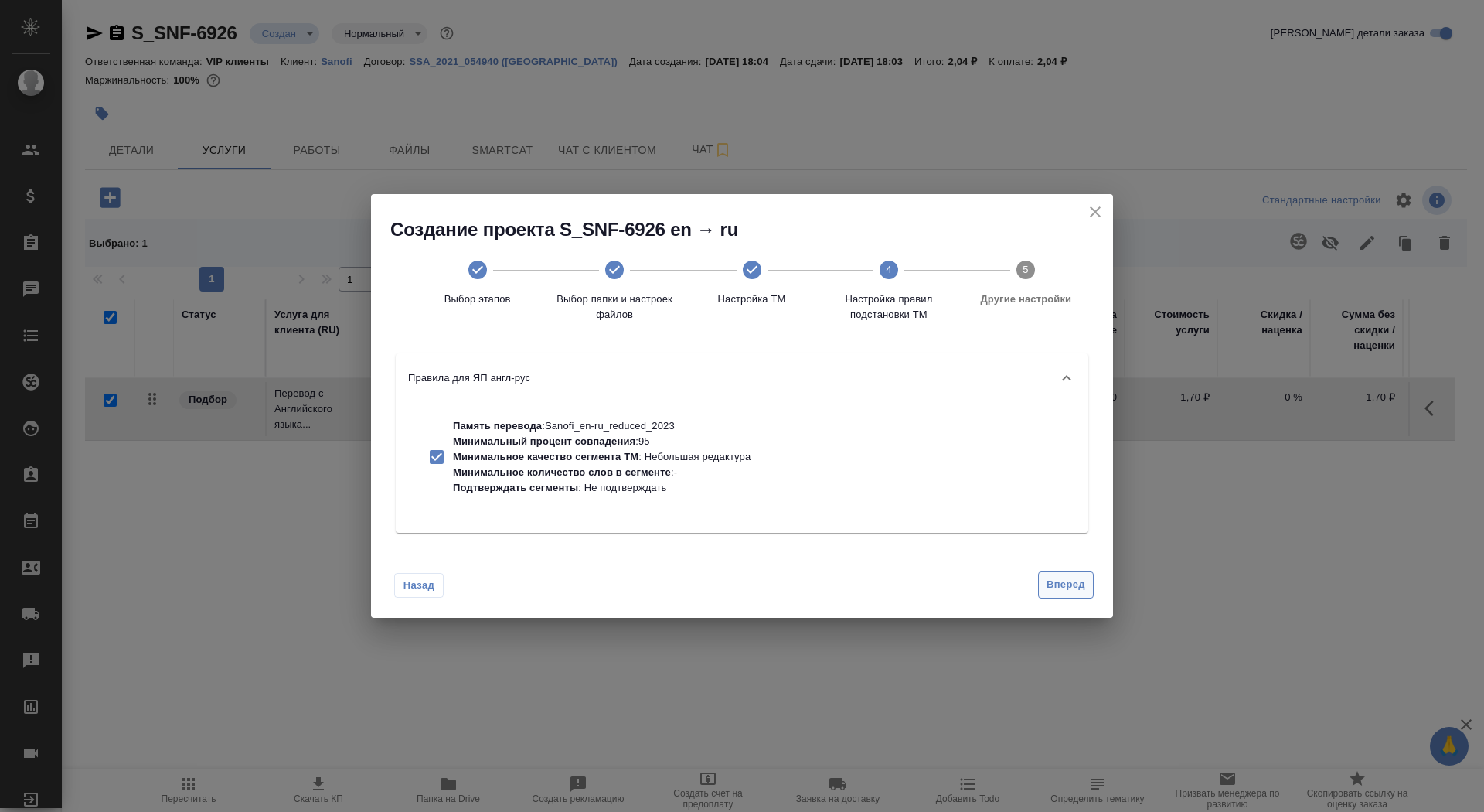
click at [1075, 585] on span "Вперед" at bounding box center [1066, 584] width 39 height 18
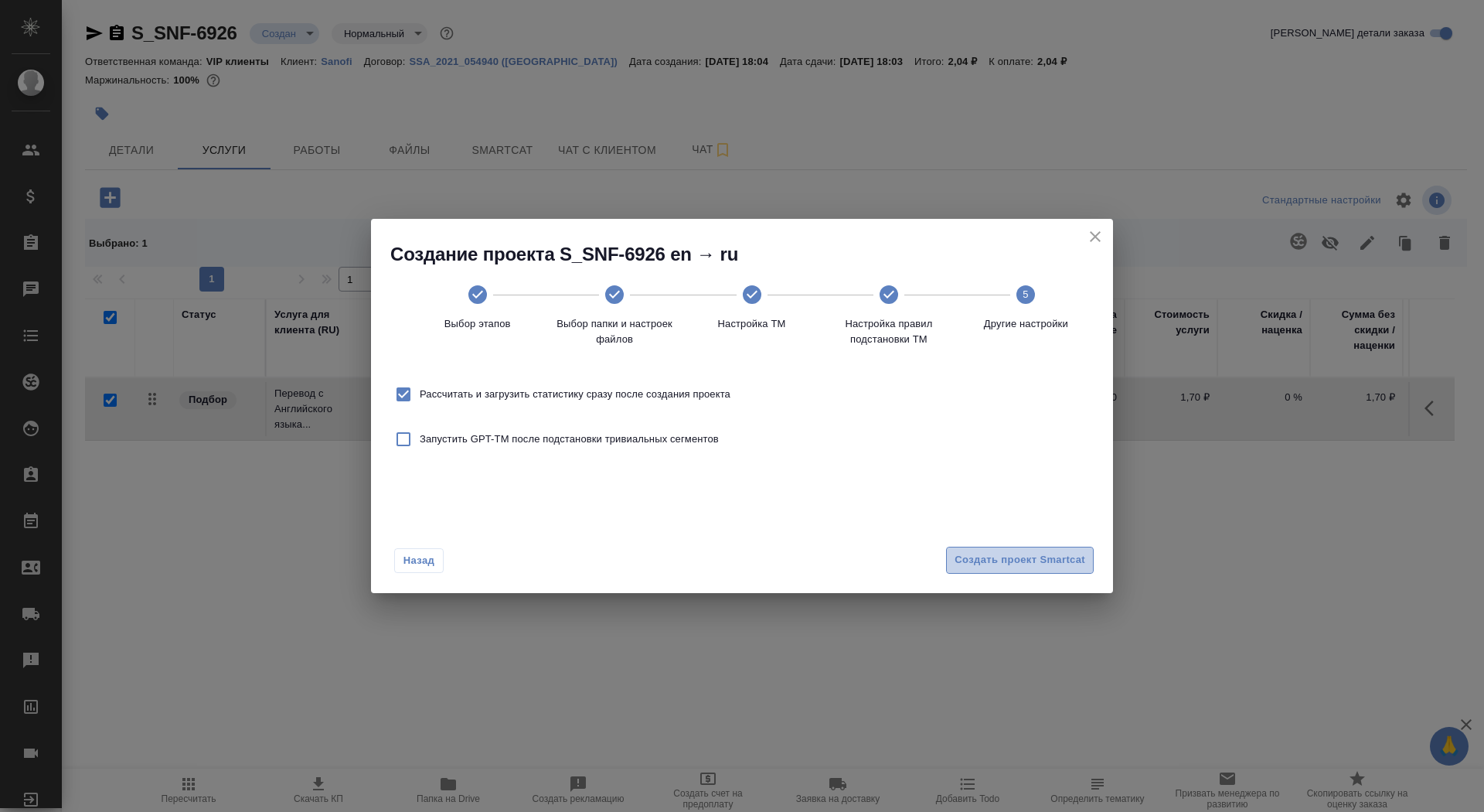
click at [1067, 563] on span "Создать проект Smartcat" at bounding box center [1020, 559] width 131 height 18
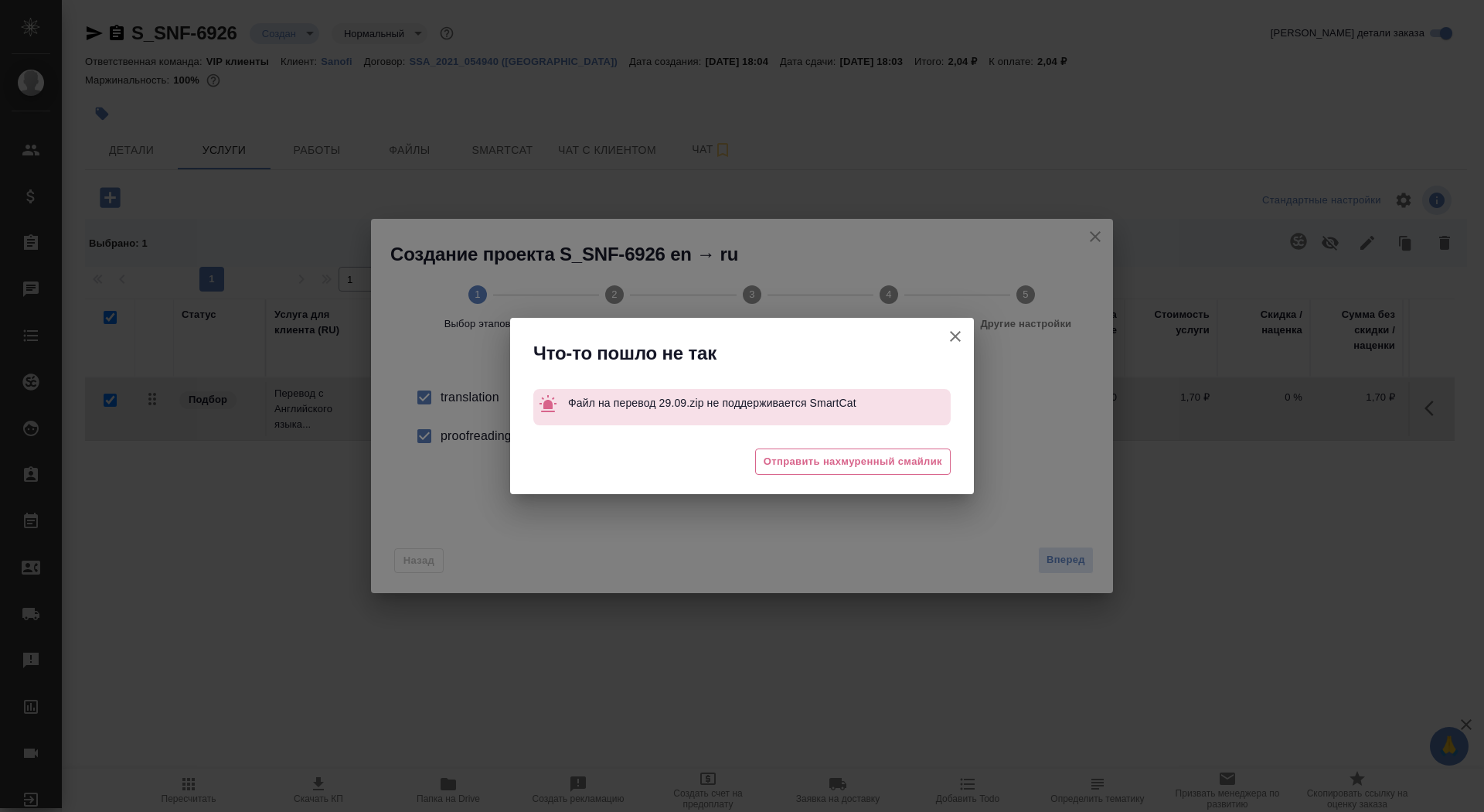
click at [958, 333] on icon "button" at bounding box center [955, 336] width 11 height 11
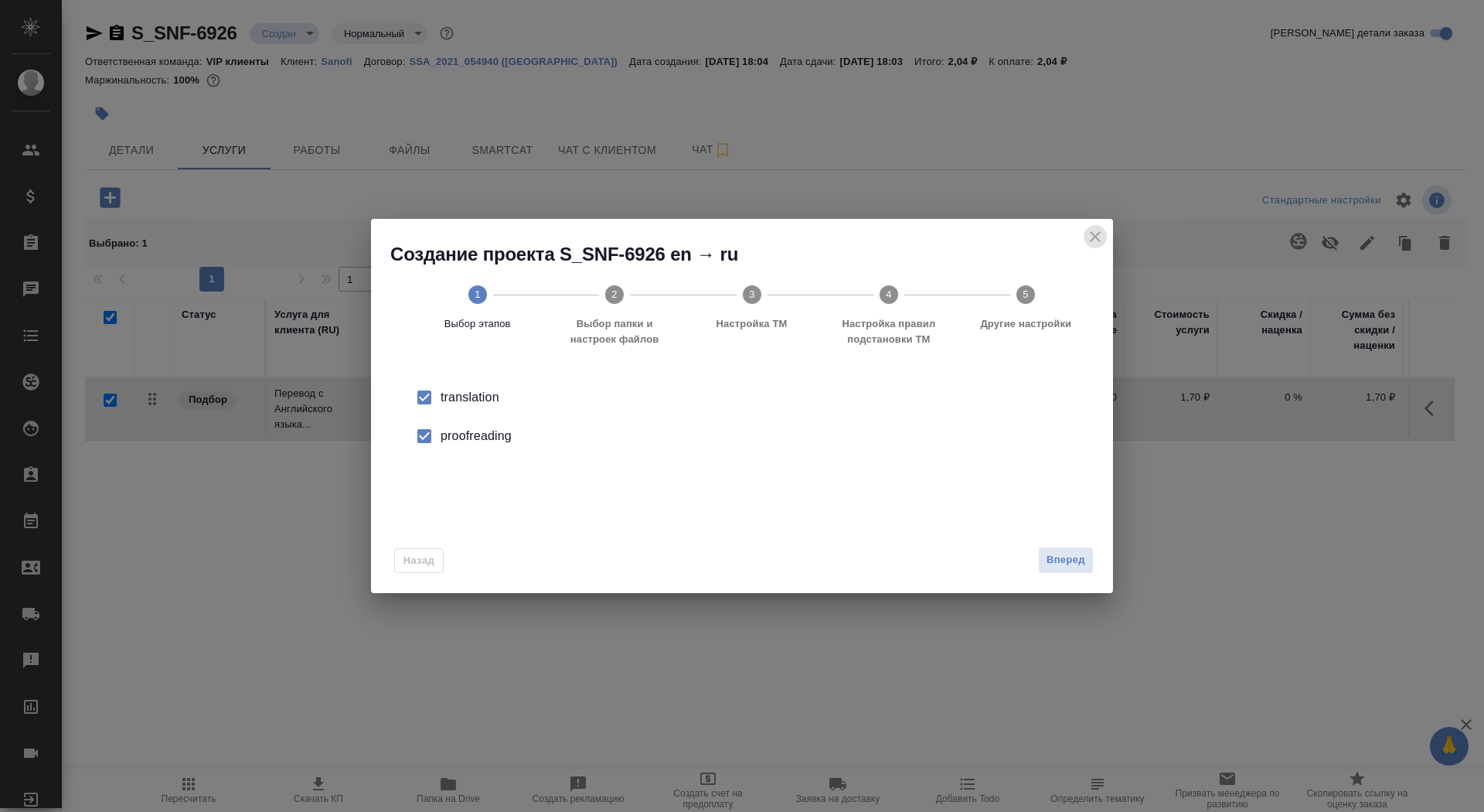
click at [1099, 232] on icon "close" at bounding box center [1095, 236] width 11 height 11
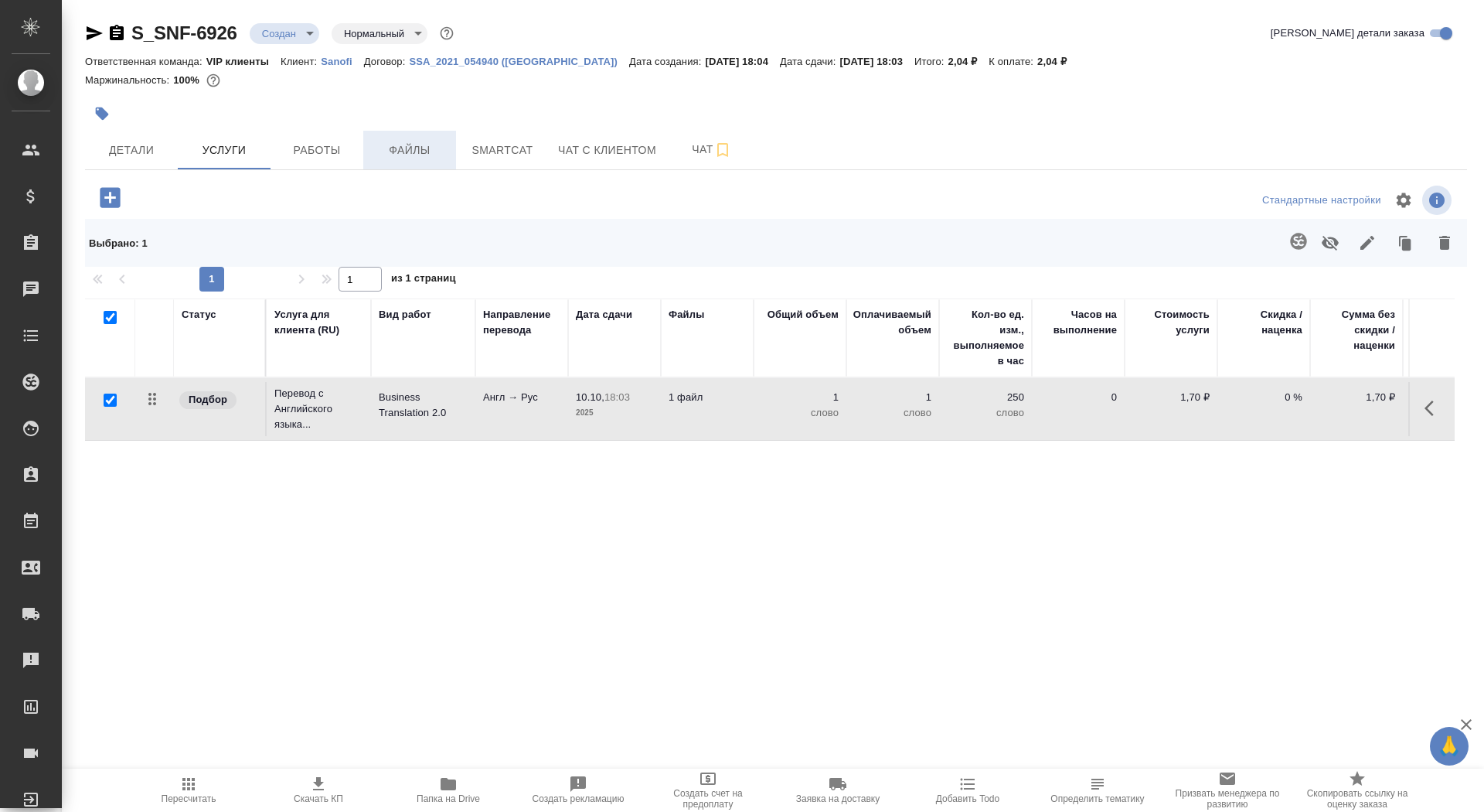
click at [419, 144] on span "Файлы" at bounding box center [410, 150] width 74 height 19
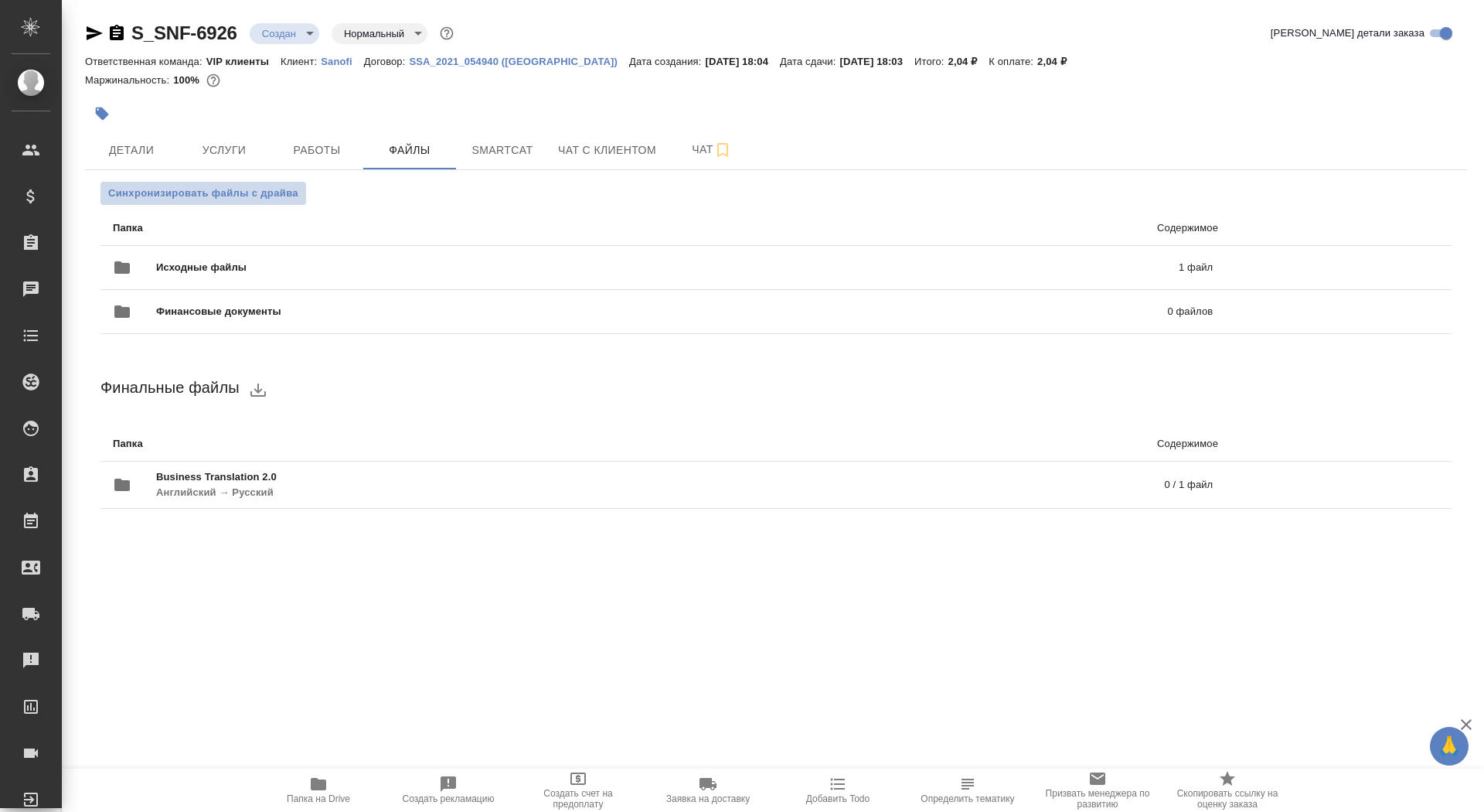
click at [275, 185] on button "Синхронизировать файлы с драйва" at bounding box center [203, 193] width 206 height 24
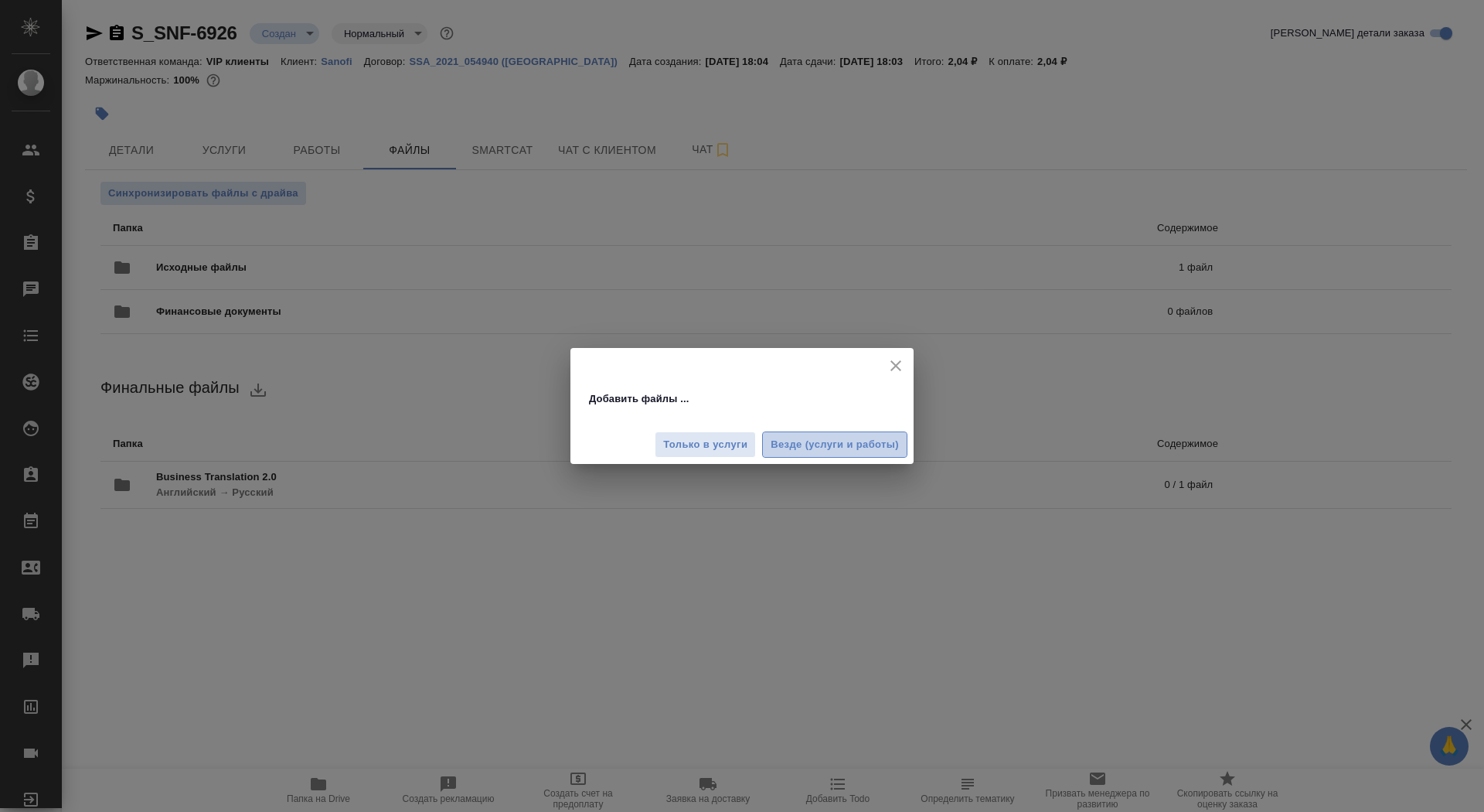
click at [822, 442] on span "Везде (услуги и работы)" at bounding box center [835, 444] width 128 height 18
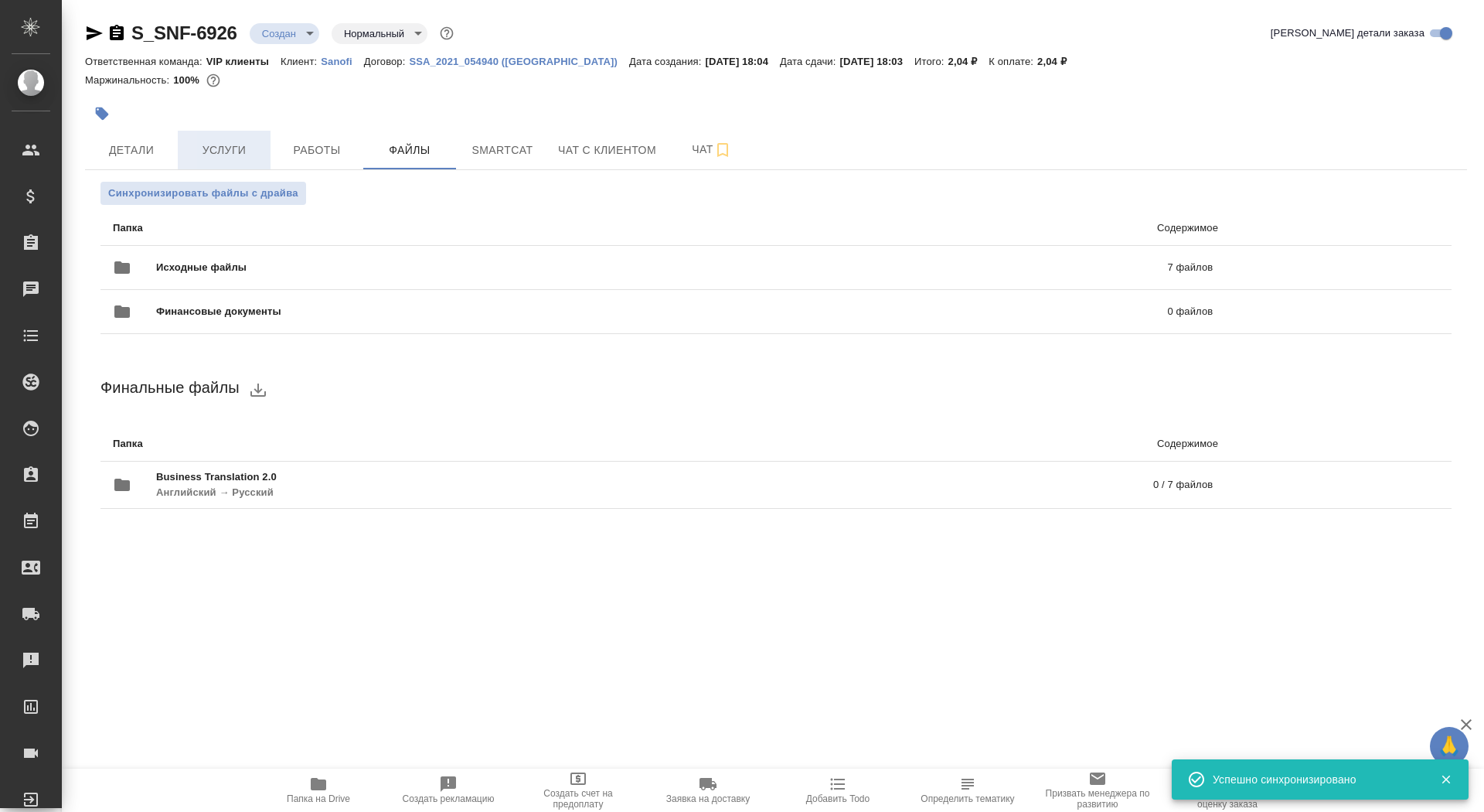
click at [224, 164] on button "Услуги" at bounding box center [224, 150] width 92 height 39
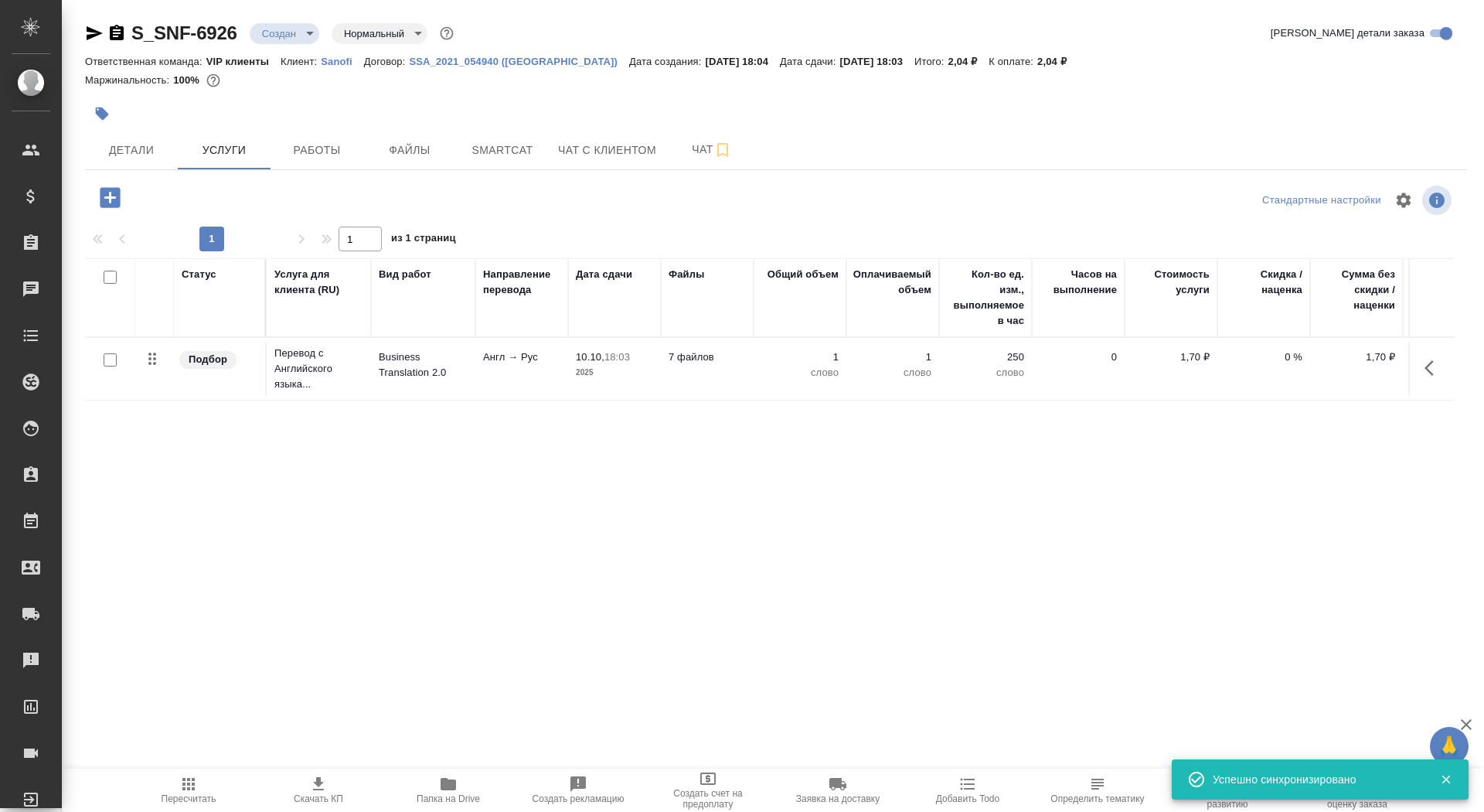
click at [417, 378] on p "Business Translation 2.0" at bounding box center [423, 364] width 89 height 31
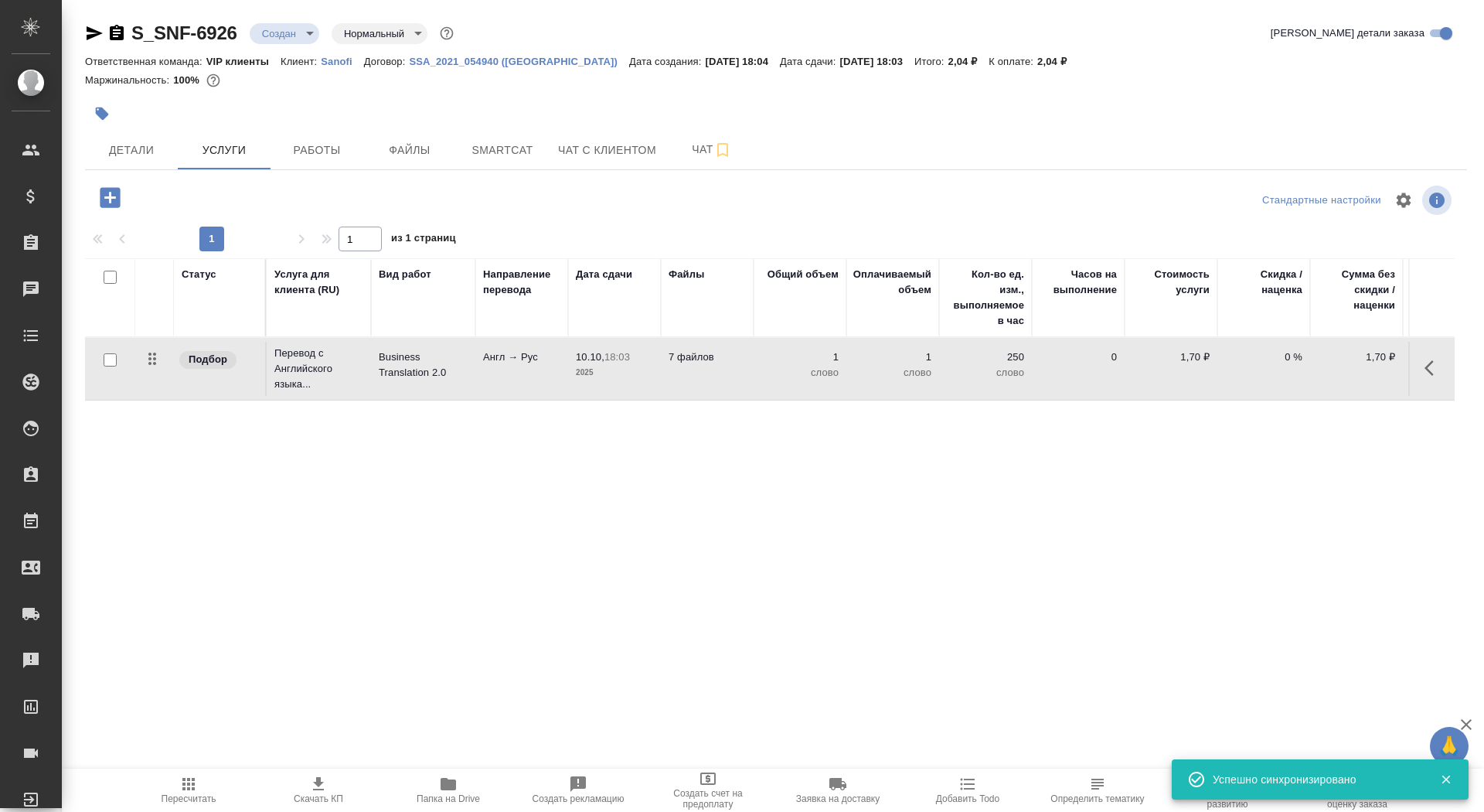
click at [108, 357] on input "checkbox" at bounding box center [110, 360] width 13 height 13
checkbox input "true"
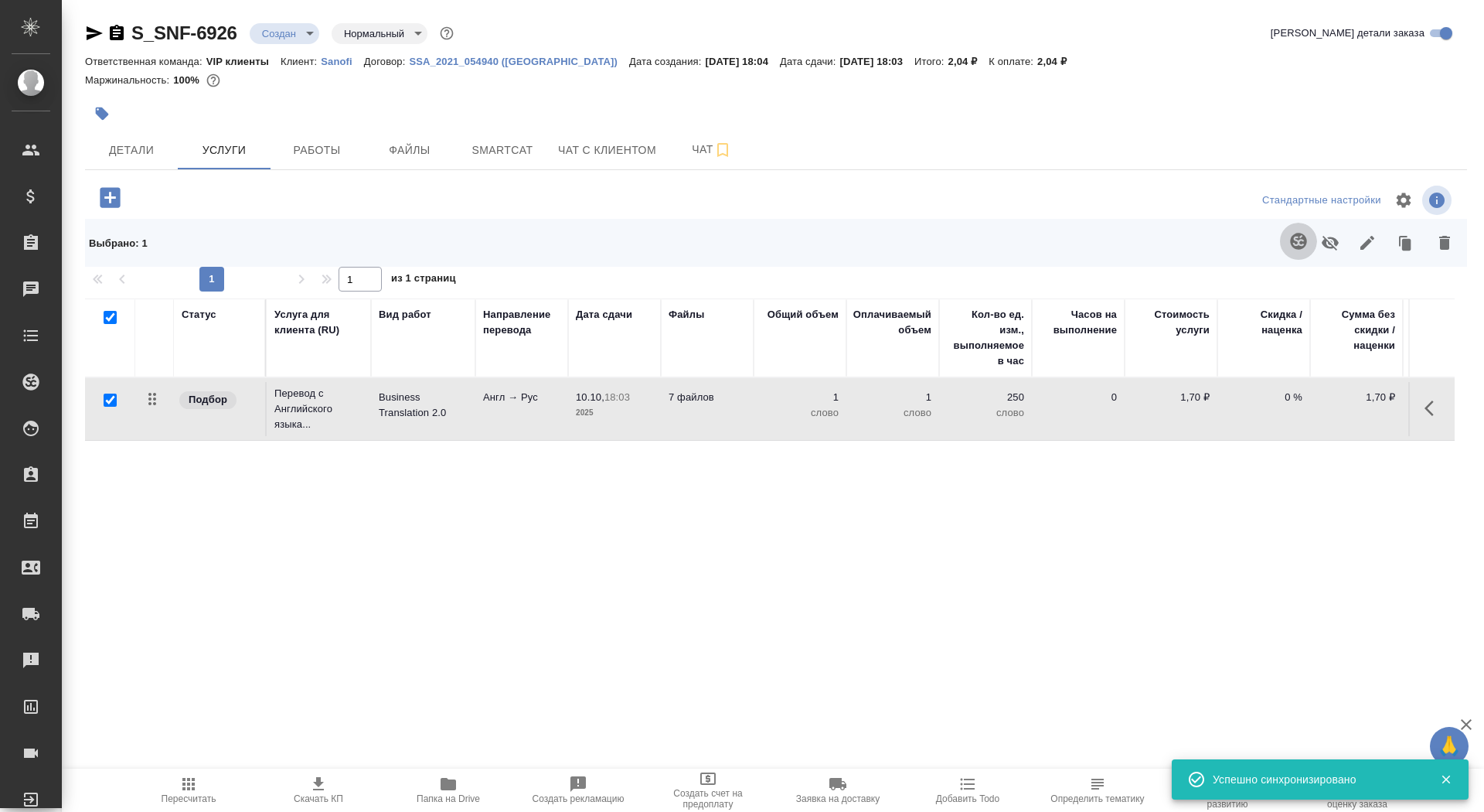
click at [1298, 243] on icon "button" at bounding box center [1298, 240] width 16 height 16
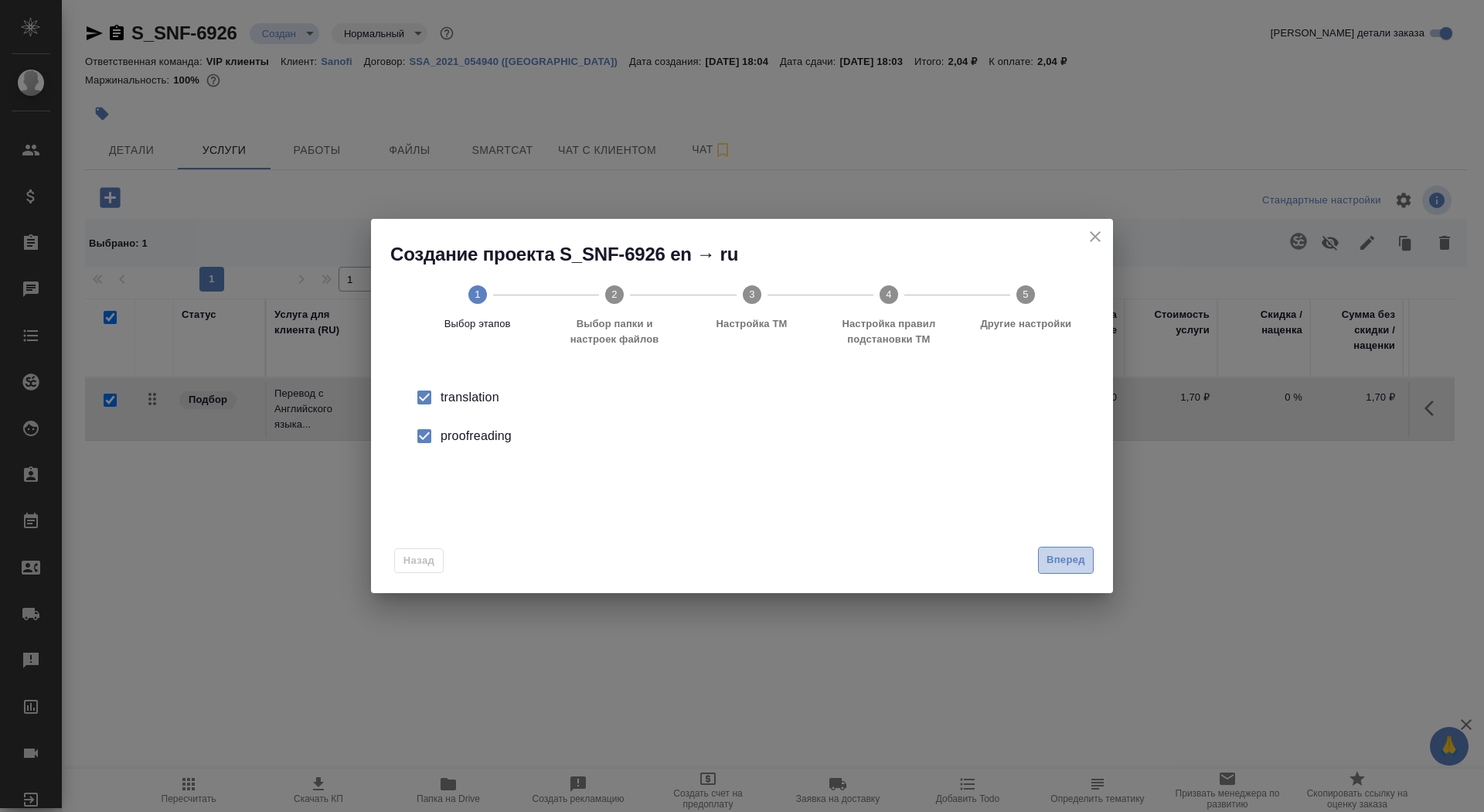
click at [1065, 559] on span "Вперед" at bounding box center [1066, 559] width 39 height 18
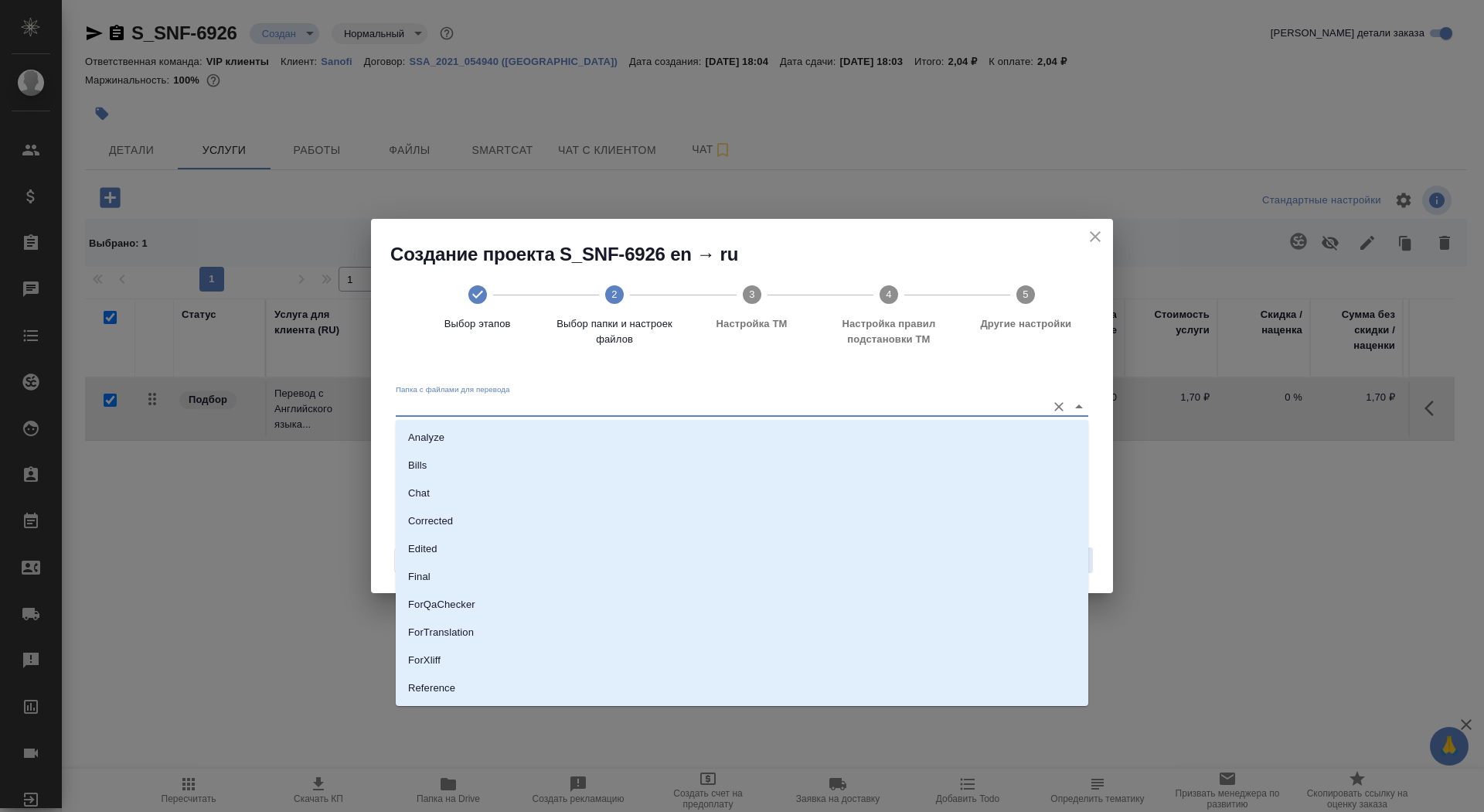
click at [973, 409] on input "Папка с файлами для перевода" at bounding box center [717, 406] width 643 height 18
click at [910, 626] on li "Source" at bounding box center [742, 635] width 693 height 28
type input "Source"
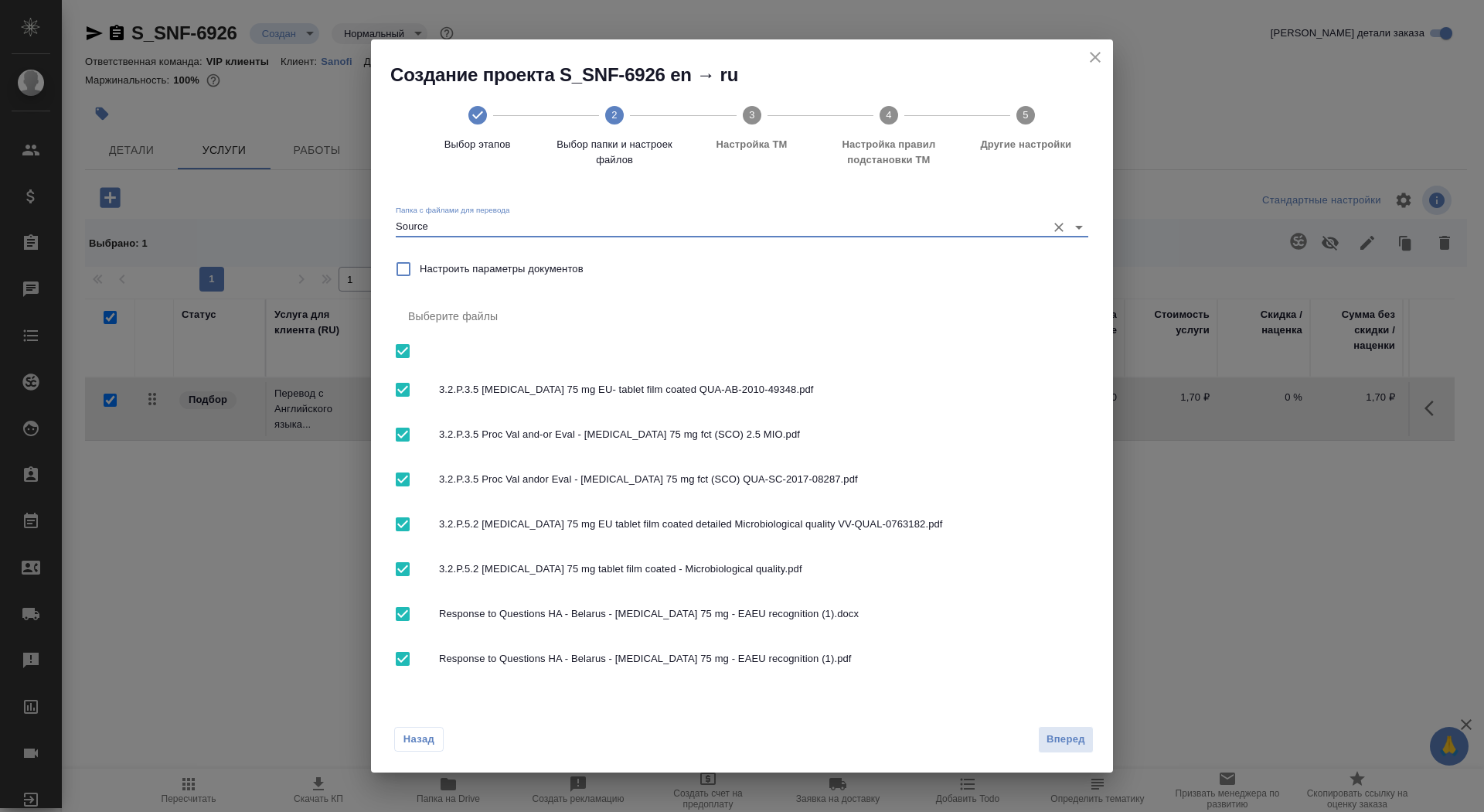
click at [401, 618] on input "checkbox" at bounding box center [402, 614] width 33 height 33
checkbox input "false"
click at [1062, 747] on span "Вперед" at bounding box center [1066, 739] width 39 height 18
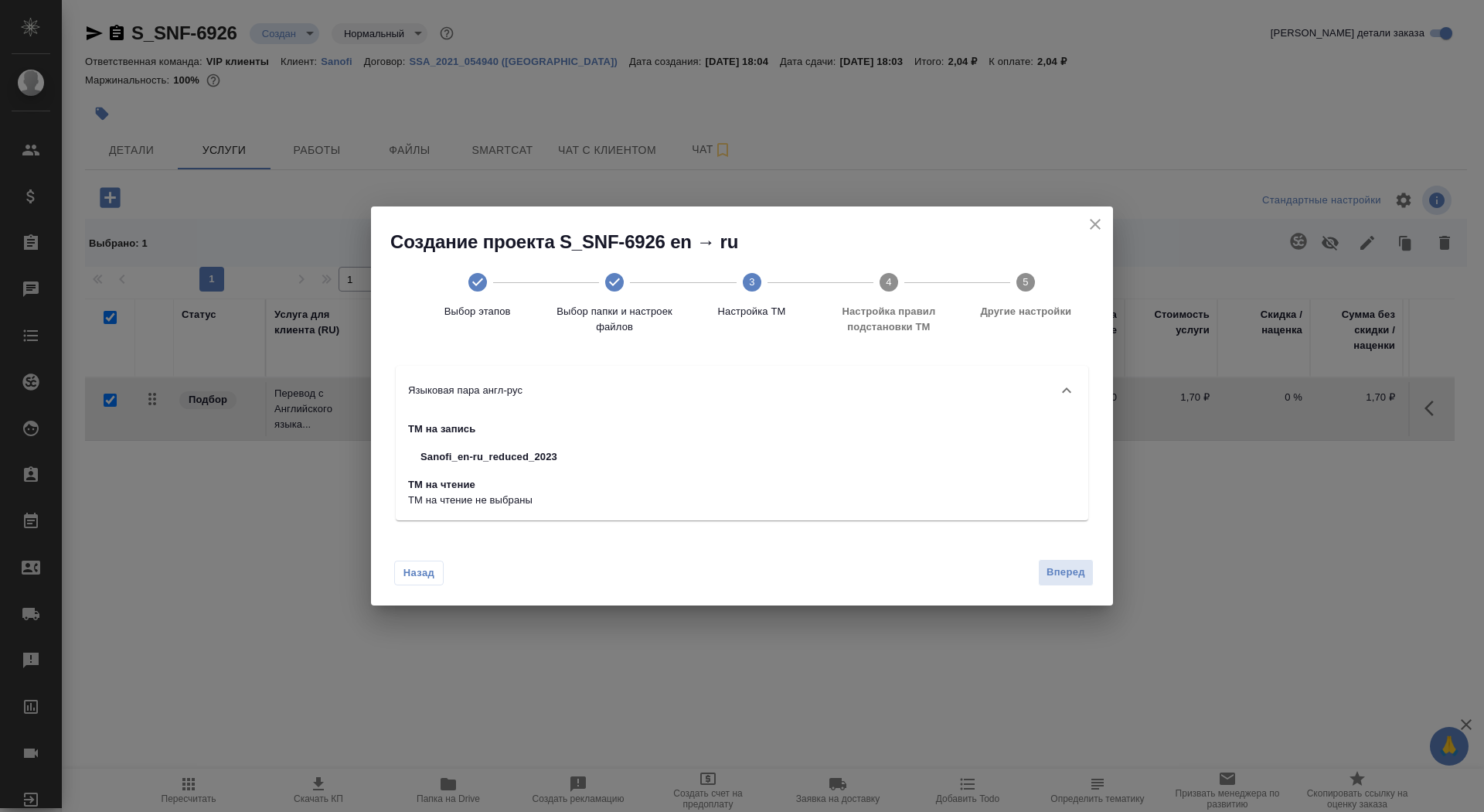
click at [1059, 589] on div "Назад Вперед" at bounding box center [742, 568] width 742 height 73
click at [1065, 560] on button "Вперед" at bounding box center [1066, 573] width 55 height 27
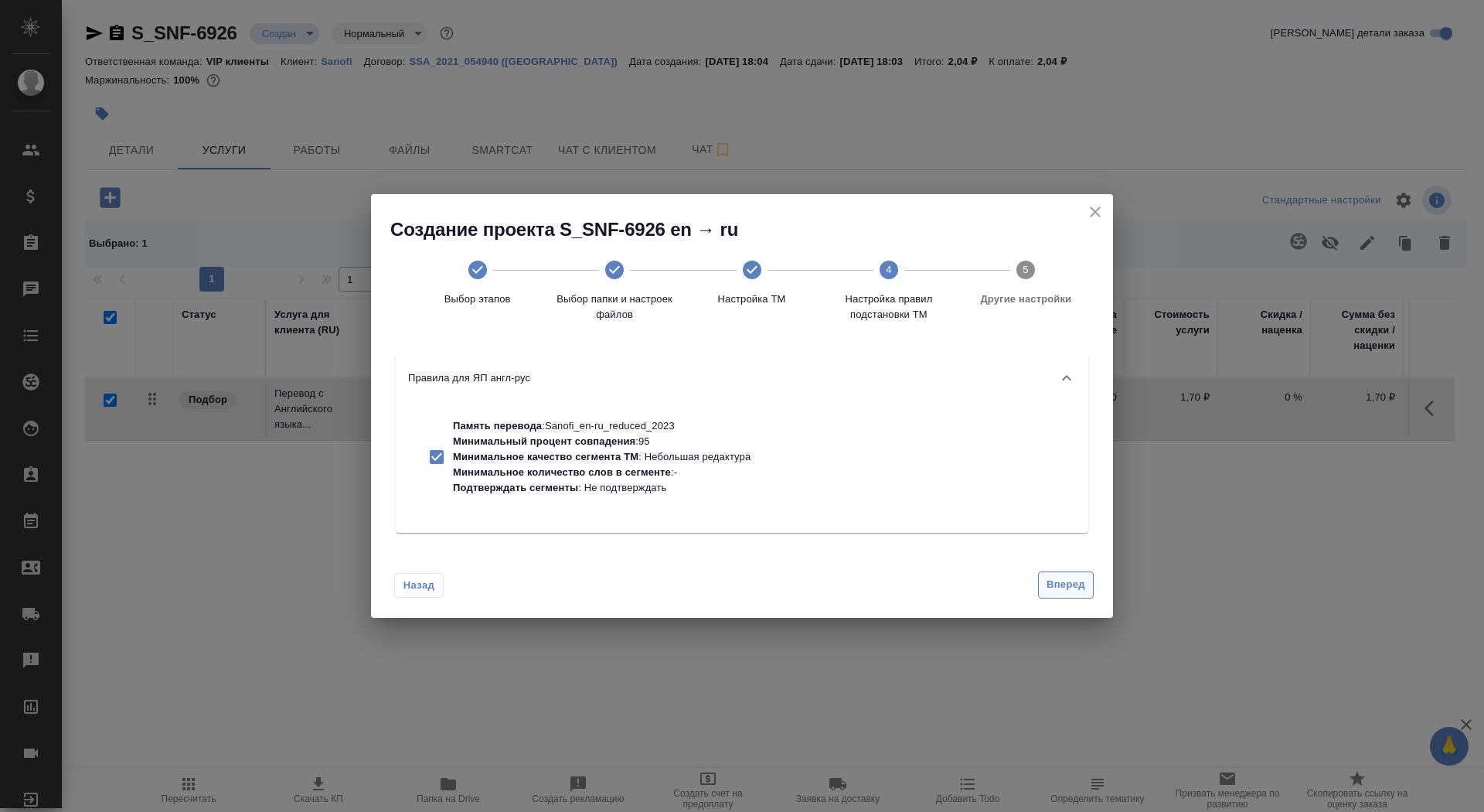
click at [1072, 587] on span "Вперед" at bounding box center [1066, 584] width 39 height 18
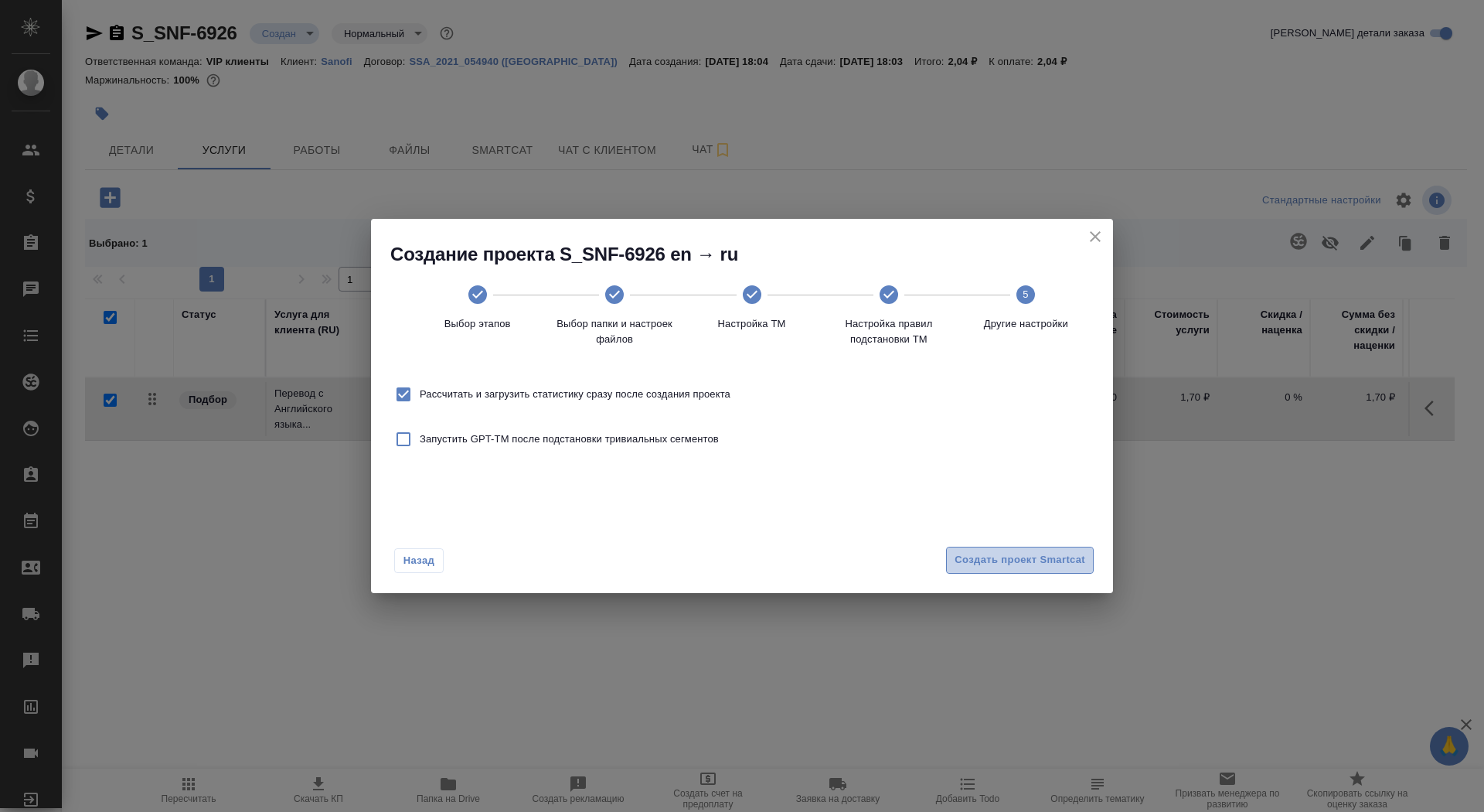
click at [1060, 559] on span "Создать проект Smartcat" at bounding box center [1020, 559] width 131 height 18
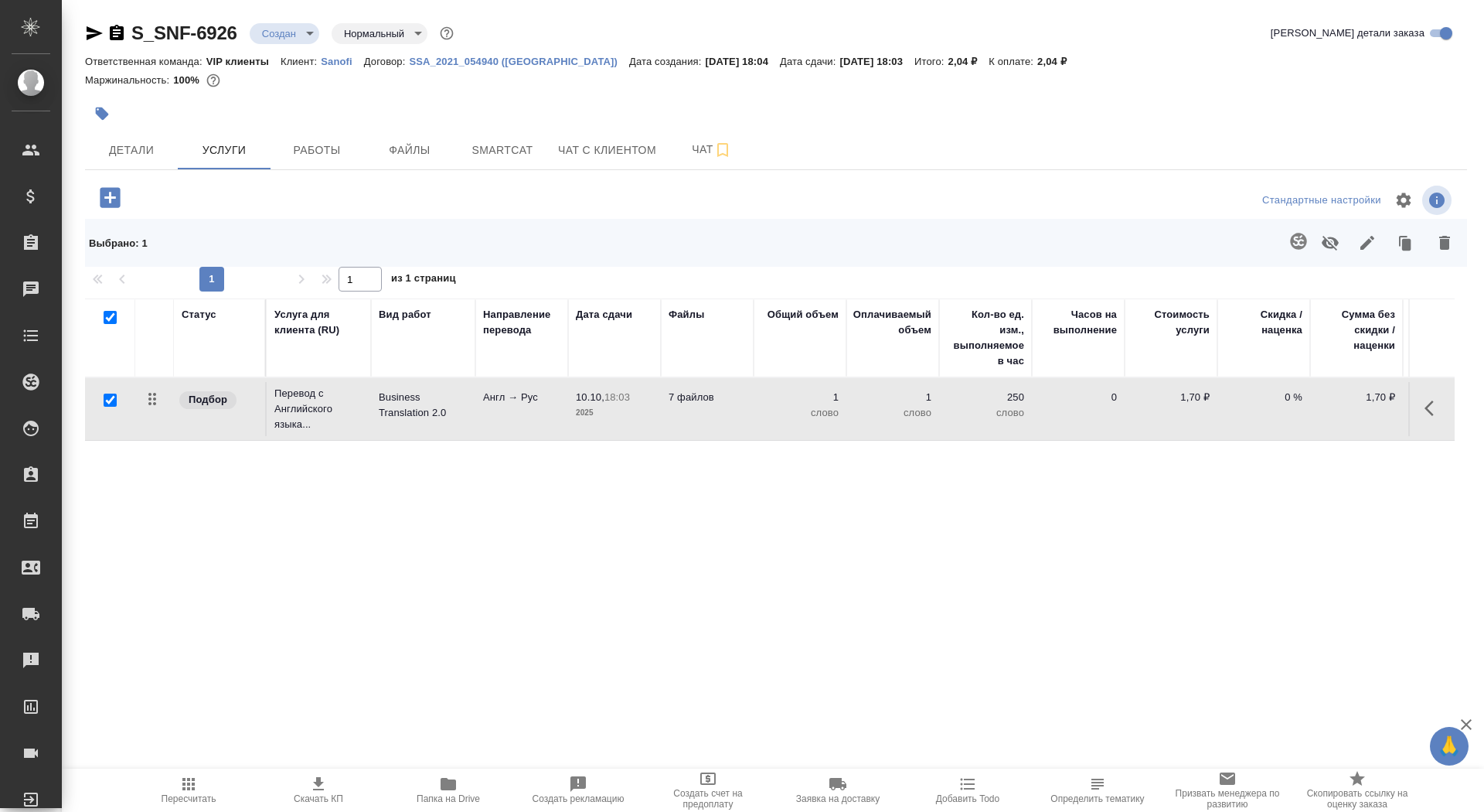
click at [244, 42] on div "S_SNF-6926 Создан new Нормальный normal" at bounding box center [270, 33] width 372 height 24
click at [308, 21] on div "S_SNF-6926 Создан new Нормальный normal" at bounding box center [270, 33] width 372 height 24
click at [303, 27] on body "🙏 .cls-1 fill:#fff; AWATERA Saydasheva Dilyara Клиенты Спецификации Заказы 0 Ча…" at bounding box center [742, 406] width 1484 height 812
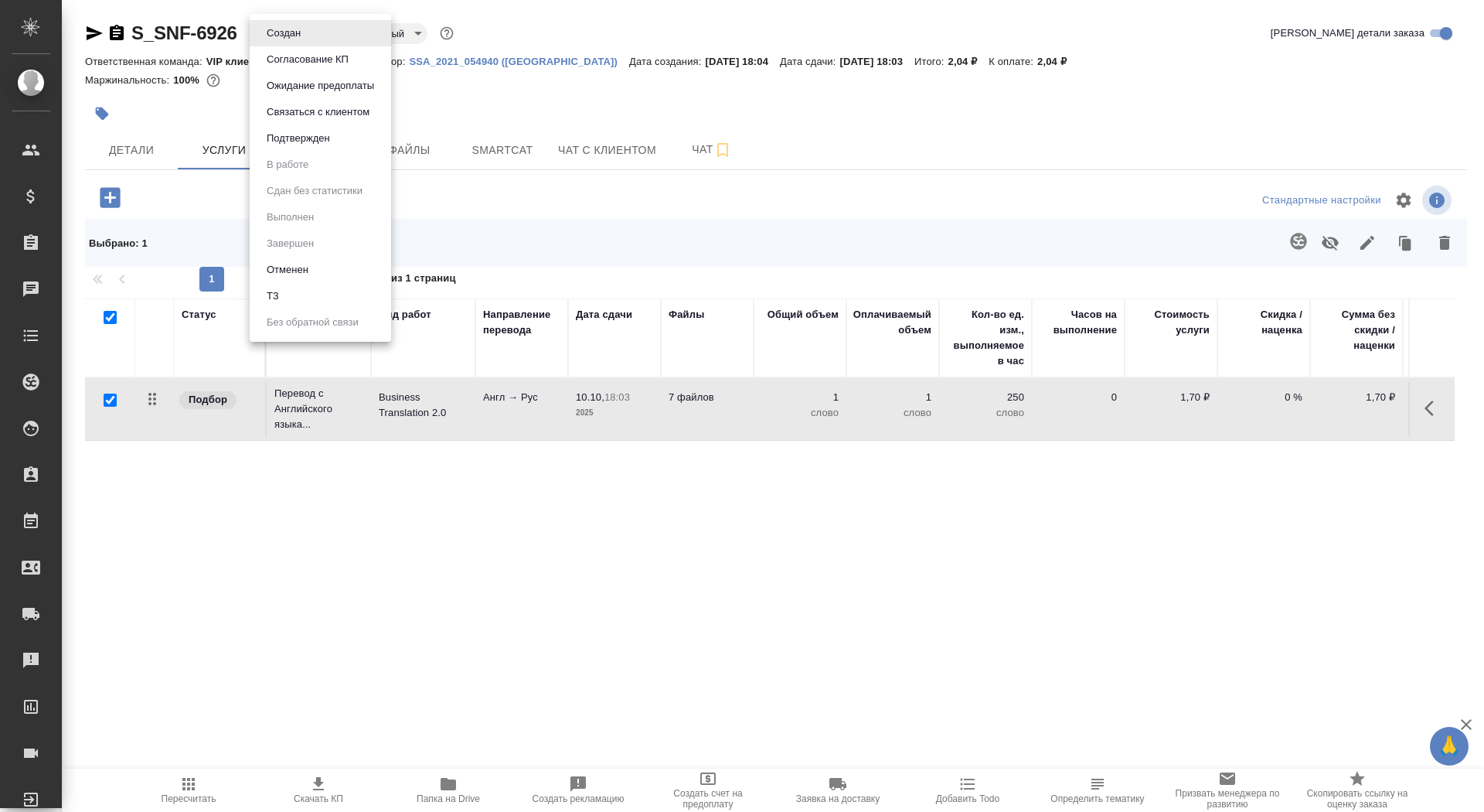
click at [312, 295] on li "ТЗ" at bounding box center [320, 296] width 141 height 26
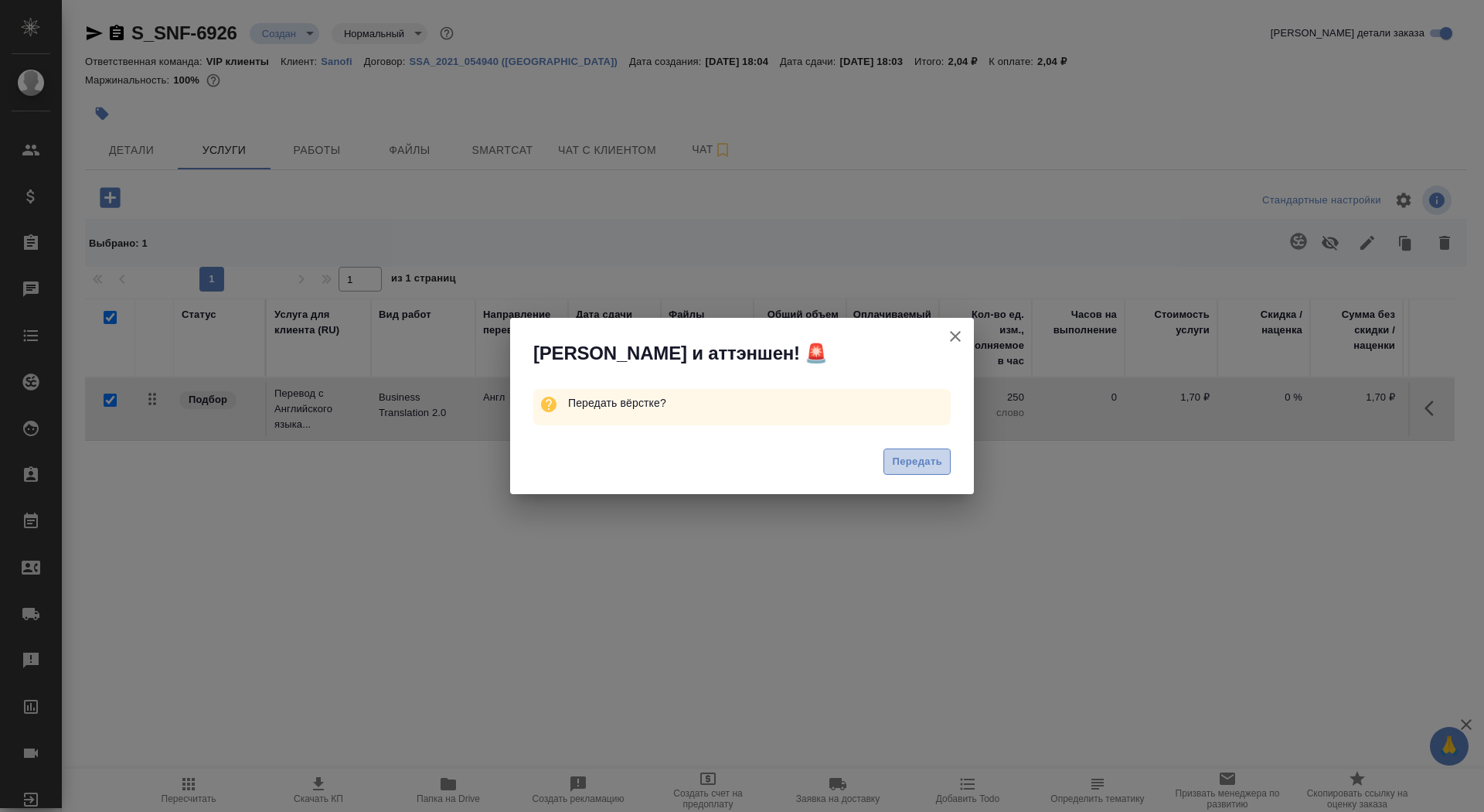
click at [896, 464] on span "Передать" at bounding box center [917, 461] width 50 height 18
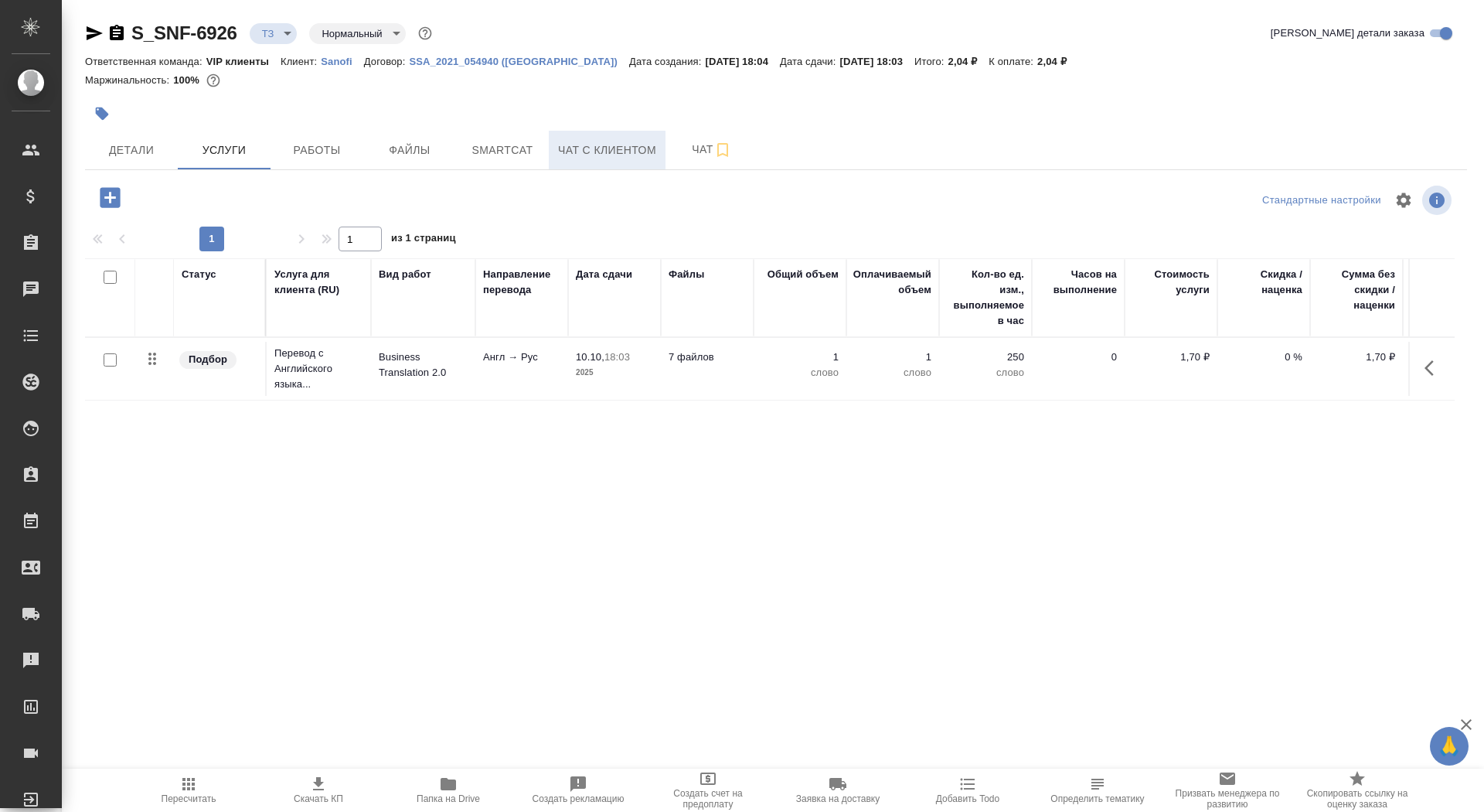
click at [663, 137] on button "Чат с клиентом" at bounding box center [607, 150] width 117 height 39
click at [689, 144] on span "Чат" at bounding box center [712, 149] width 74 height 19
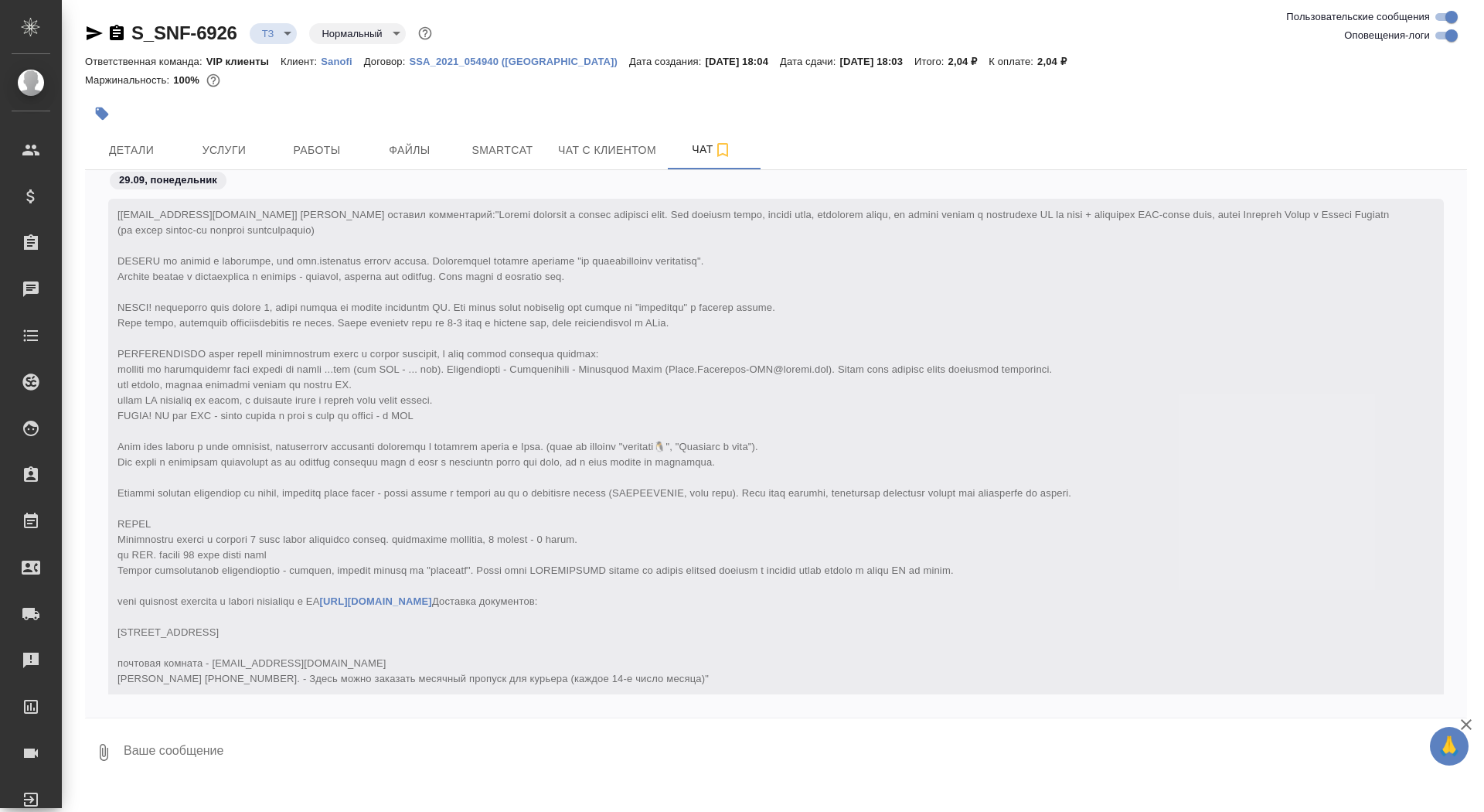
scroll to position [255, 0]
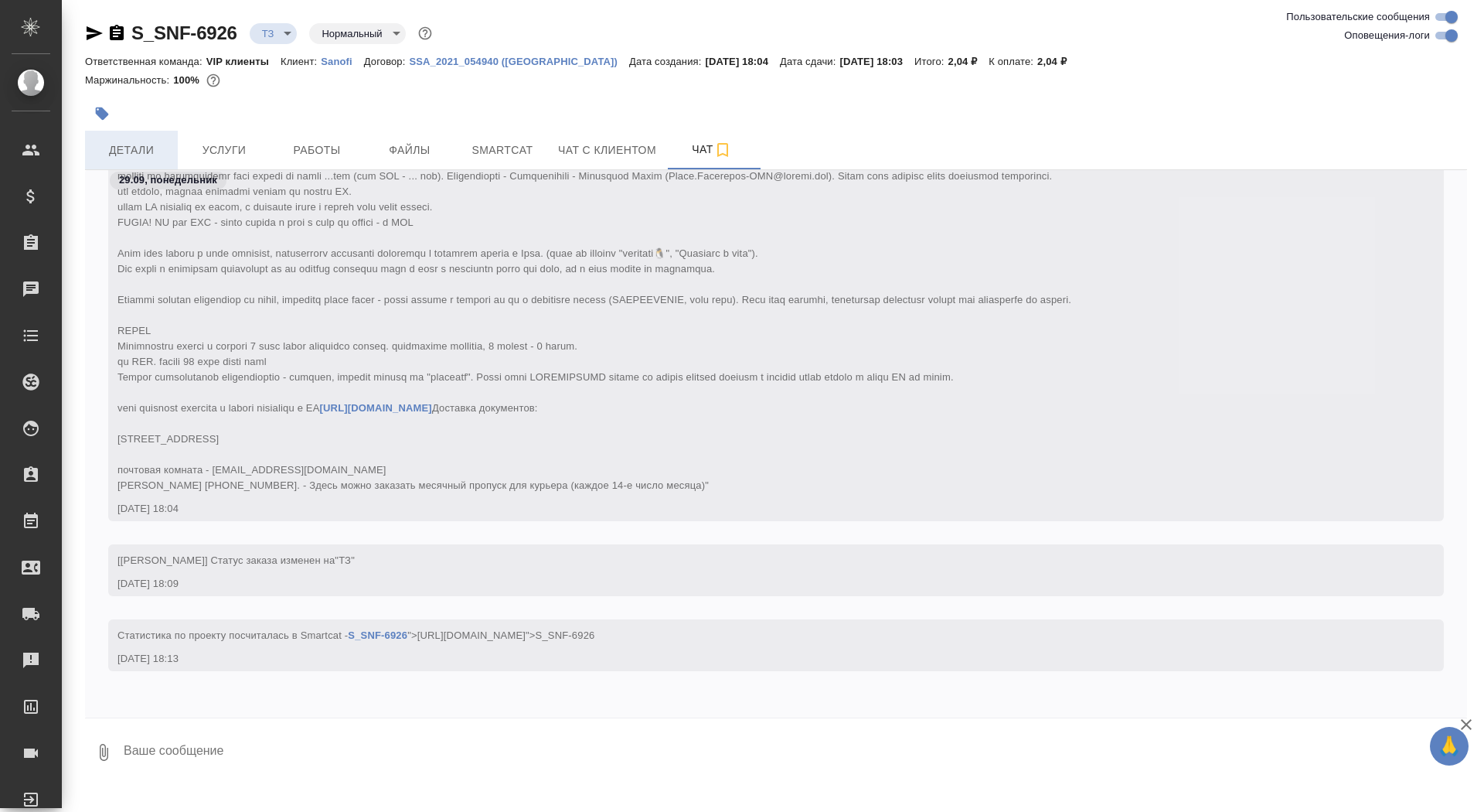
click at [151, 148] on span "Детали" at bounding box center [131, 150] width 74 height 19
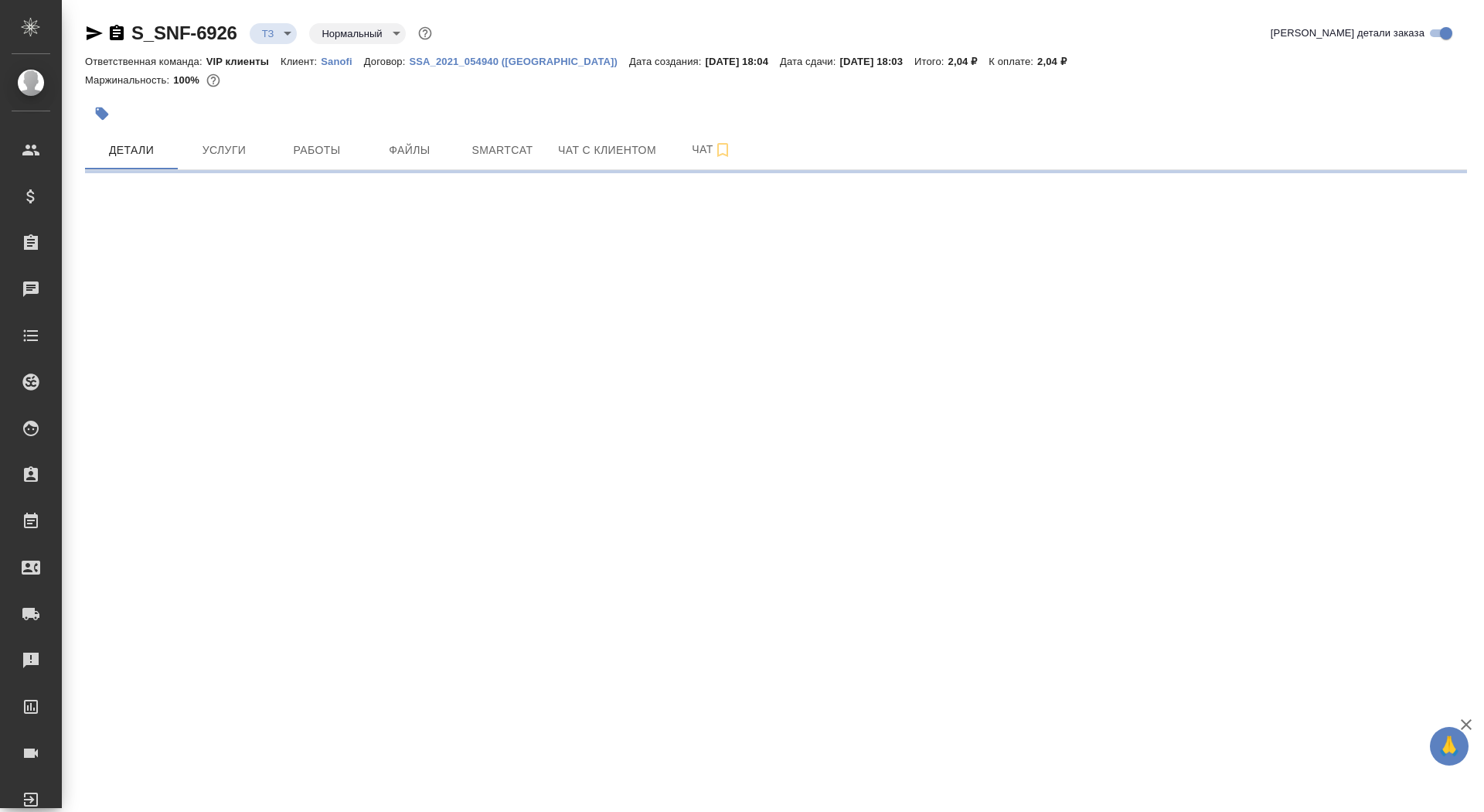
click at [102, 113] on icon "button" at bounding box center [102, 114] width 13 height 13
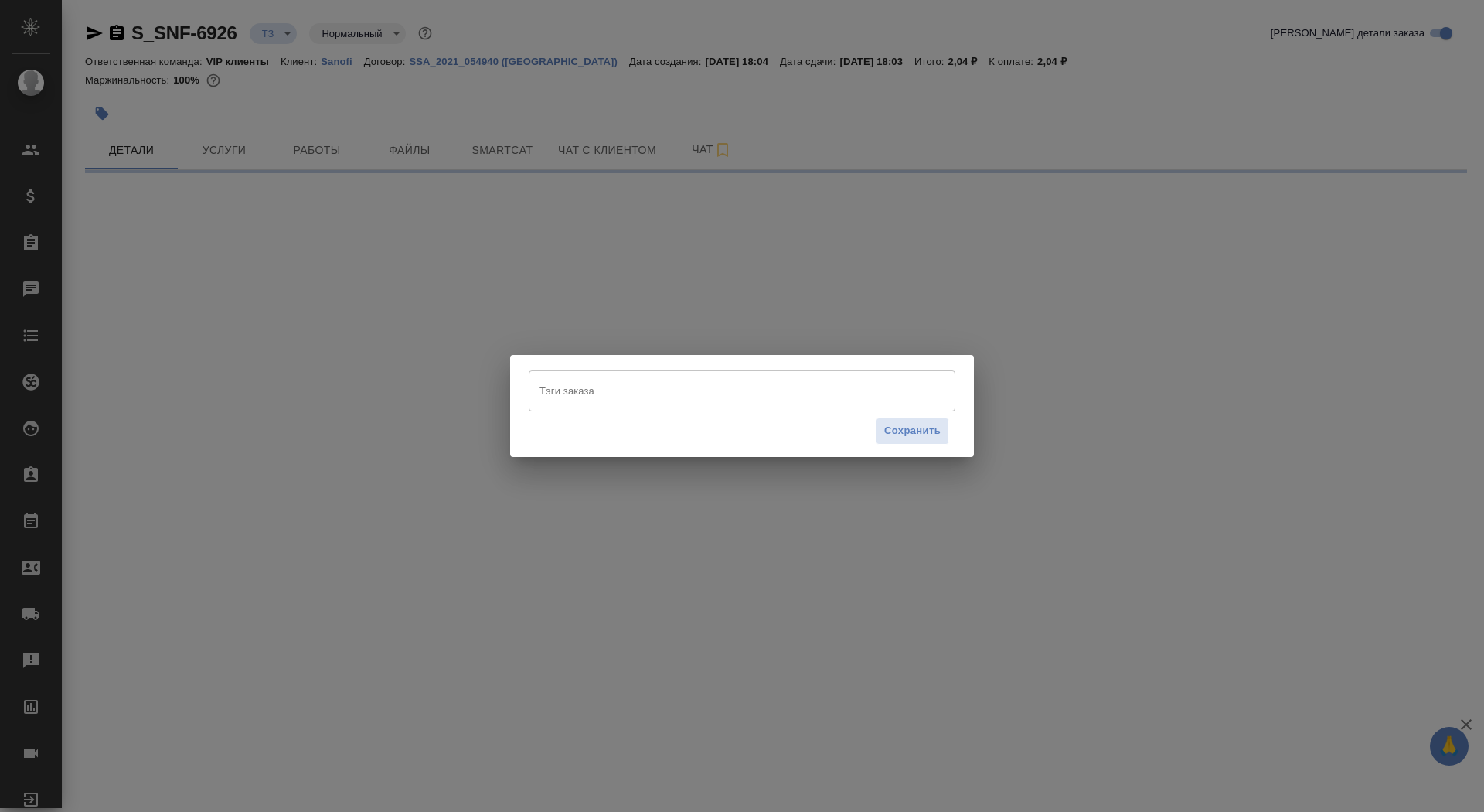
select select "RU"
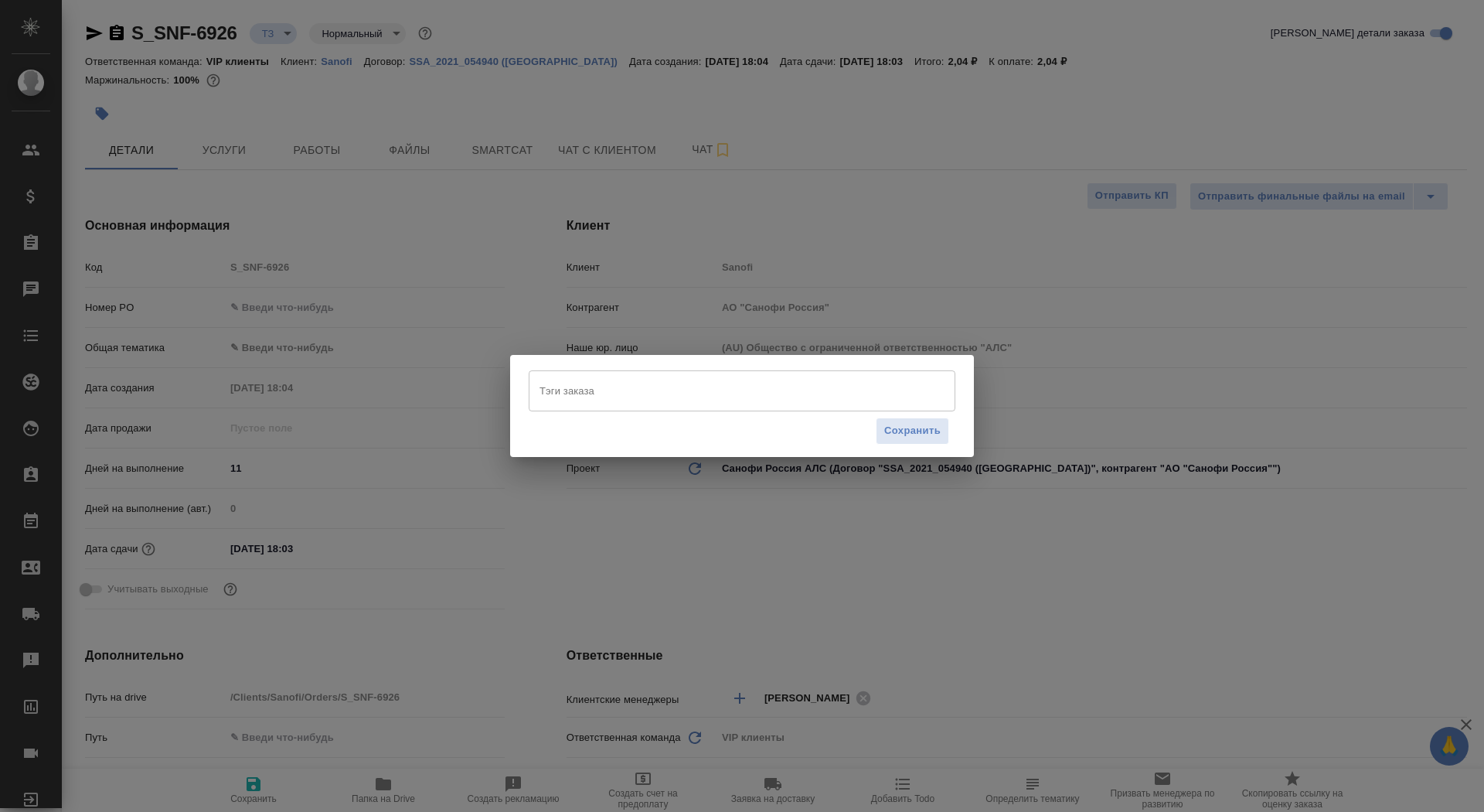
type textarea "x"
click at [590, 388] on input "Тэги заказа" at bounding box center [727, 390] width 384 height 26
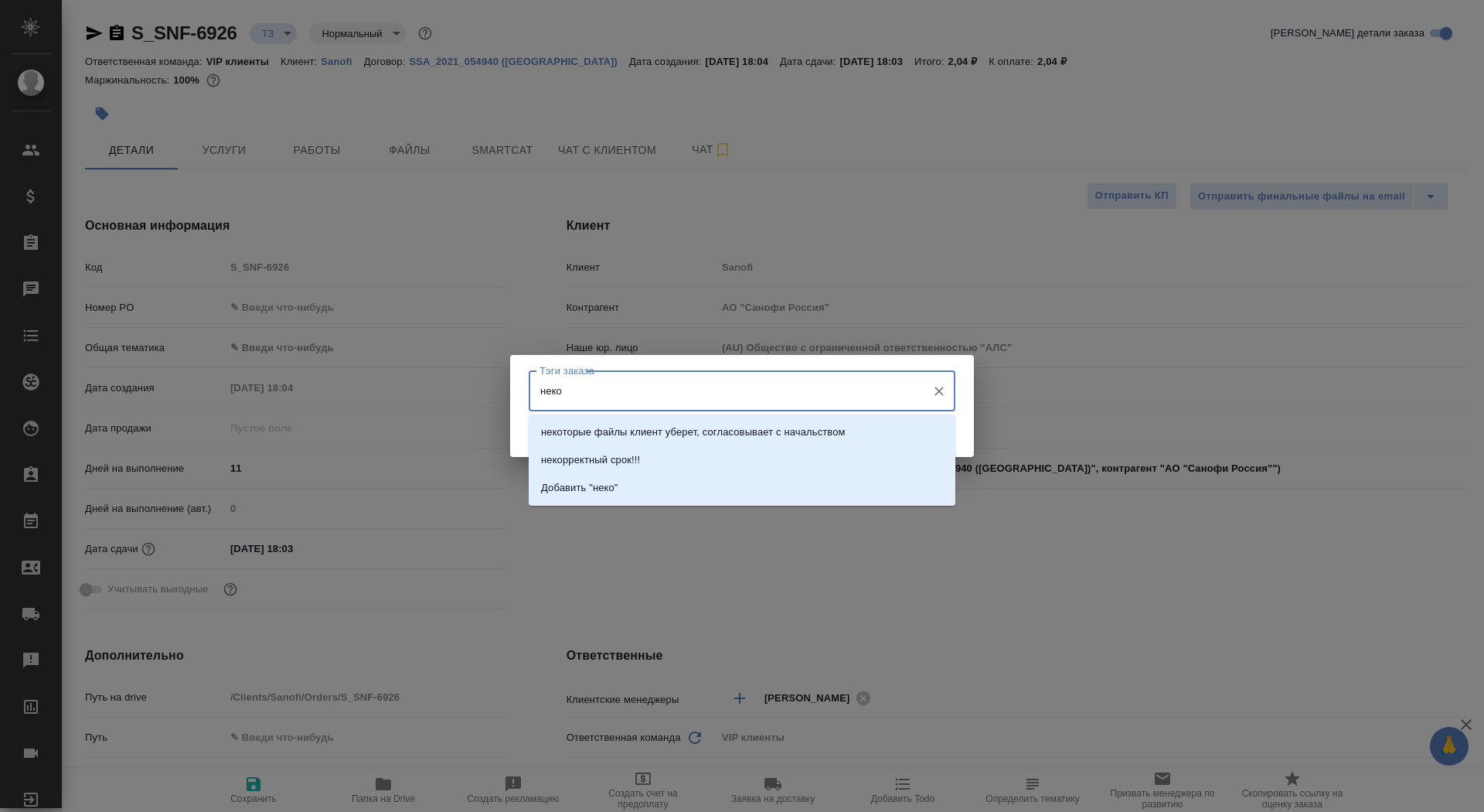
type input "некор"
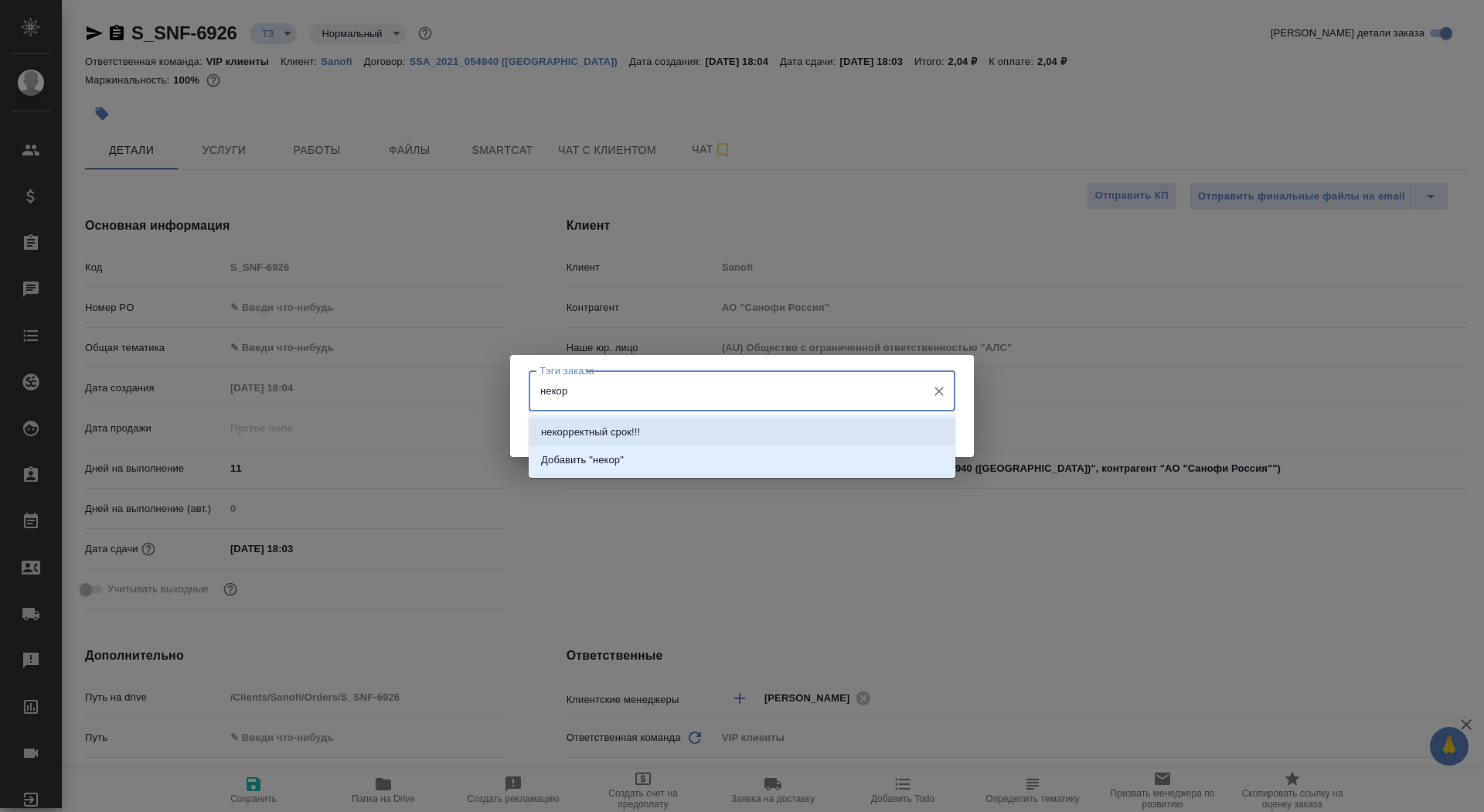
click at [700, 432] on li "некорректный срок!!!" at bounding box center [742, 432] width 427 height 28
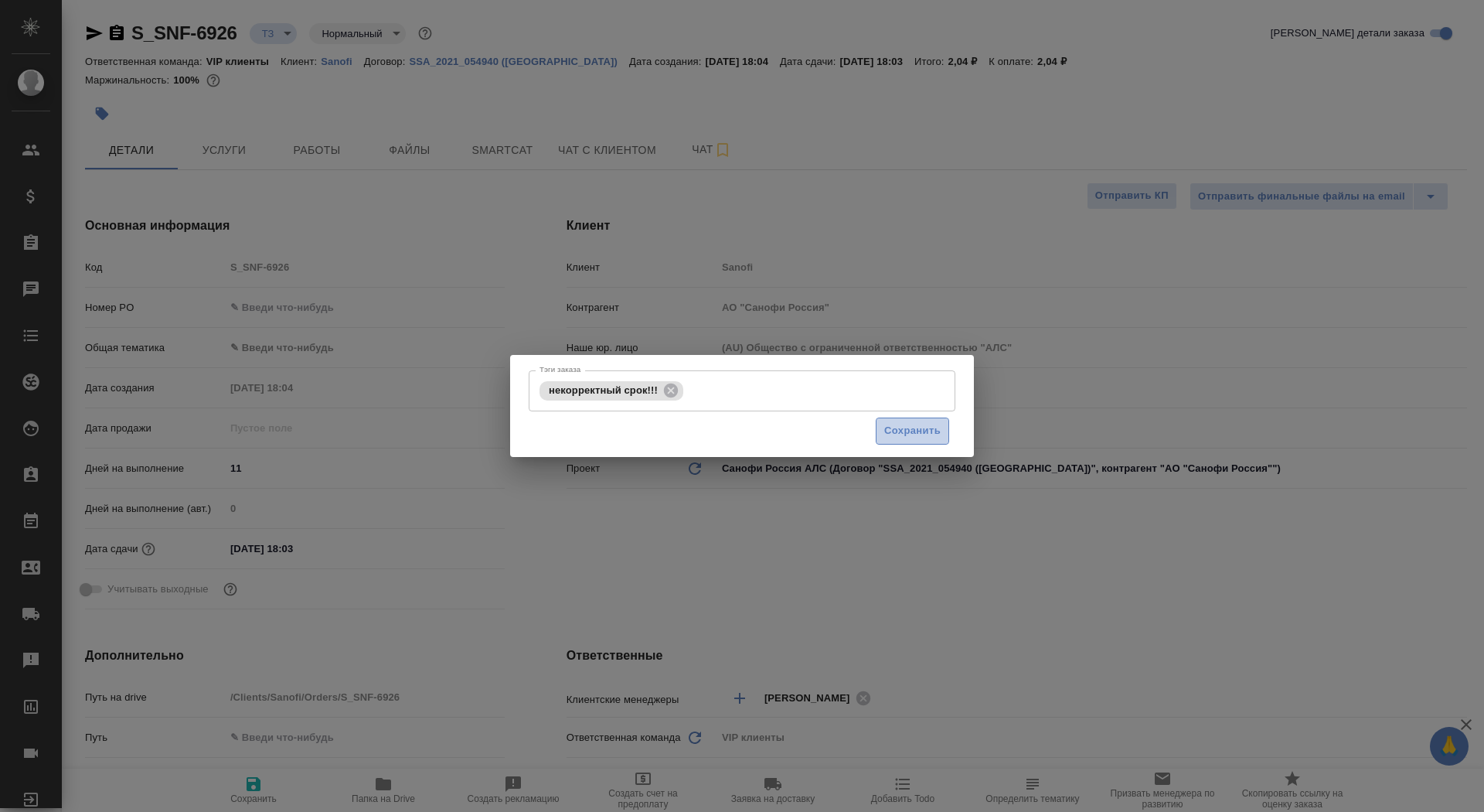
click at [920, 429] on span "Сохранить" at bounding box center [912, 431] width 56 height 18
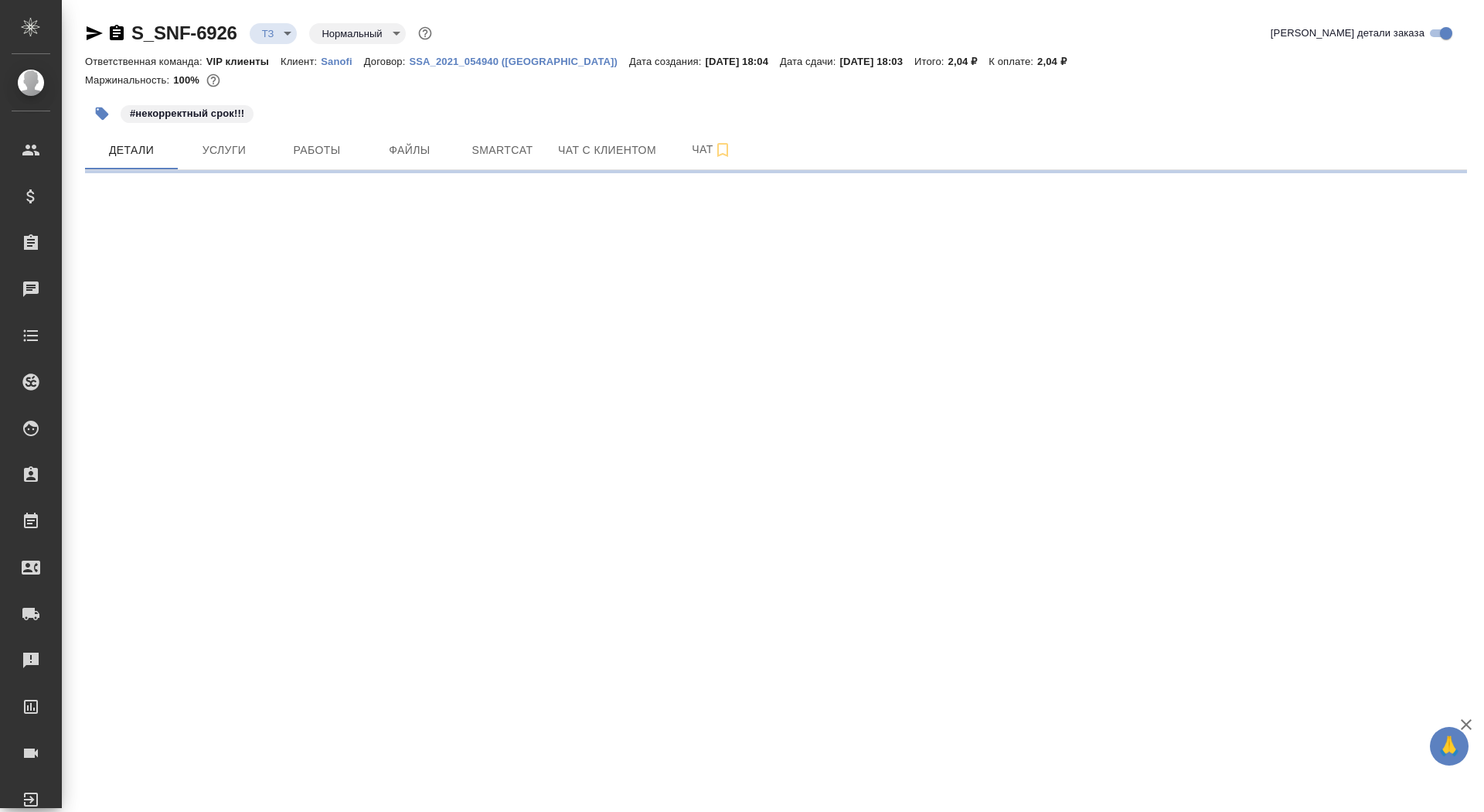
select select "RU"
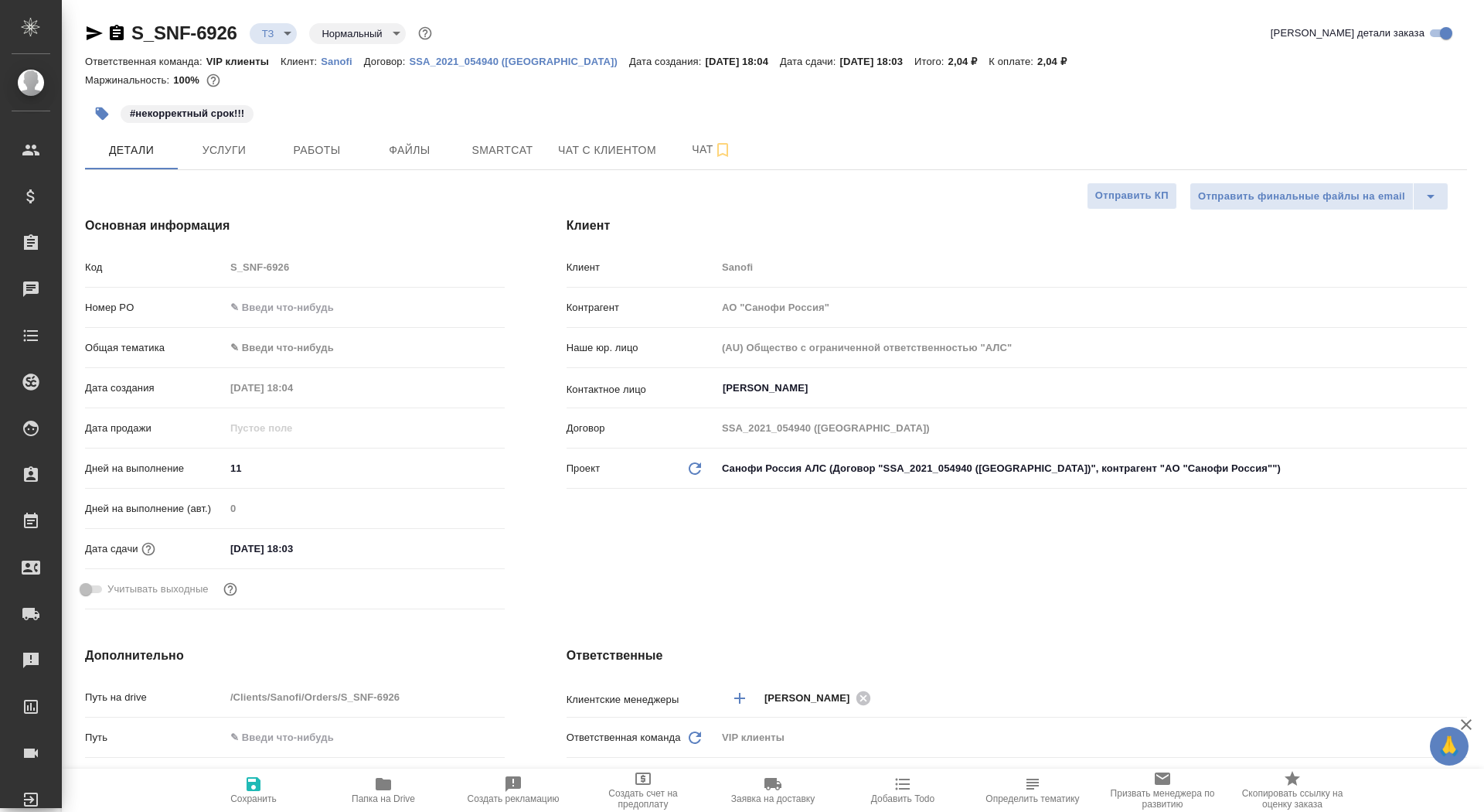
type textarea "x"
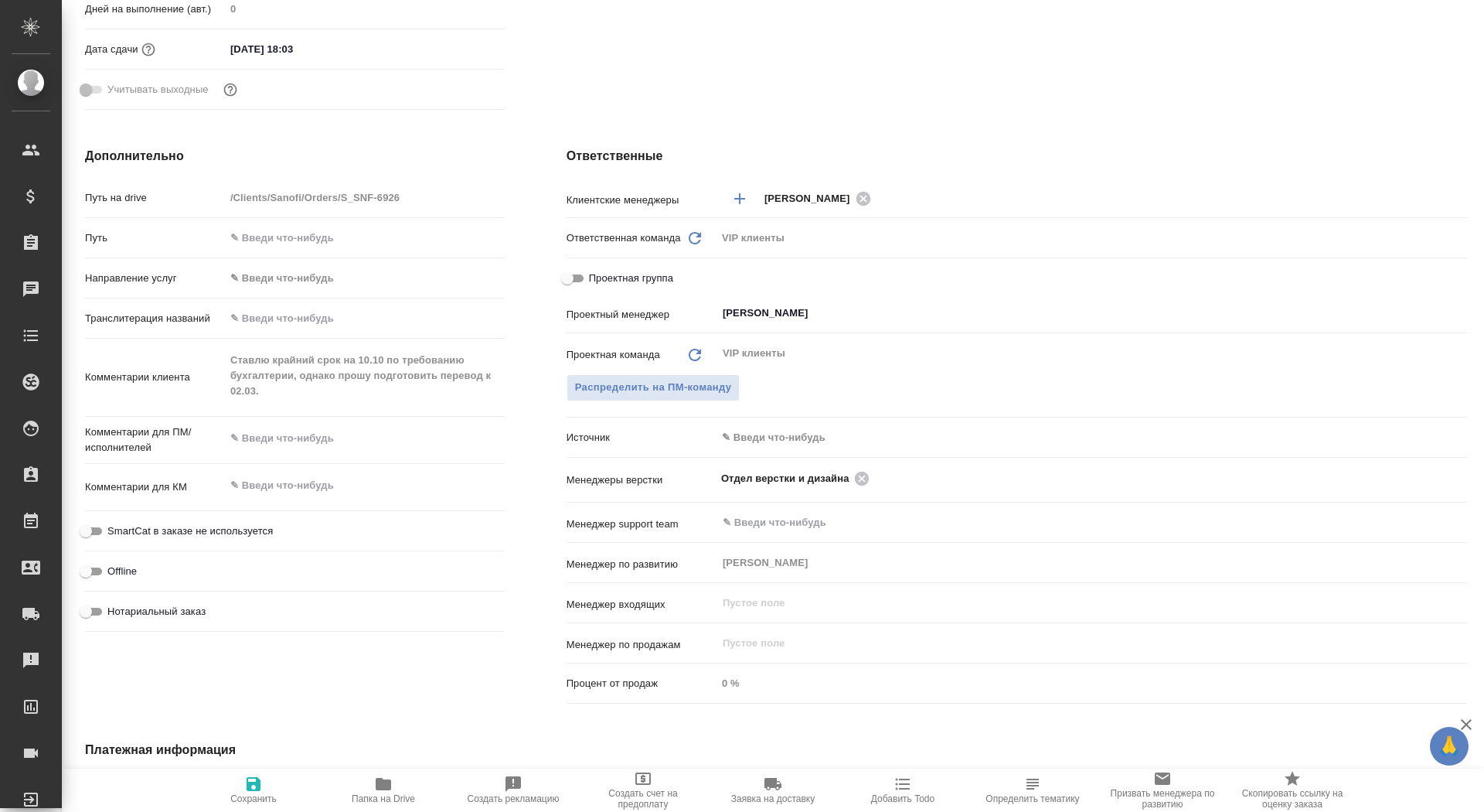
scroll to position [599, 0]
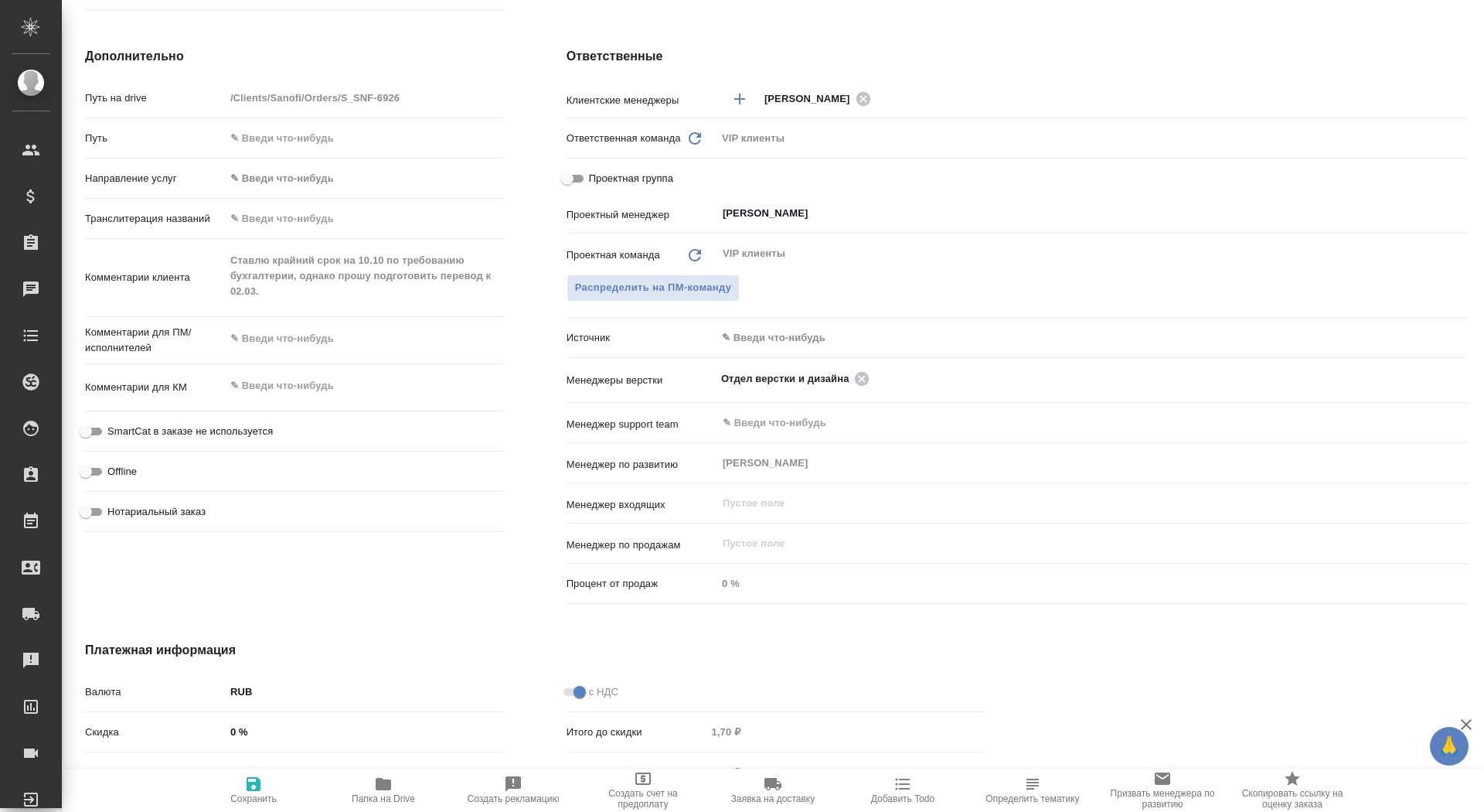
type textarea "x"
click at [284, 344] on textarea at bounding box center [364, 338] width 280 height 26
type textarea "x"
type textarea "р"
type textarea "x"
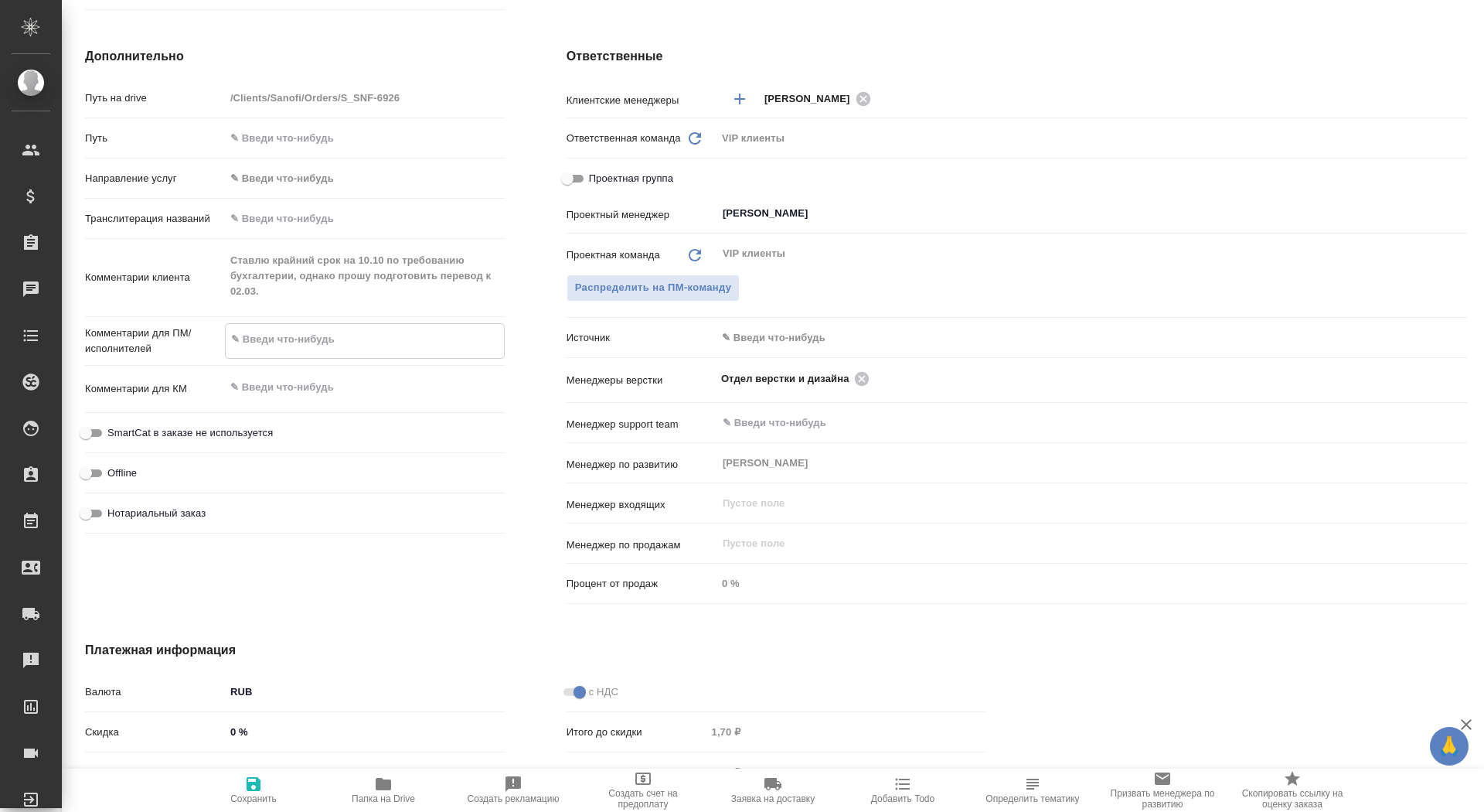
type textarea "x"
type textarea "ре"
type textarea "x"
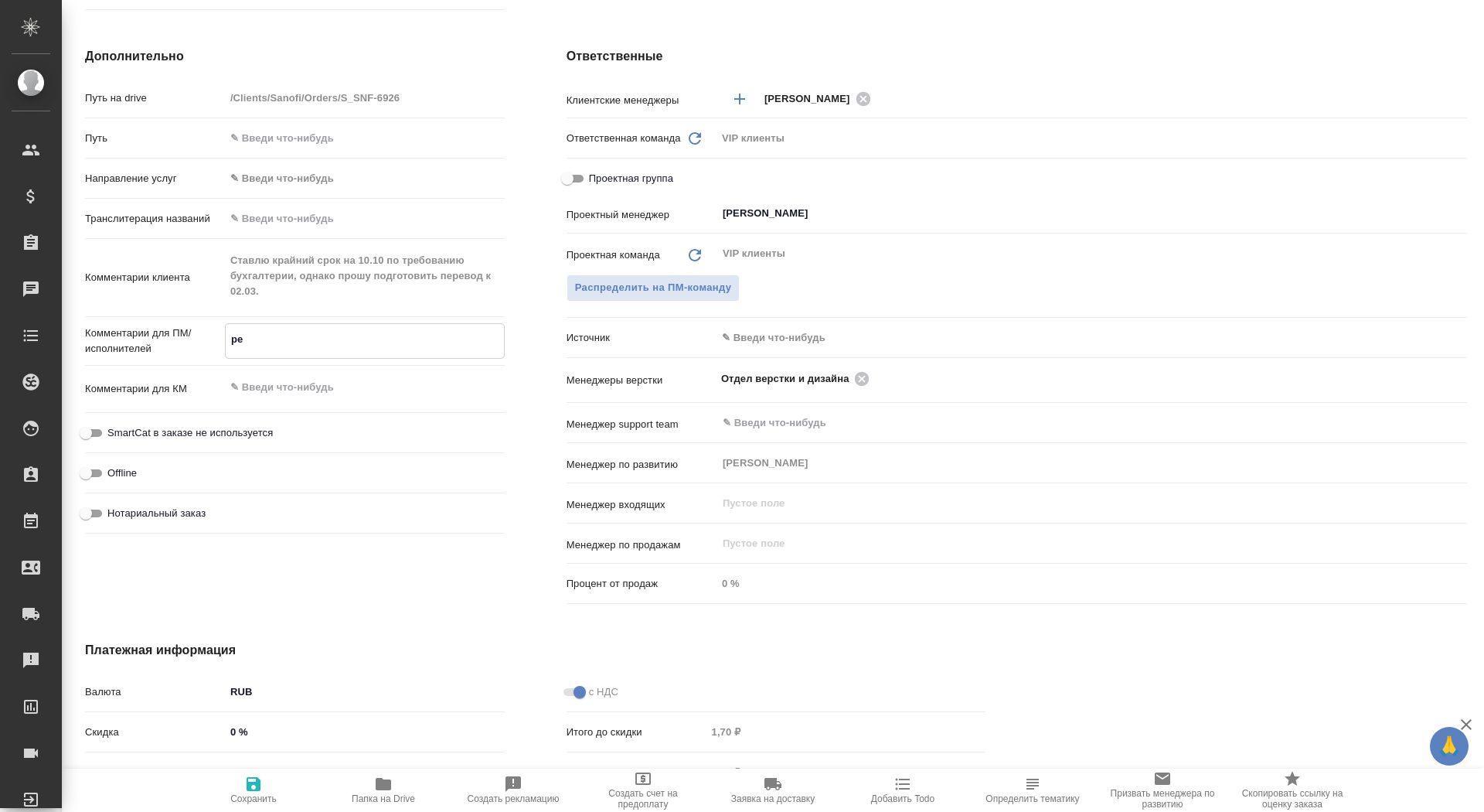
type textarea "x"
type textarea "реа"
type textarea "x"
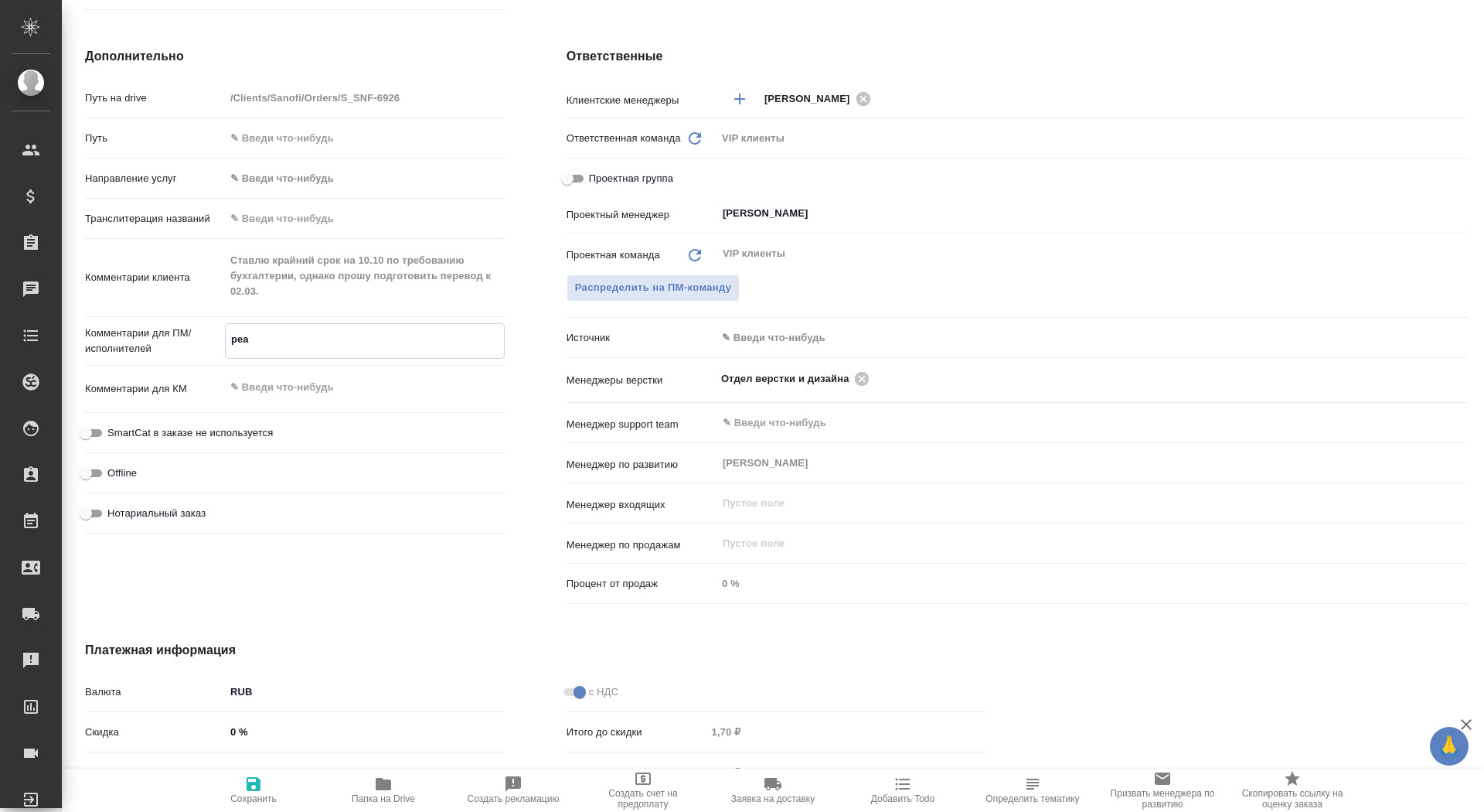
type textarea "реал"
type textarea "x"
type textarea "реаль"
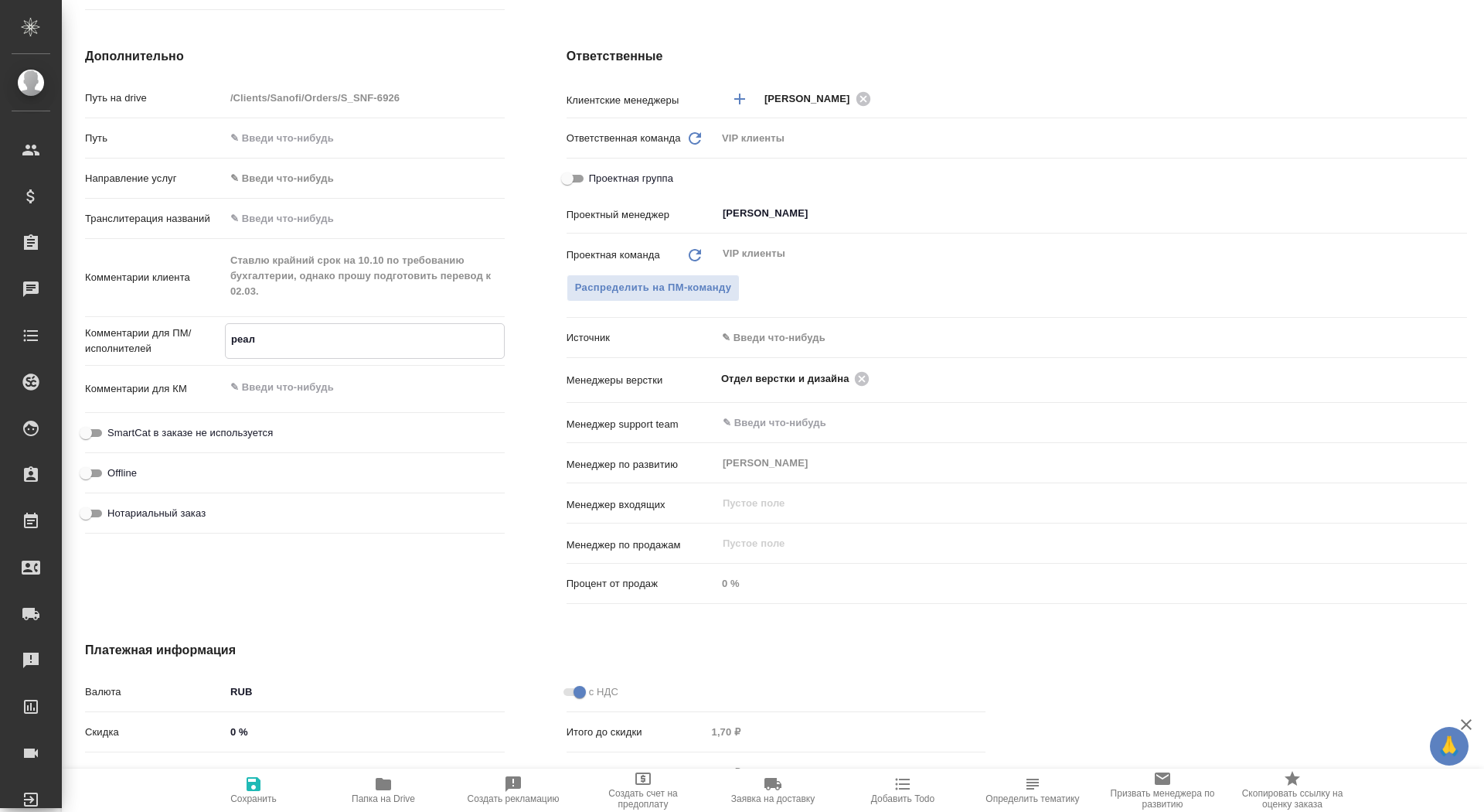
type textarea "x"
type textarea "реальн"
type textarea "x"
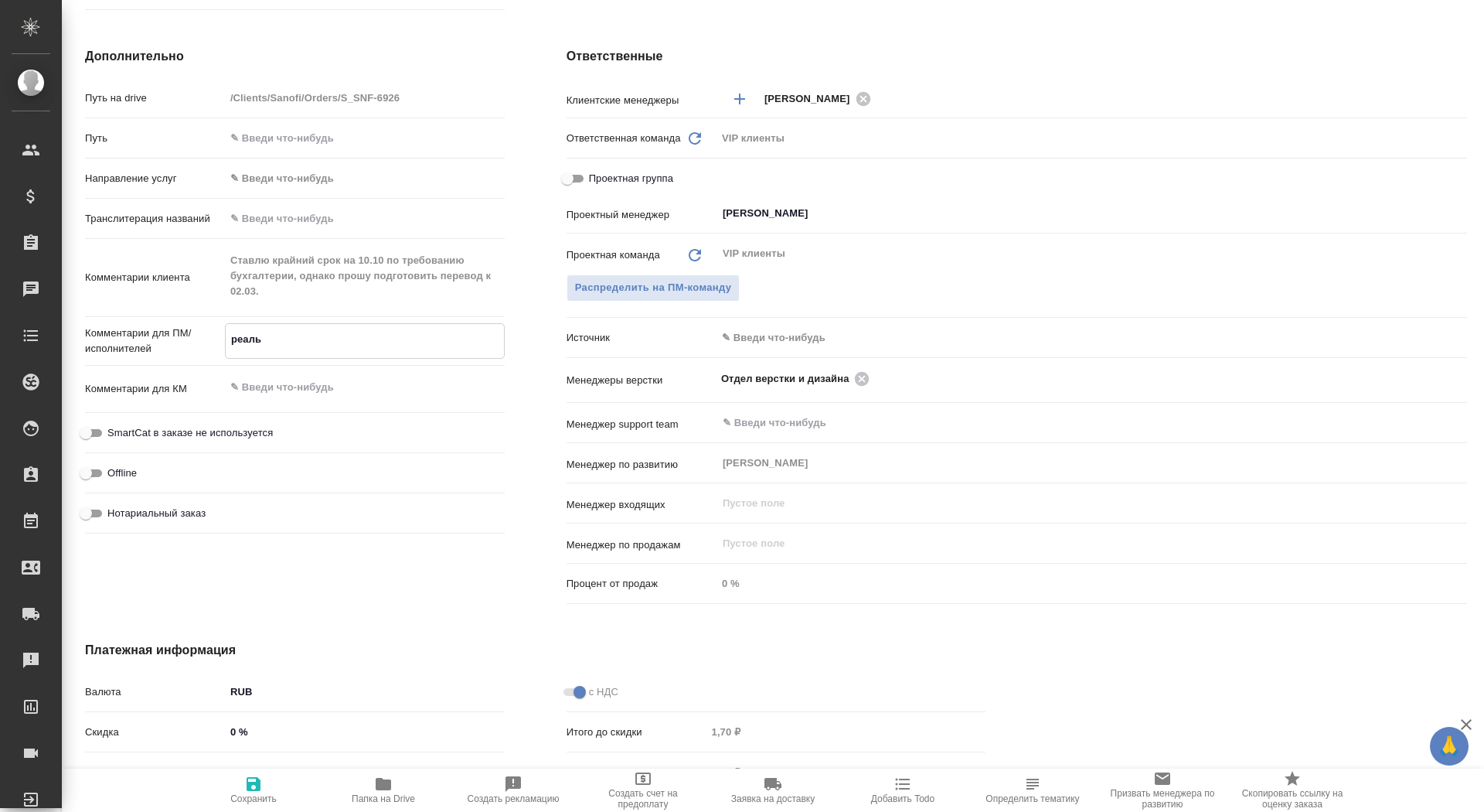
type textarea "x"
type textarea "реальны"
type textarea "x"
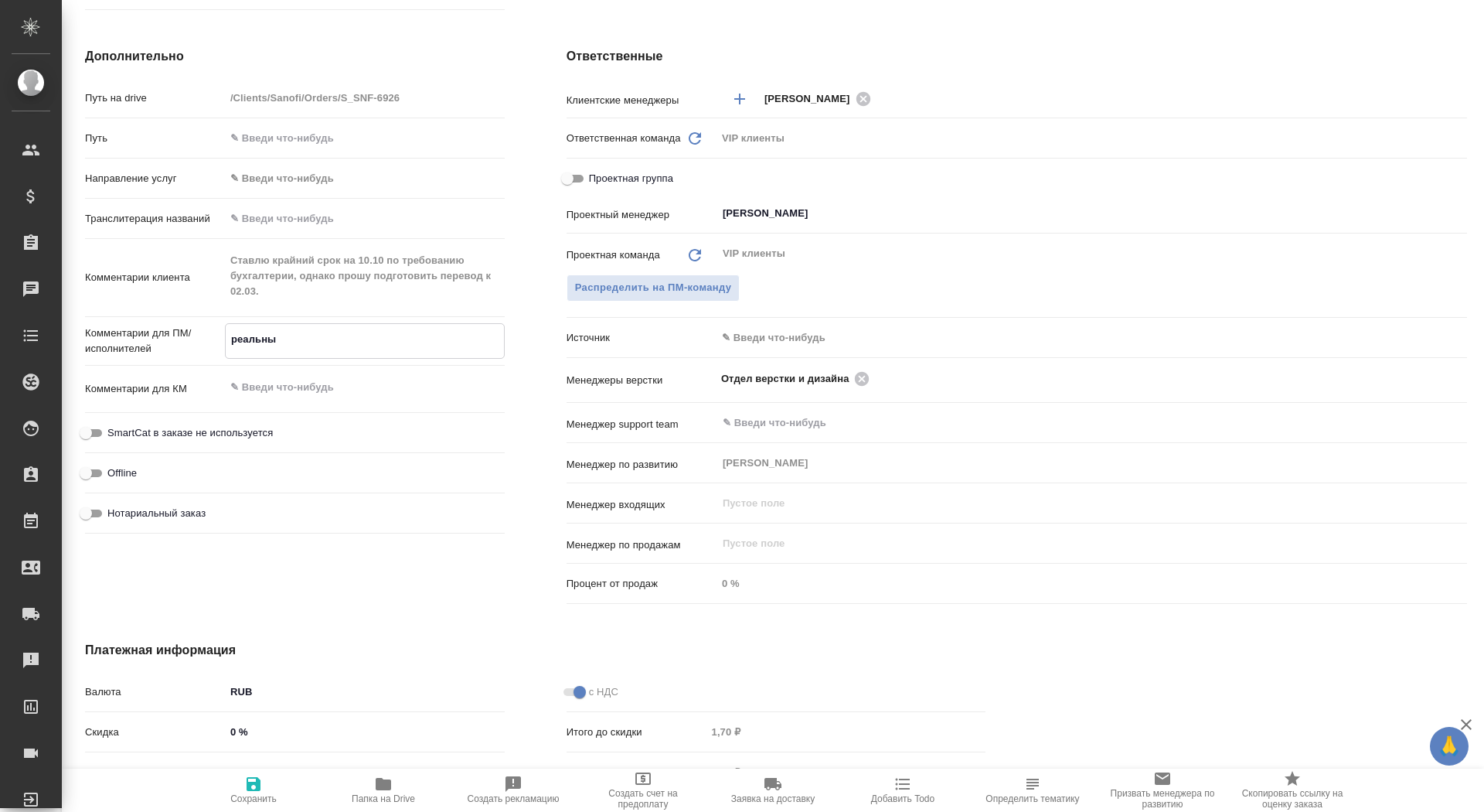
type textarea "x"
type textarea "реальный"
type textarea "x"
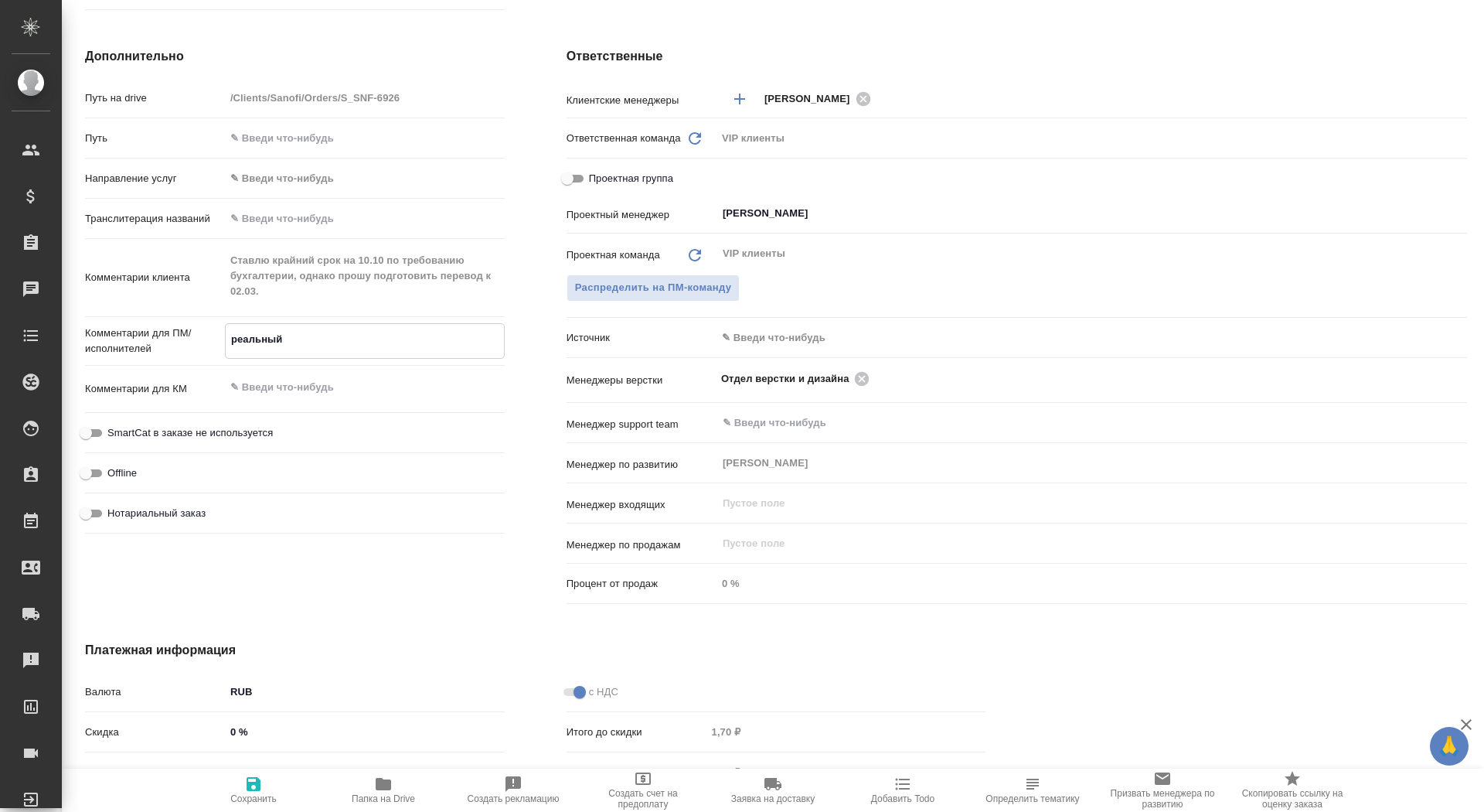
type textarea "реальный"
type textarea "x"
type textarea "реальный с"
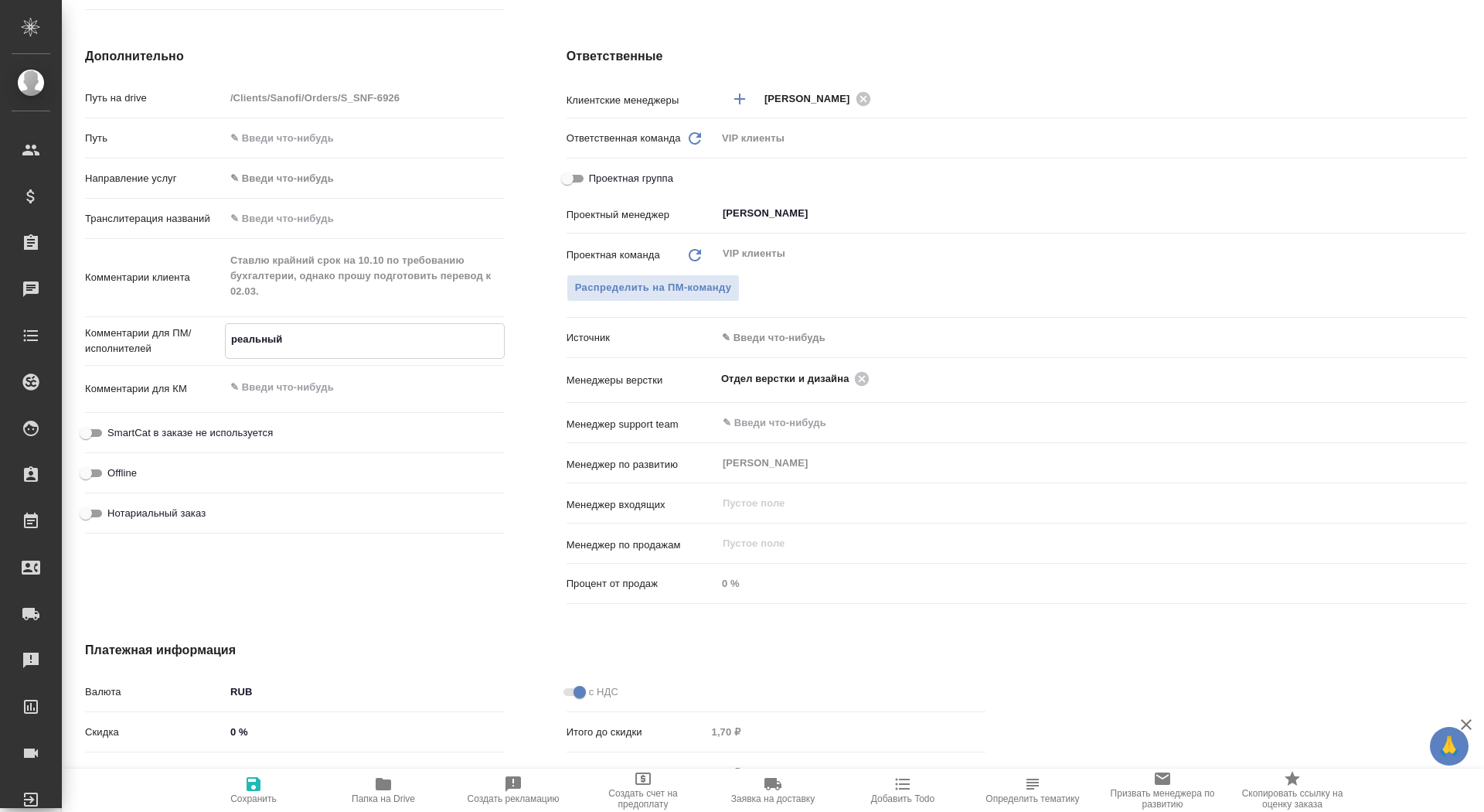
type textarea "x"
type textarea "реальный ср"
type textarea "x"
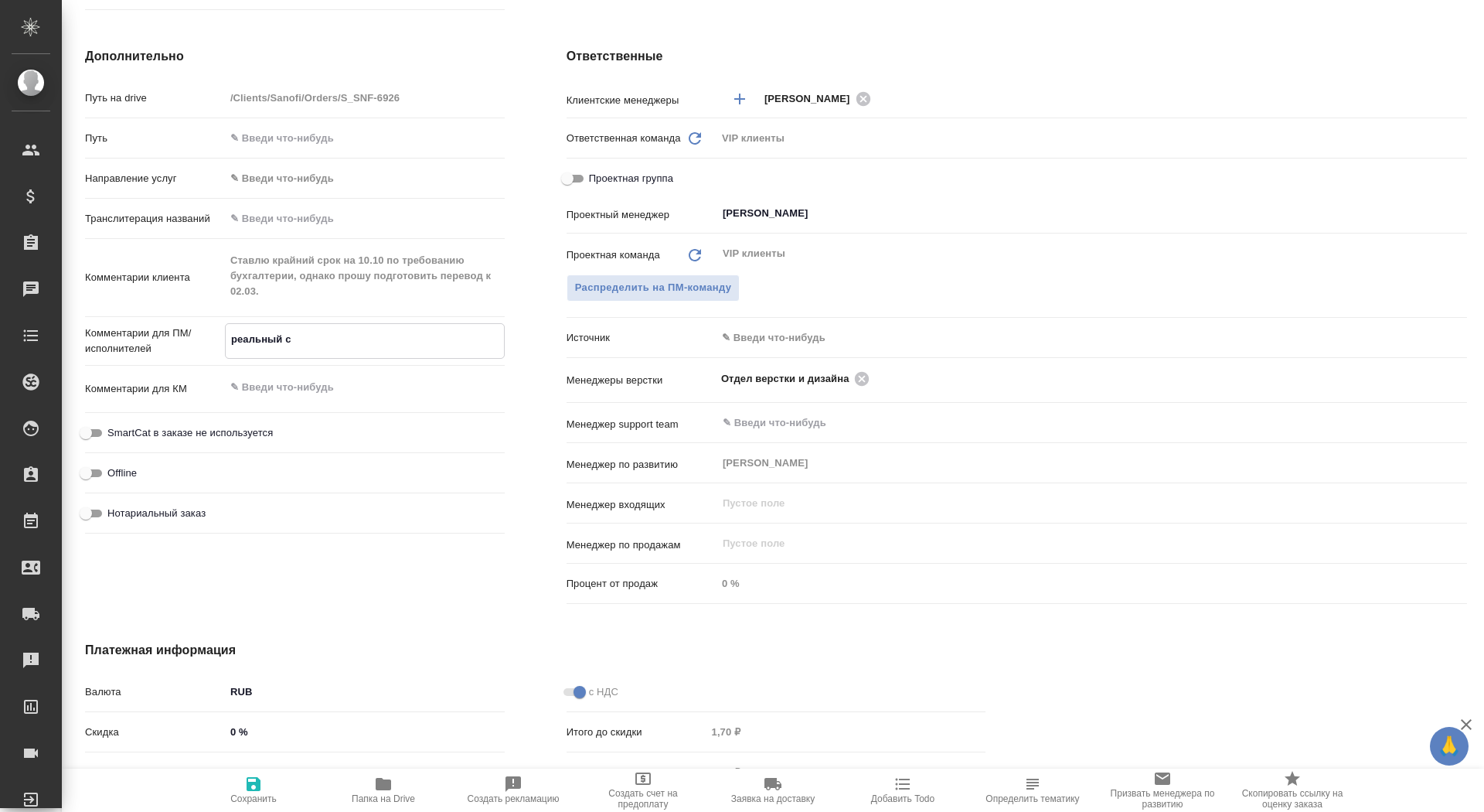
type textarea "x"
type textarea "реальный срок"
type textarea "x"
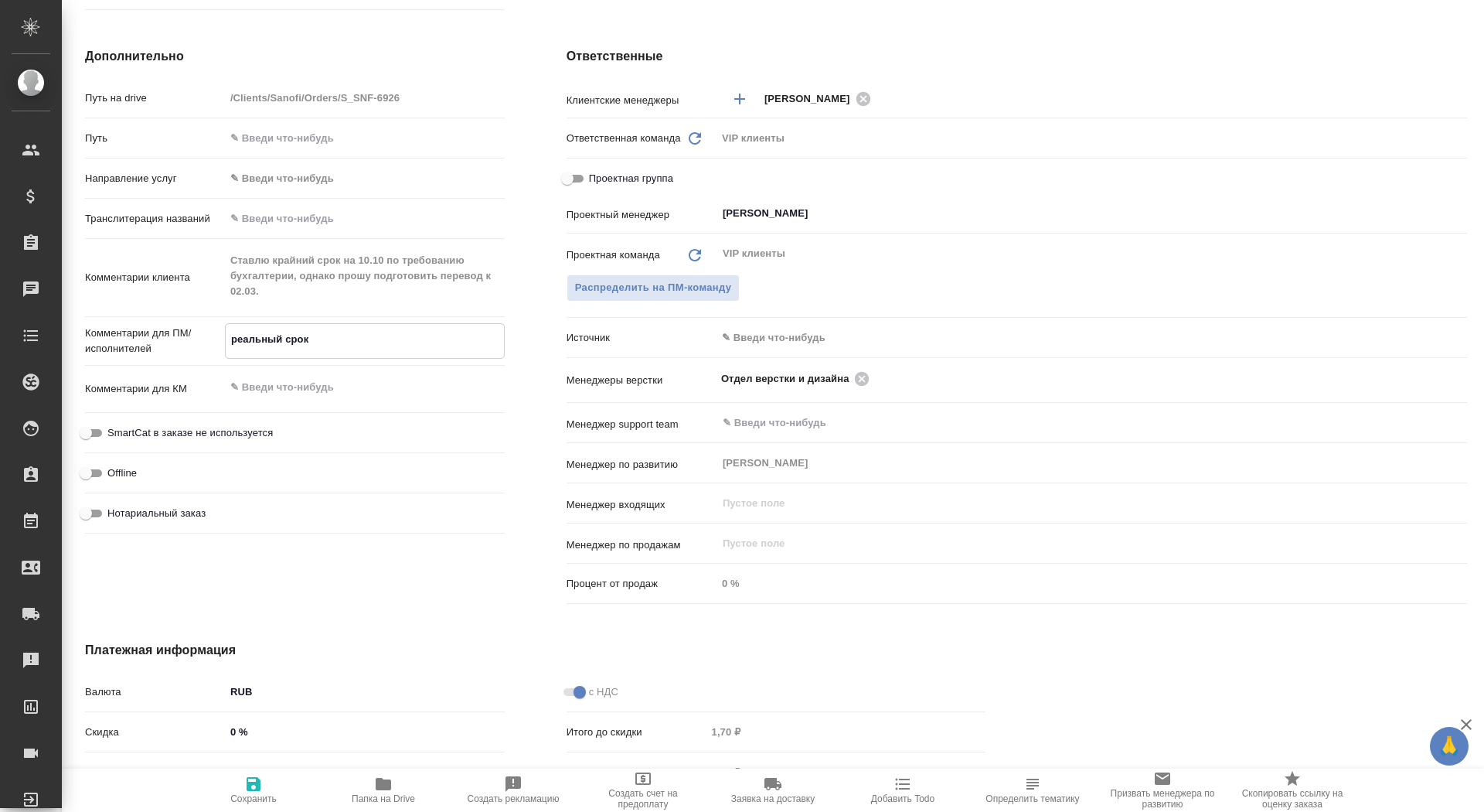
type textarea "x"
type textarea "реальный срок"
type textarea "x"
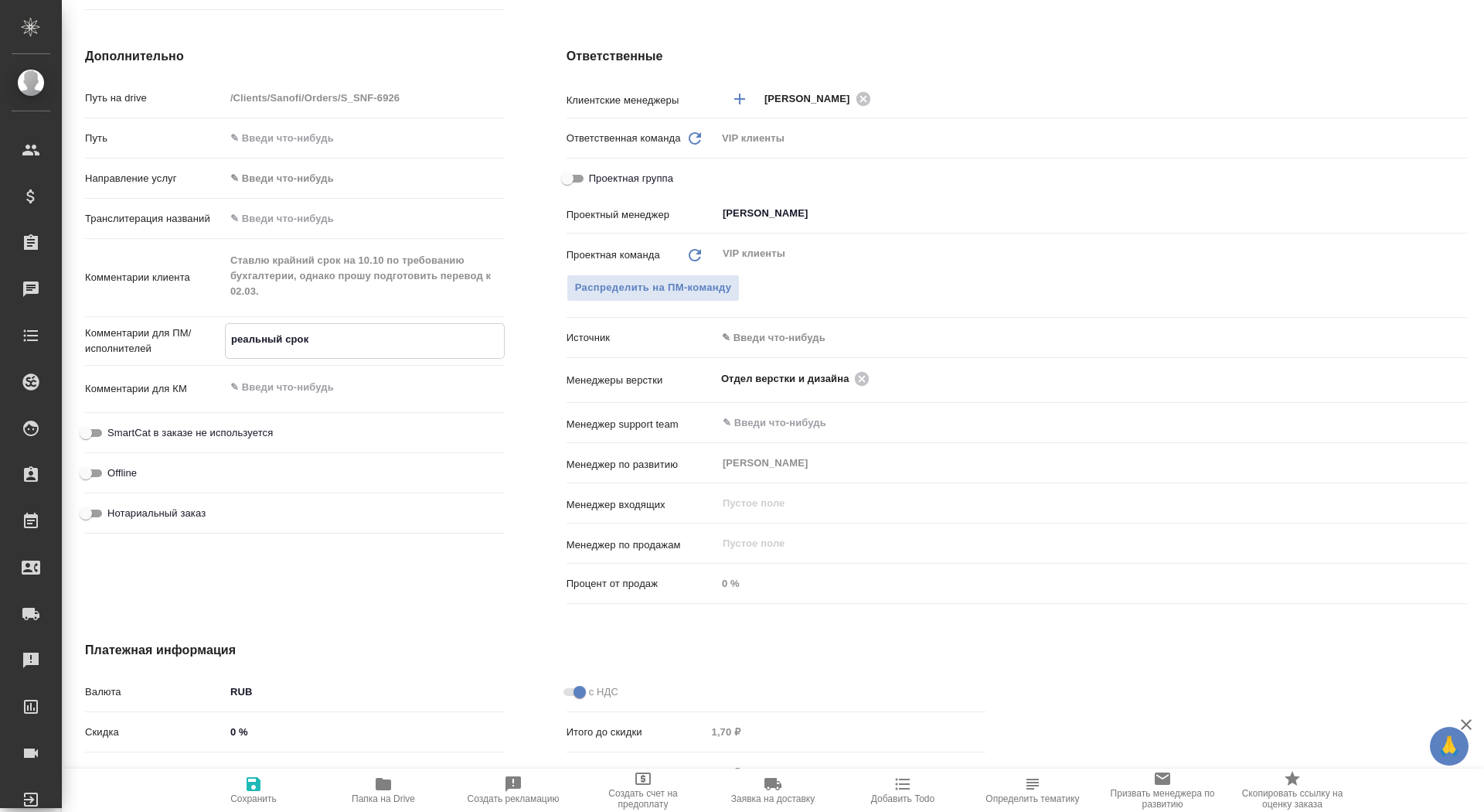
type textarea "реальный срок 0"
type textarea "x"
type textarea "реальный срок 02"
type textarea "x"
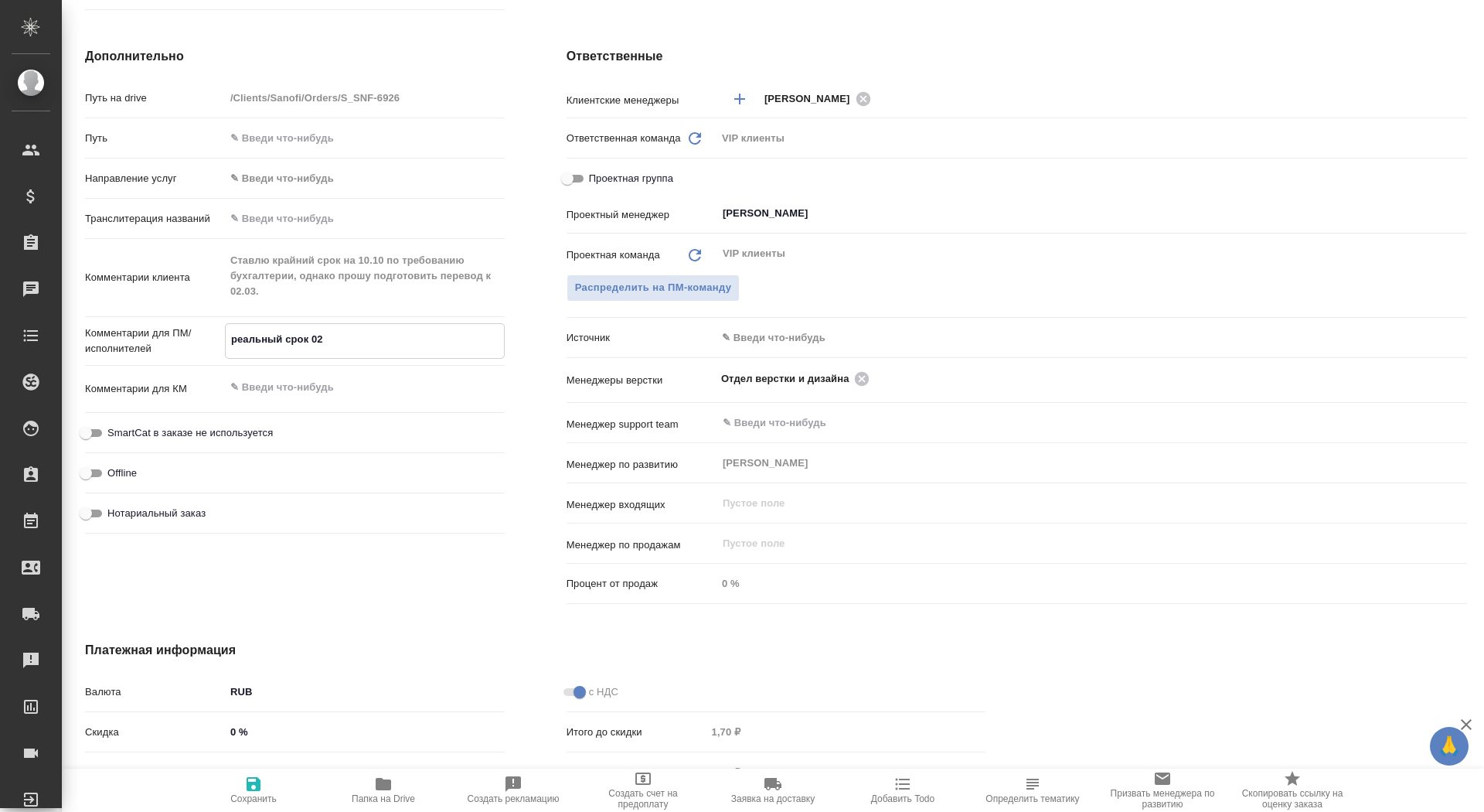
type textarea "x"
type textarea "реальный срок 02."
type textarea "x"
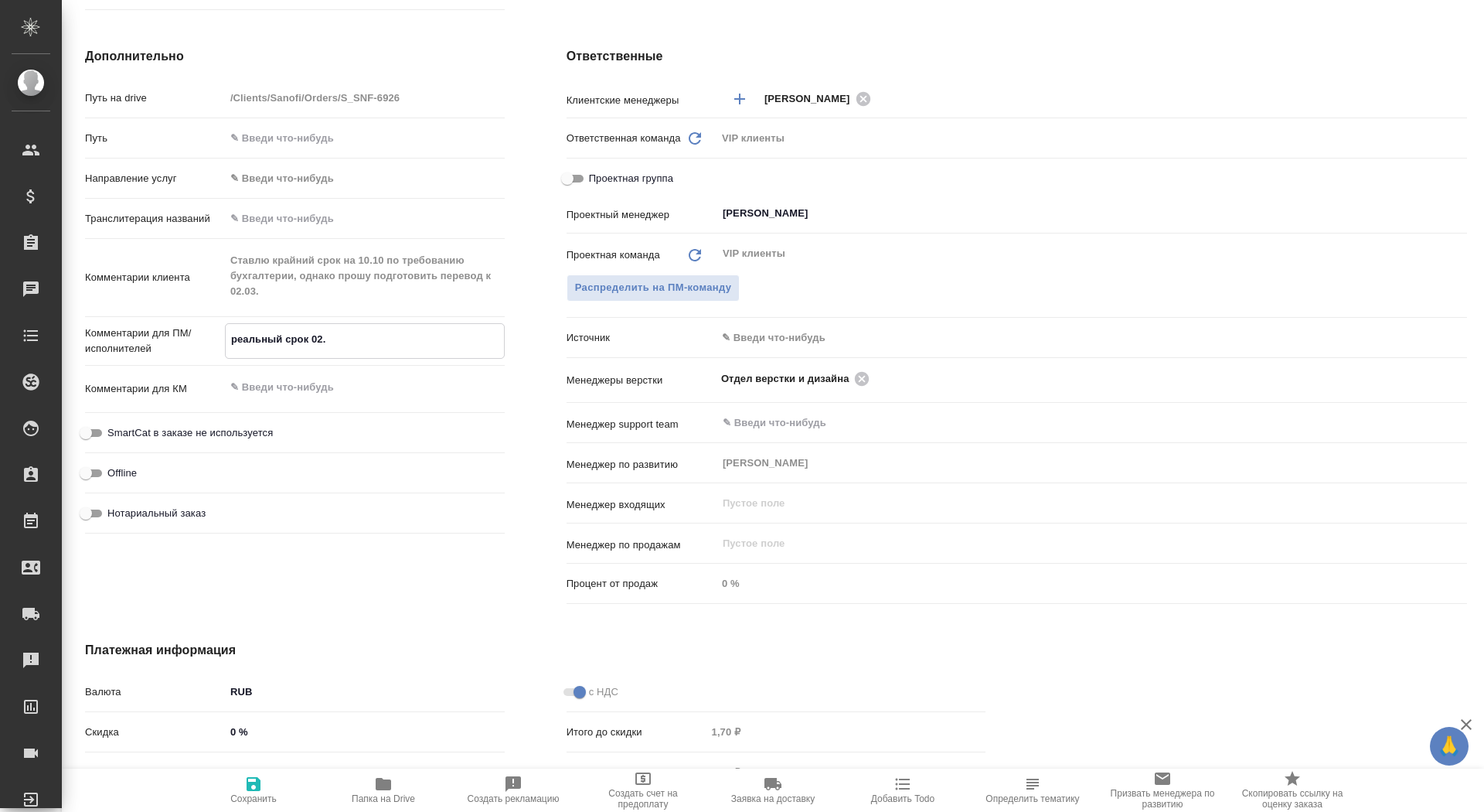
type textarea "x"
type textarea "реальный срок 02.1"
type textarea "x"
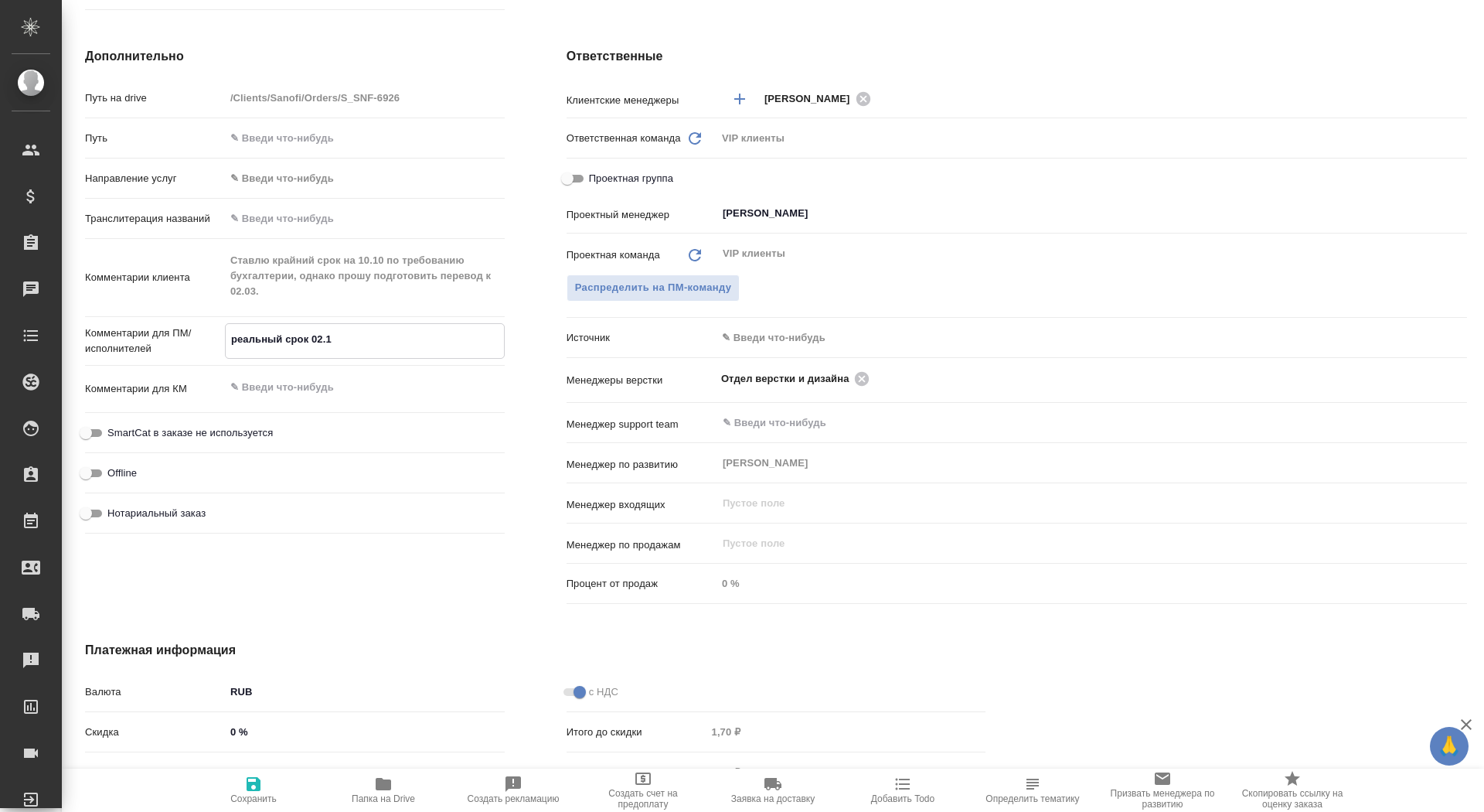
type textarea "x"
type textarea "реальный срок 02.10"
type textarea "x"
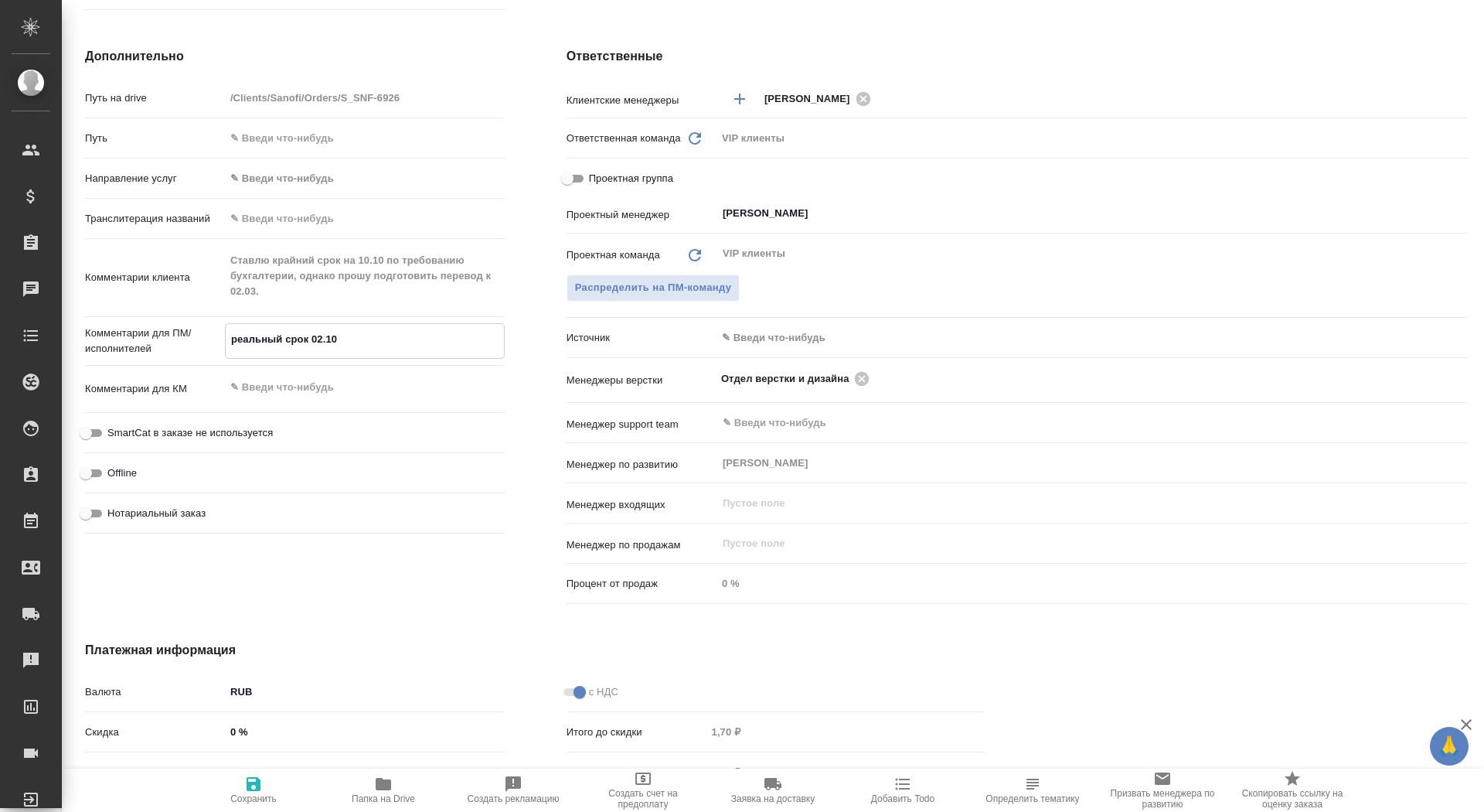
type textarea "реальный срок 02.10!"
type textarea "x"
type textarea "реальный срок 02.10!!"
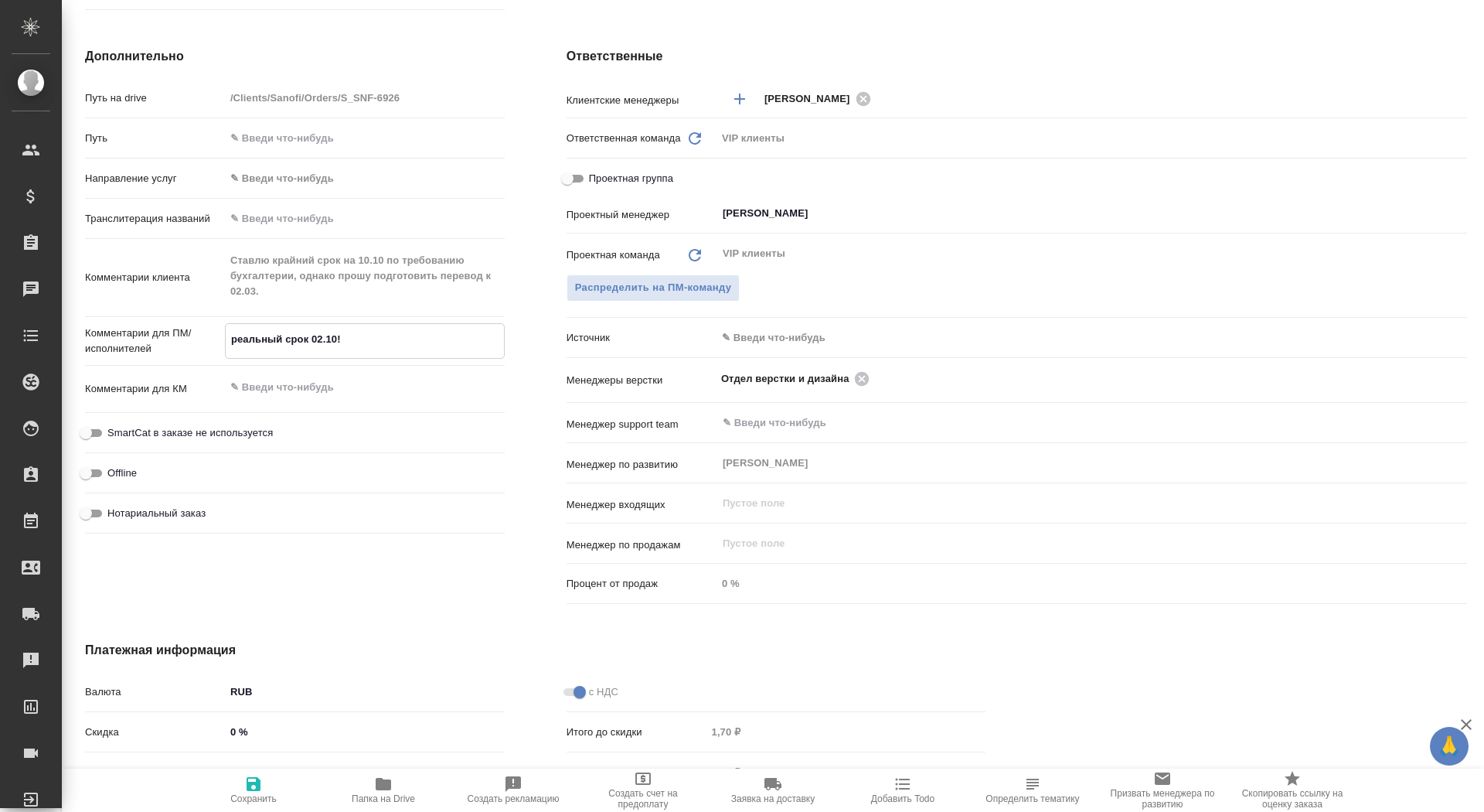
type textarea "x"
type textarea "реальный срок 02.10!!"
type textarea "x"
click at [246, 811] on button "Сохранить" at bounding box center [254, 790] width 130 height 44
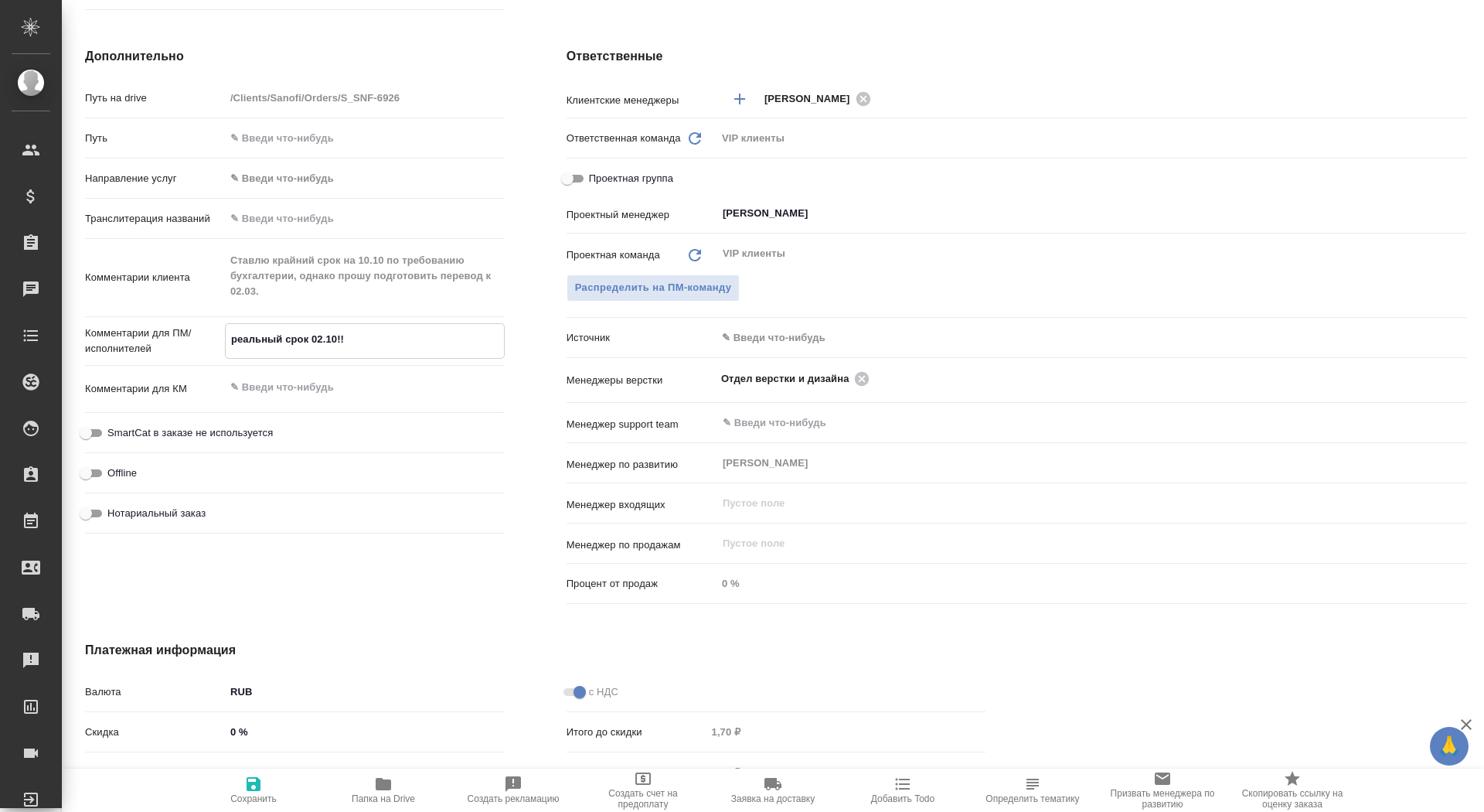
type textarea "x"
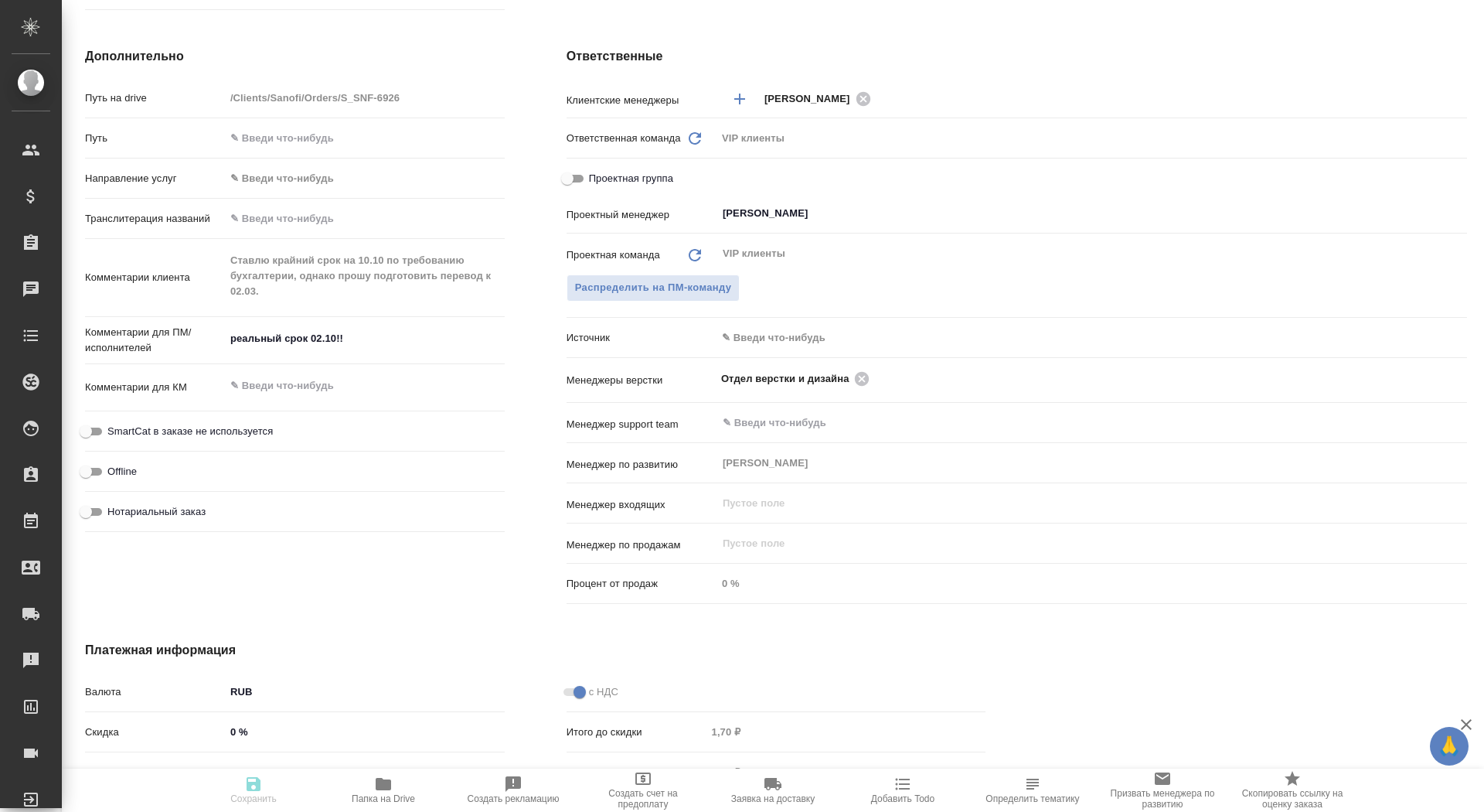
type textarea "x"
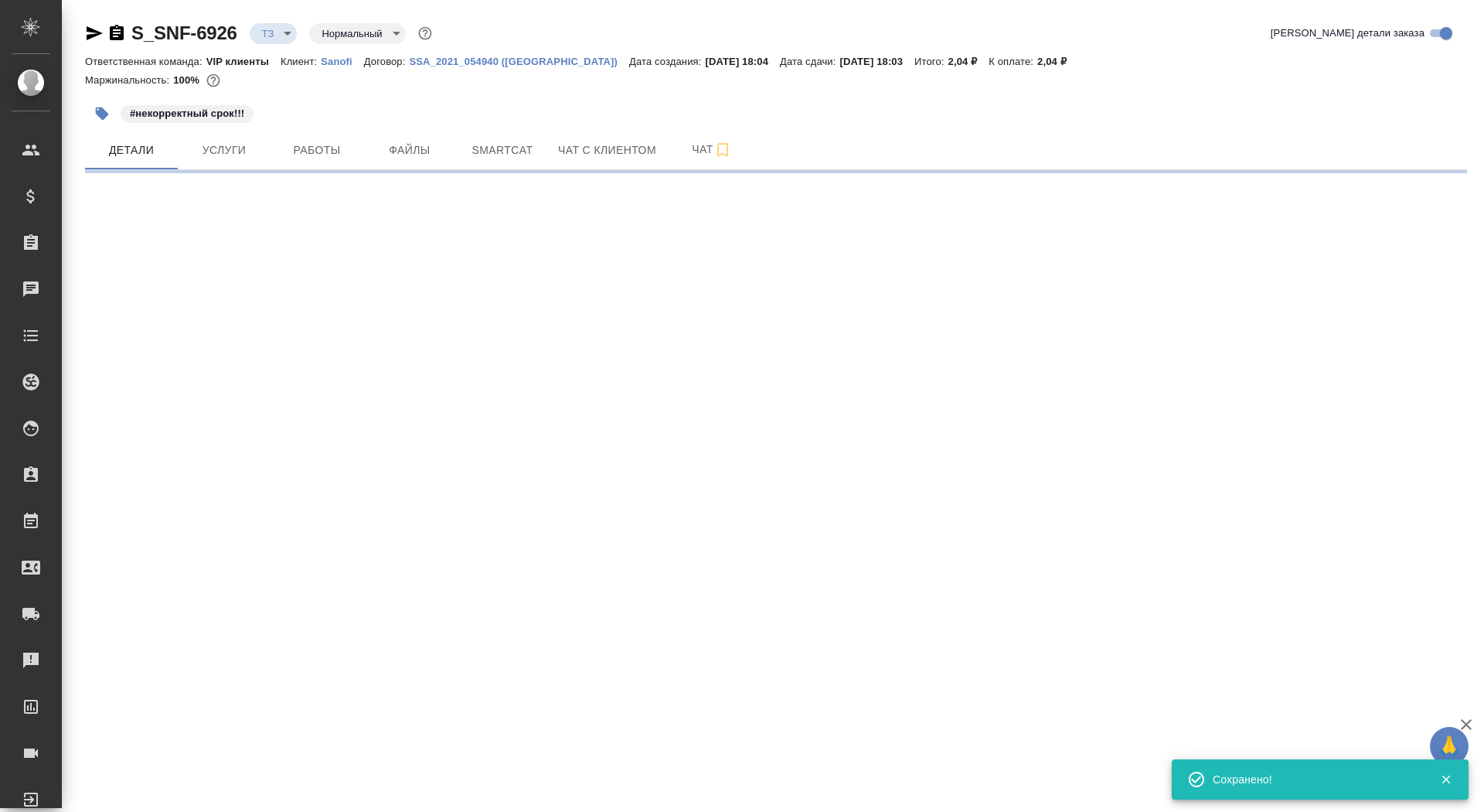
scroll to position [0, 0]
select select "RU"
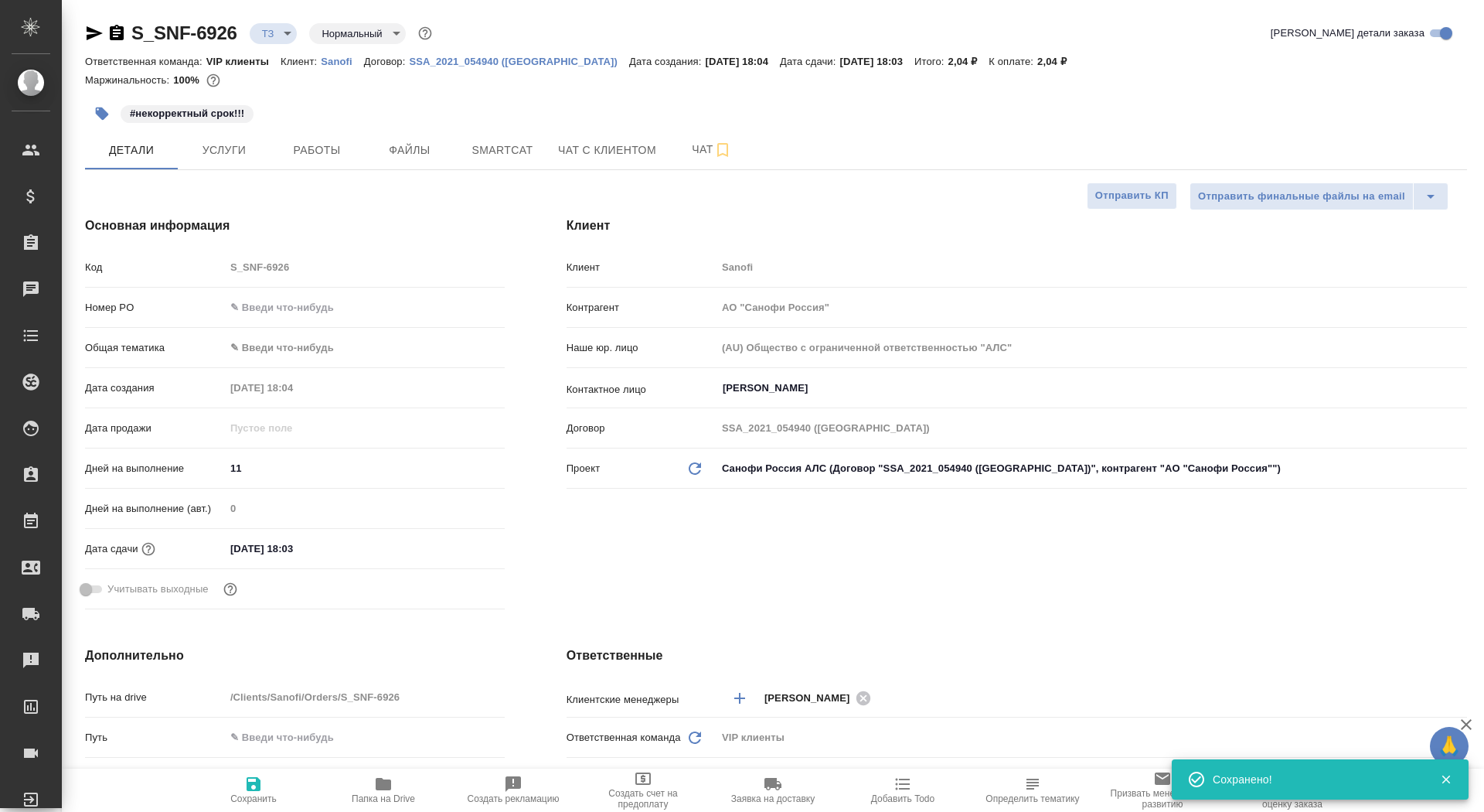
type textarea "x"
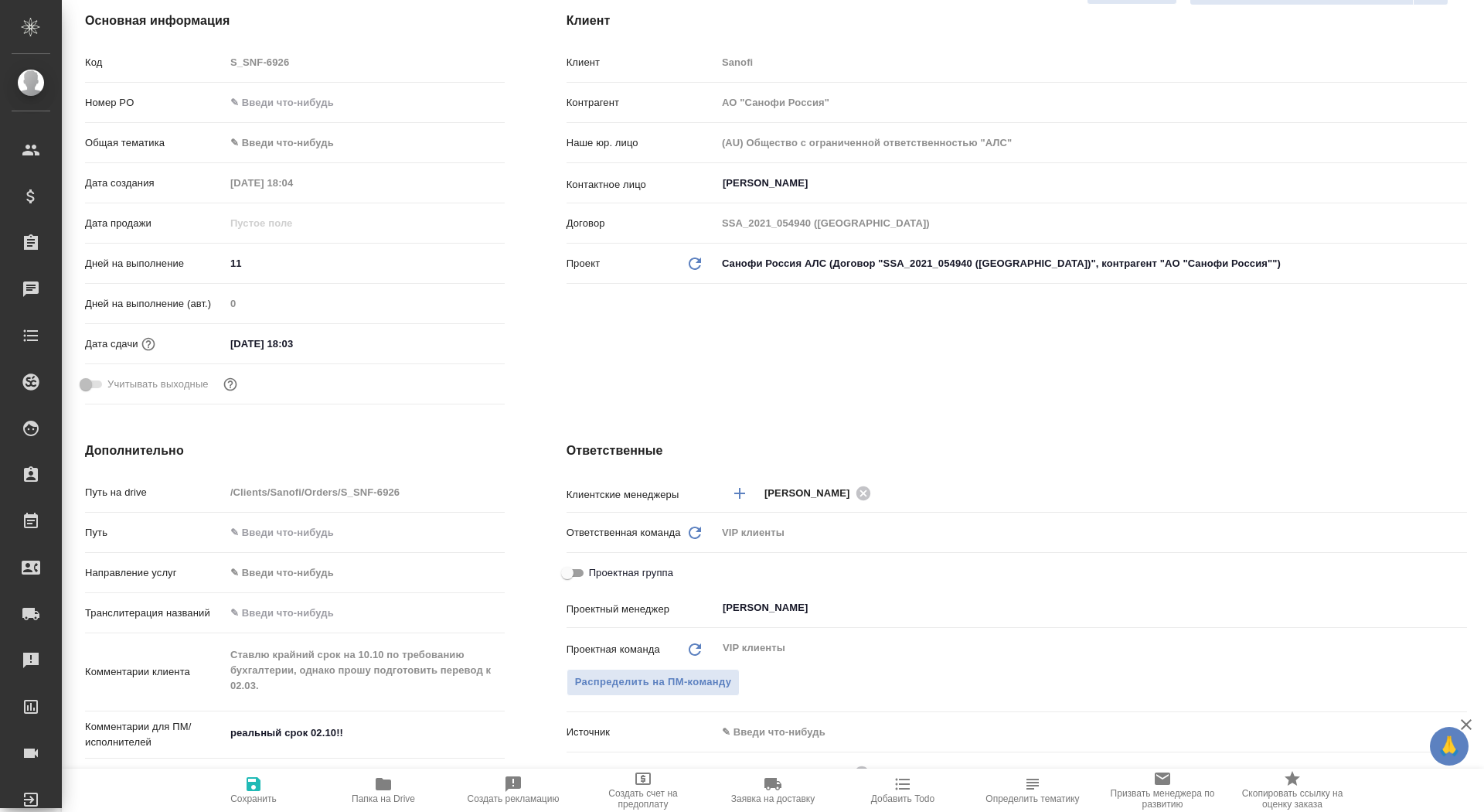
scroll to position [446, 0]
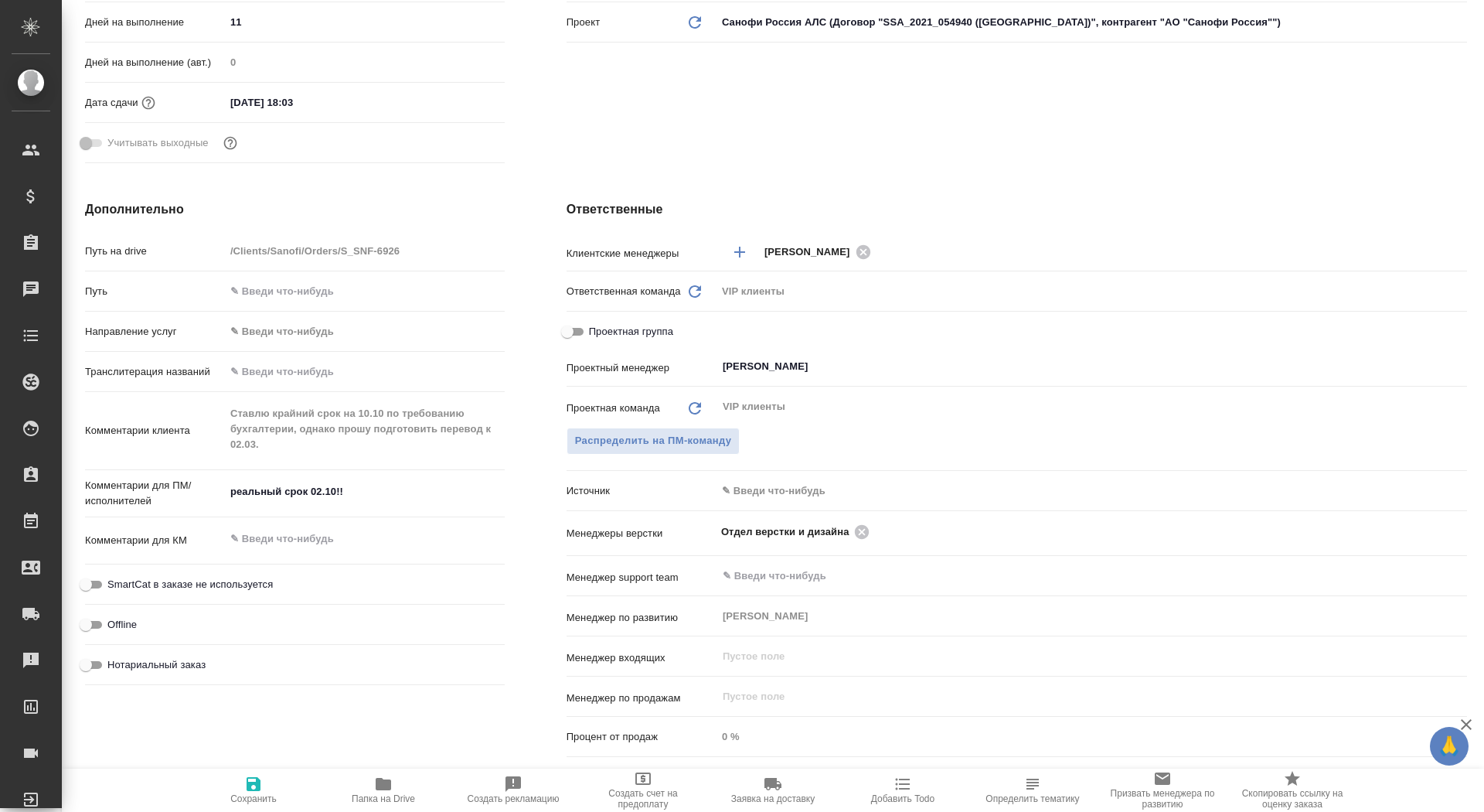
type textarea "x"
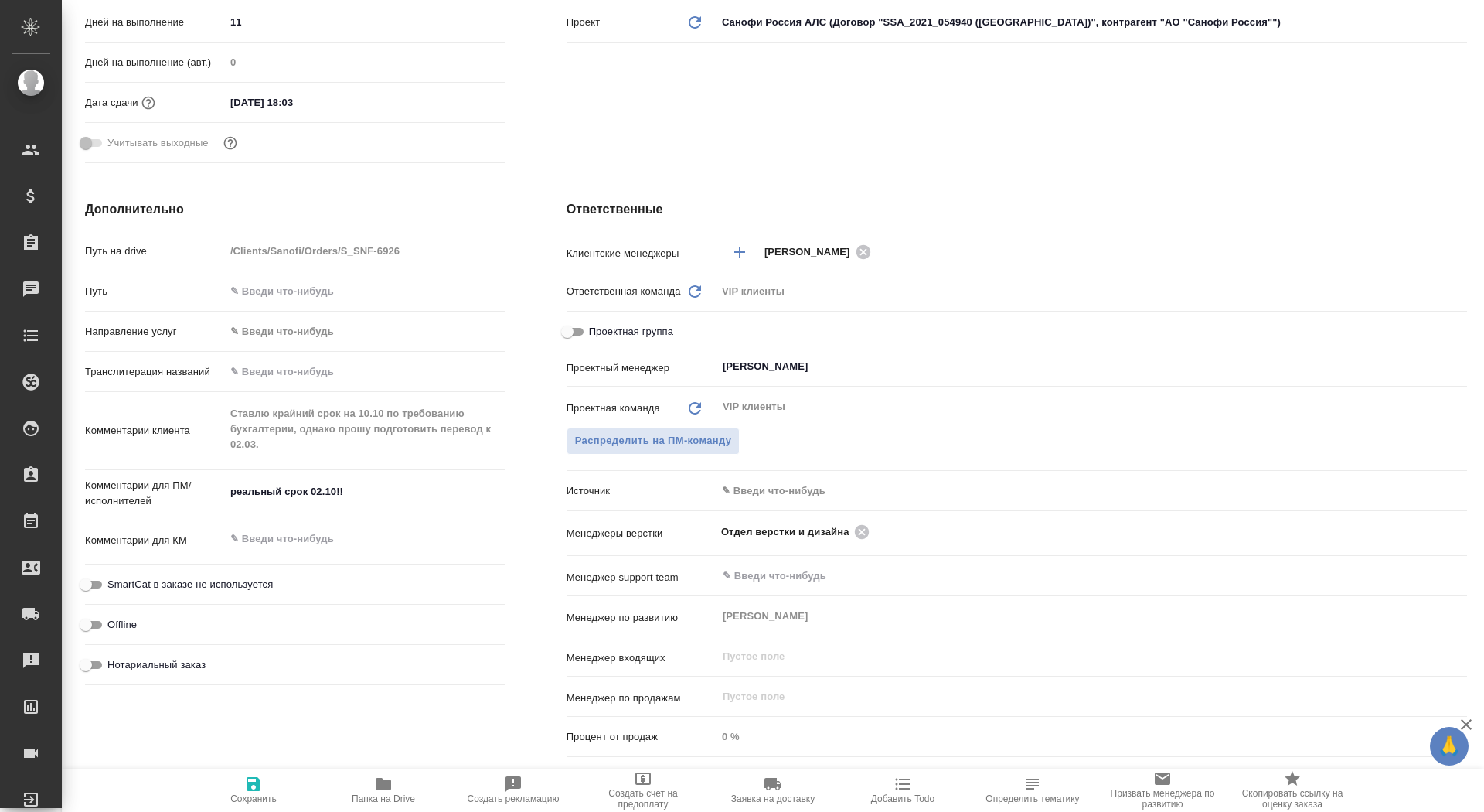
type textarea "x"
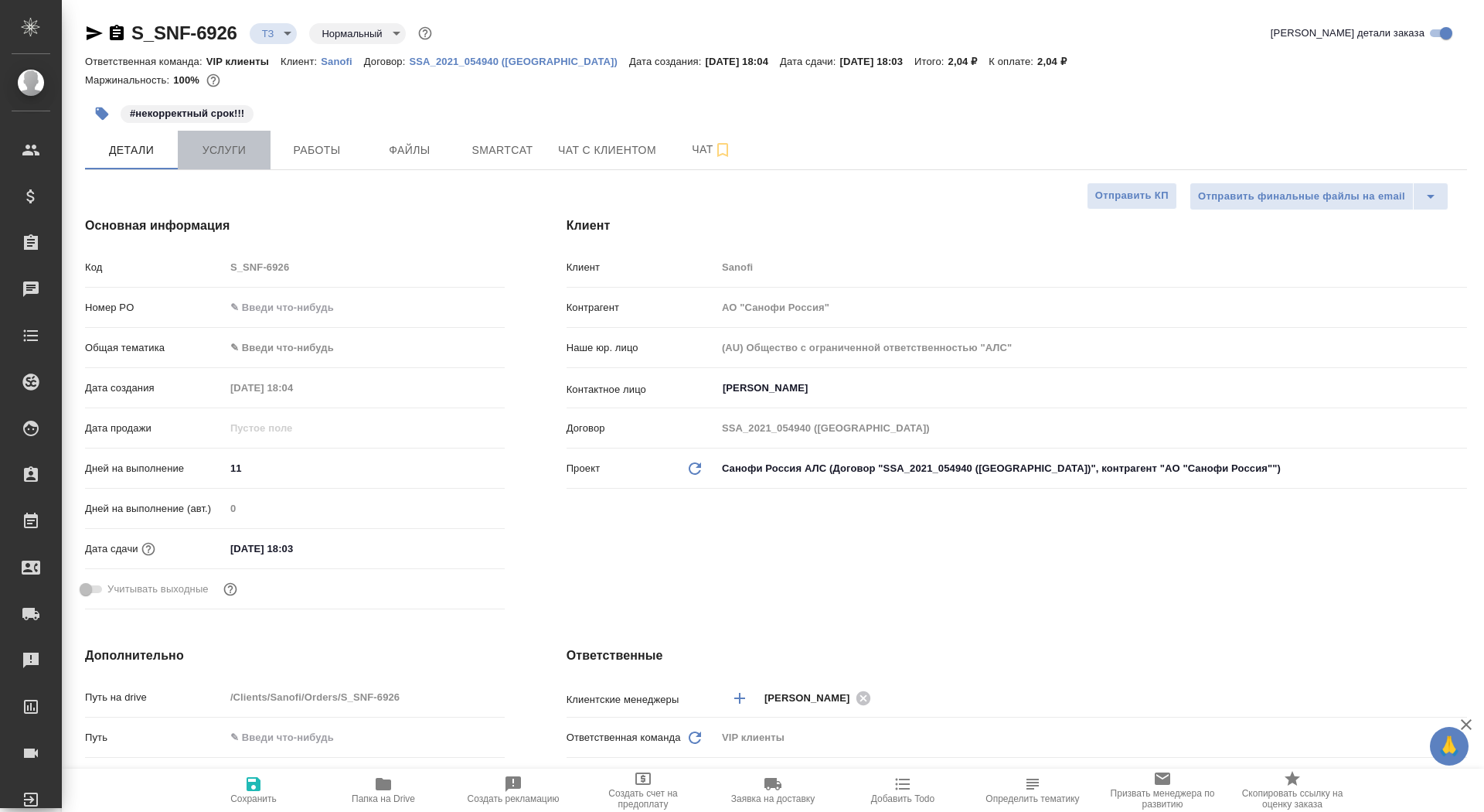
click at [233, 142] on span "Услуги" at bounding box center [224, 150] width 74 height 19
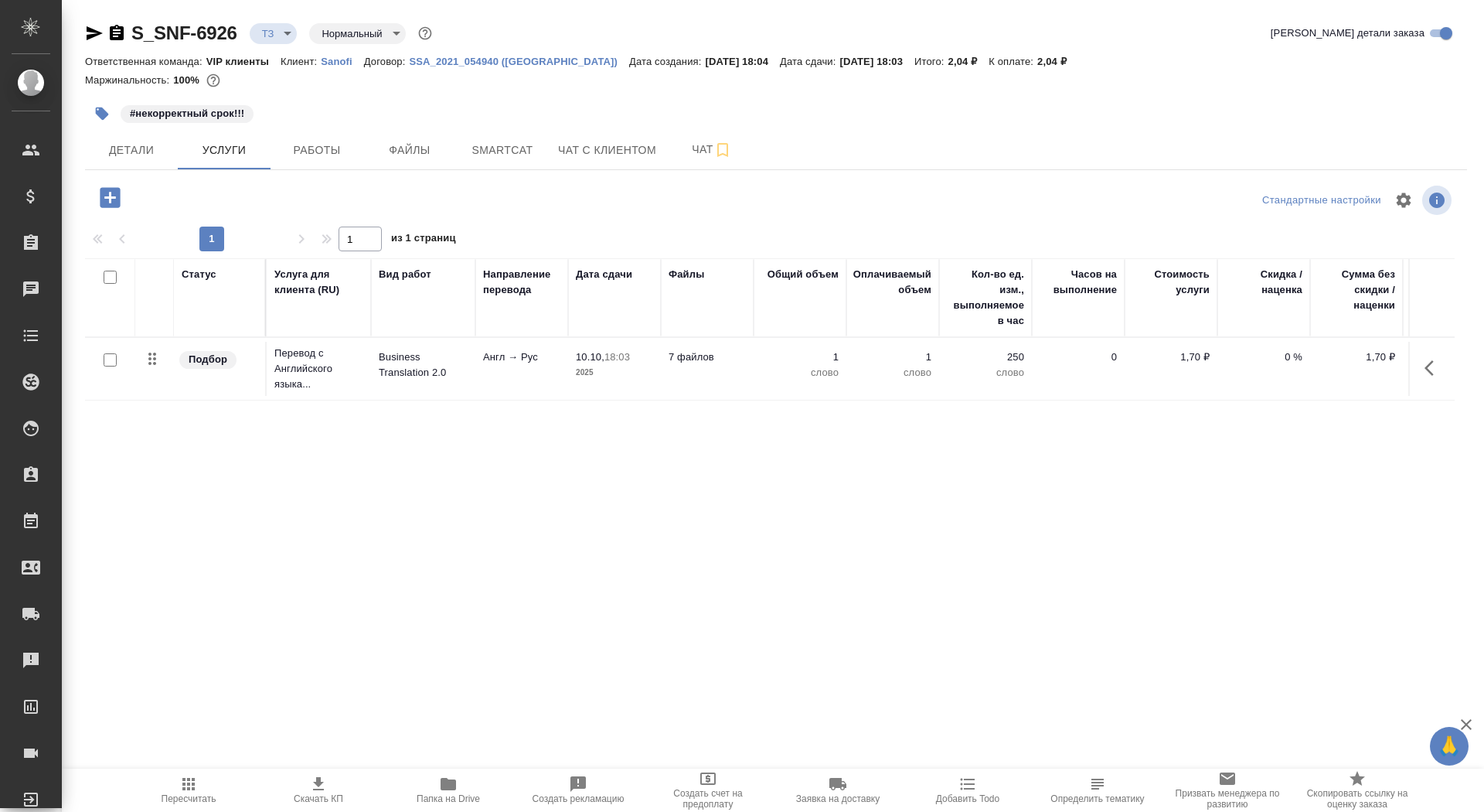
click at [335, 375] on p "Перевод с Английского языка..." at bounding box center [319, 368] width 89 height 46
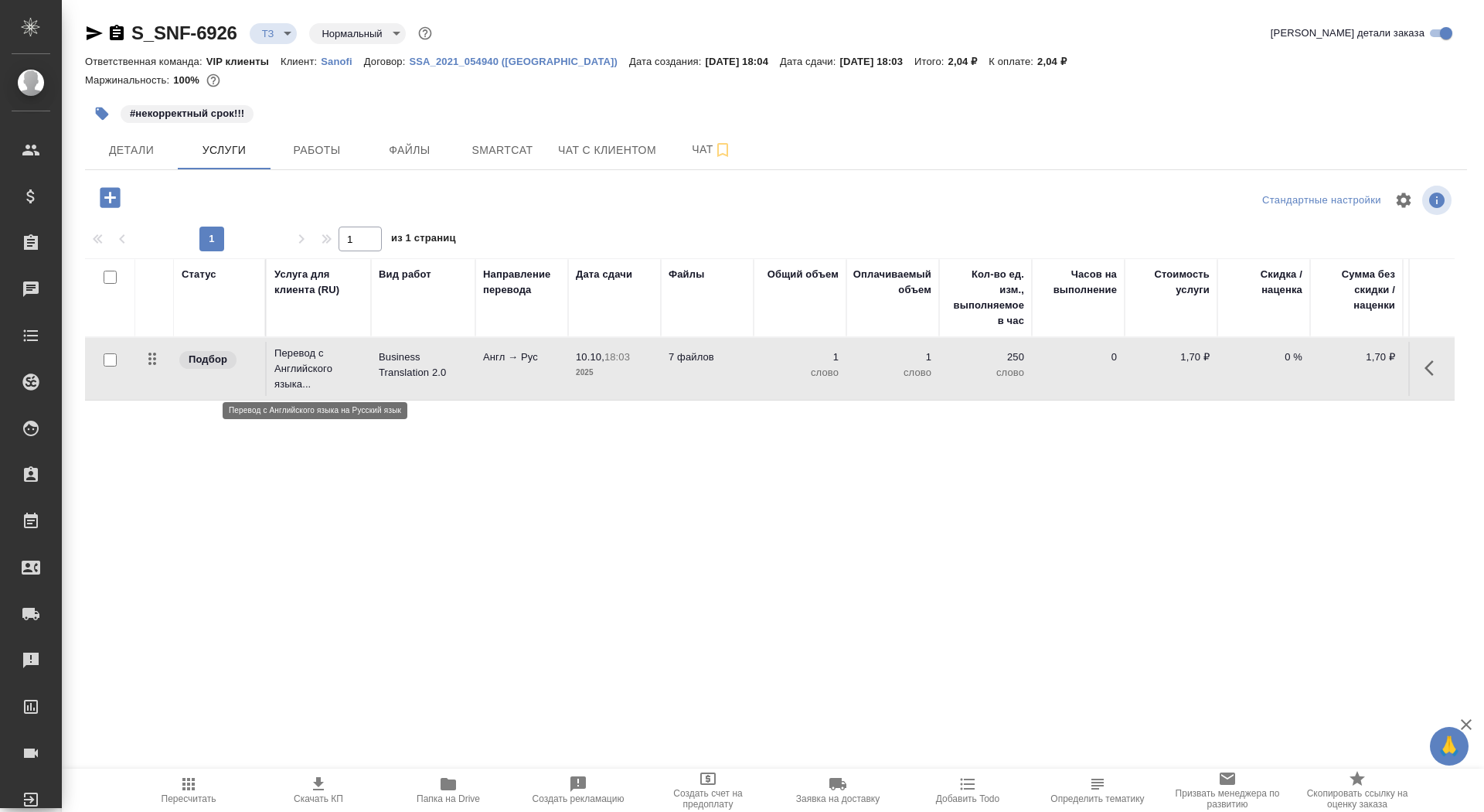
click at [335, 375] on p "Перевод с Английского языка..." at bounding box center [319, 368] width 89 height 46
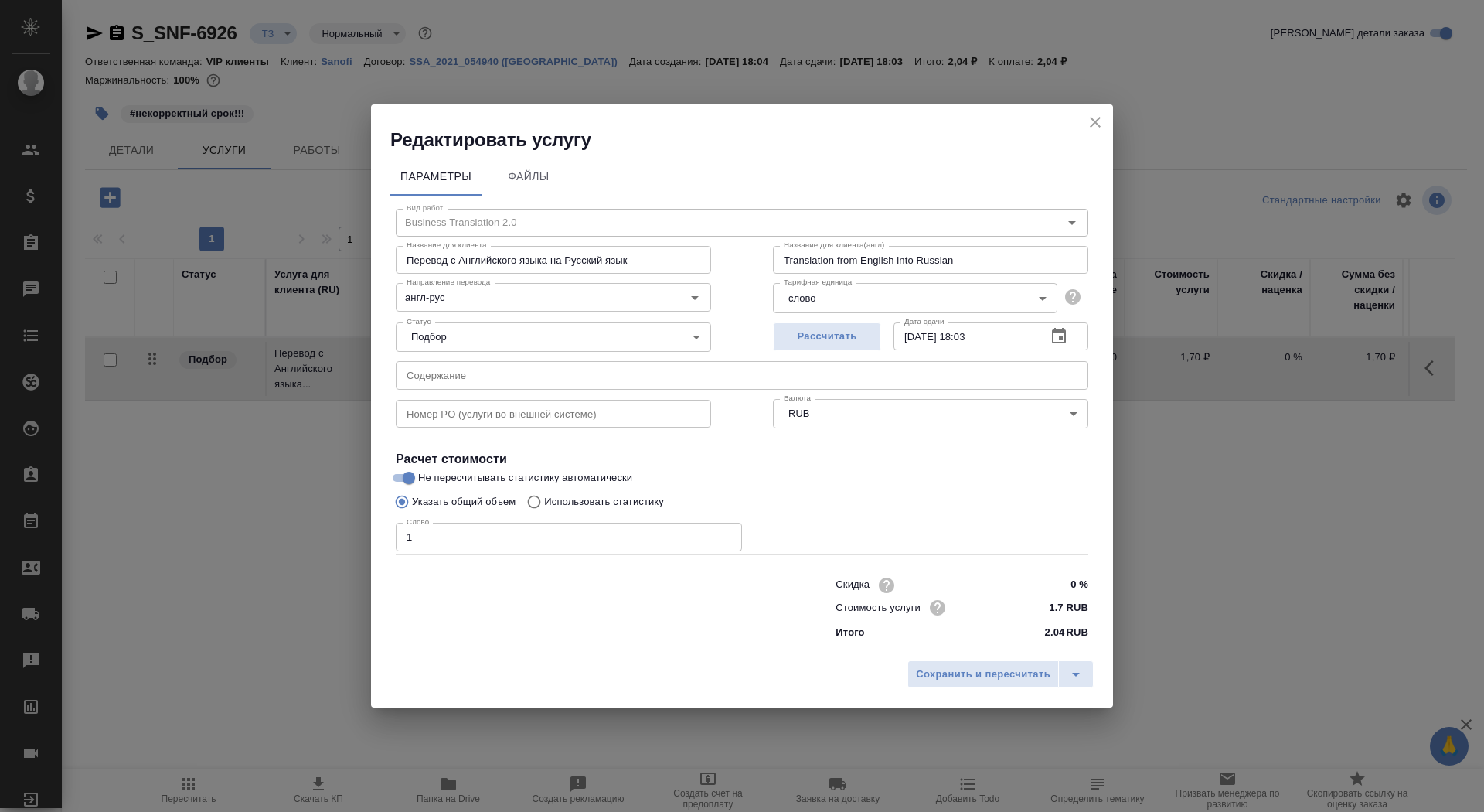
click at [568, 500] on p "Использовать статистику" at bounding box center [604, 501] width 120 height 15
click at [544, 500] on input "Использовать статистику" at bounding box center [532, 501] width 24 height 29
radio input "true"
radio input "false"
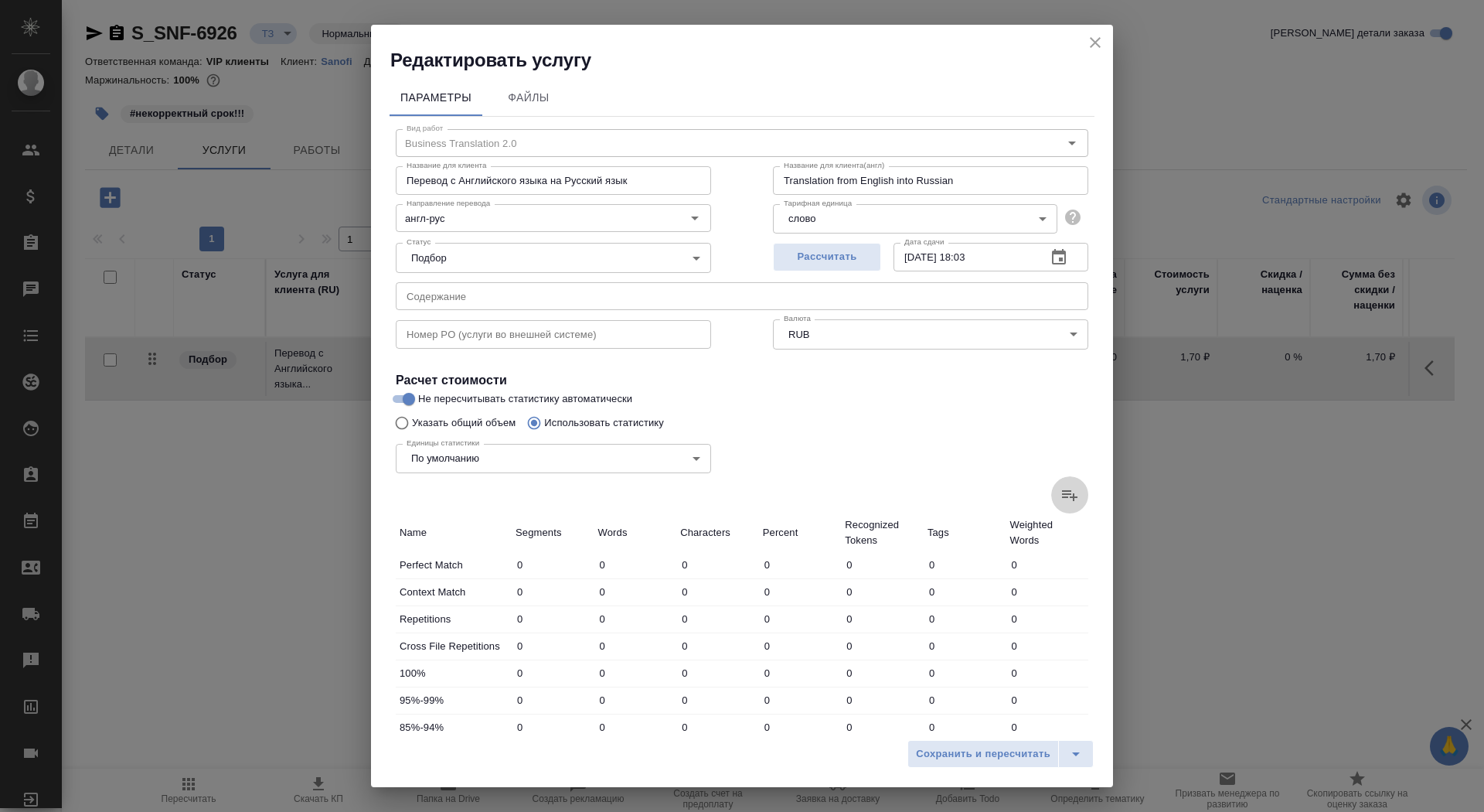
click at [1054, 502] on label at bounding box center [1070, 495] width 37 height 37
click at [0, 0] on input "file" at bounding box center [0, 0] width 0 height 0
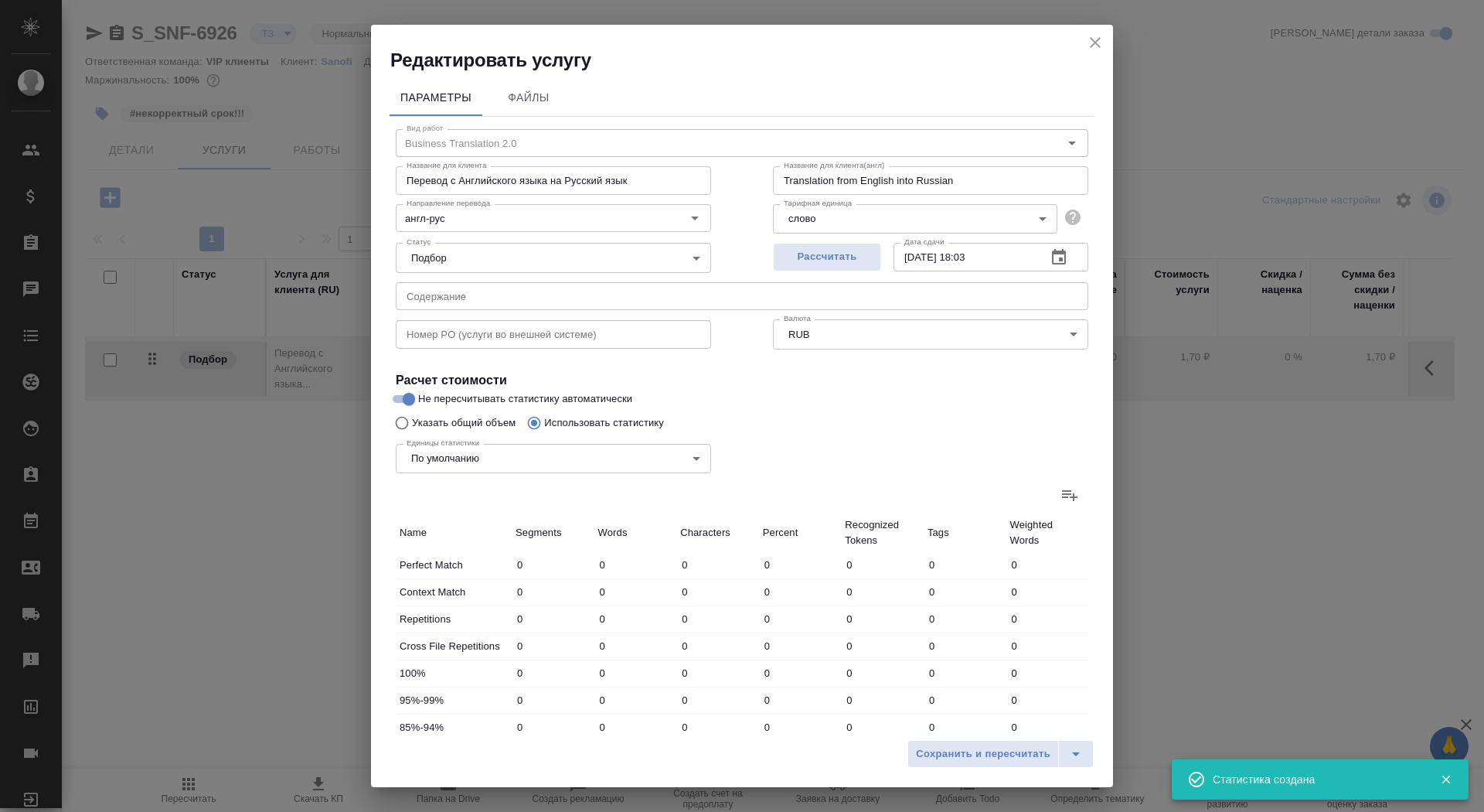
type input "633"
type input "1418"
type input "8893"
type input "161"
type input "898"
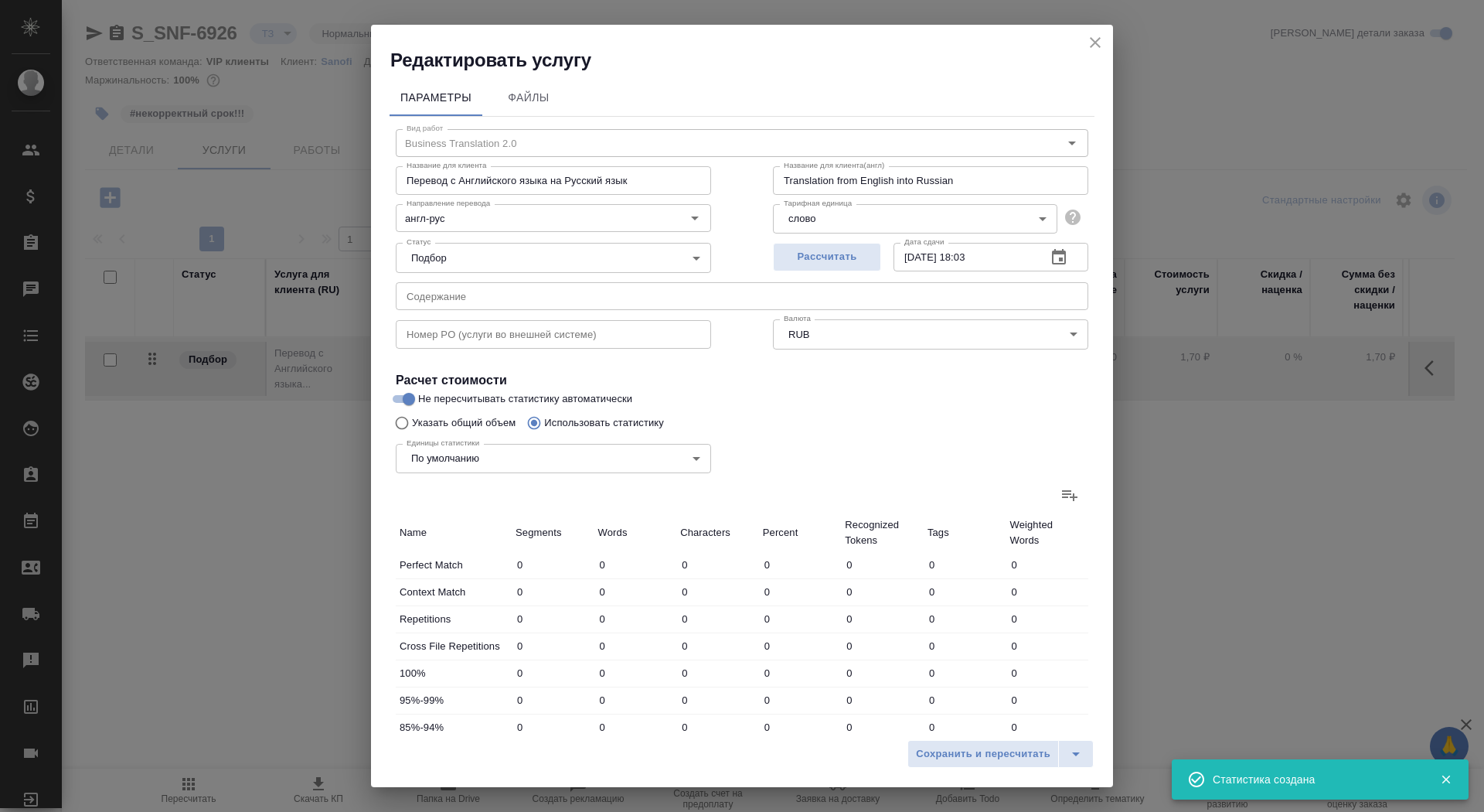
type input "5767"
type input "108"
type input "638"
type input "3936"
type input "703"
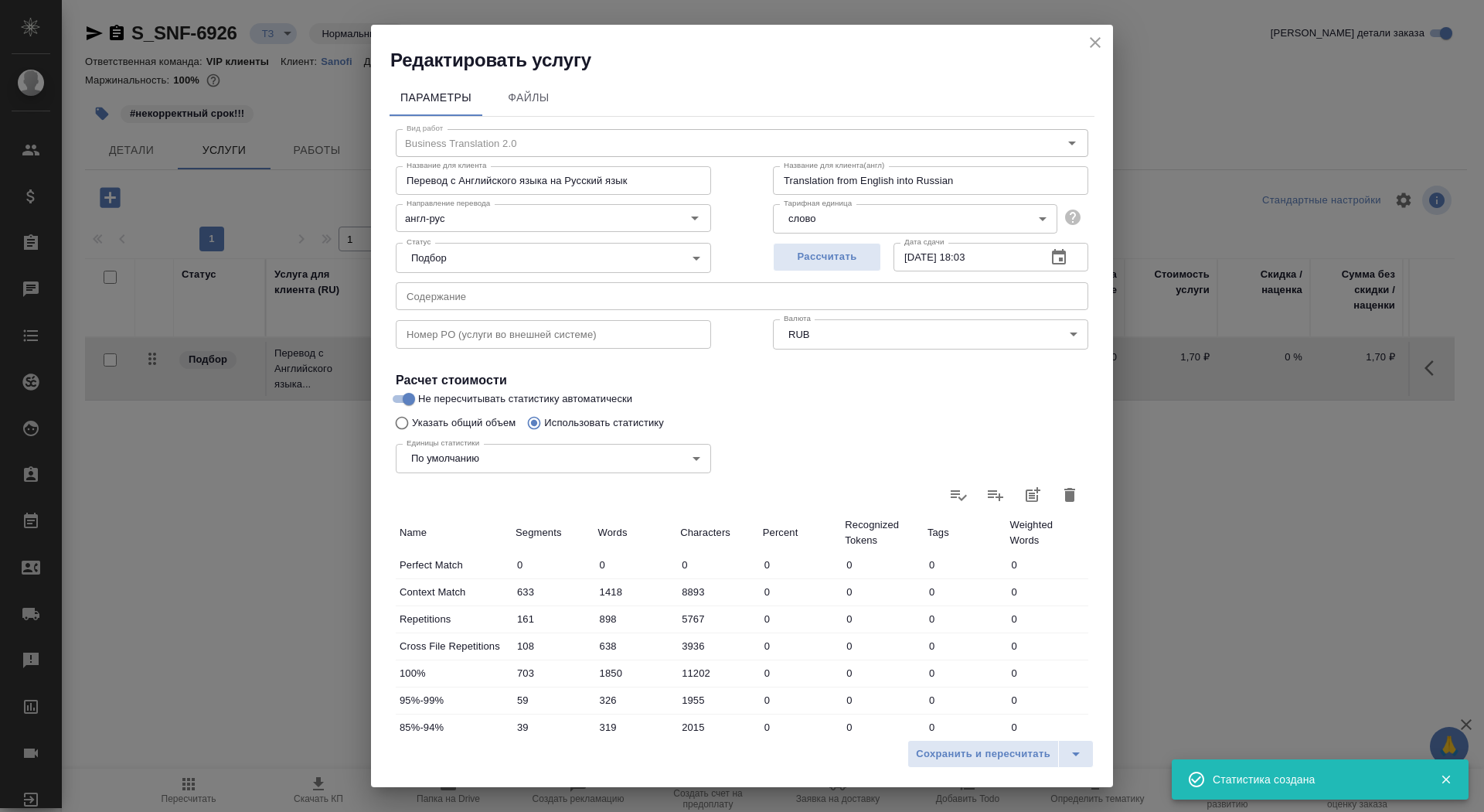
scroll to position [239, 0]
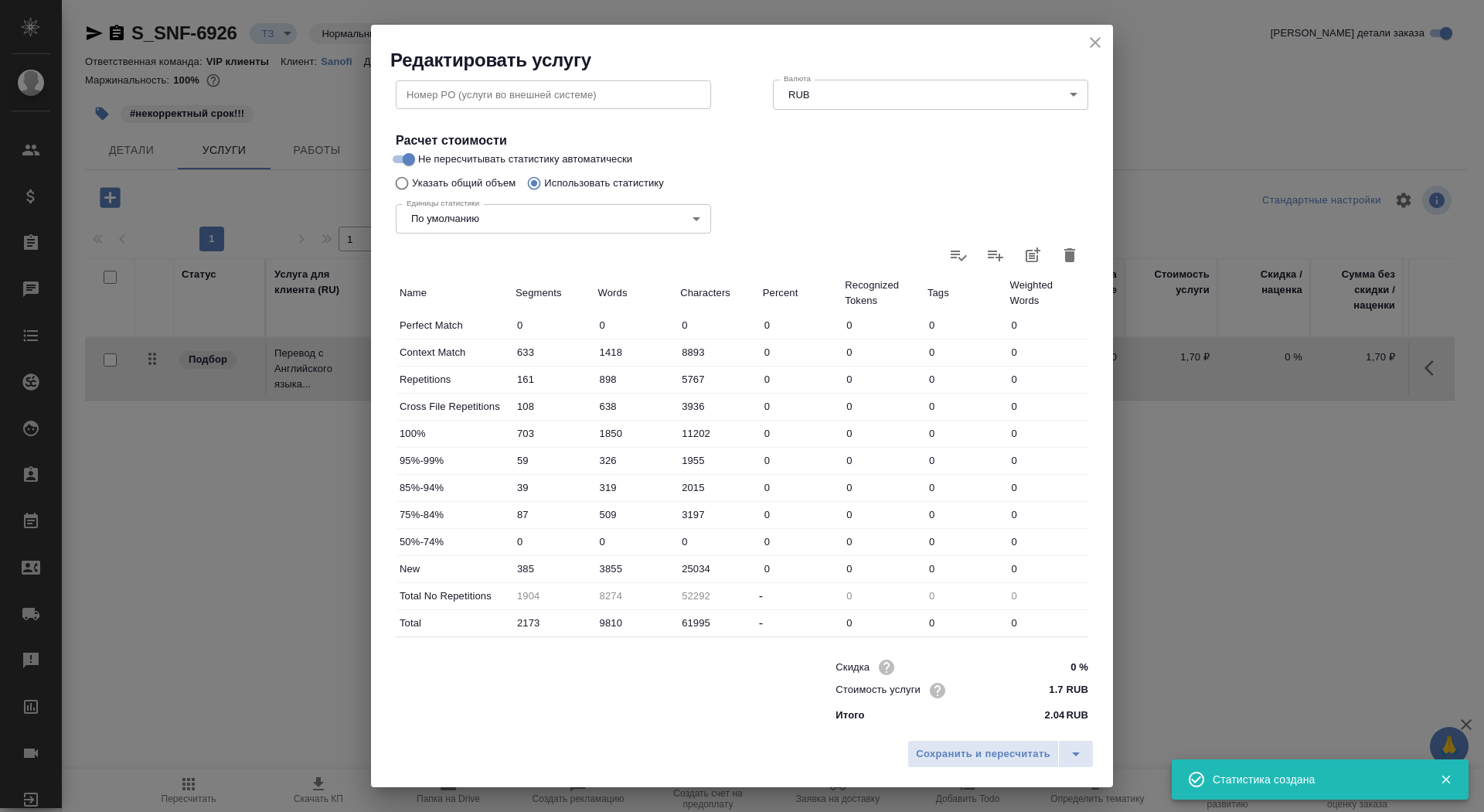
click at [598, 545] on input "0" at bounding box center [636, 541] width 82 height 23
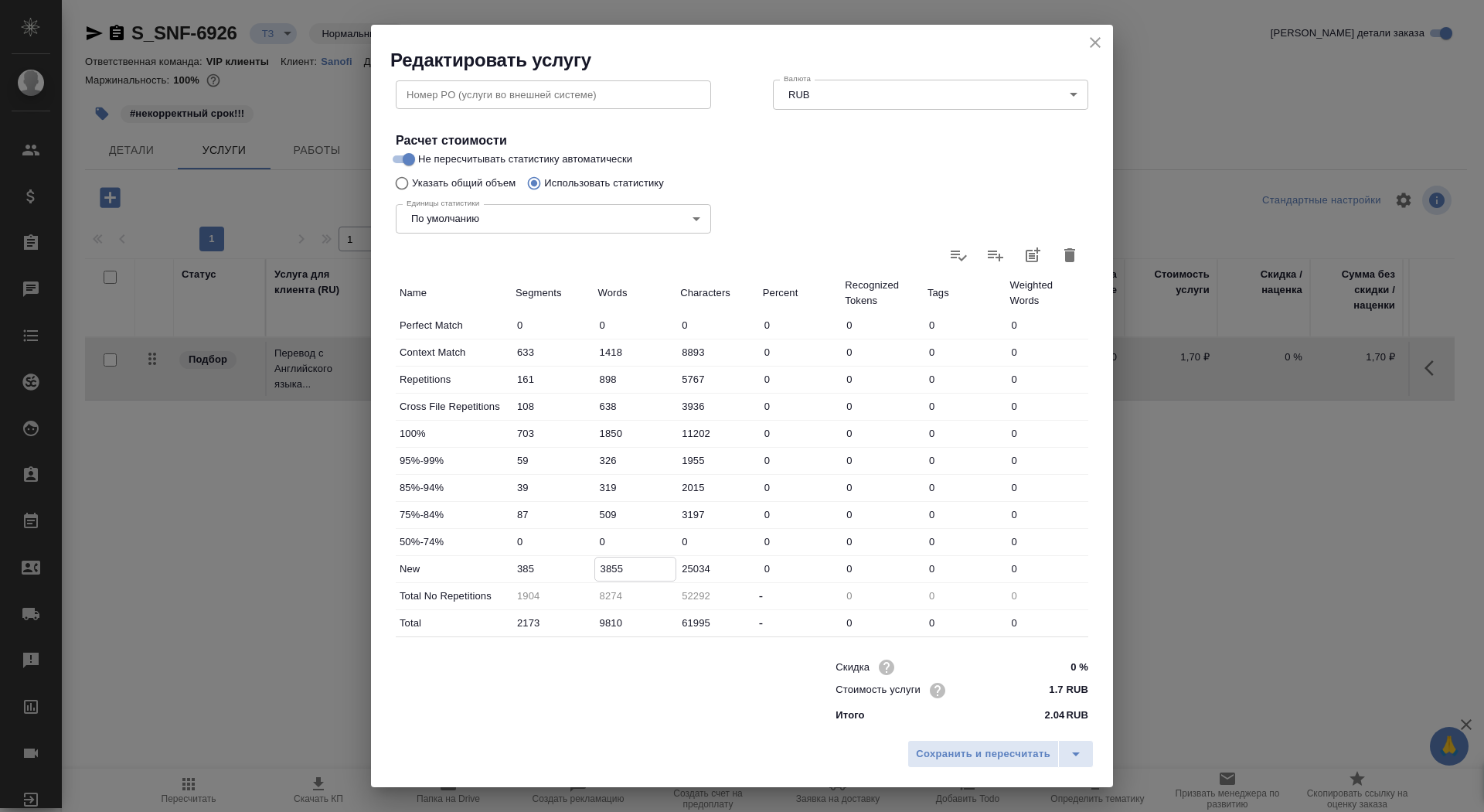
drag, startPoint x: 603, startPoint y: 569, endPoint x: 596, endPoint y: 566, distance: 7.6
click at [596, 566] on input "3855" at bounding box center [636, 568] width 81 height 23
click at [1015, 749] on span "Сохранить и пересчитать" at bounding box center [983, 753] width 134 height 18
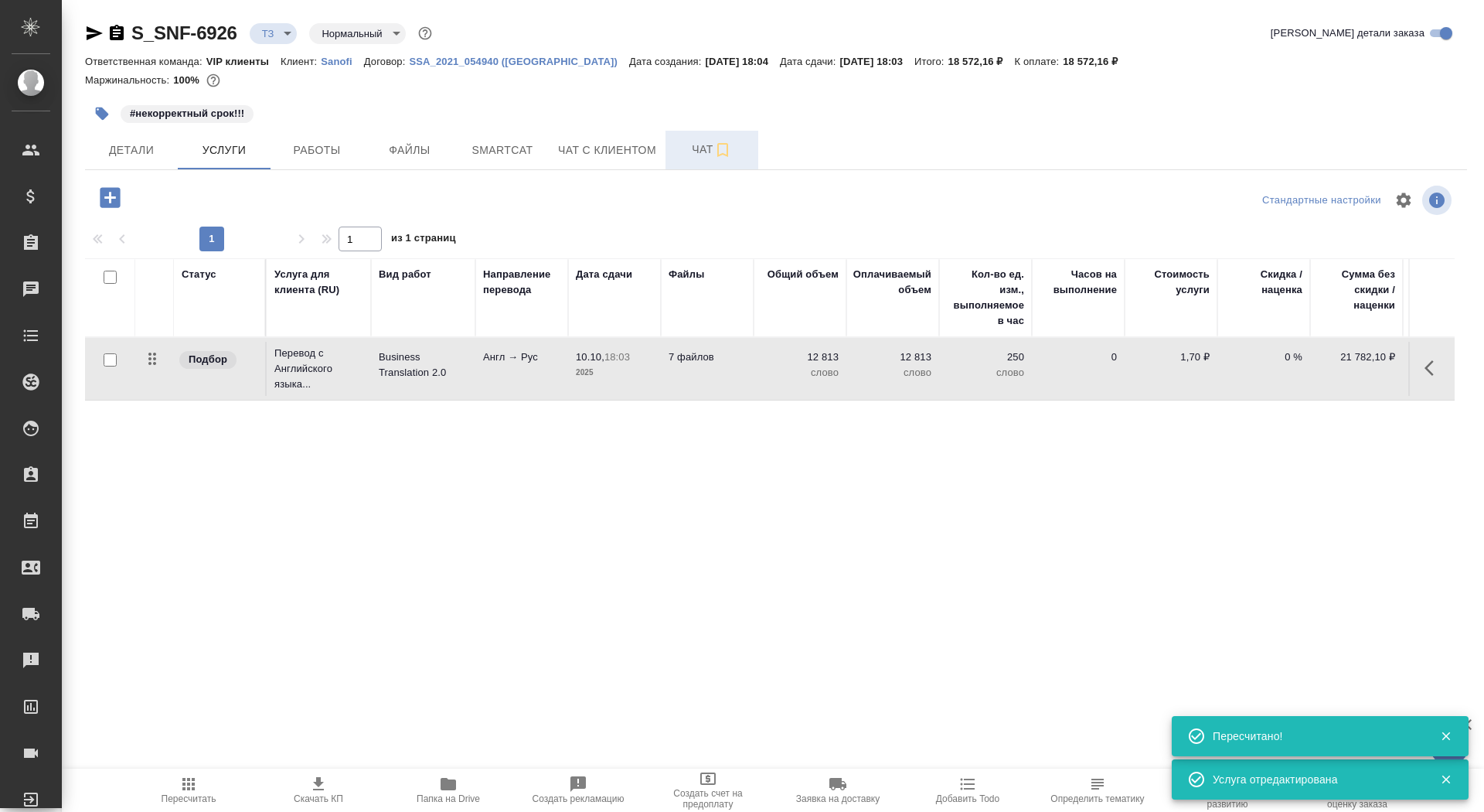
click at [698, 150] on span "Чат" at bounding box center [712, 149] width 74 height 19
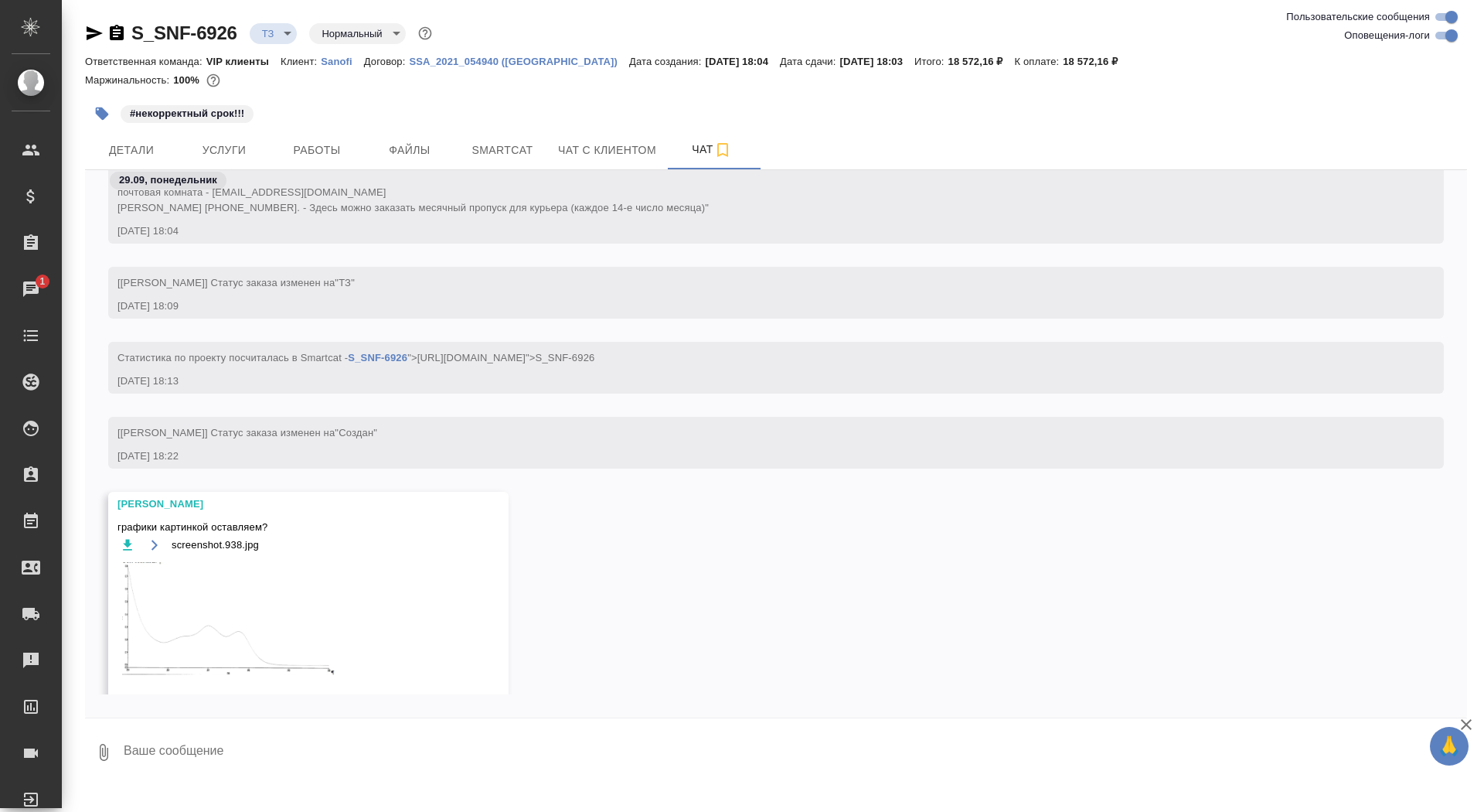
scroll to position [585, 0]
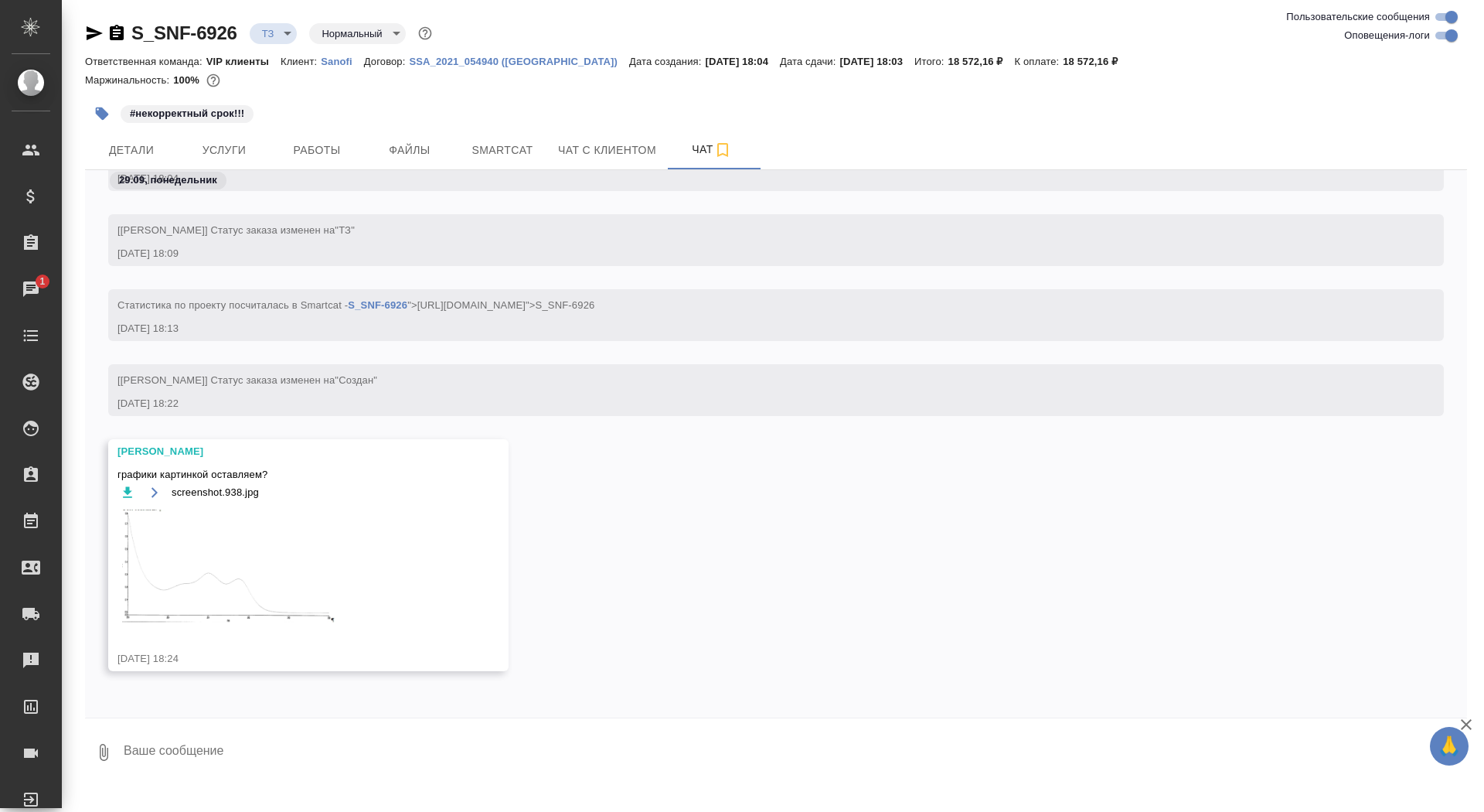
click at [281, 739] on textarea at bounding box center [794, 752] width 1345 height 53
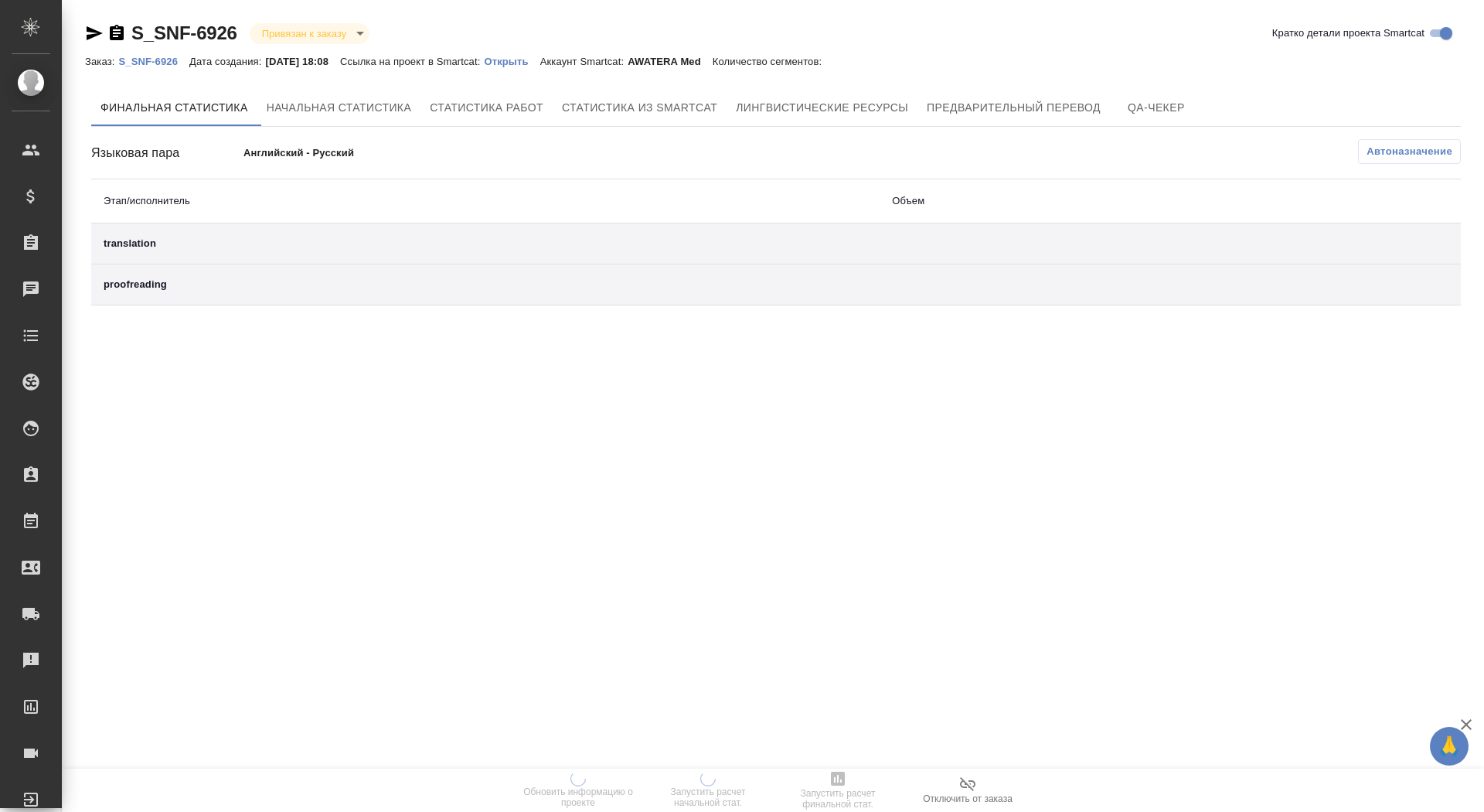
click at [532, 62] on p "Открыть" at bounding box center [511, 61] width 55 height 12
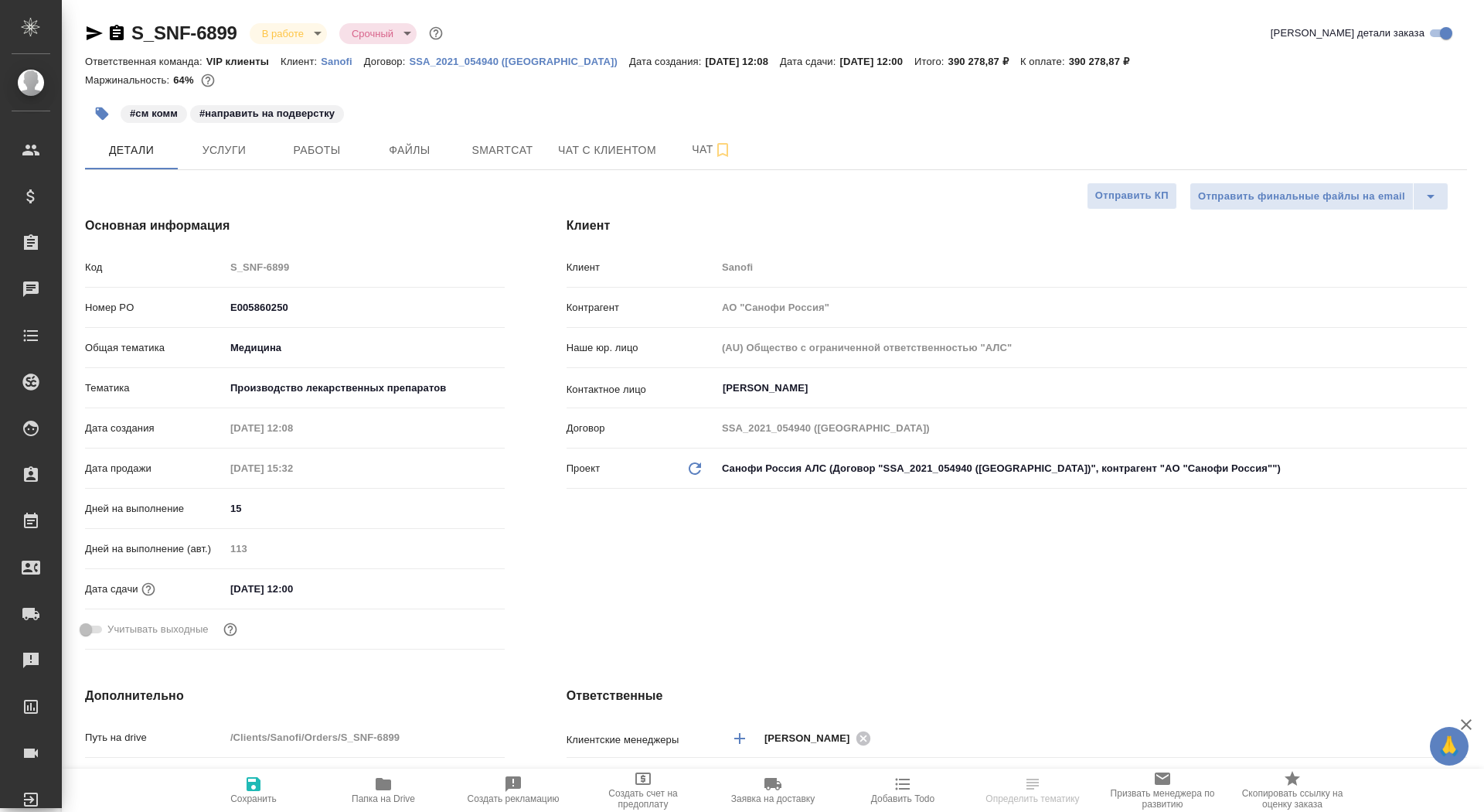
select select "RU"
click at [692, 160] on button "Чат" at bounding box center [712, 150] width 92 height 39
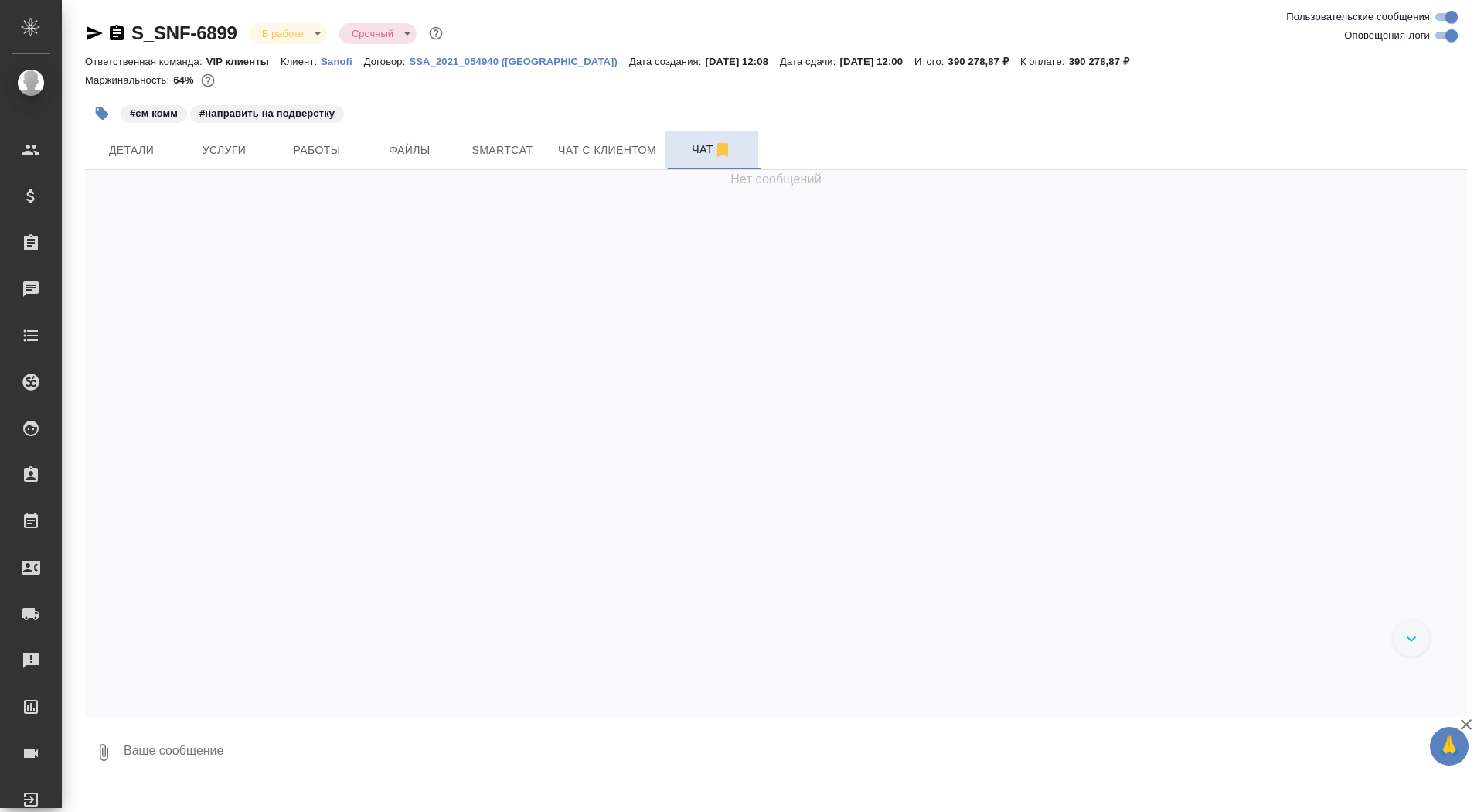
scroll to position [133648, 0]
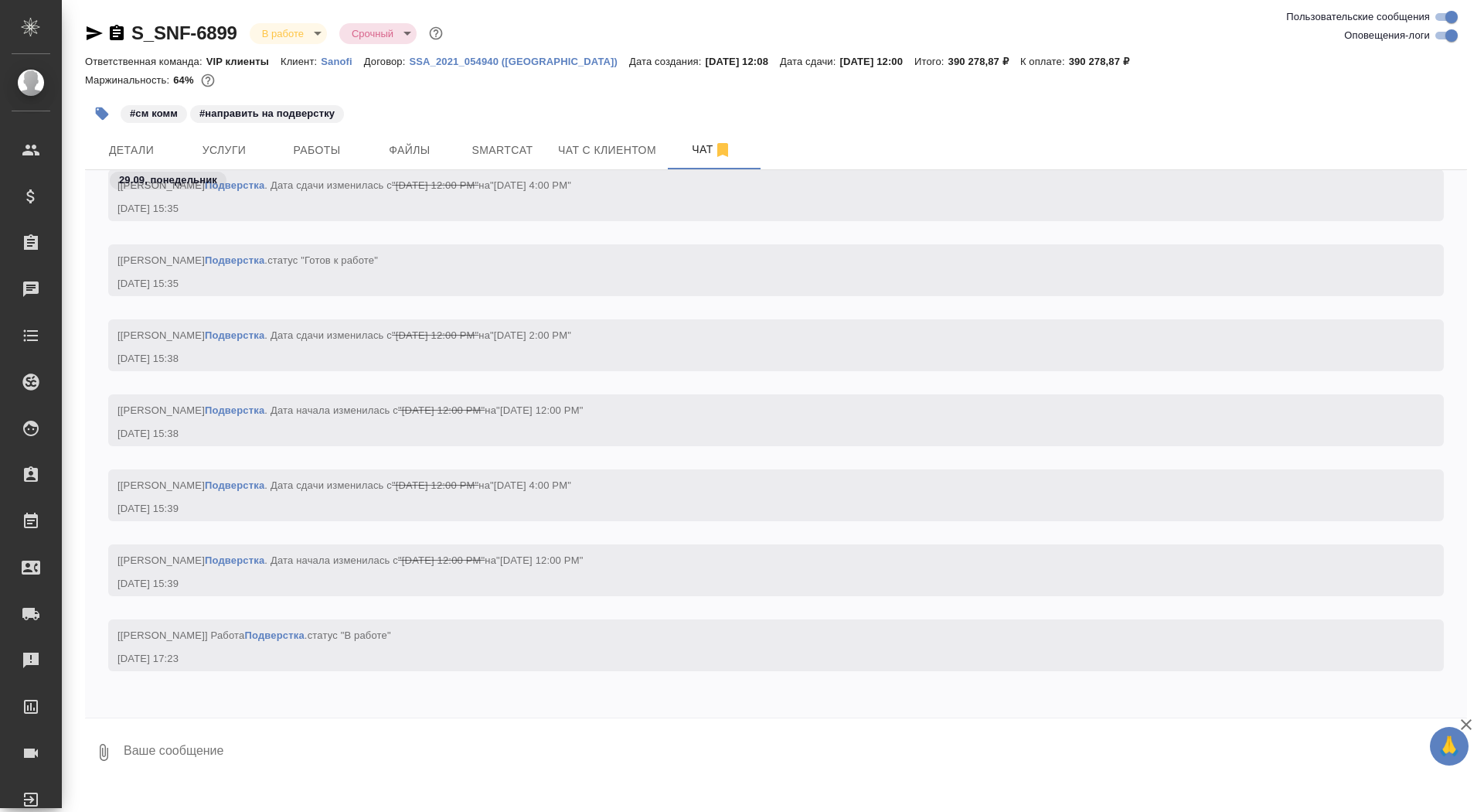
click at [331, 764] on textarea at bounding box center [794, 752] width 1345 height 53
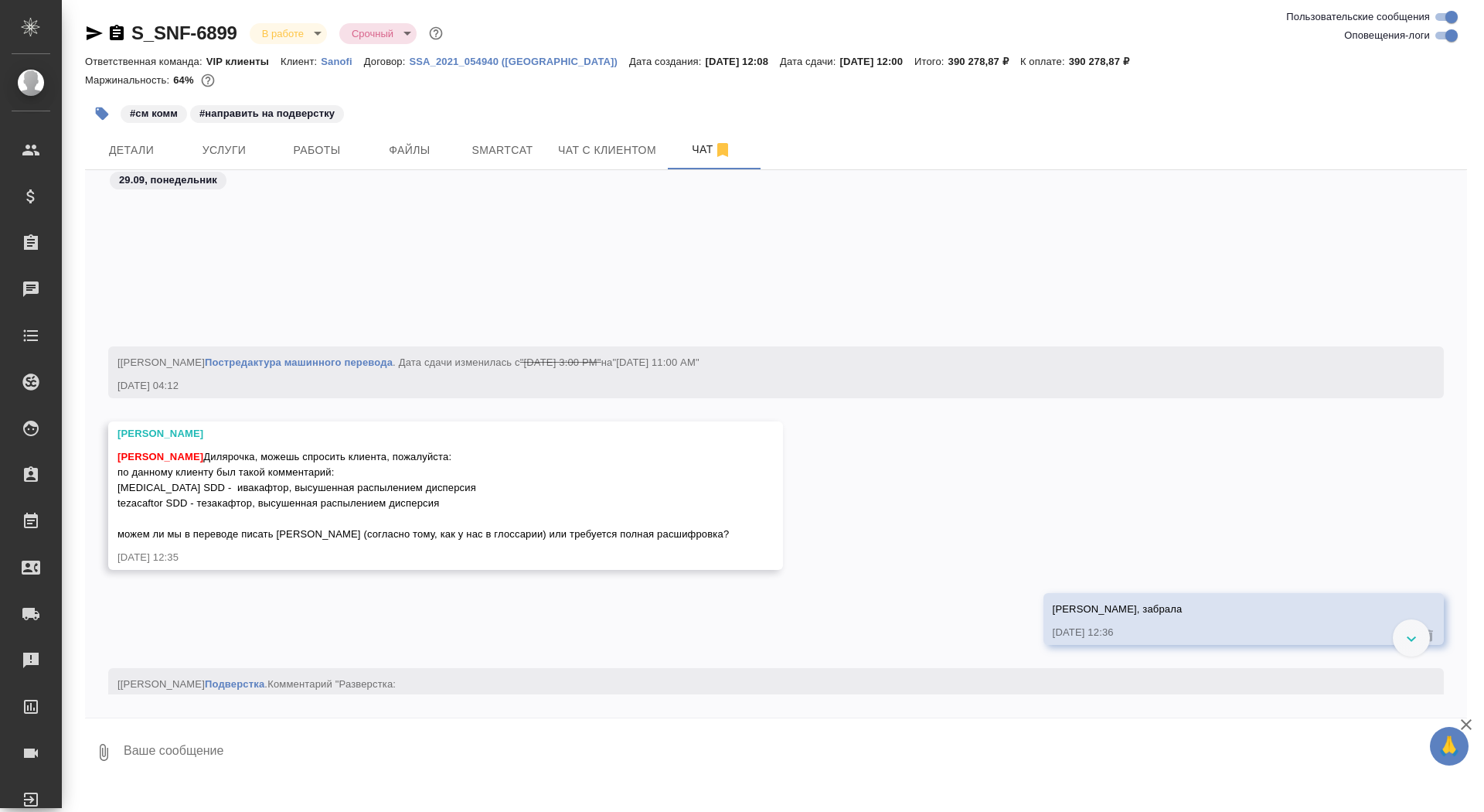
scroll to position [129226, 0]
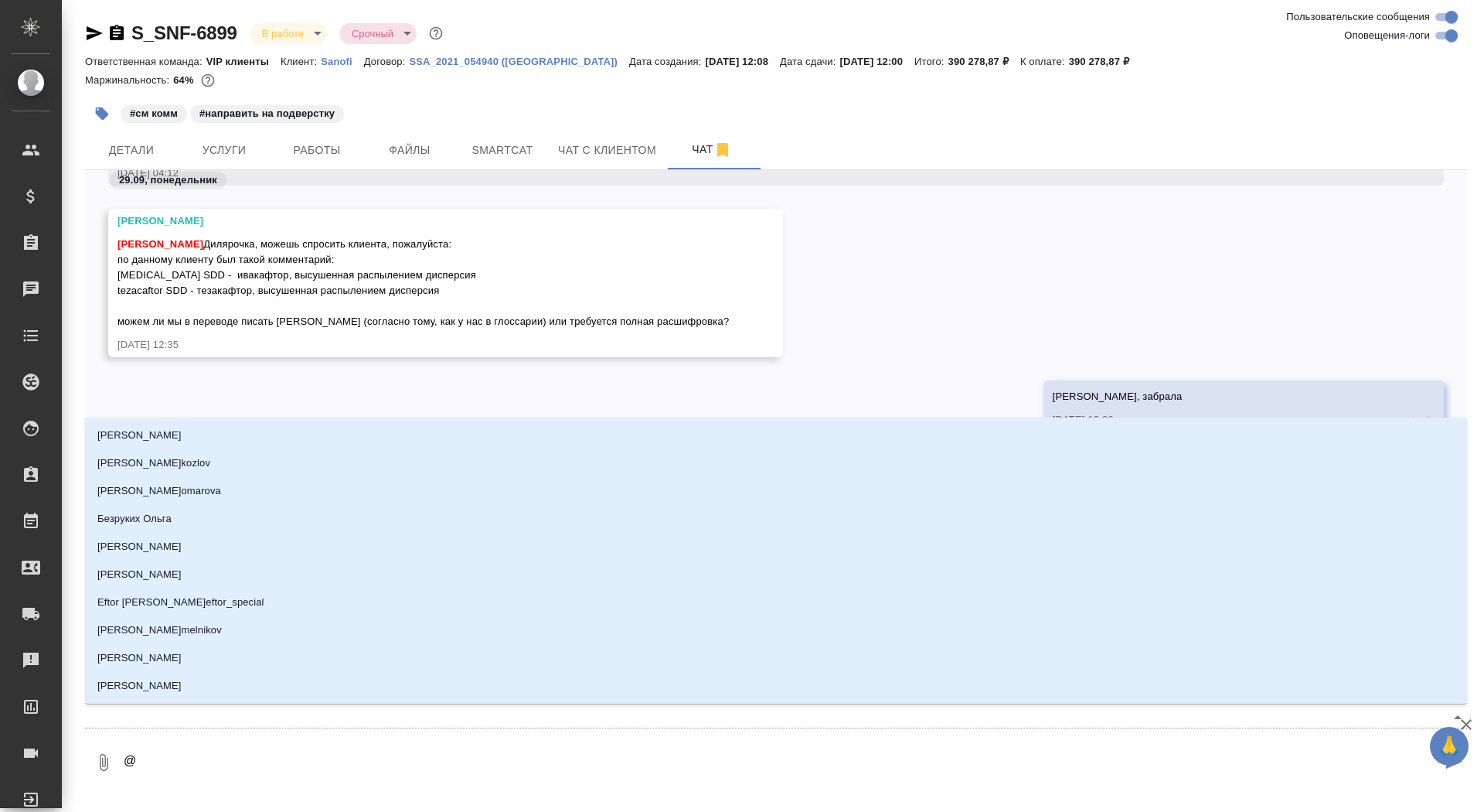
type textarea "@г"
type input "г"
type textarea "@го"
type input "го"
type textarea "@гор"
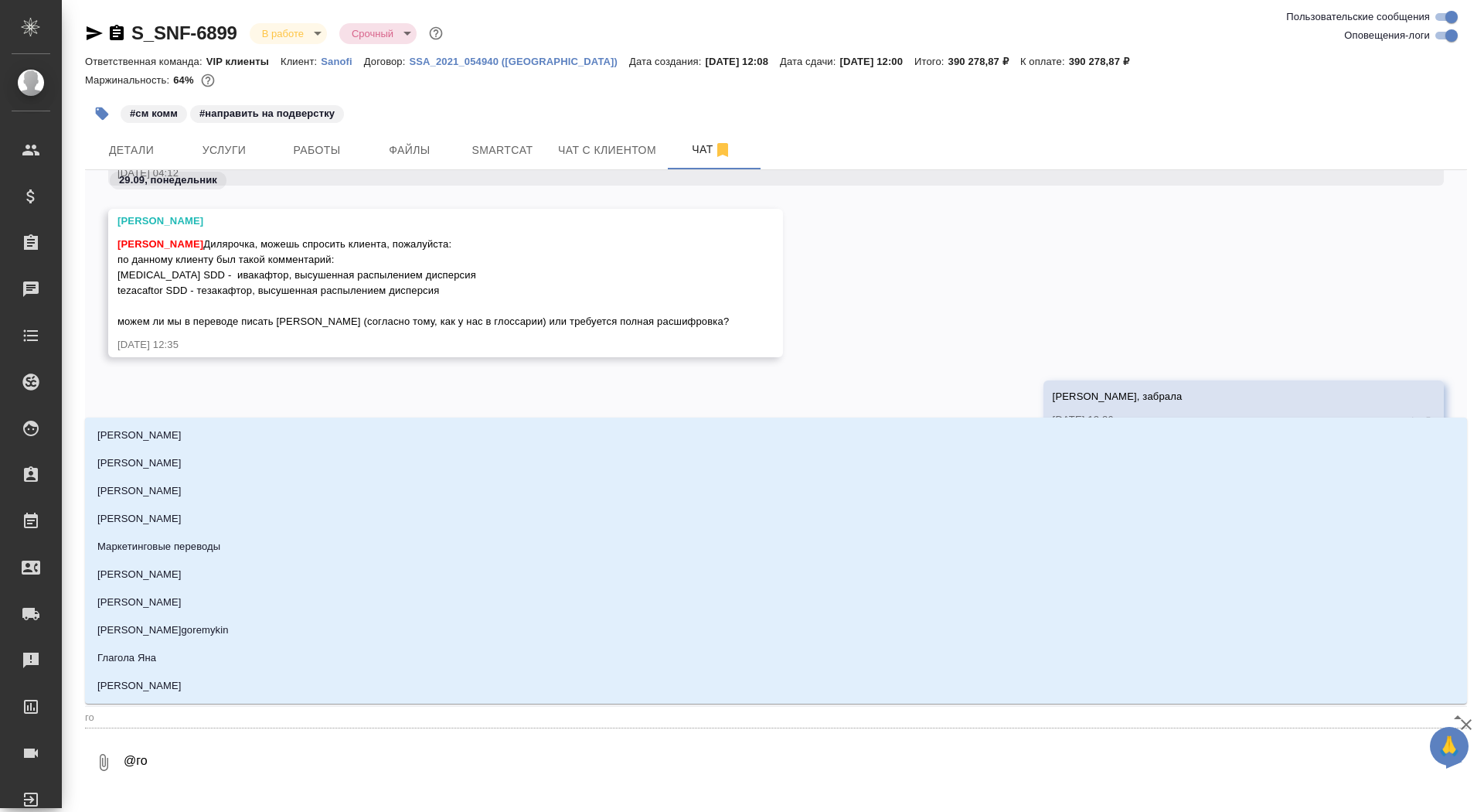
type input "гор"
type textarea "@горш"
type input "горш"
type textarea "@горшк"
type input "горшк"
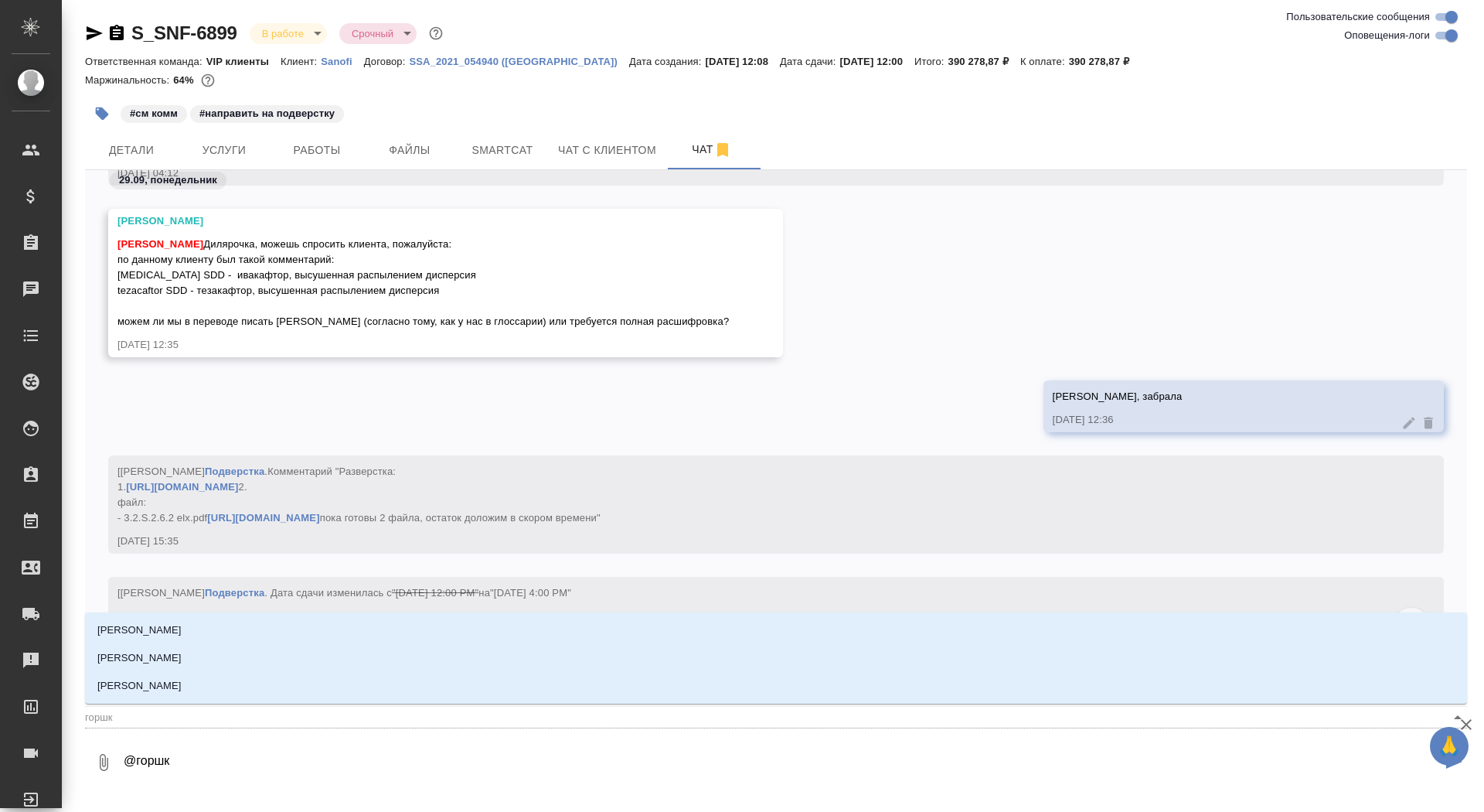
type textarea "@горшко"
type input "горшко"
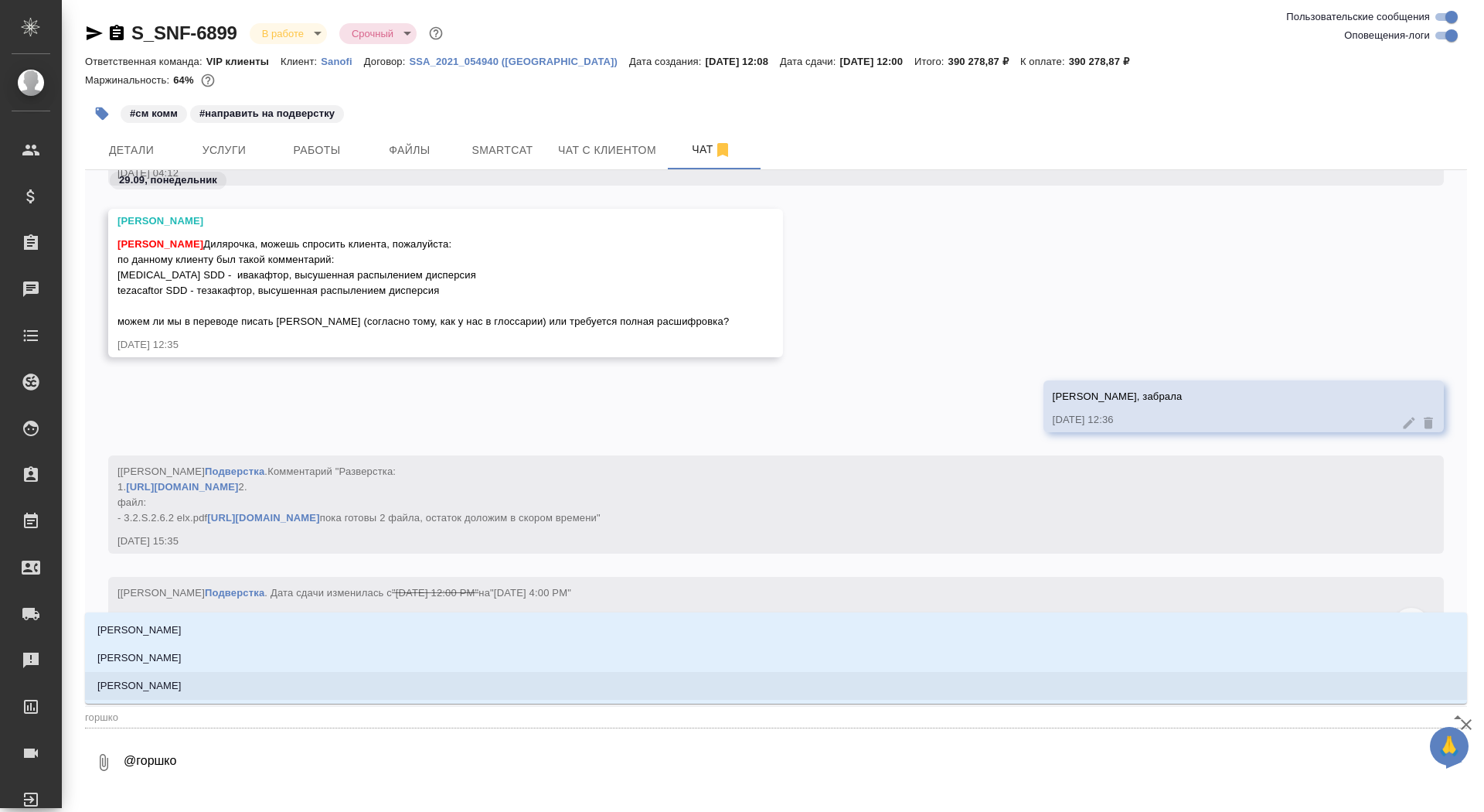
click at [239, 676] on li "[PERSON_NAME]" at bounding box center [776, 685] width 1382 height 28
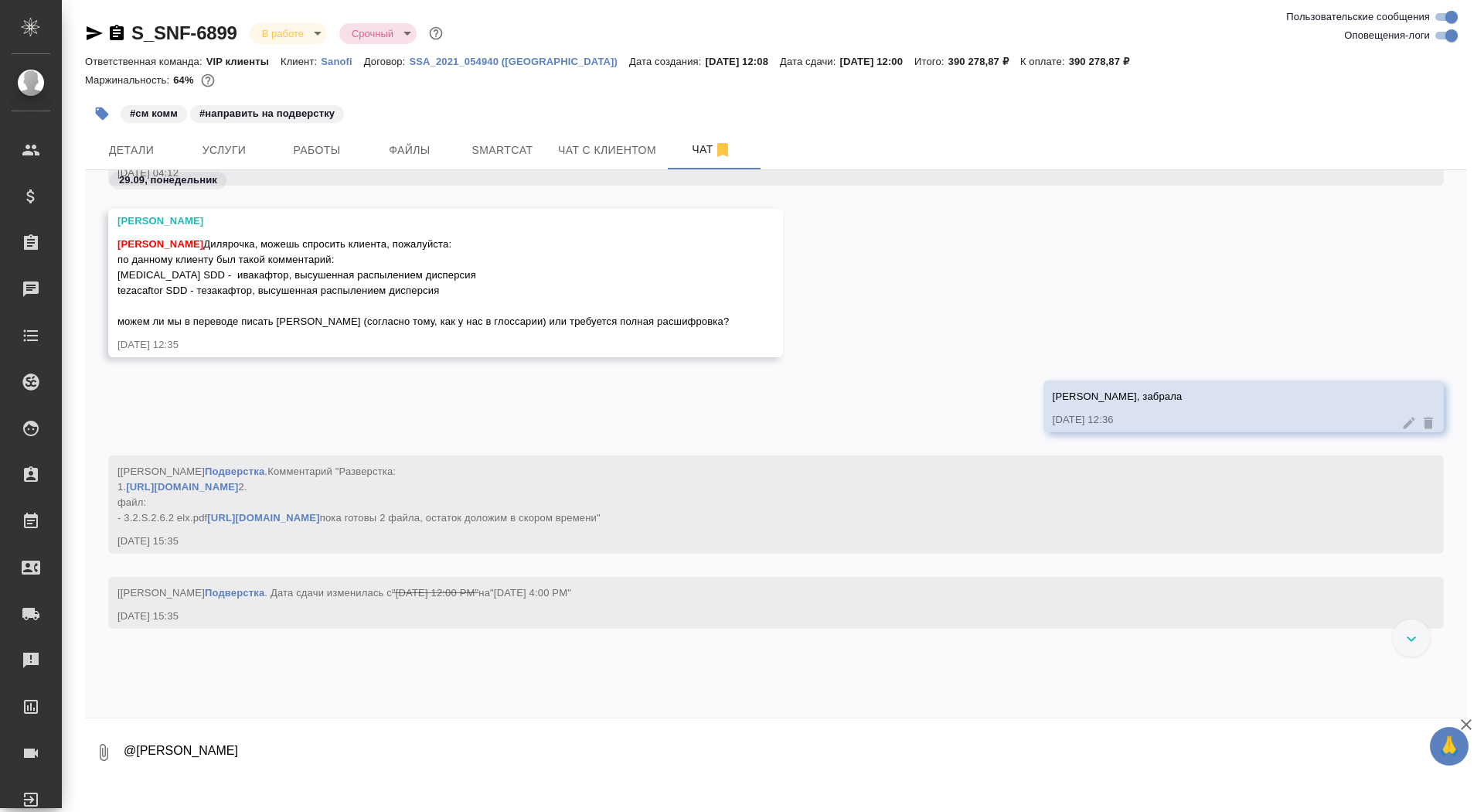
paste textarea "[PERSON_NAME], добрый день, да, можете сократить"
type textarea "@[PERSON_NAME] [PERSON_NAME], добрый день, да, можете сократить"
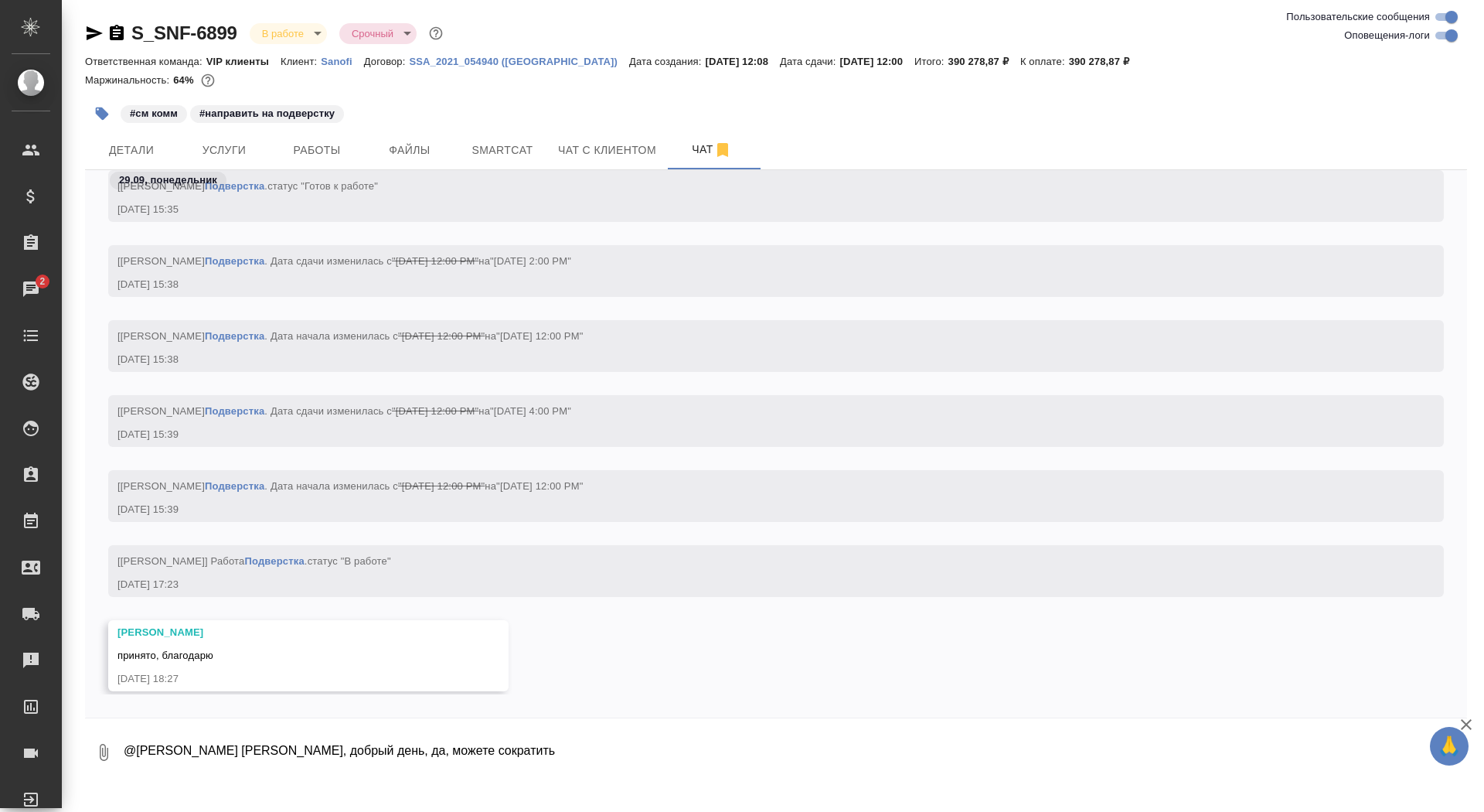
scroll to position [129835, 0]
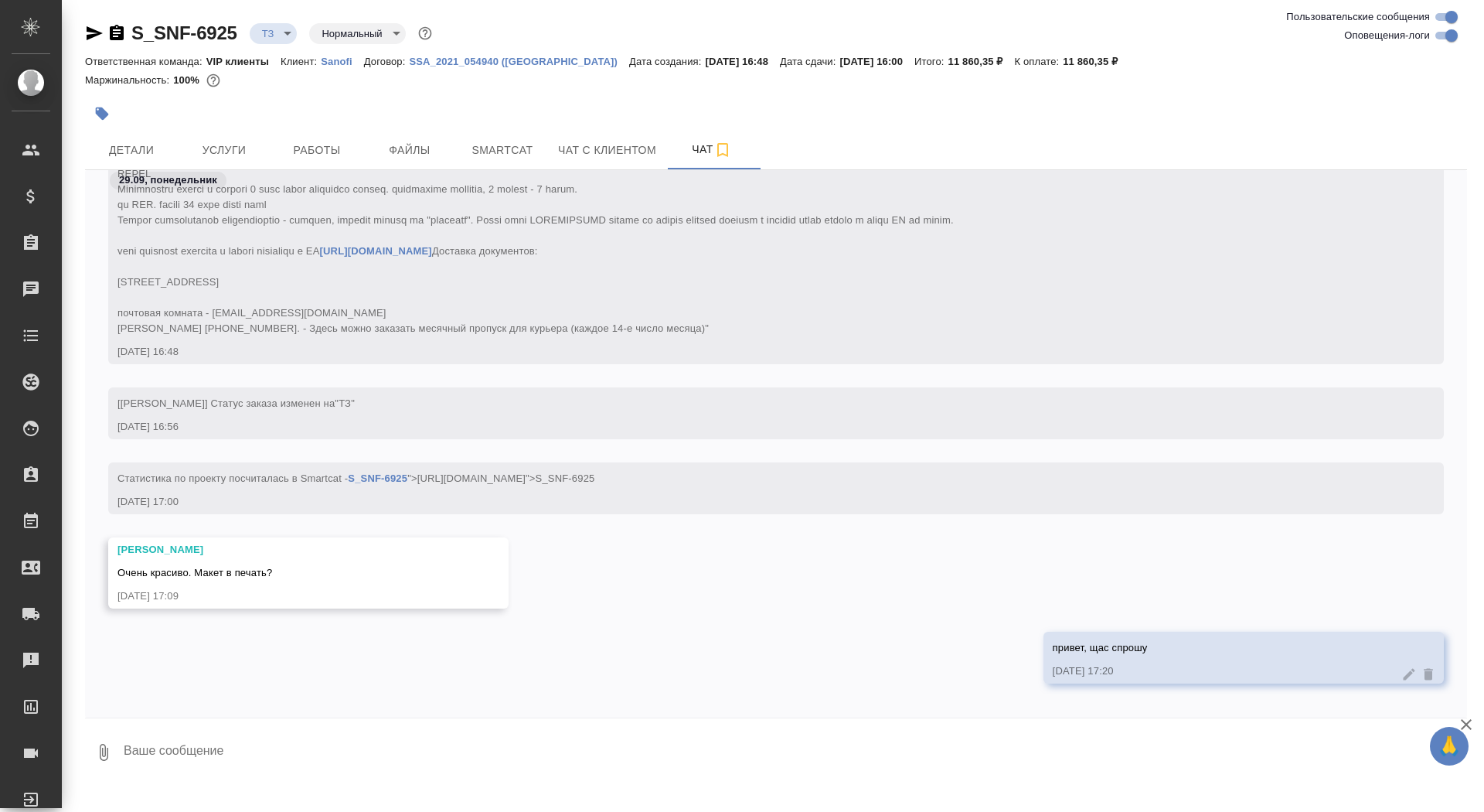
scroll to position [424, 0]
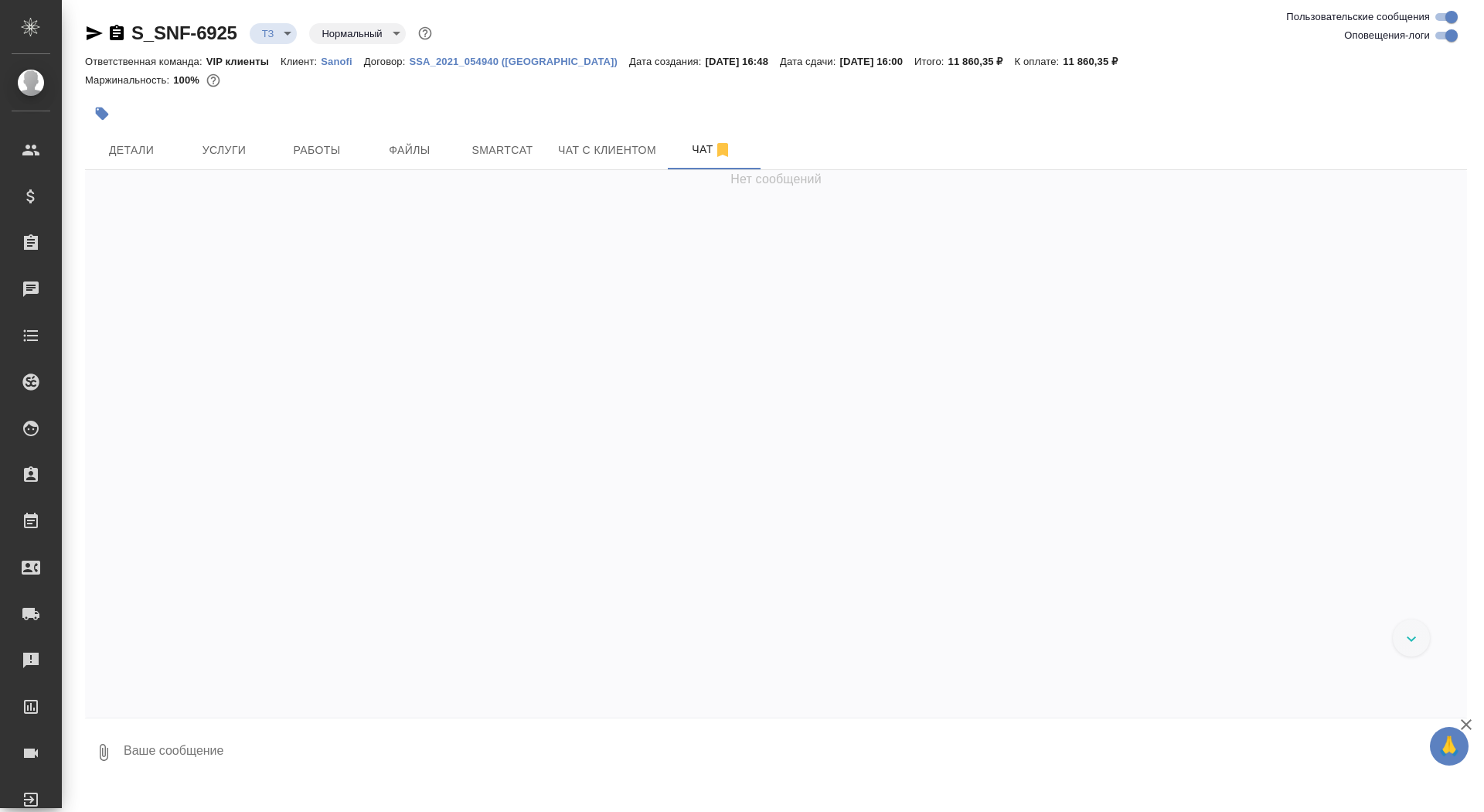
scroll to position [594, 0]
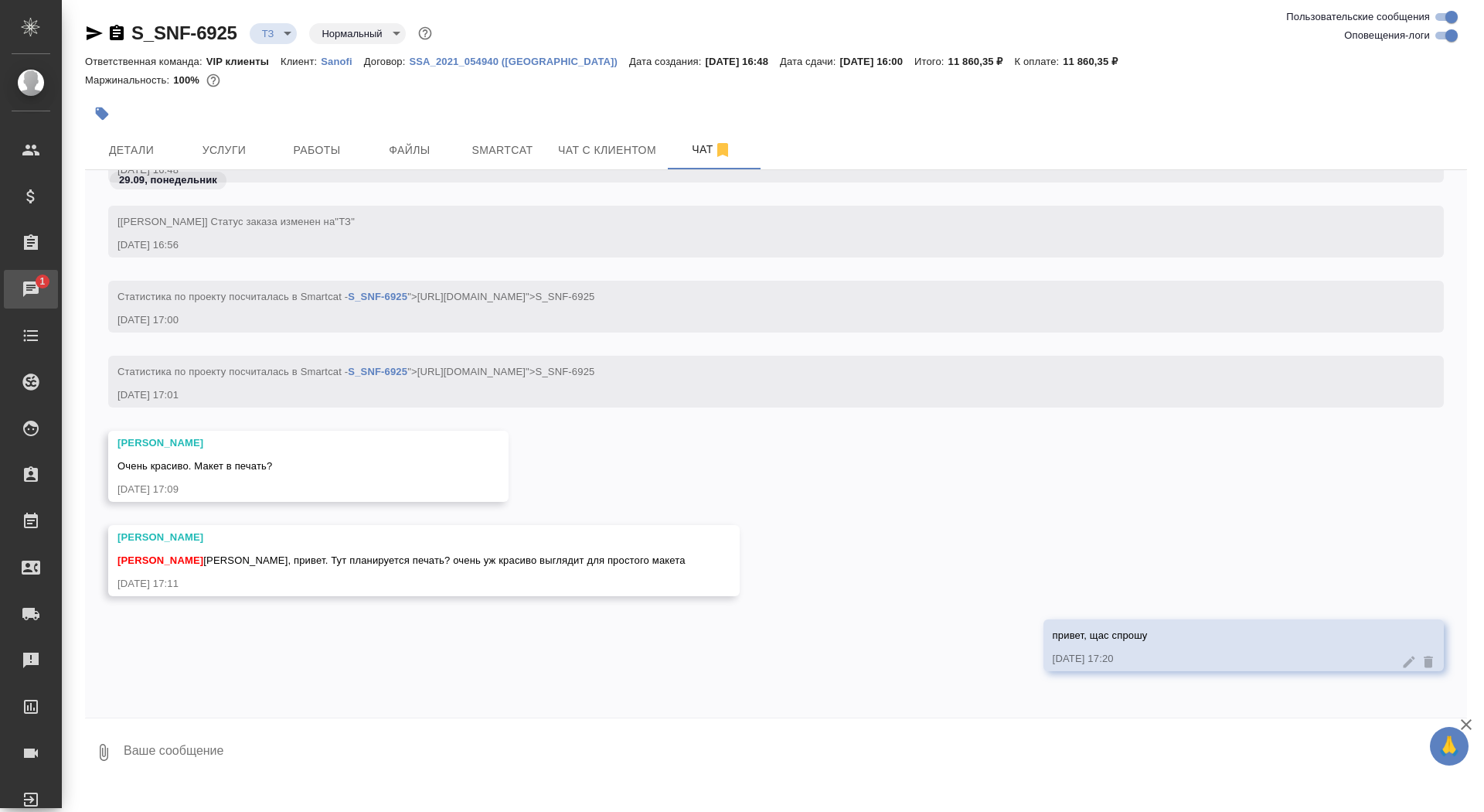
click at [31, 285] on div "Чаты" at bounding box center [12, 289] width 39 height 24
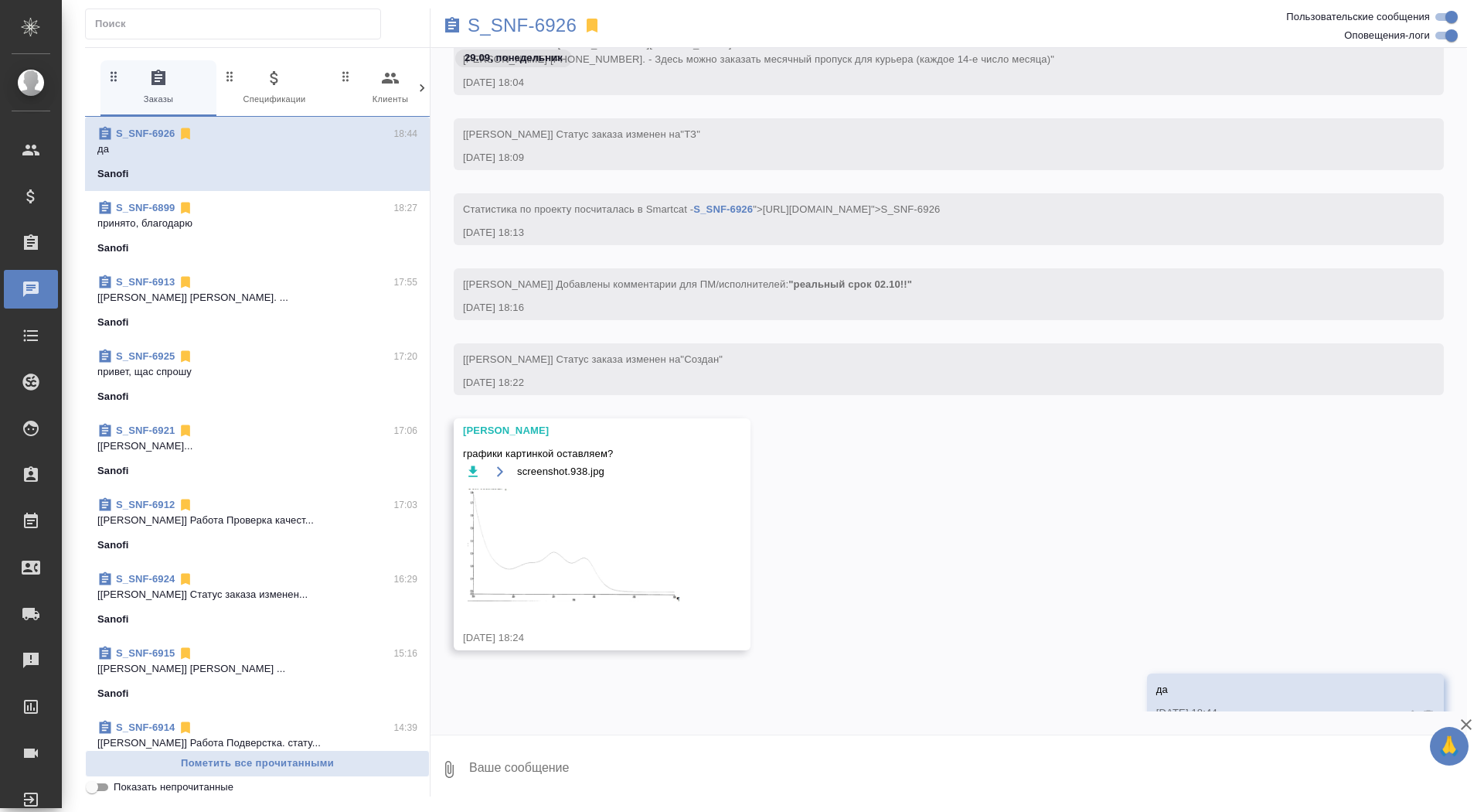
scroll to position [642, 0]
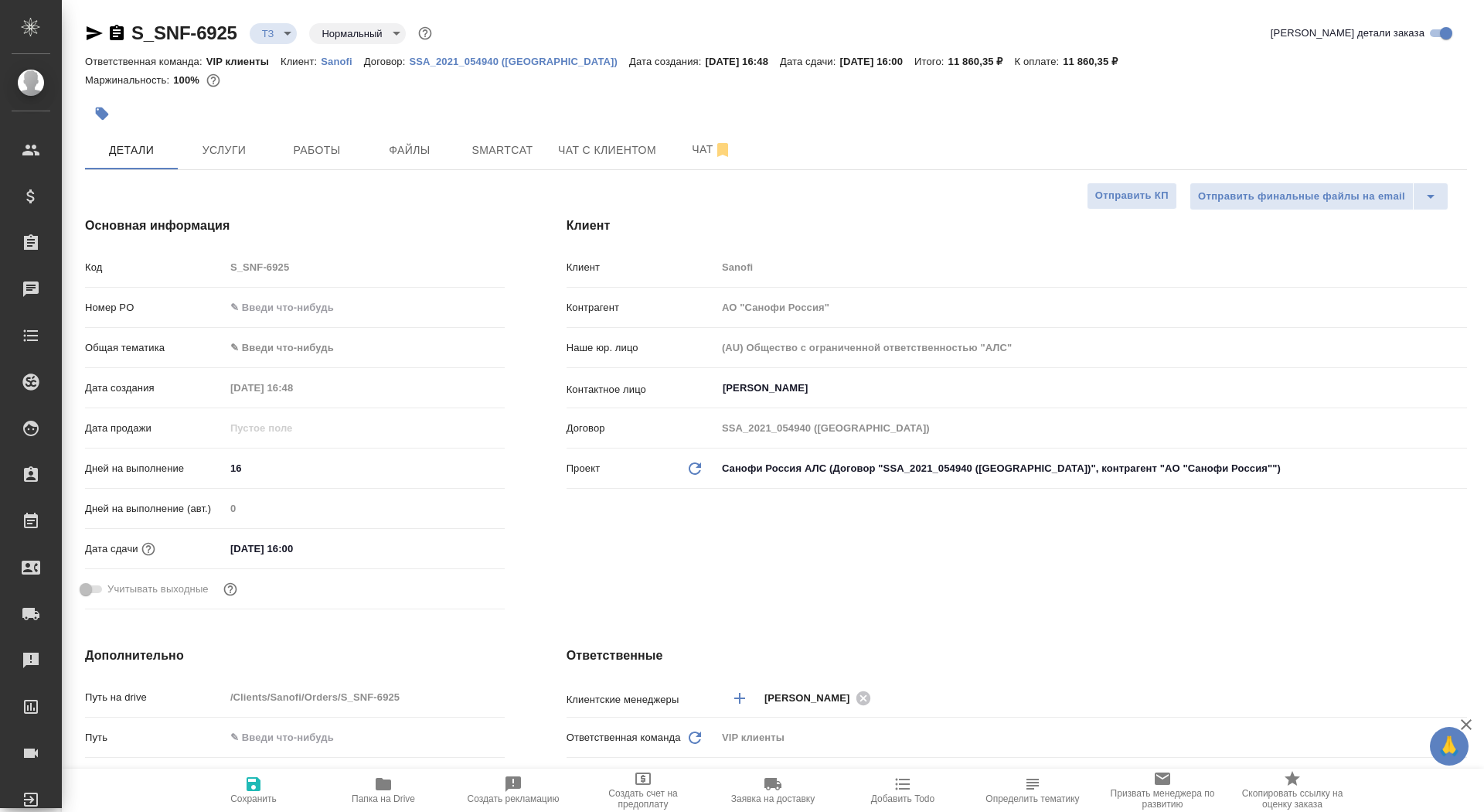
select select "RU"
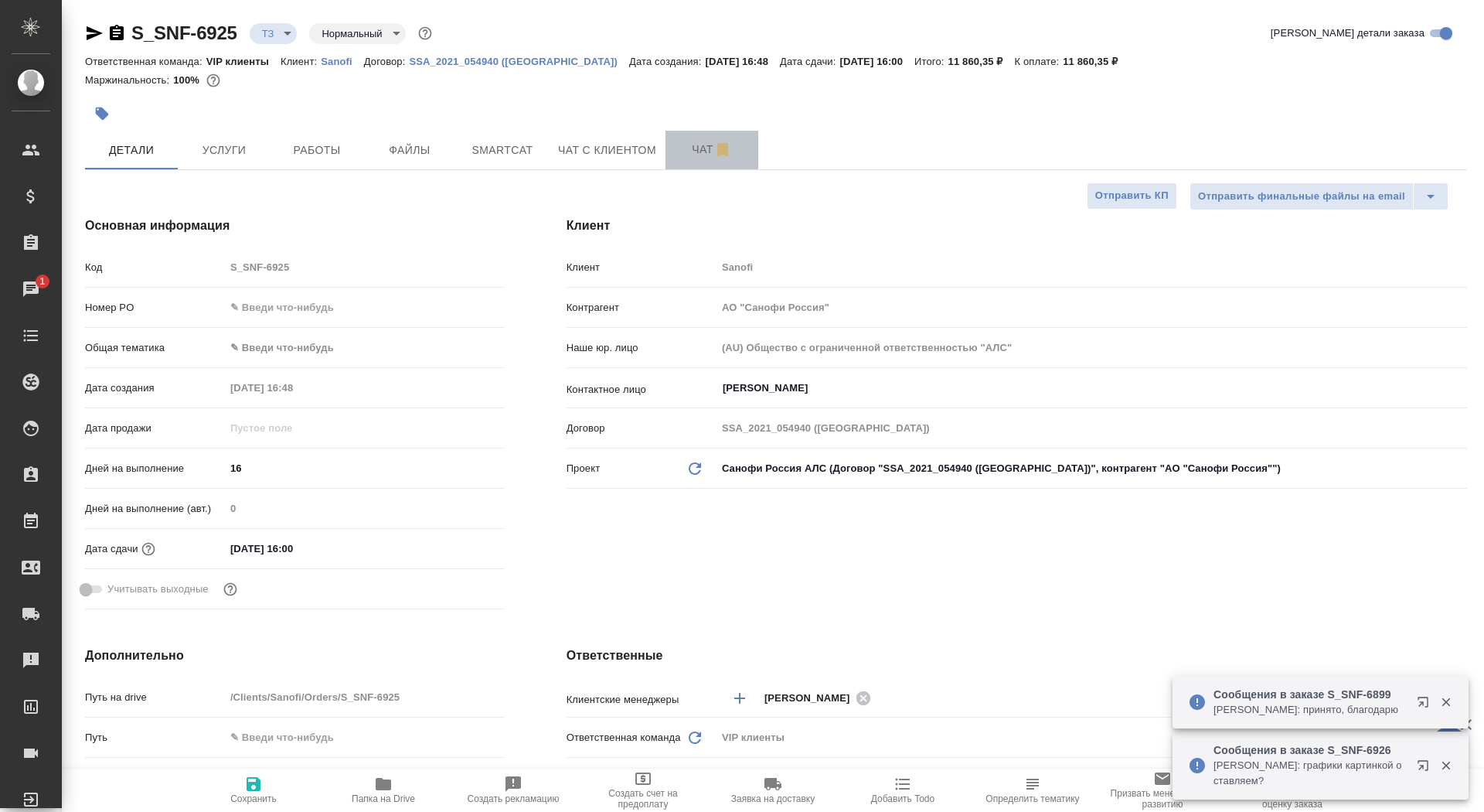
click at [693, 155] on span "Чат" at bounding box center [712, 149] width 74 height 19
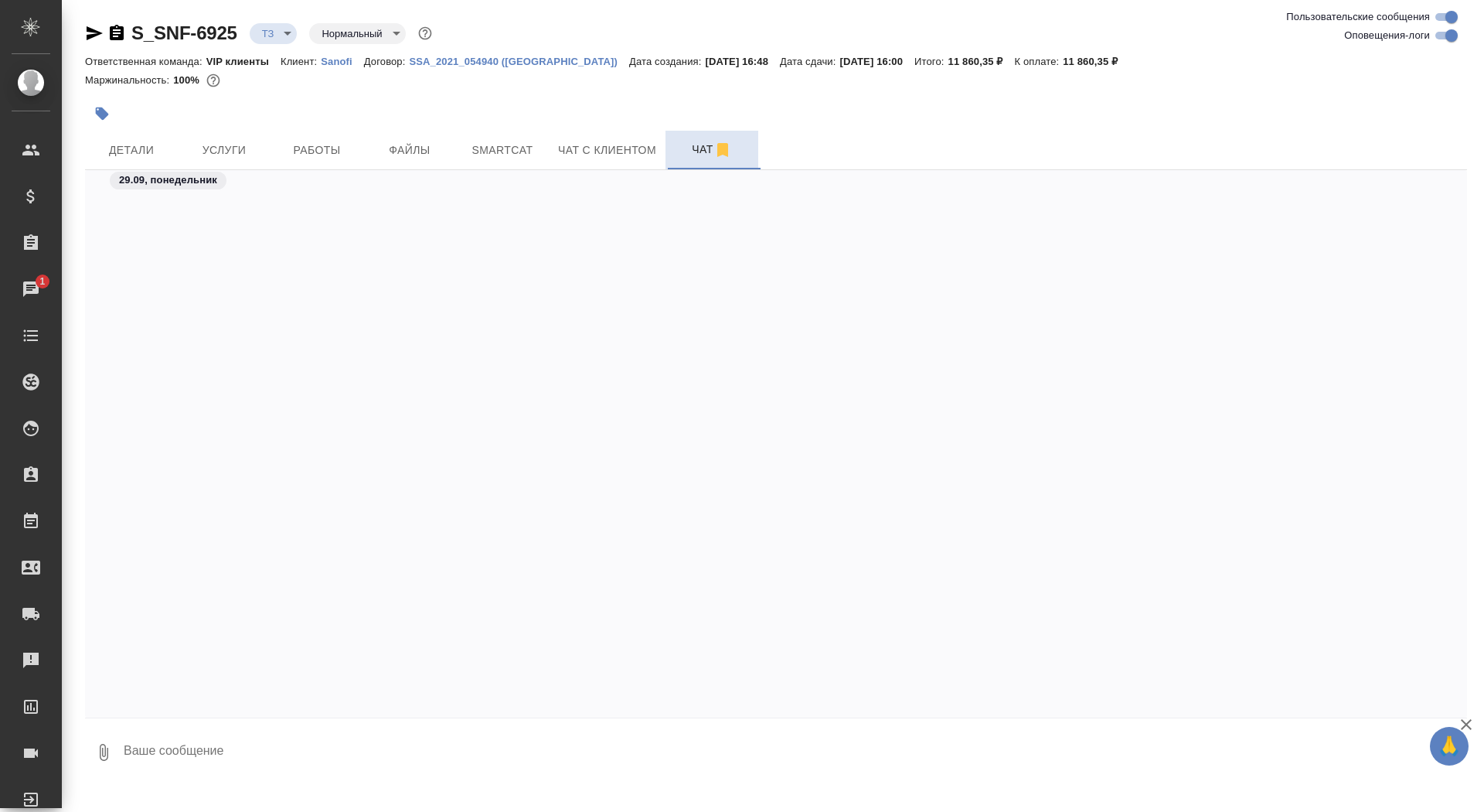
scroll to position [594, 0]
